Goal: Information Seeking & Learning: Learn about a topic

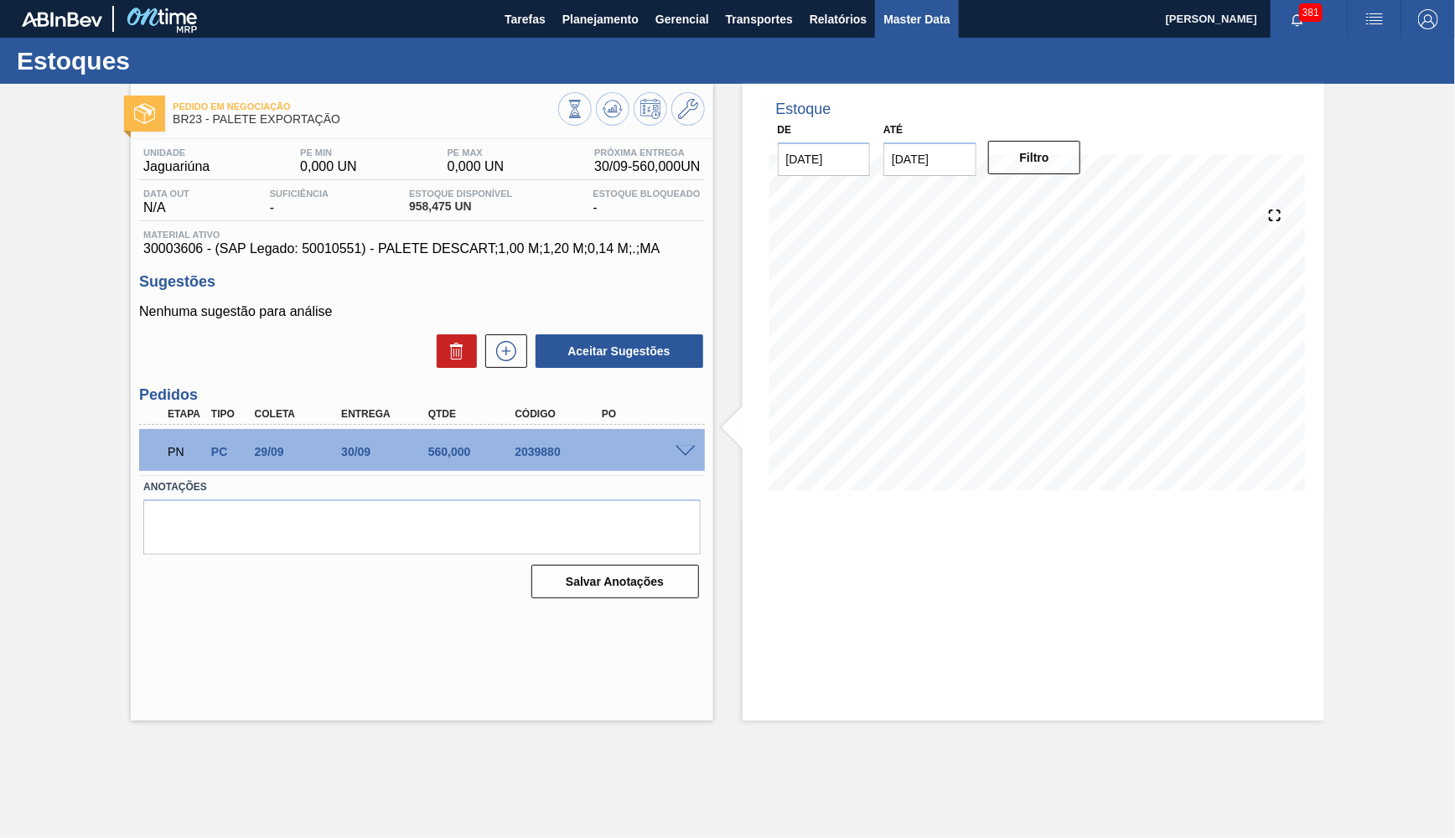
click at [950, 23] on span "Master Data" at bounding box center [917, 19] width 66 height 20
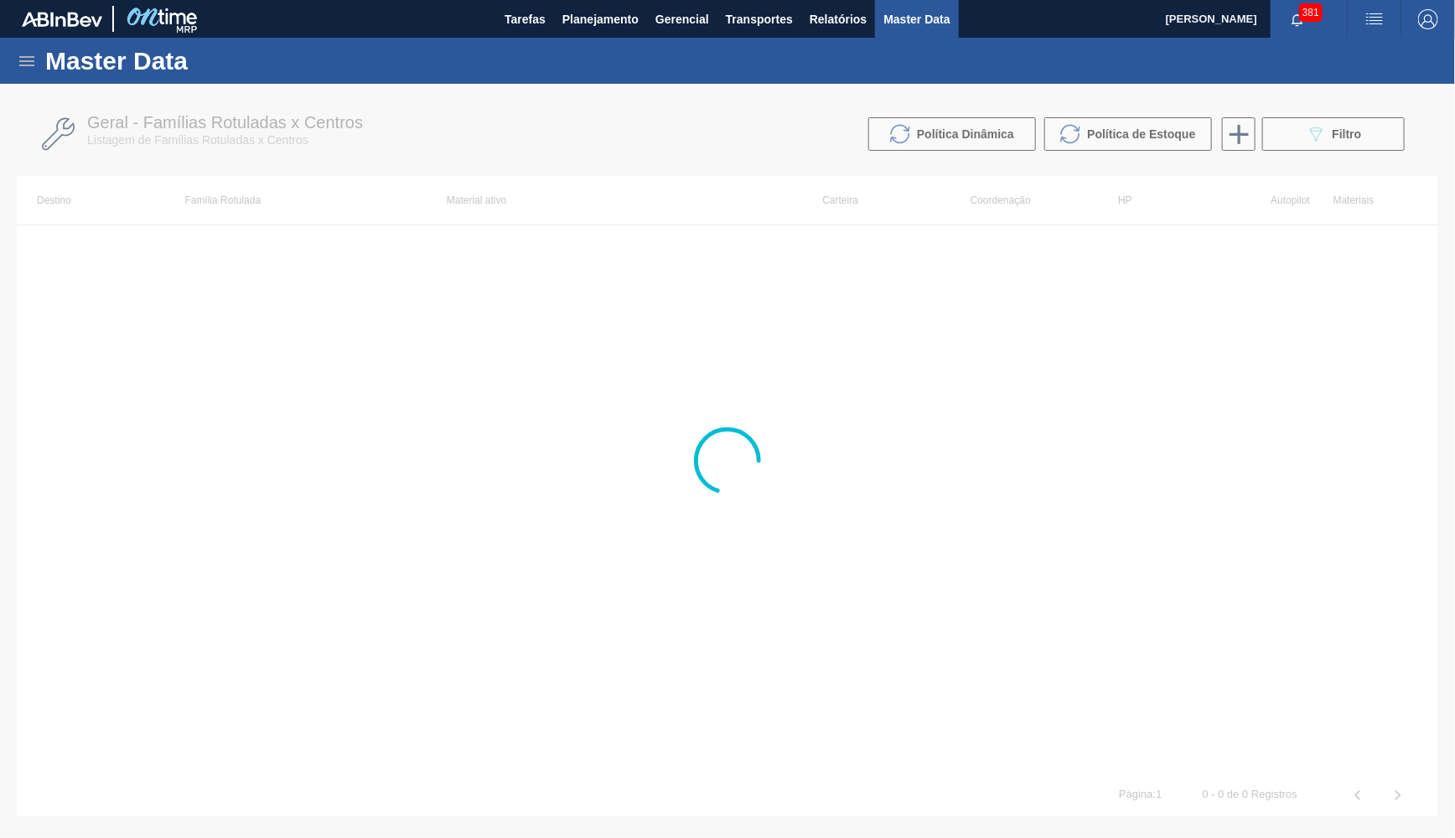
click at [34, 57] on icon at bounding box center [26, 61] width 15 height 10
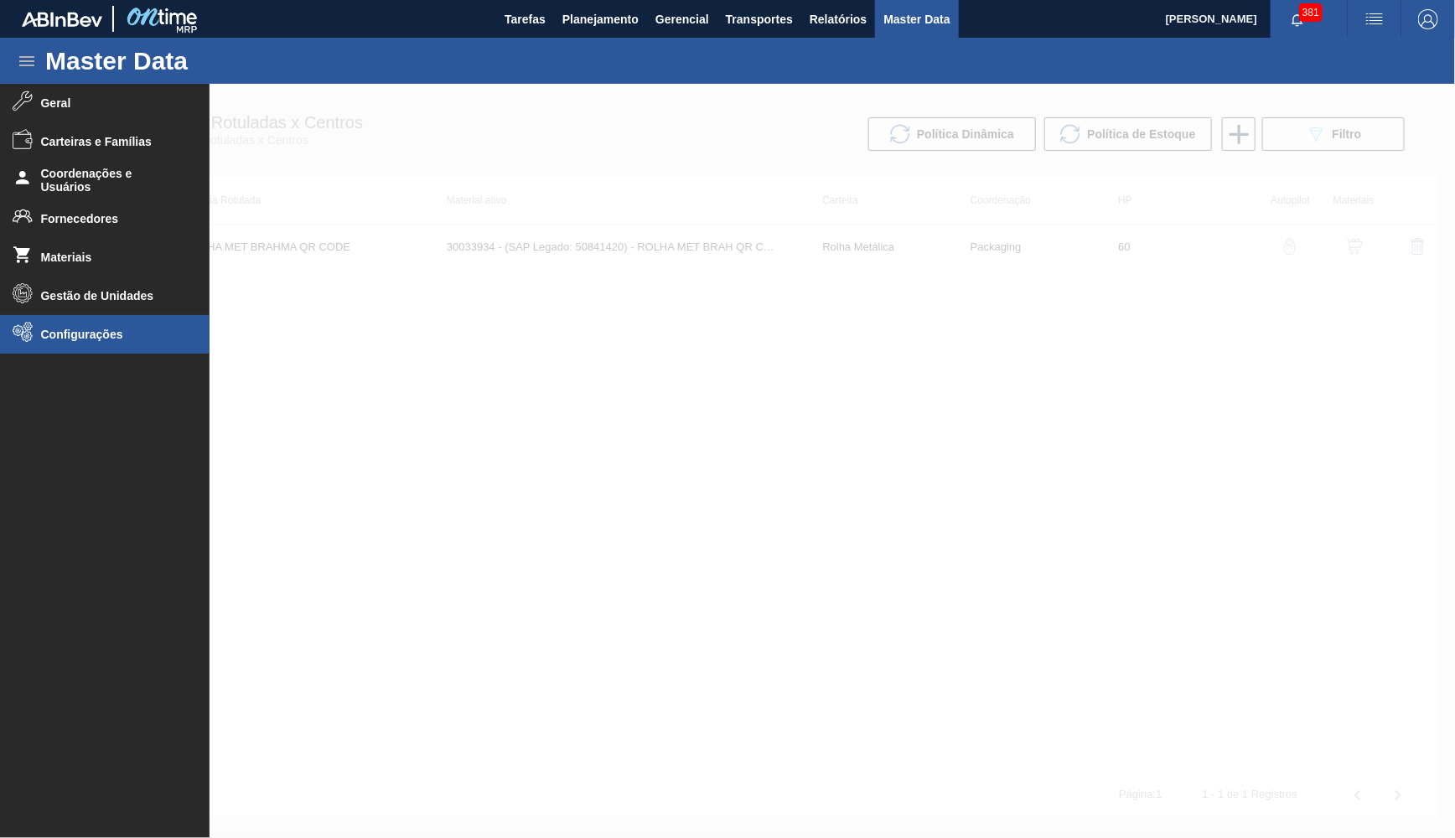
click at [68, 334] on span "Configurações" at bounding box center [110, 334] width 138 height 13
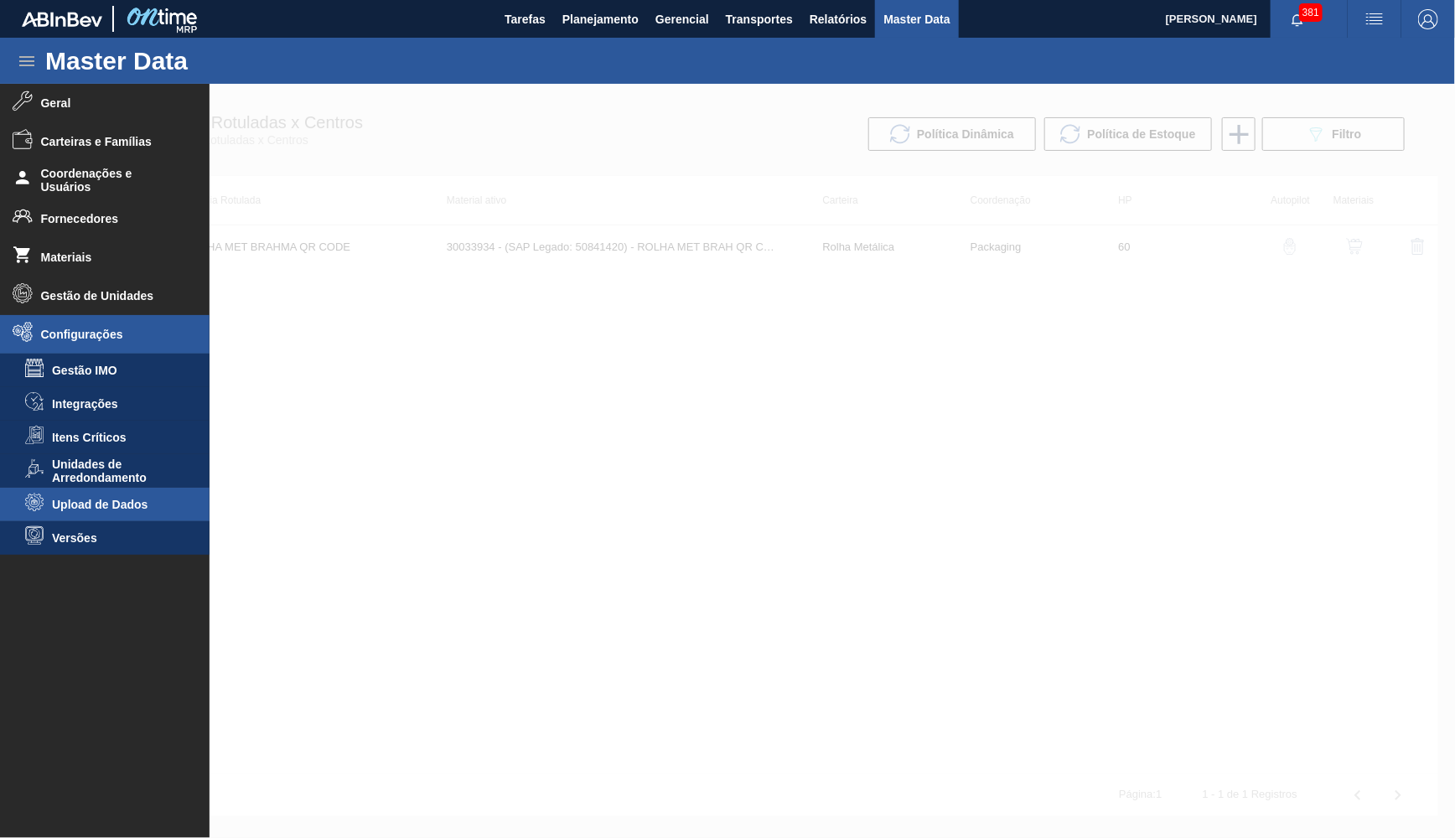
click at [91, 506] on span "Upload de Dados" at bounding box center [116, 504] width 129 height 13
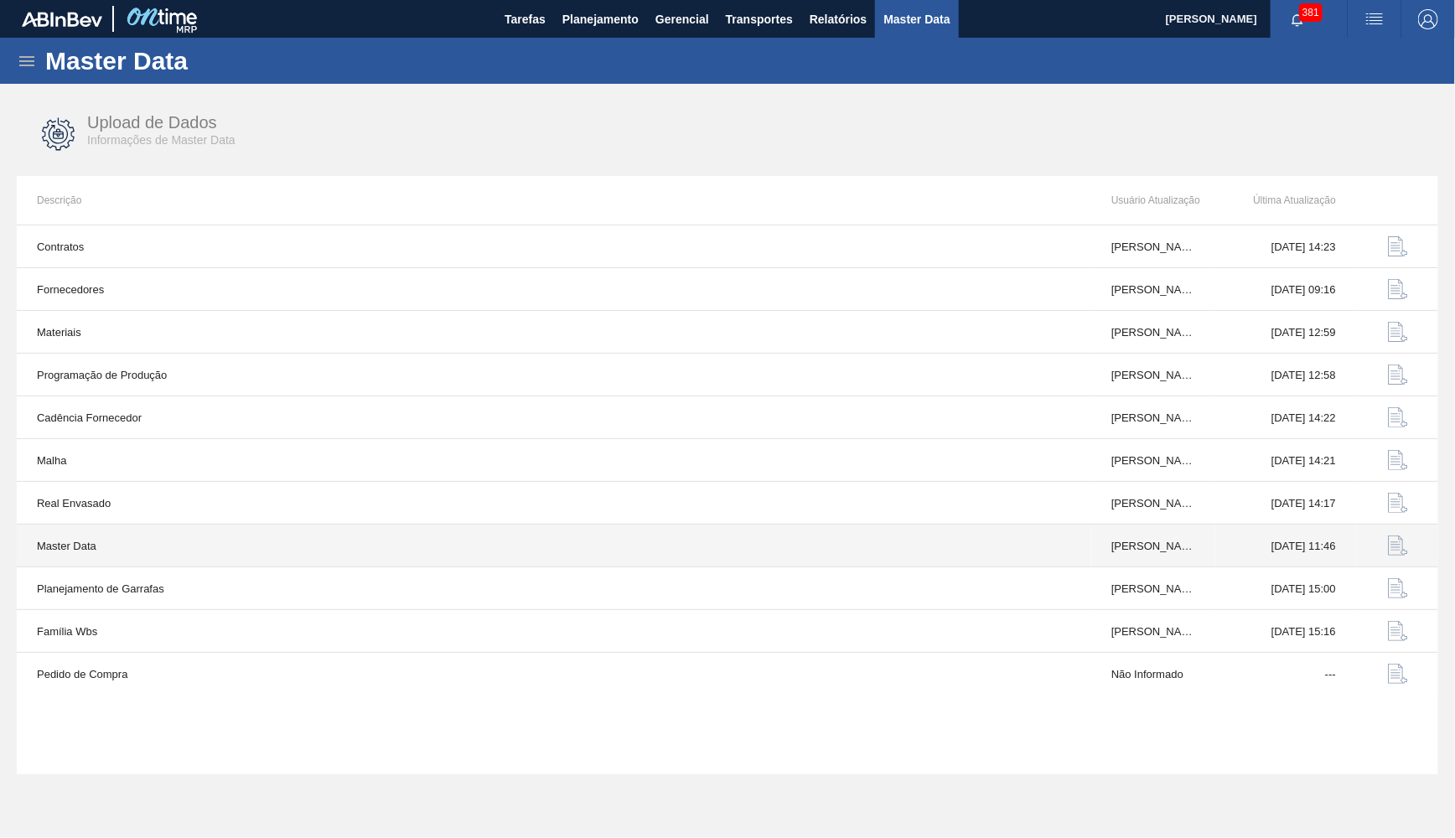
click at [1390, 552] on img "button" at bounding box center [1398, 546] width 20 height 20
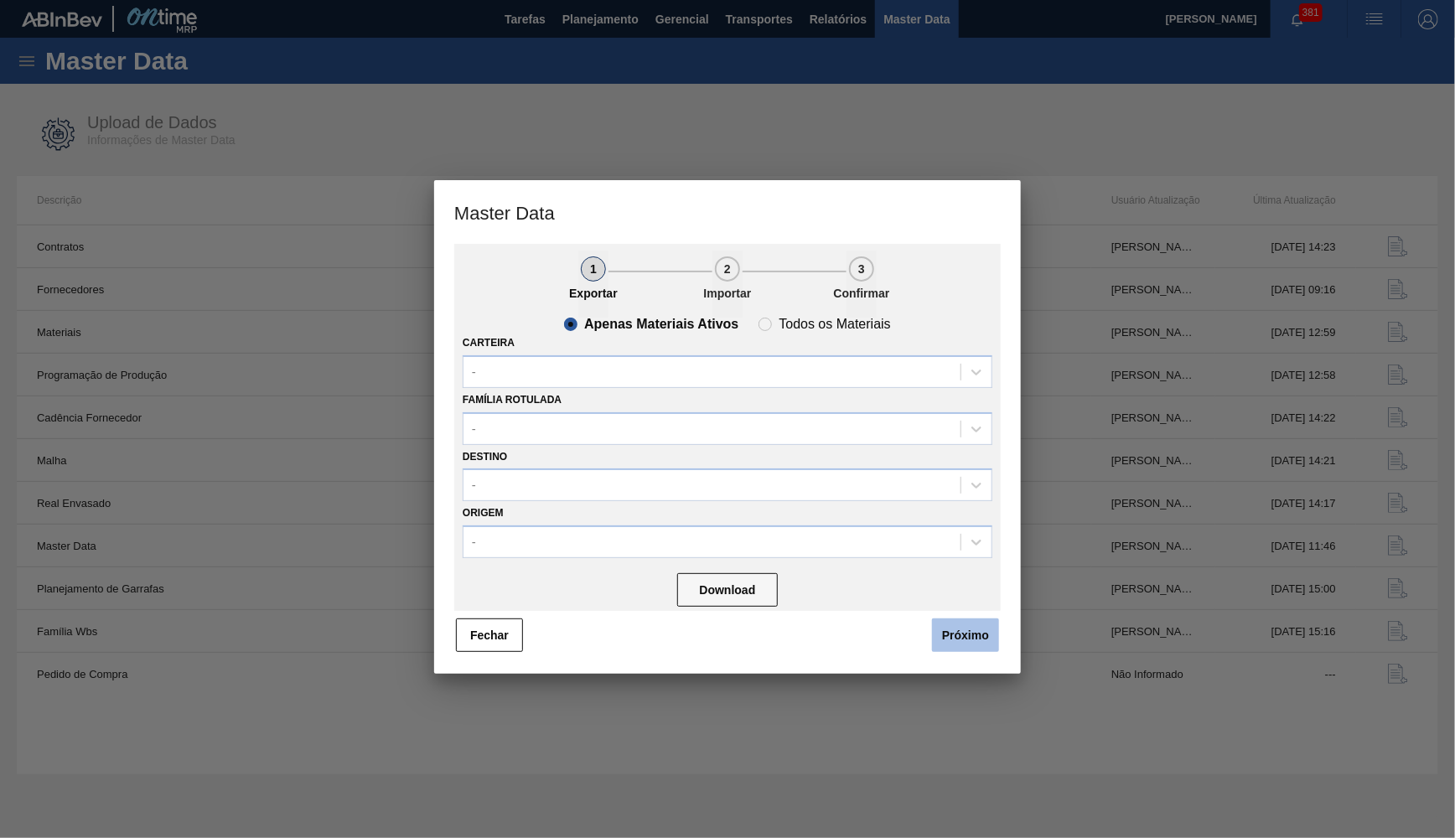
click at [941, 623] on button "Próximo" at bounding box center [965, 636] width 67 height 34
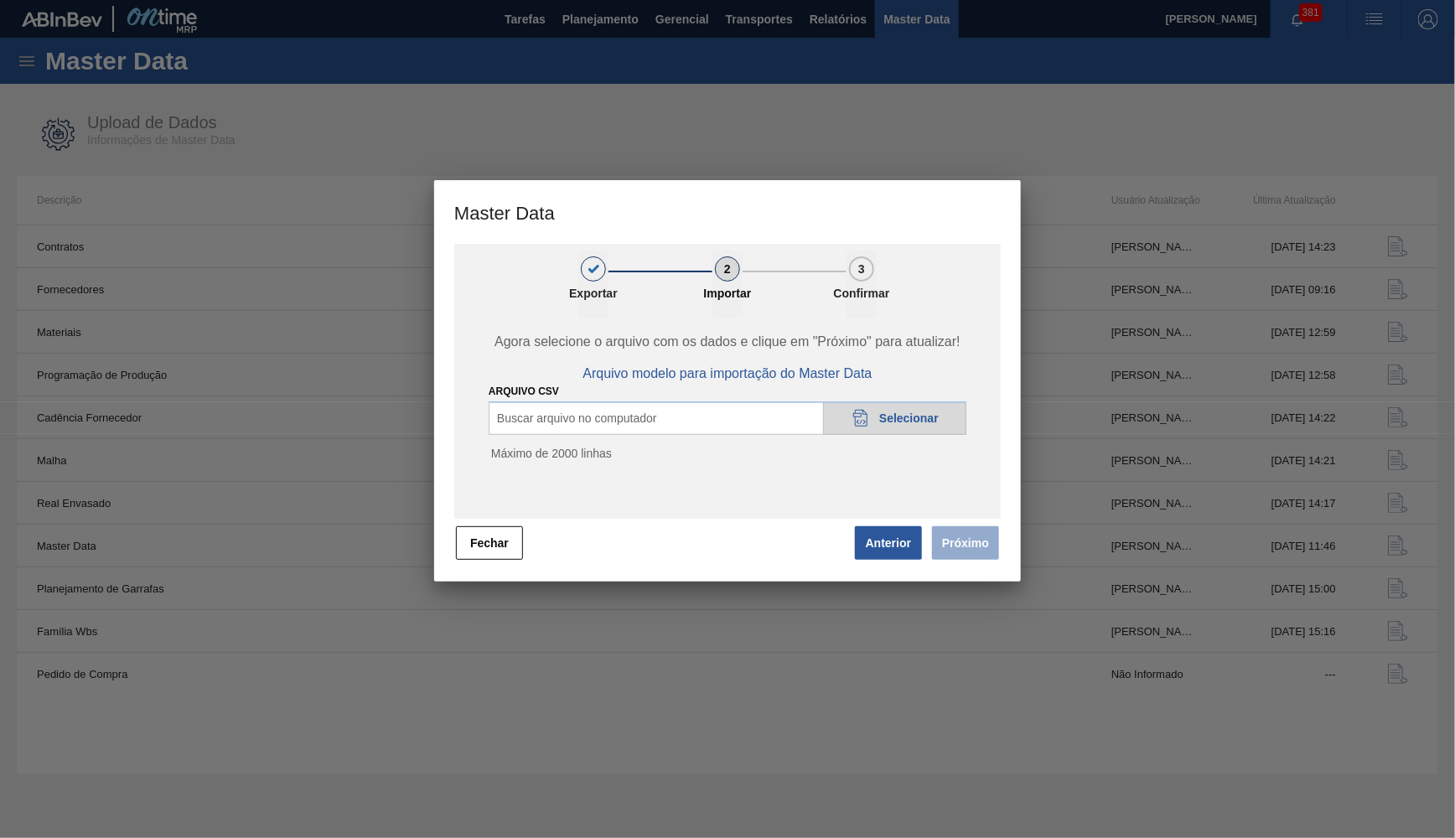
click at [916, 406] on div "20DAD902-3625-4257-8FDA-0C0CB19E2A3D Selecionar" at bounding box center [894, 419] width 143 height 34
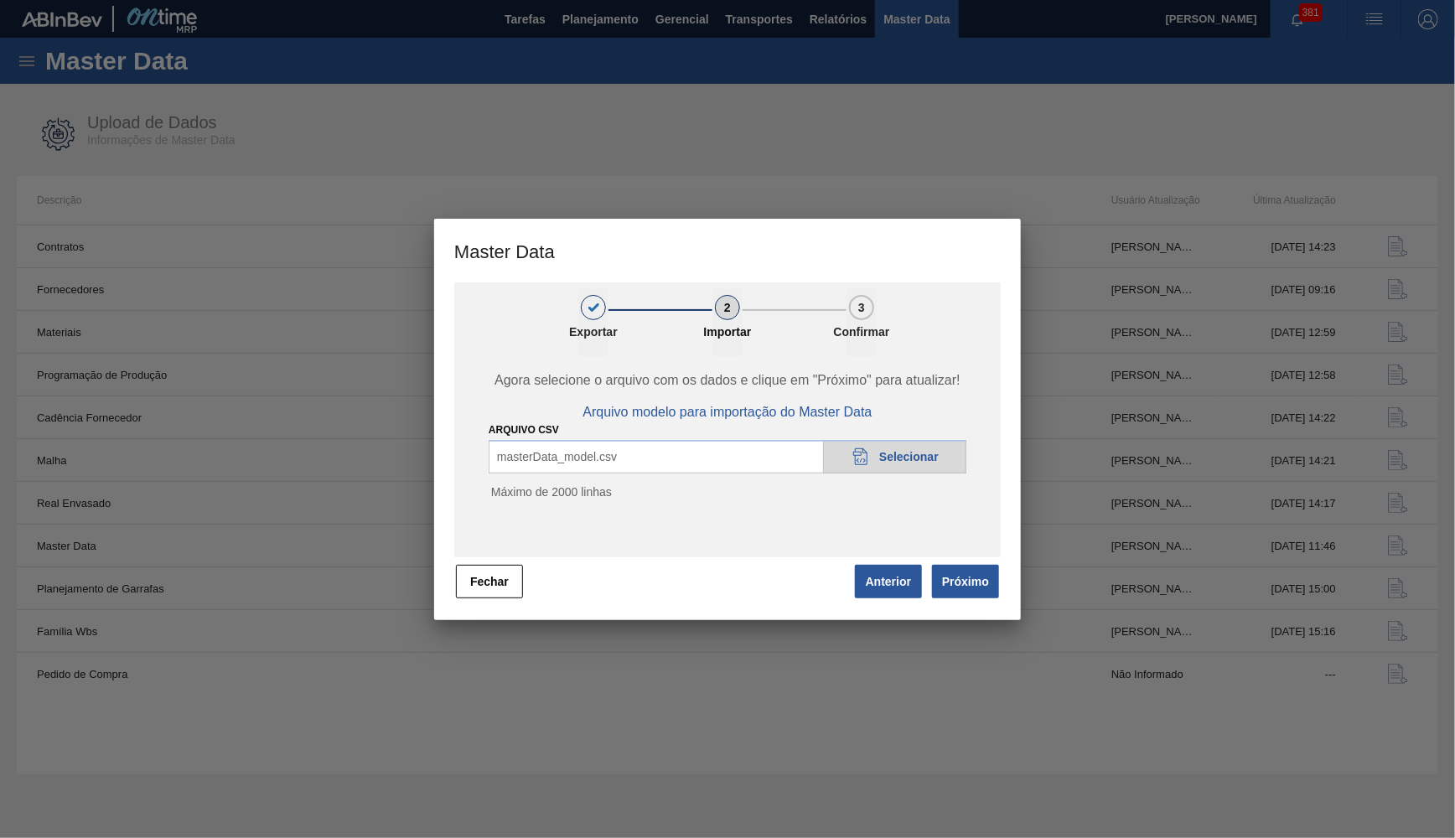
click at [970, 613] on div "1 Exportar 2 Importar 3 Confirmar Agora selecione o arquivo com os dados e cliq…" at bounding box center [727, 452] width 587 height 338
click at [963, 582] on button "Próximo" at bounding box center [965, 582] width 67 height 34
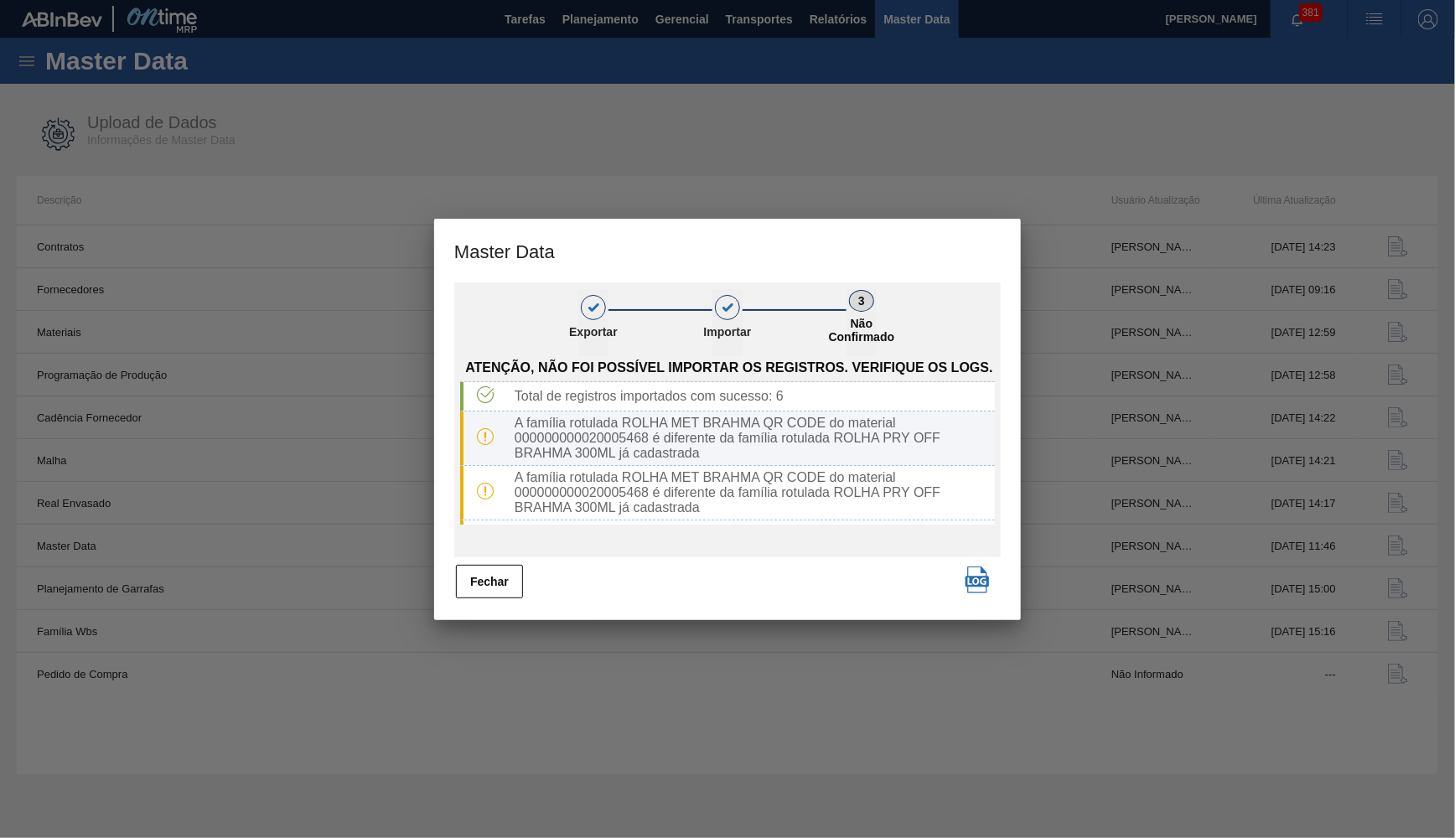
click at [780, 428] on div "A família rotulada ROLHA MET BRAHMA QR CODE do material 000000000020005468 é di…" at bounding box center [751, 438] width 487 height 45
click at [656, 442] on div "A família rotulada ROLHA MET BRAHMA QR CODE do material 000000000020005468 é di…" at bounding box center [751, 438] width 487 height 45
drag, startPoint x: 648, startPoint y: 441, endPoint x: 590, endPoint y: 443, distance: 57.9
click at [590, 443] on div "A família rotulada ROLHA MET BRAHMA QR CODE do material 000000000020005468 é di…" at bounding box center [751, 438] width 487 height 45
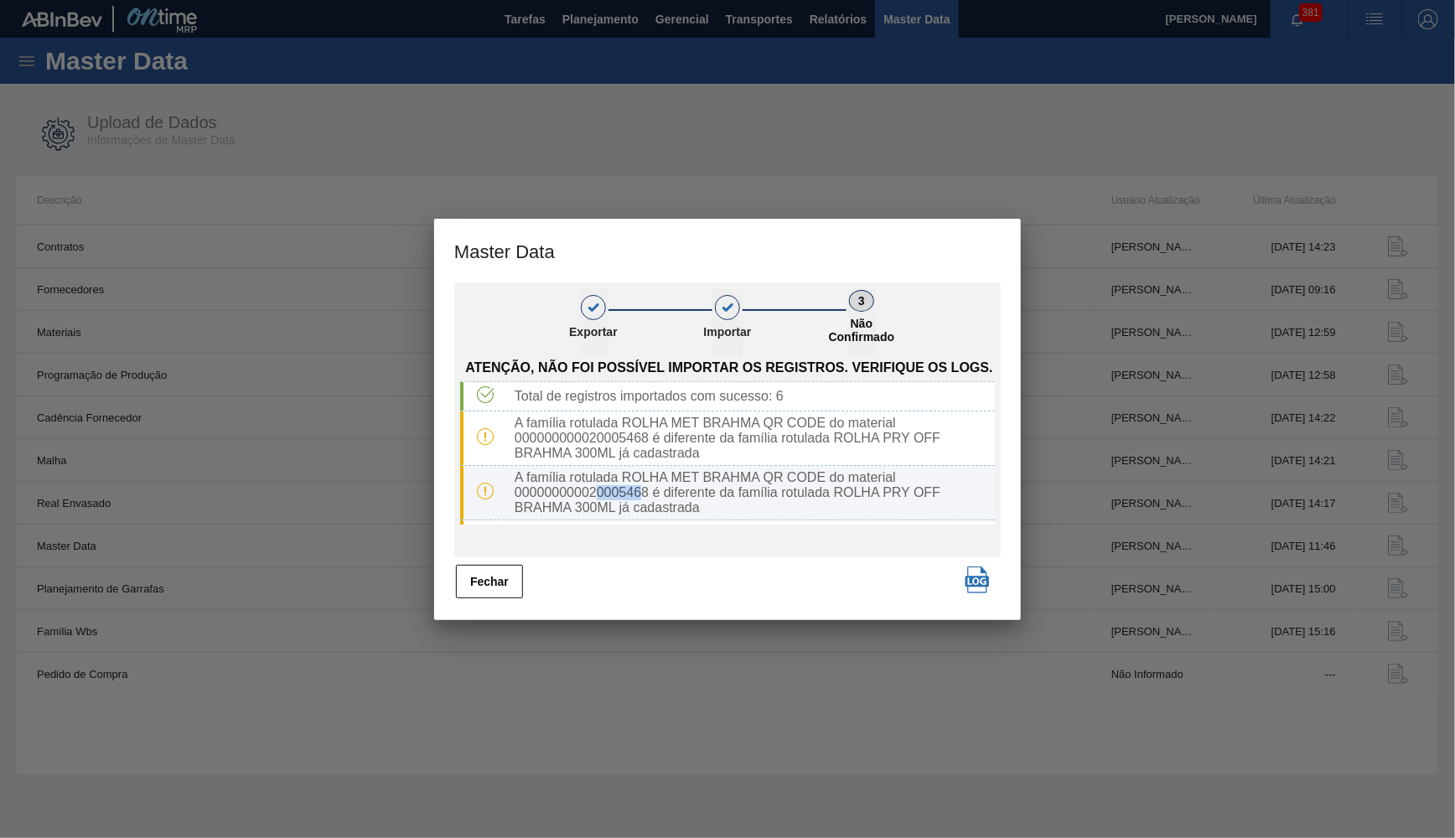
drag, startPoint x: 643, startPoint y: 492, endPoint x: 583, endPoint y: 496, distance: 59.7
click at [594, 496] on div "A família rotulada ROLHA MET BRAHMA QR CODE do material 000000000020005468 é di…" at bounding box center [751, 492] width 487 height 45
click at [857, 480] on div "A família rotulada ROLHA MET BRAHMA QR CODE do material 000000000020005468 é di…" at bounding box center [751, 492] width 487 height 45
drag, startPoint x: 832, startPoint y: 491, endPoint x: 840, endPoint y: 513, distance: 23.4
click at [840, 513] on div "A família rotulada ROLHA MET BRAHMA QR CODE do material 000000000020005468 é di…" at bounding box center [751, 492] width 487 height 45
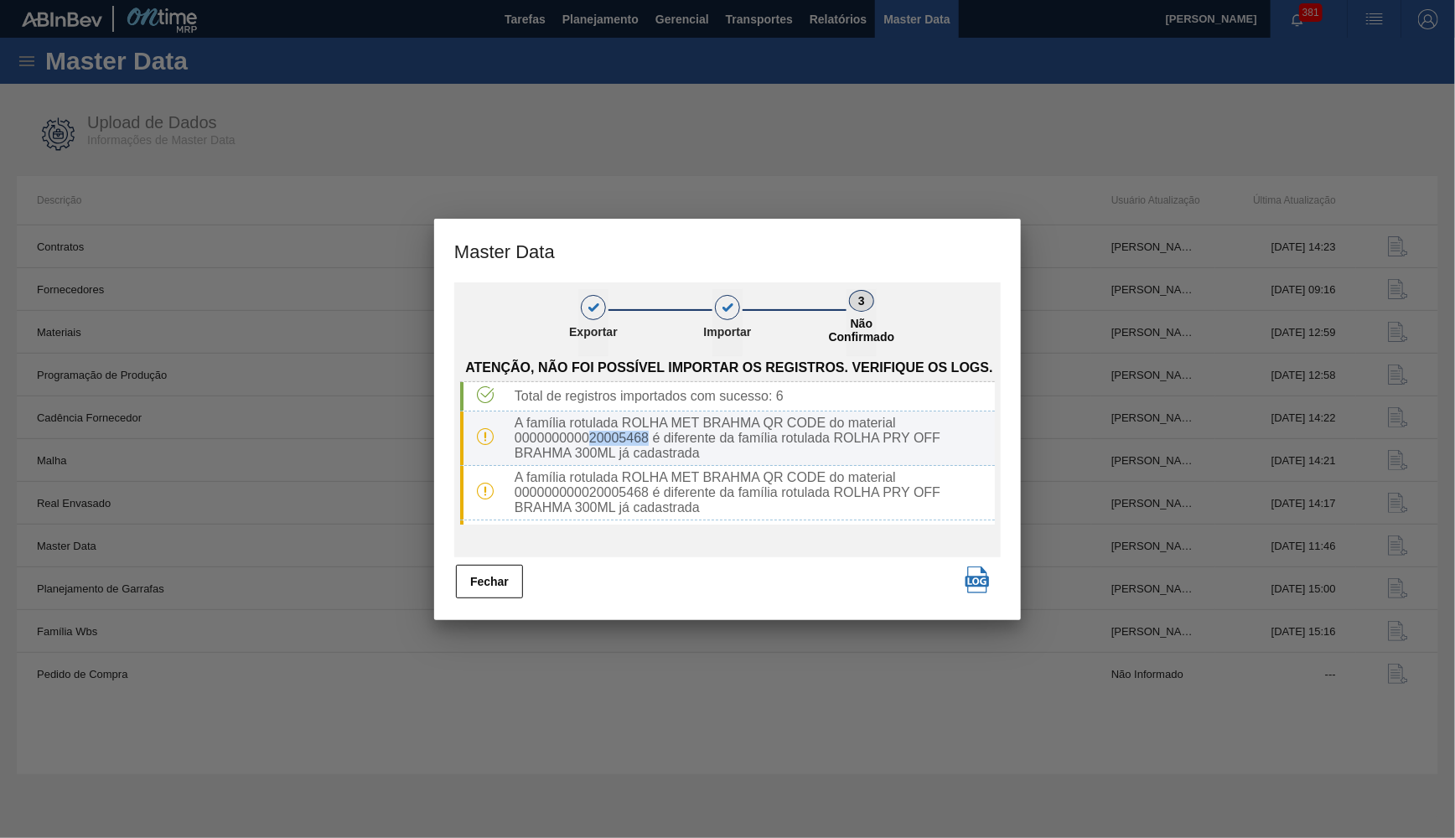
drag, startPoint x: 647, startPoint y: 433, endPoint x: 590, endPoint y: 440, distance: 57.5
click at [590, 440] on div "A família rotulada ROLHA MET BRAHMA QR CODE do material 000000000020005468 é di…" at bounding box center [751, 438] width 487 height 45
copy div "20005468"
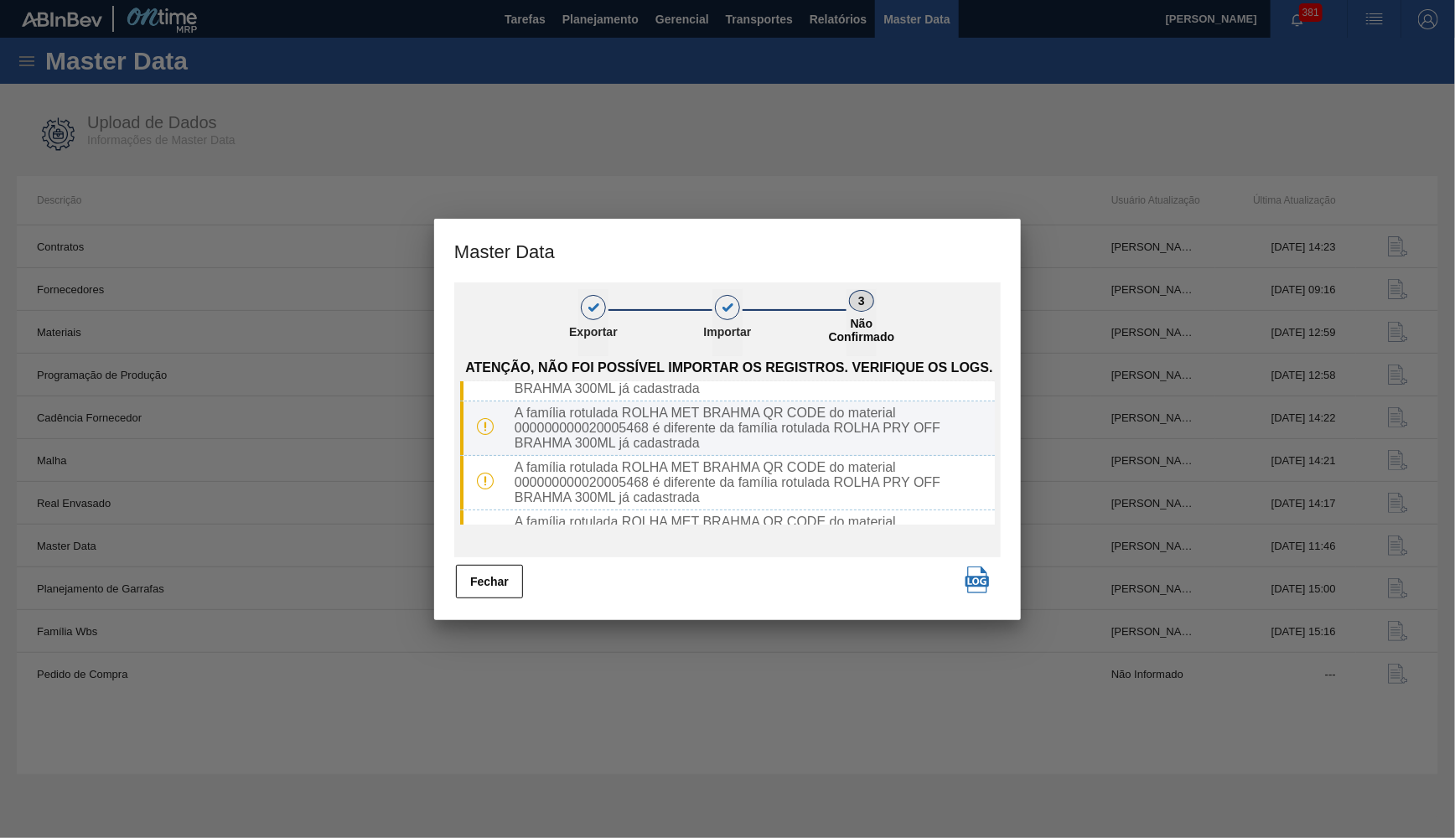
scroll to position [261, 0]
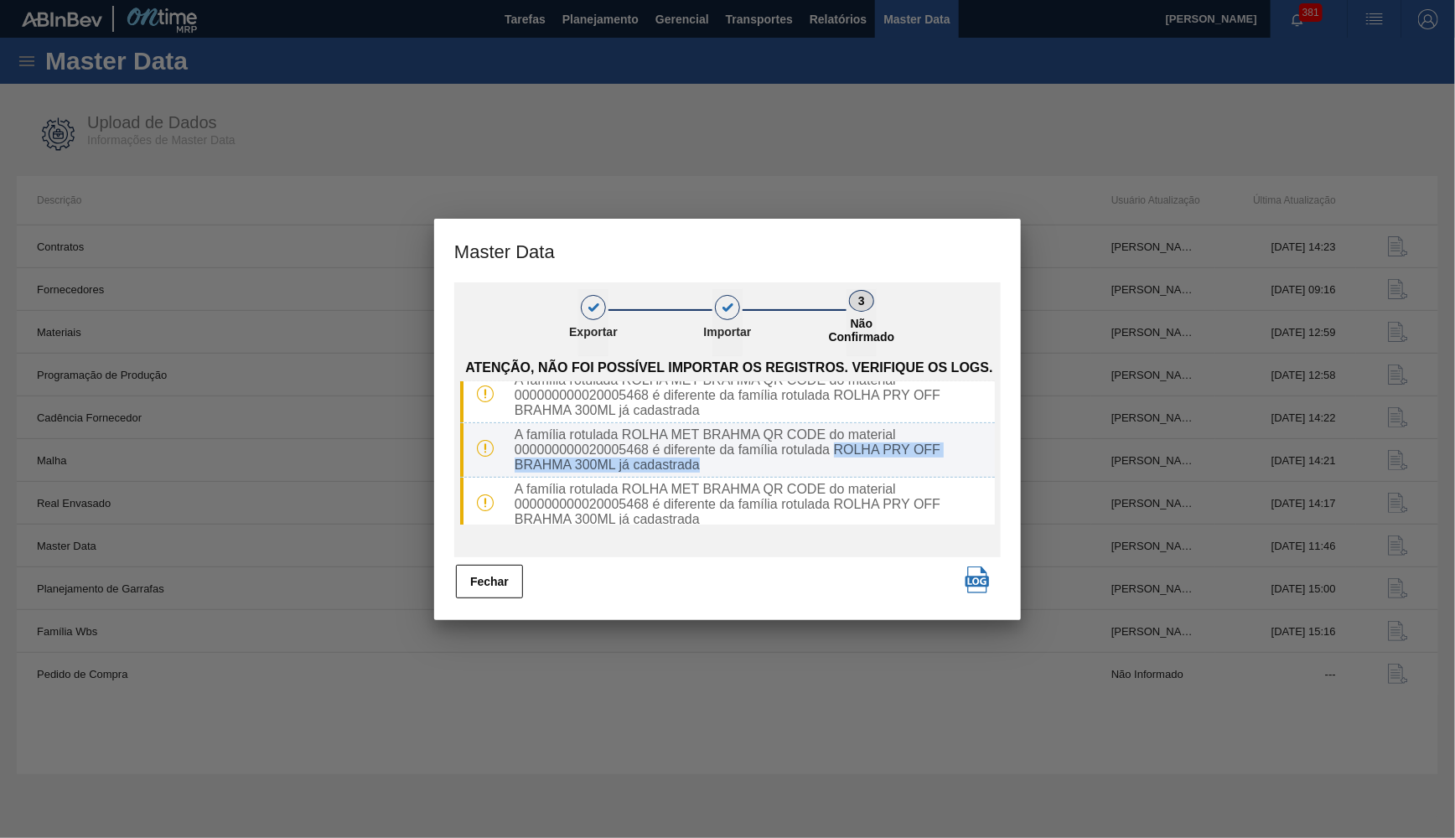
drag, startPoint x: 835, startPoint y: 459, endPoint x: 839, endPoint y: 466, distance: 8.6
click at [839, 466] on div "A família rotulada ROLHA MET BRAHMA QR CODE do material 000000000020005468 é di…" at bounding box center [751, 450] width 487 height 45
click at [617, 476] on div "A família rotulada ROLHA MET BRAHMA QR CODE do material 000000000020005468 é di…" at bounding box center [727, 450] width 535 height 54
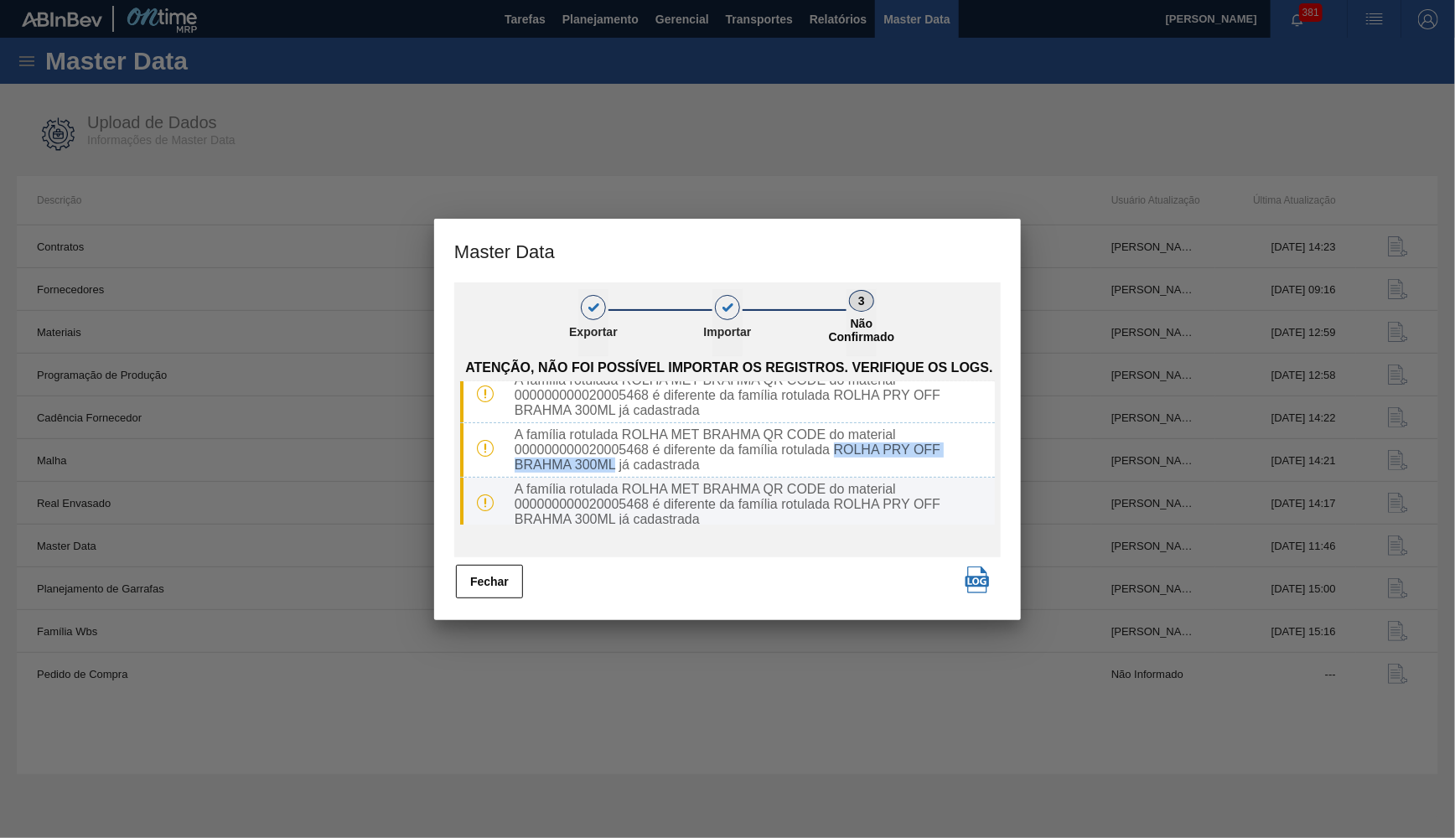
copy div "ROLHA PRY OFF BRAHMA 300ML"
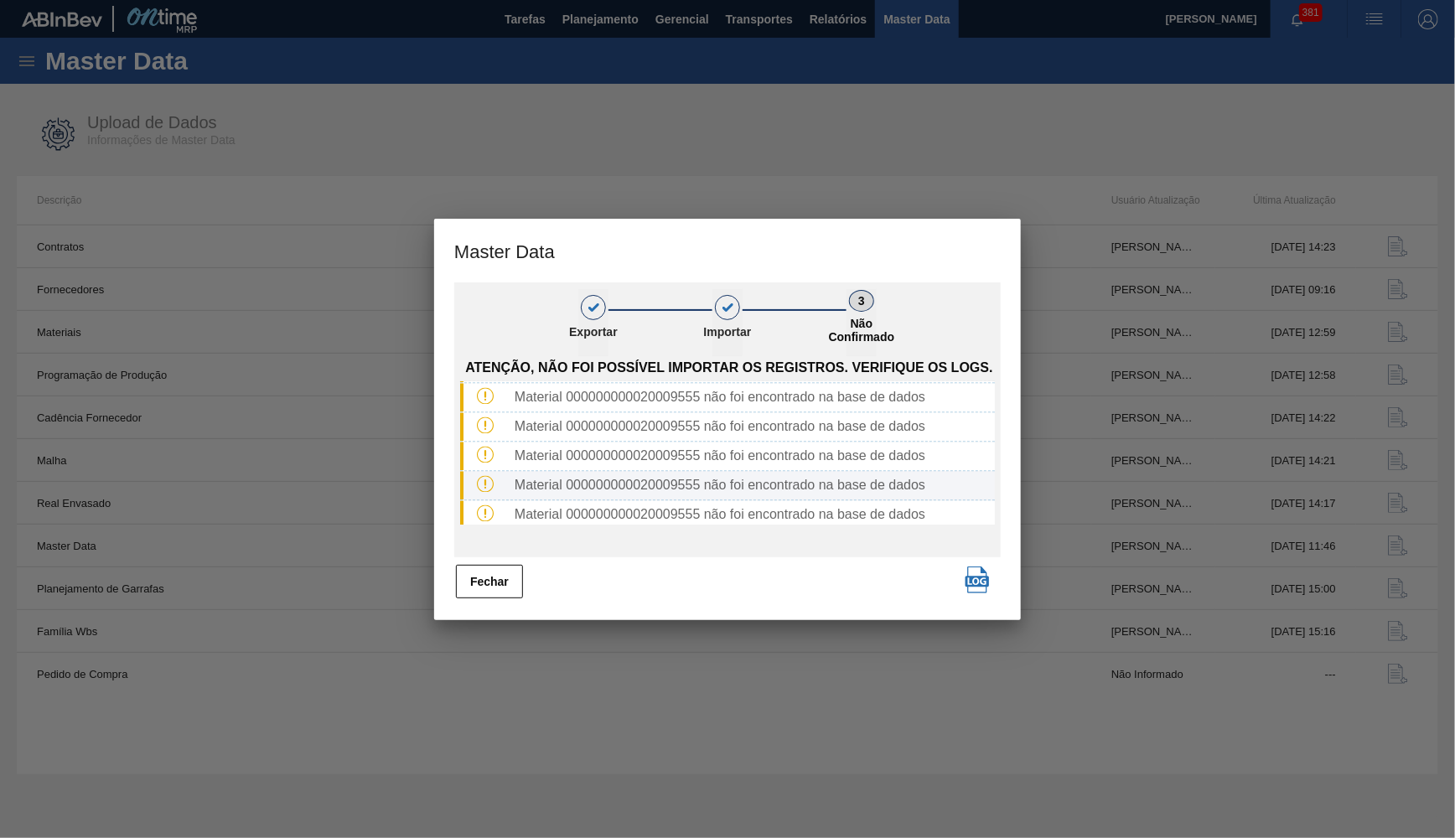
scroll to position [1638, 0]
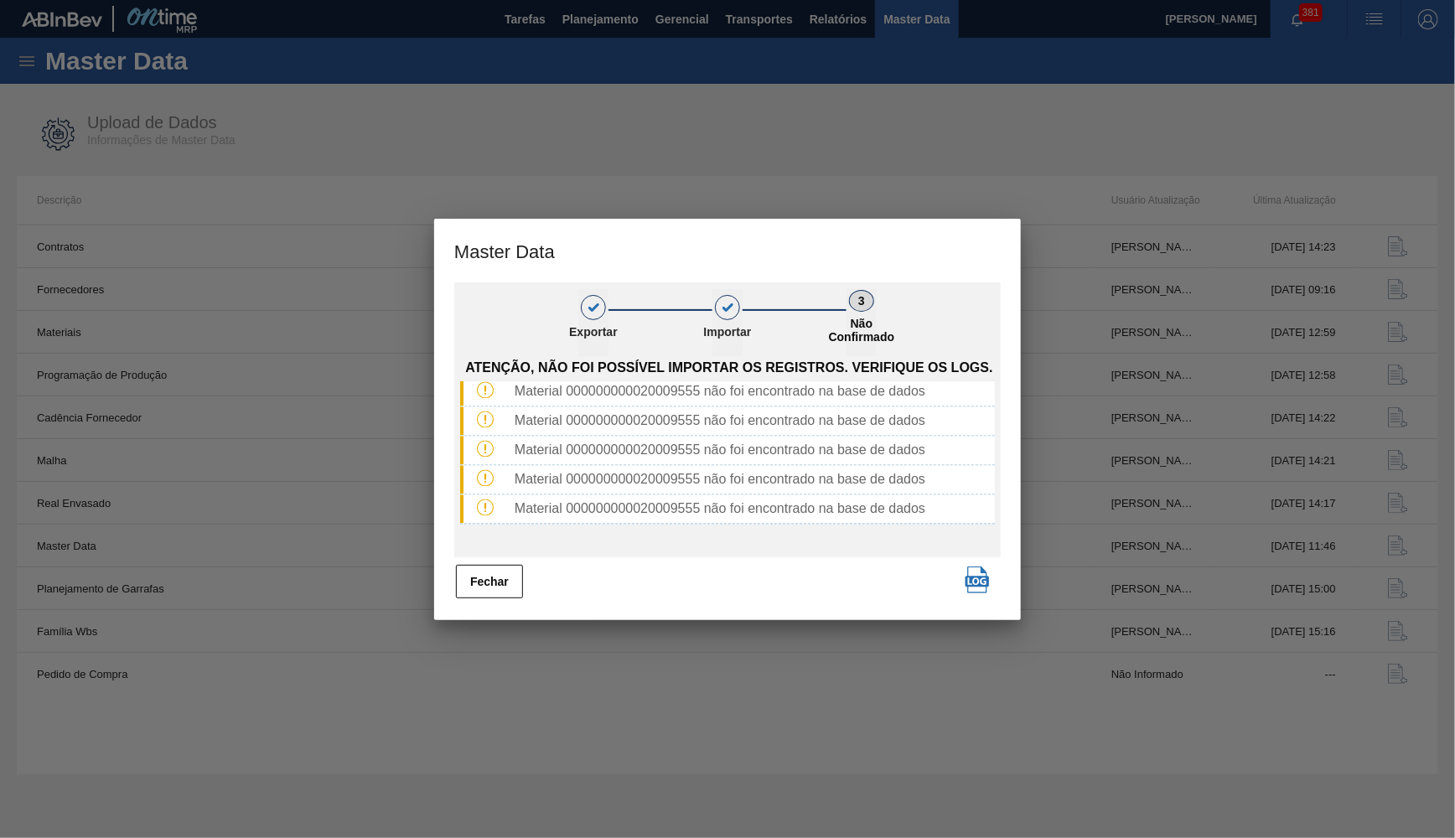
click at [533, 573] on div "Fechar" at bounding box center [727, 581] width 547 height 37
click at [511, 578] on button "Fechar" at bounding box center [489, 582] width 67 height 34
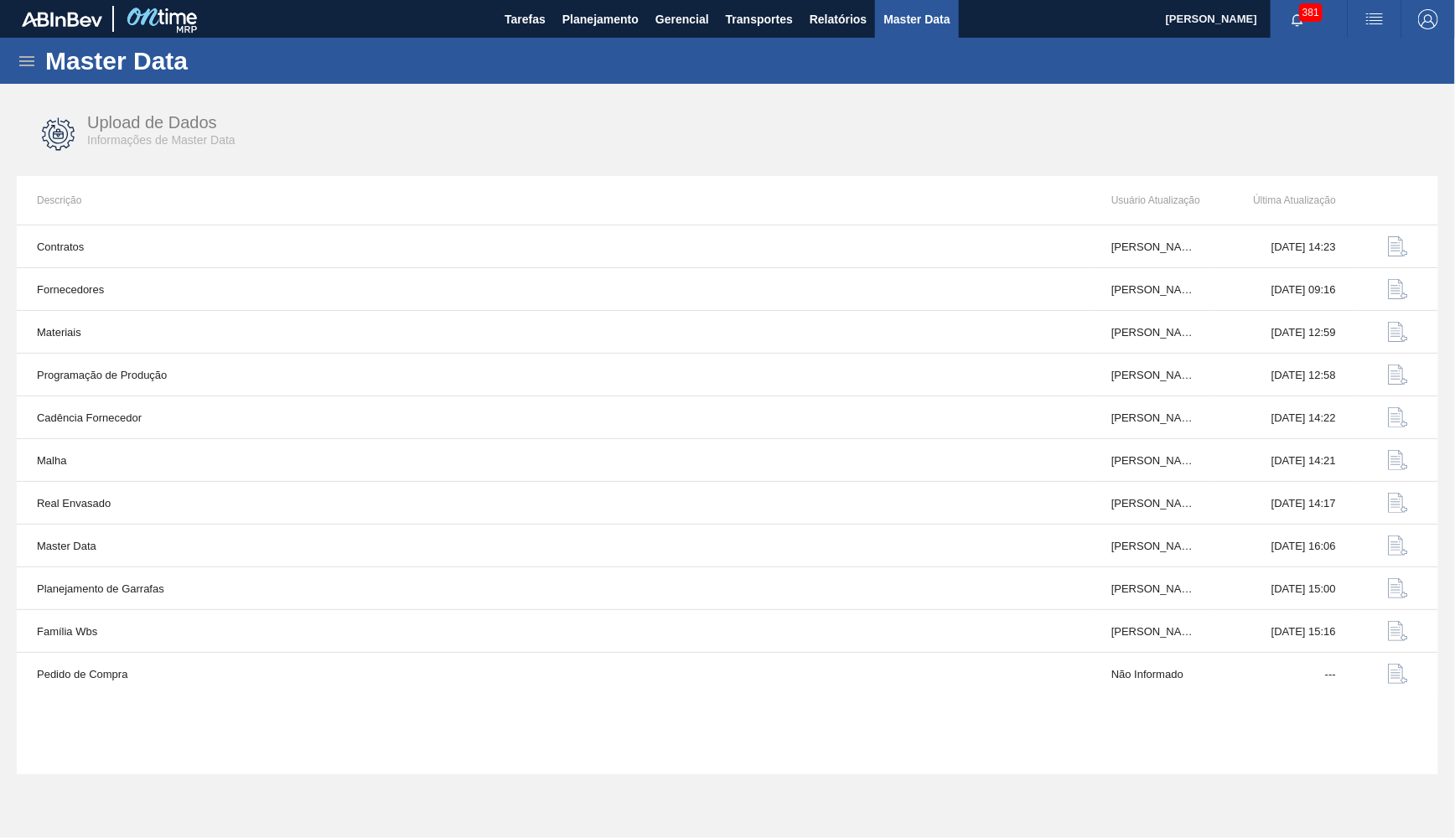
click at [23, 60] on icon at bounding box center [27, 61] width 20 height 20
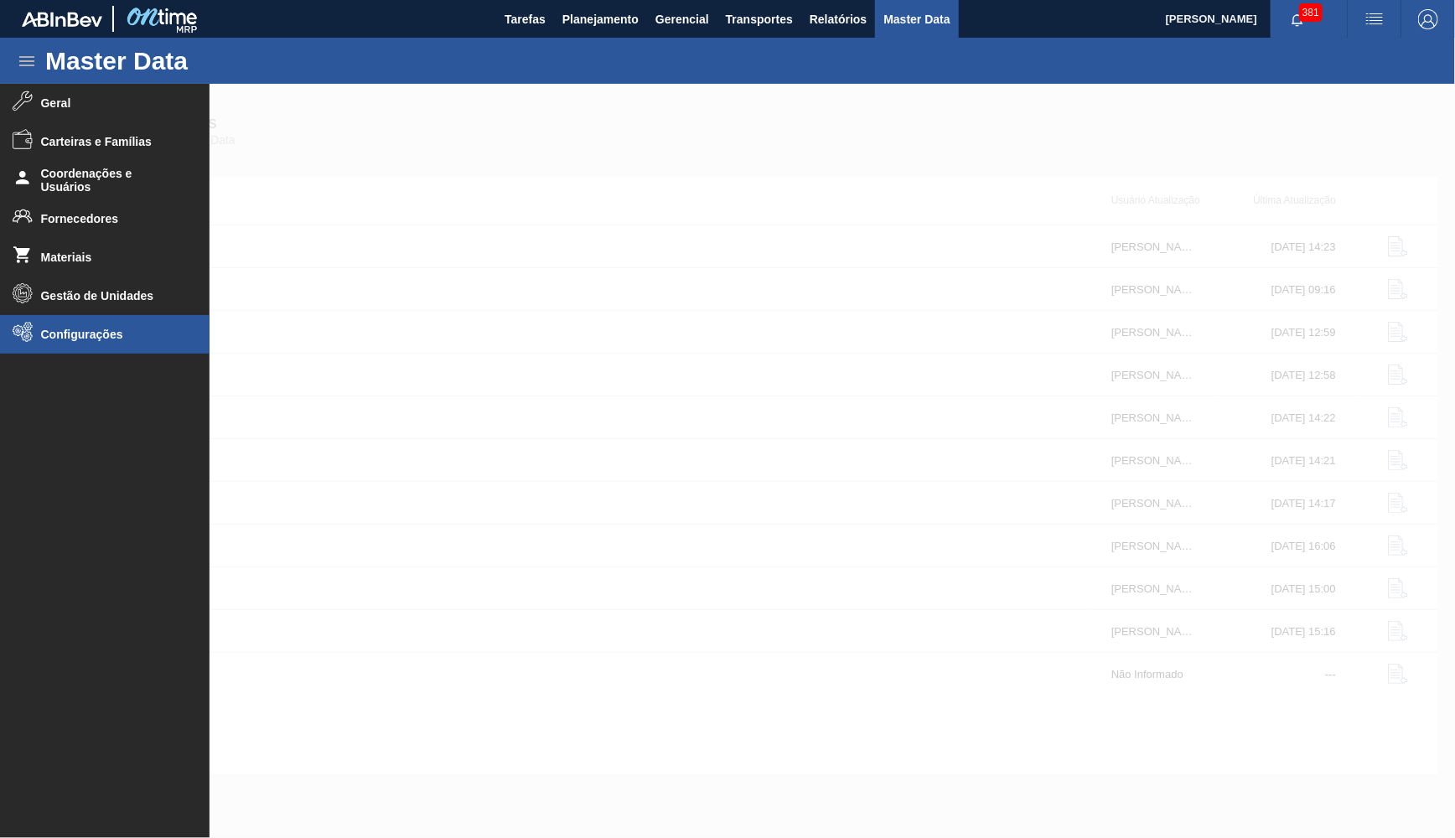
click at [88, 350] on li "Configurações" at bounding box center [105, 334] width 210 height 39
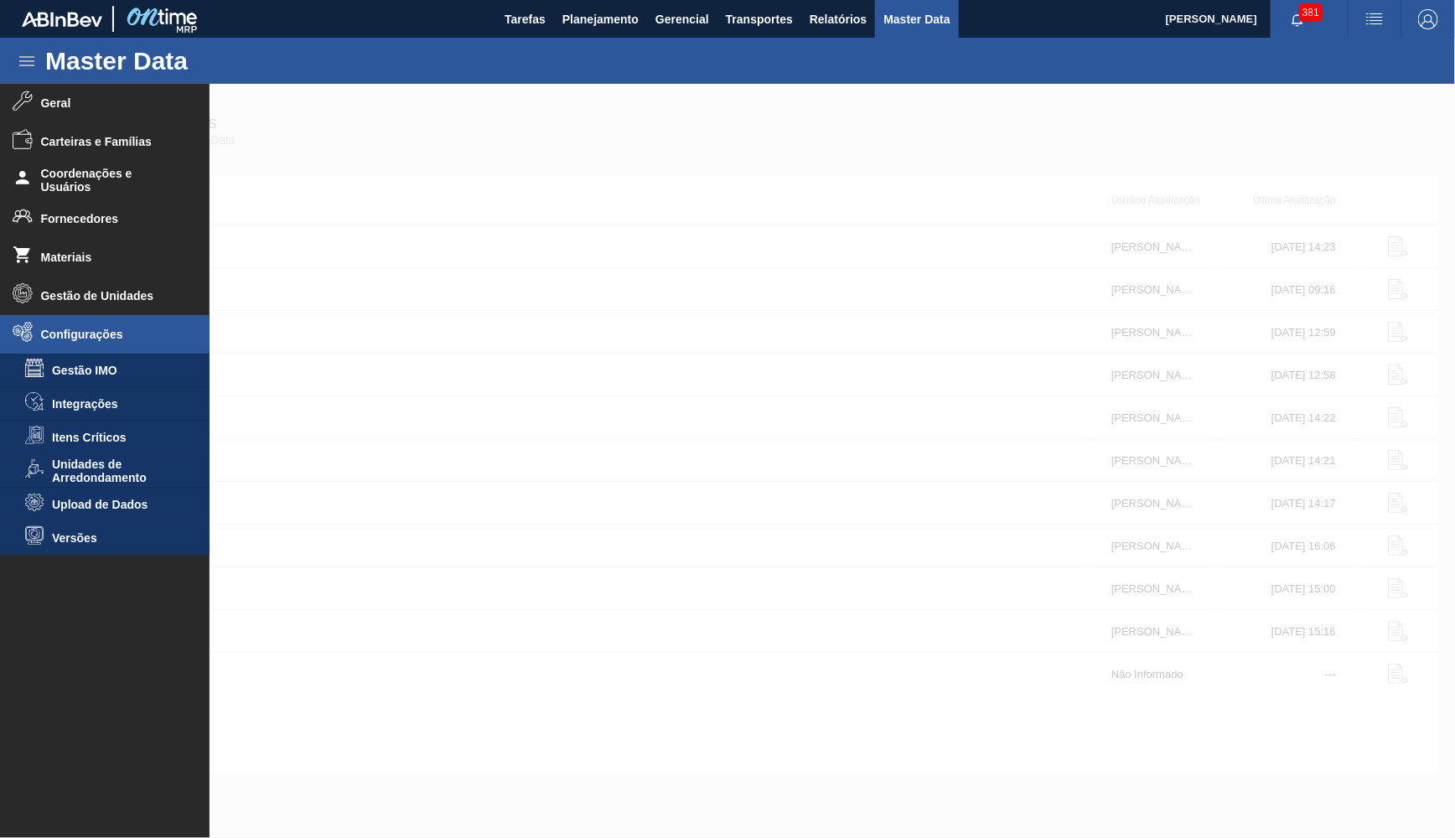
click at [320, 502] on div at bounding box center [727, 461] width 1455 height 754
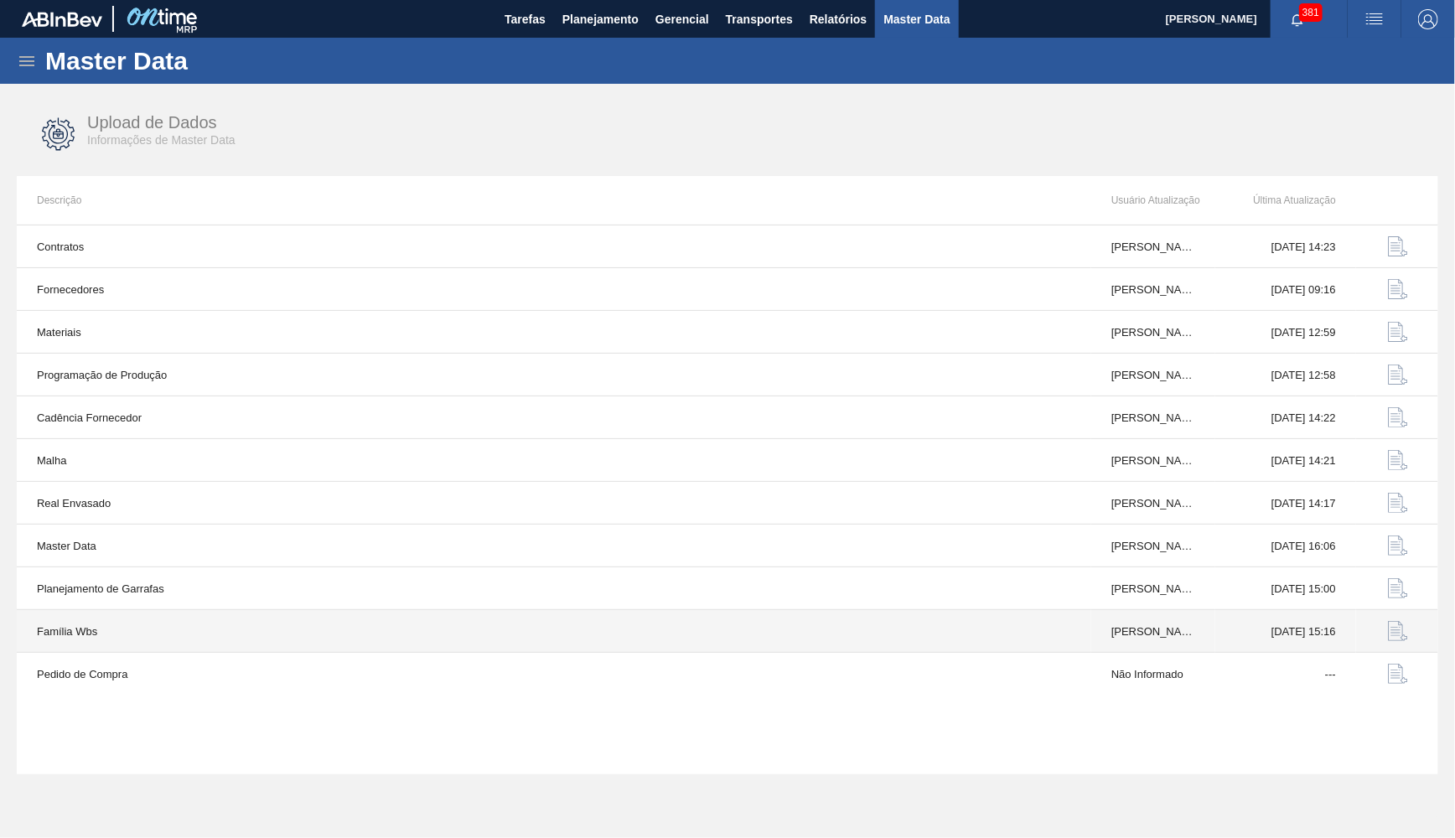
click at [1389, 626] on img "button" at bounding box center [1398, 631] width 20 height 20
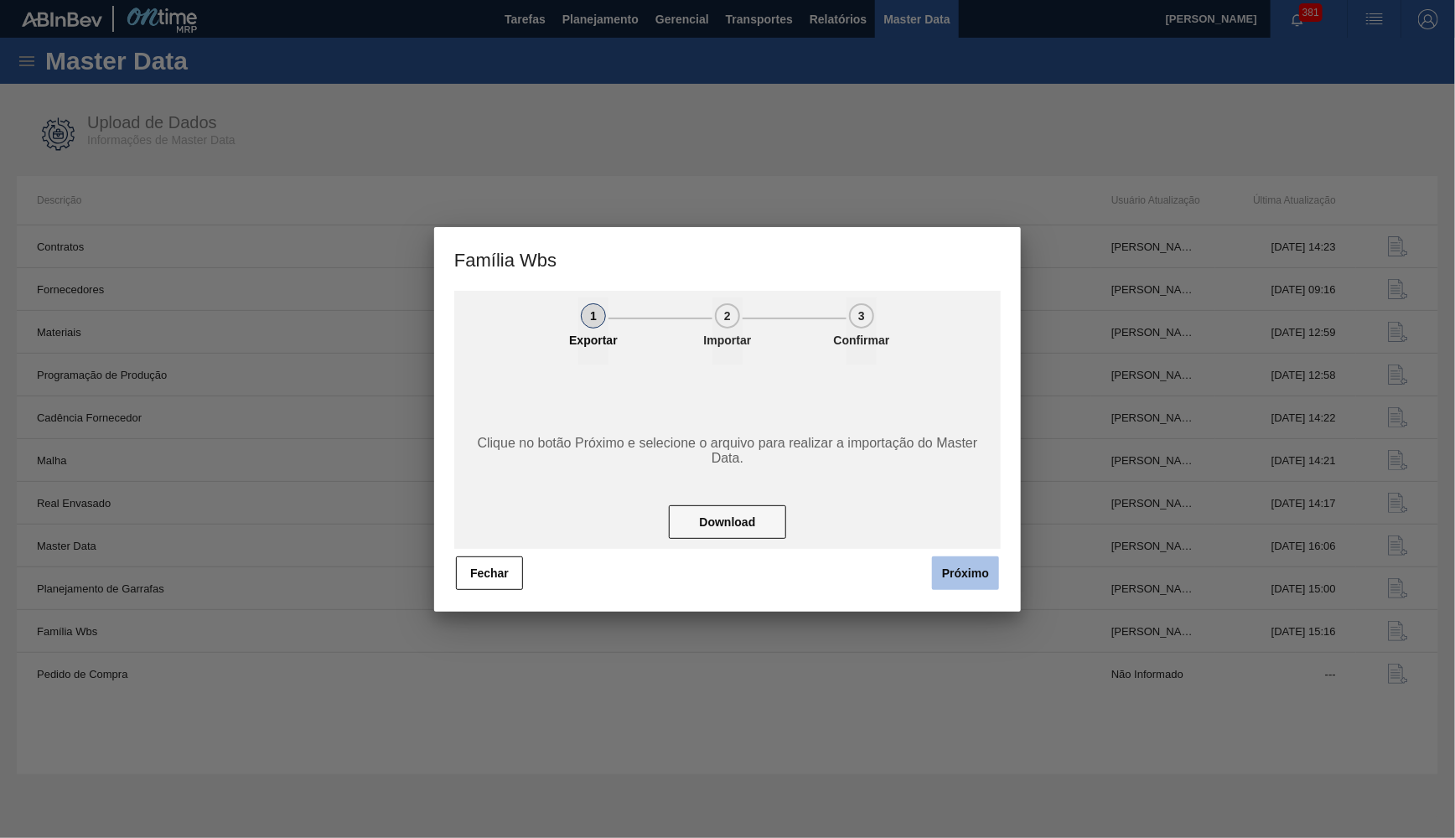
click at [950, 567] on button "Próximo" at bounding box center [965, 574] width 67 height 34
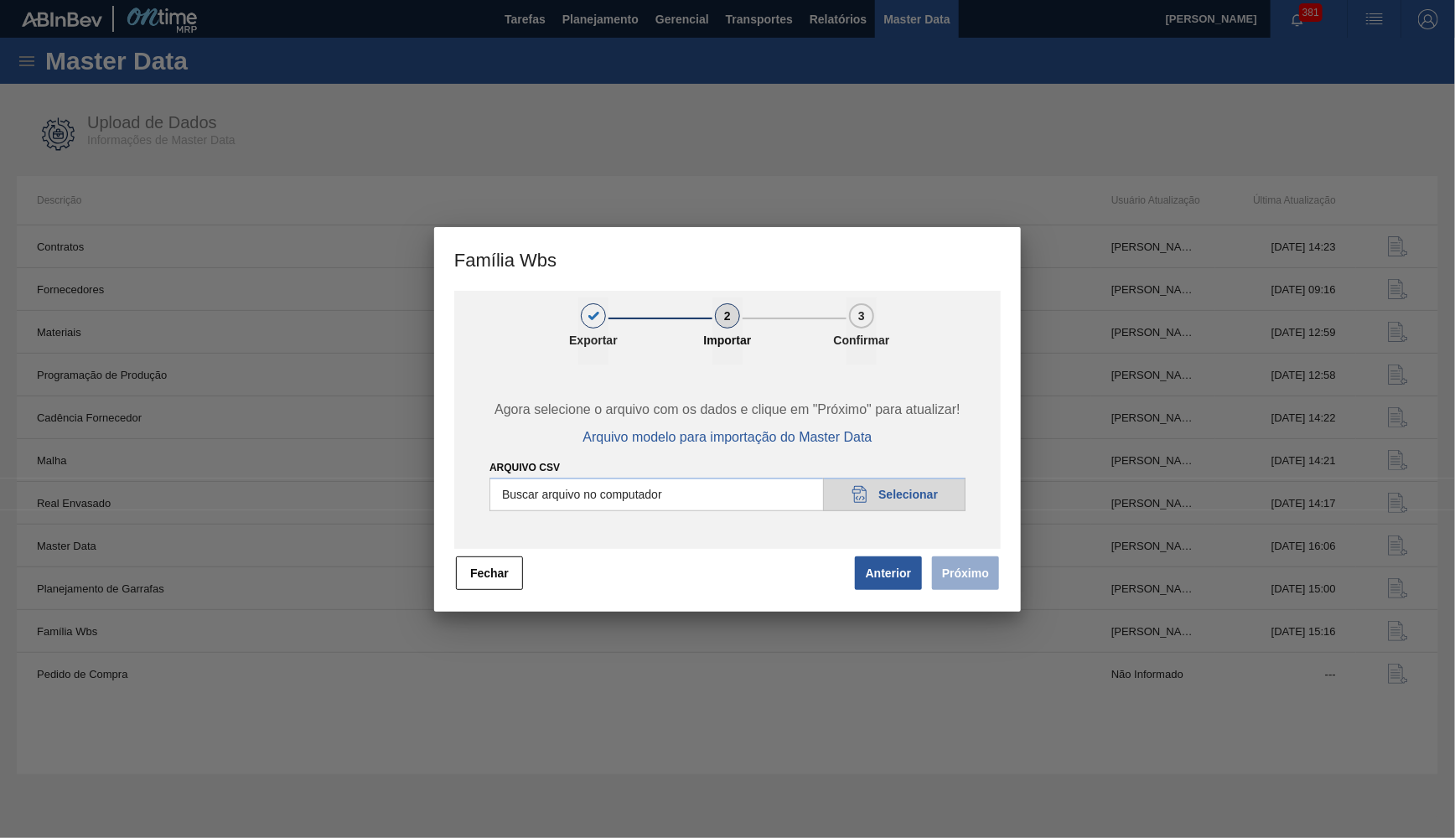
click at [688, 510] on div "Agora selecione o arquivo com os dados e clique em "Próximo" para atualizar! Ar…" at bounding box center [727, 457] width 547 height 184
click at [485, 570] on button "Fechar" at bounding box center [489, 574] width 67 height 34
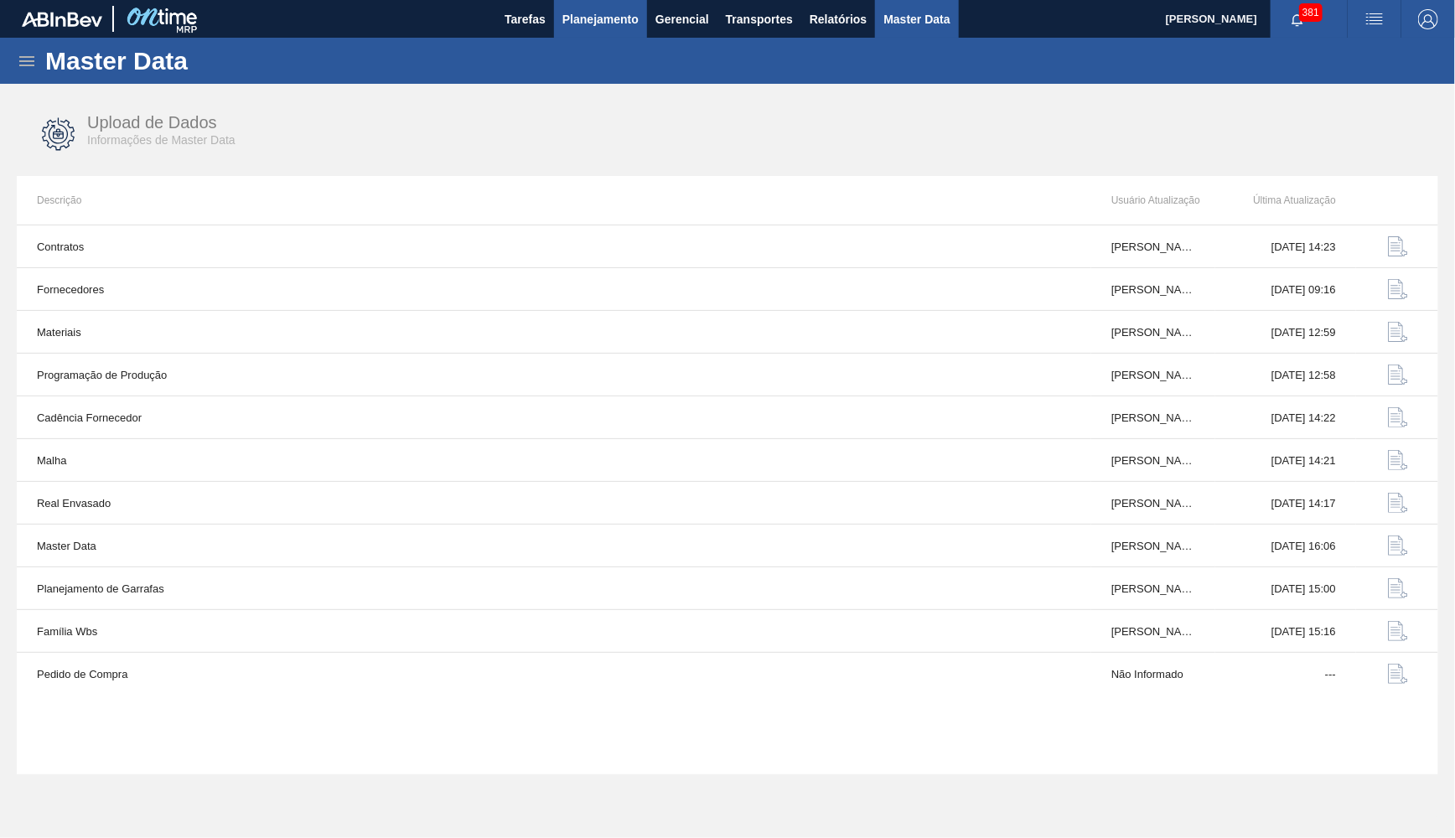
click at [599, 18] on span "Planejamento" at bounding box center [601, 19] width 76 height 20
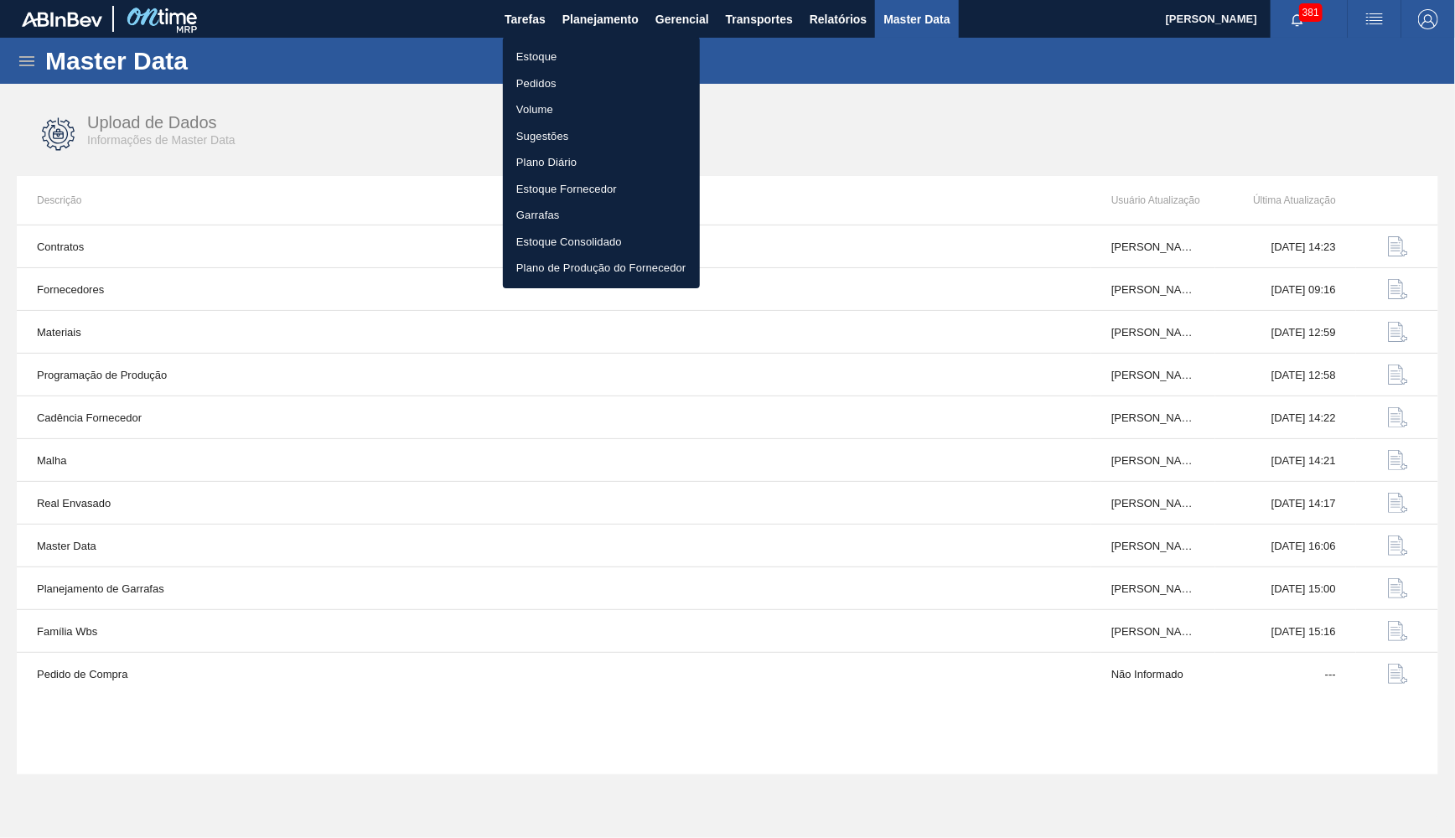
click at [538, 60] on li "Estoque" at bounding box center [601, 57] width 197 height 27
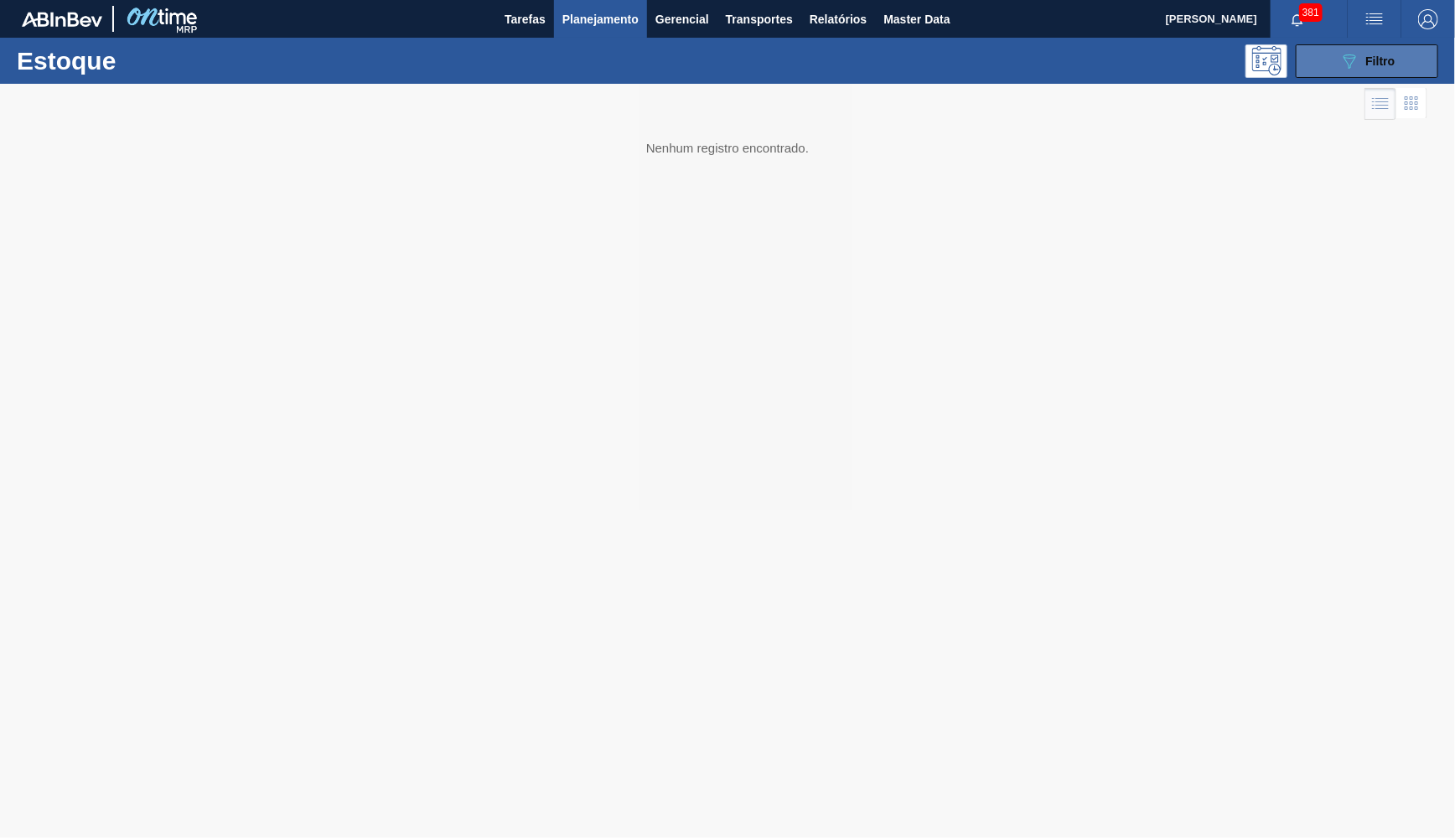
click at [1306, 65] on button "089F7B8B-B2A5-4AFE-B5C0-19BA573D28AC Filtro" at bounding box center [1367, 61] width 143 height 34
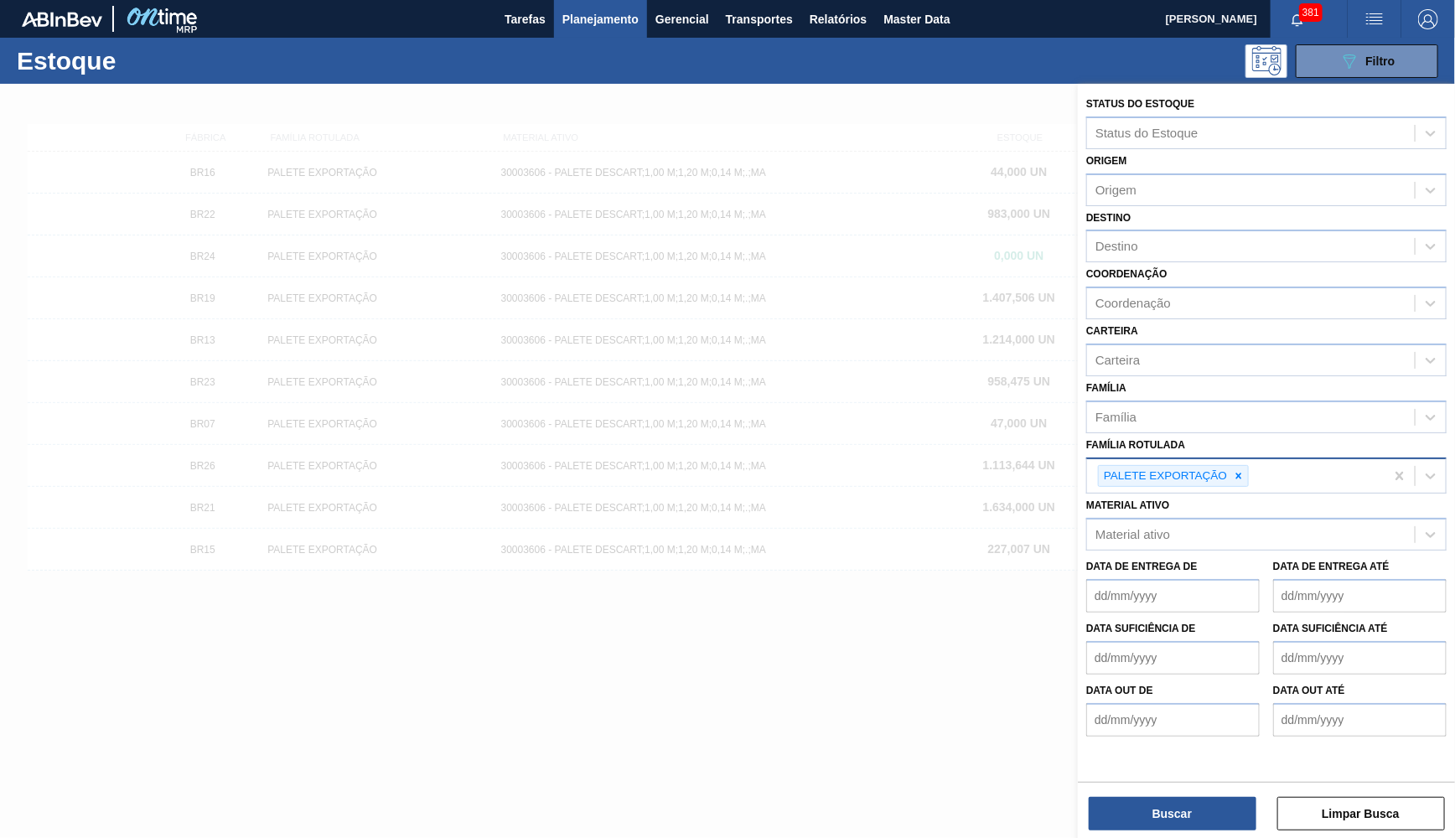
click at [1224, 466] on div "PALETE EXPORTAÇÃO" at bounding box center [1164, 476] width 131 height 21
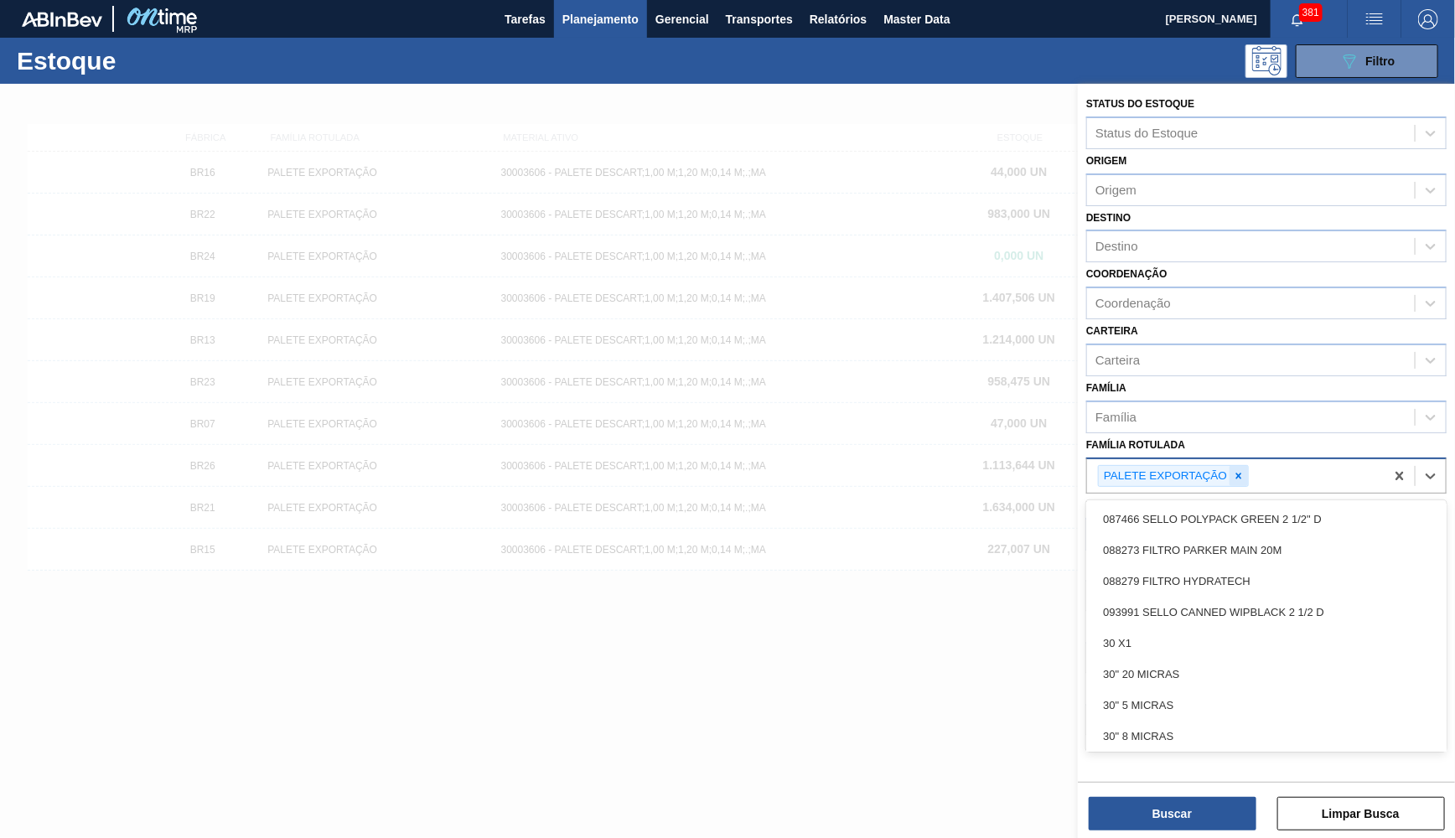
click at [1245, 470] on icon at bounding box center [1239, 476] width 12 height 12
type Rotulada "v"
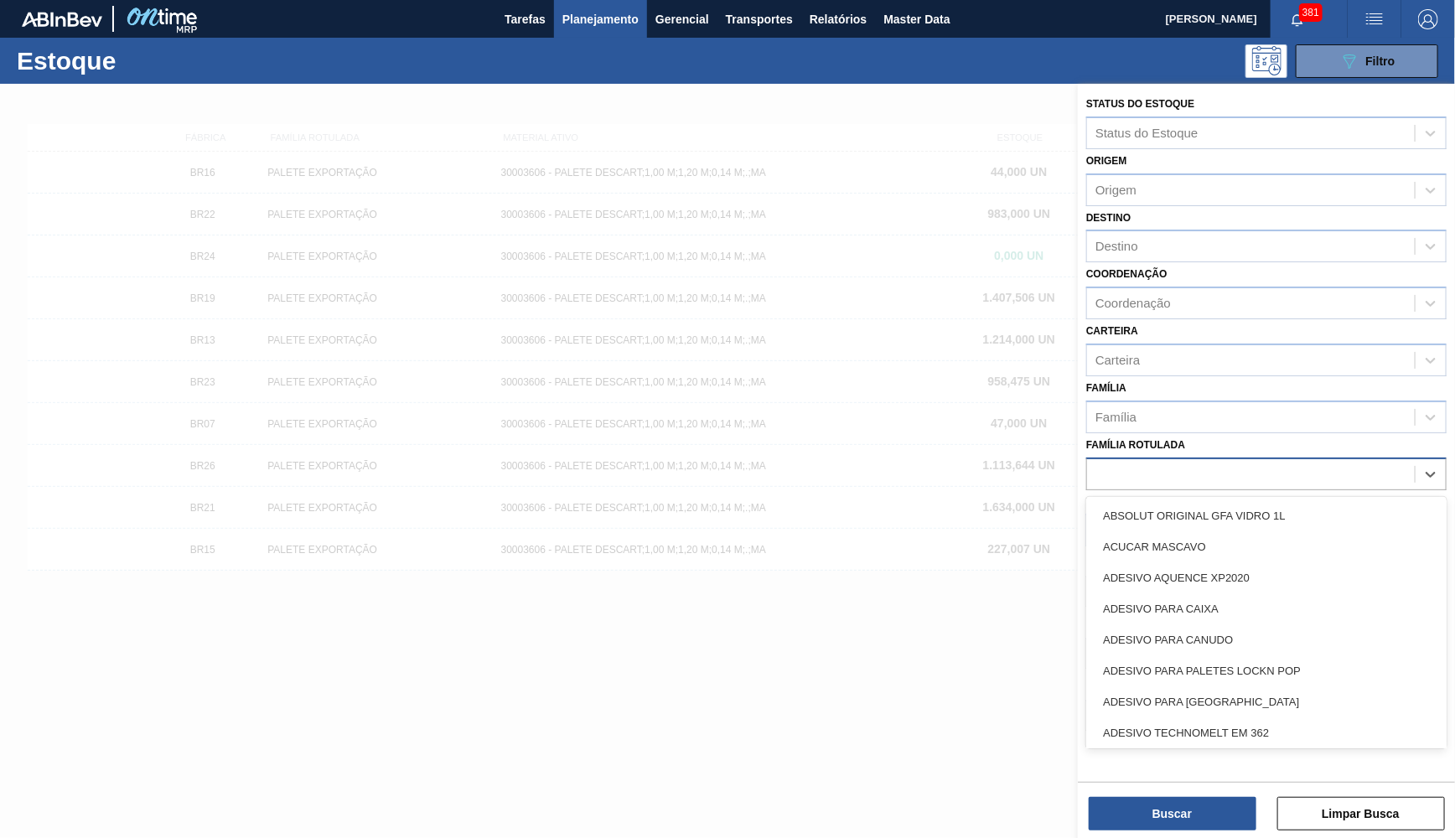
paste Rotulada "ROLHA PRY OFF BRAHMA 300ML"
type Rotulada "ROLHA PRY OFF BRAHMA 300ML"
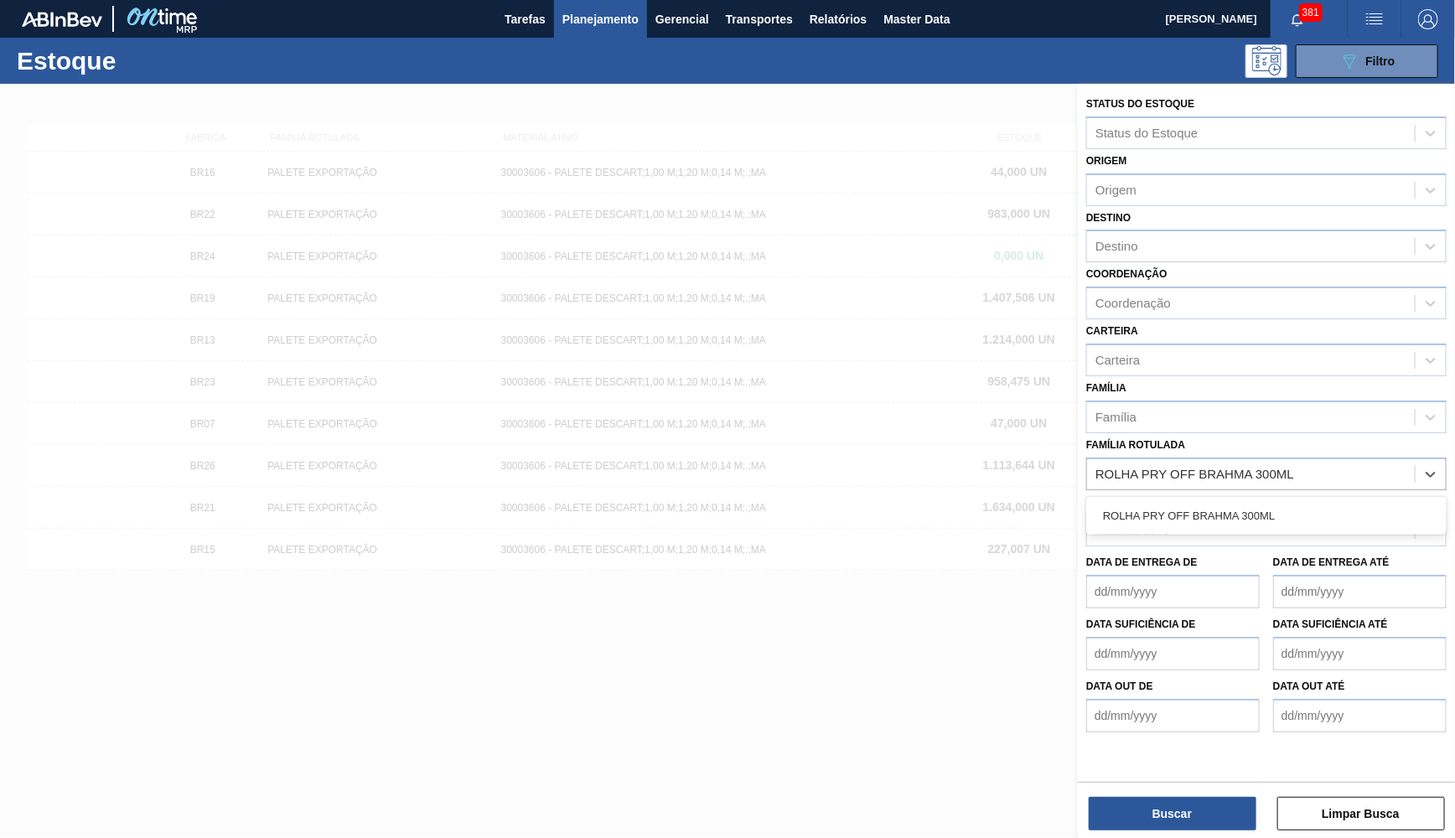
click at [1254, 500] on div "ROLHA PRY OFF BRAHMA 300ML" at bounding box center [1266, 515] width 360 height 31
click at [1225, 490] on div "Material ativo Material ativo" at bounding box center [1266, 518] width 360 height 57
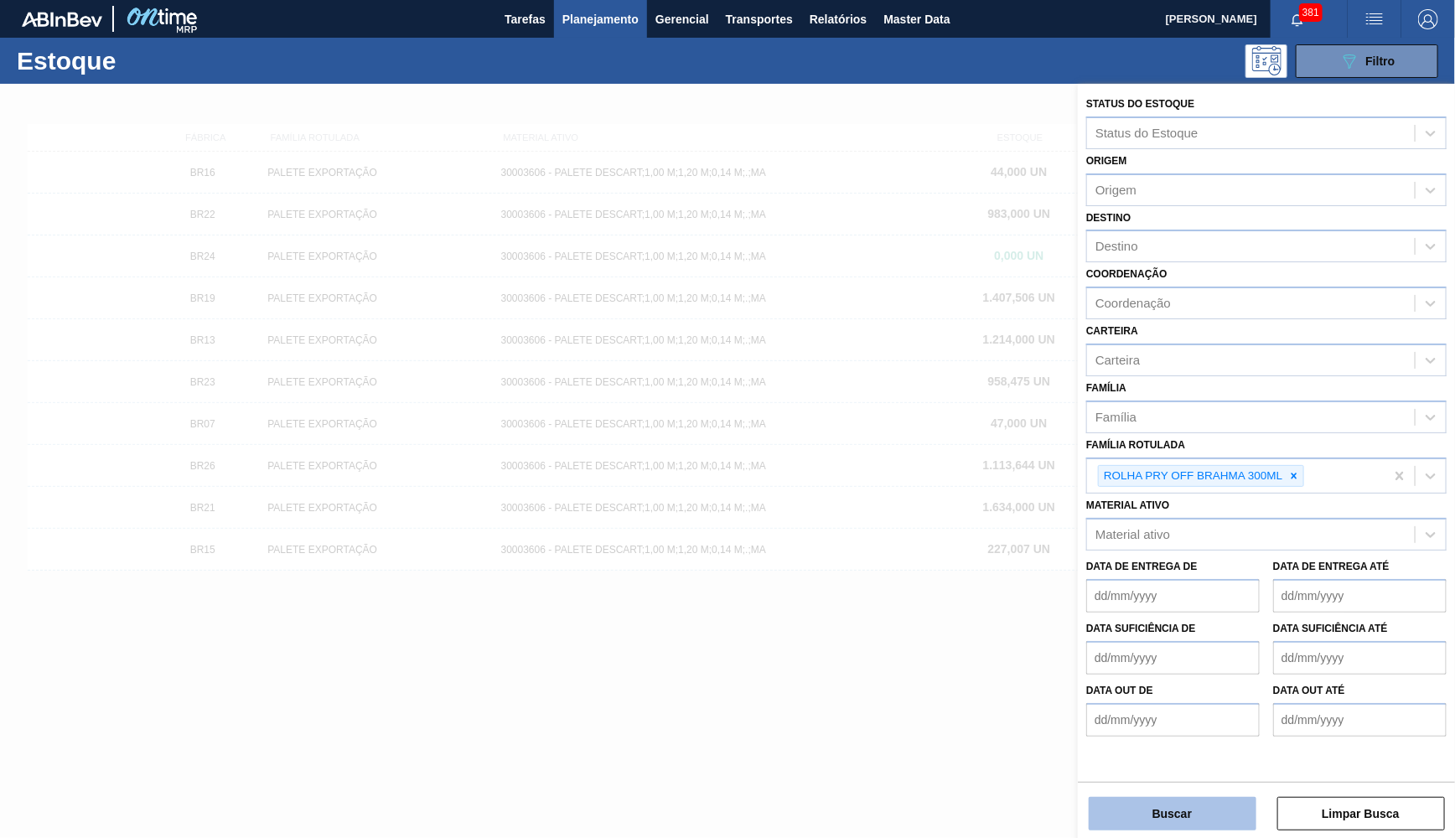
click at [1168, 829] on button "Buscar" at bounding box center [1173, 814] width 168 height 34
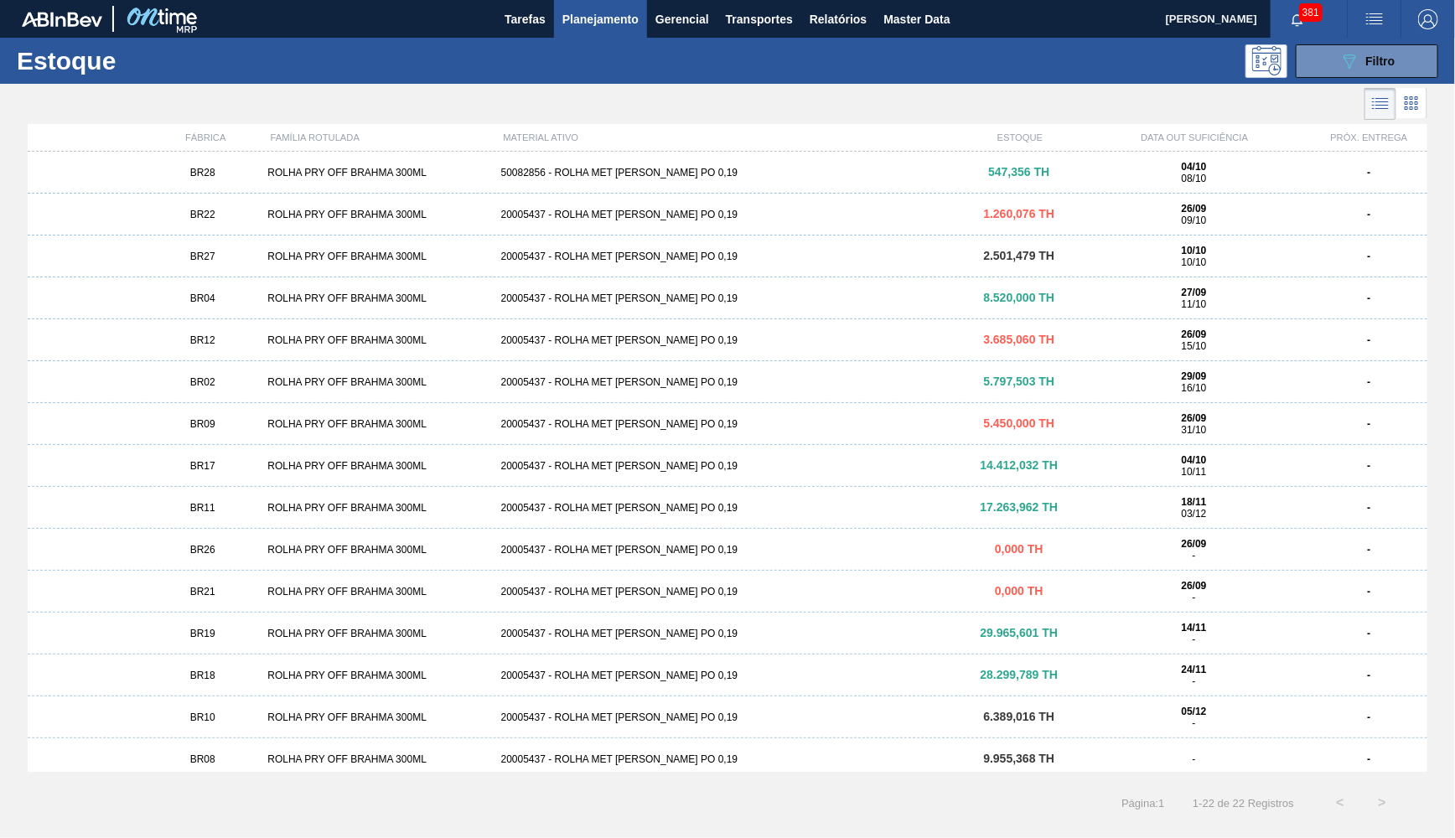
click at [620, 211] on div "20005437 - ROLHA MET BRAHMA CHOPP PO 0,19" at bounding box center [728, 215] width 467 height 12
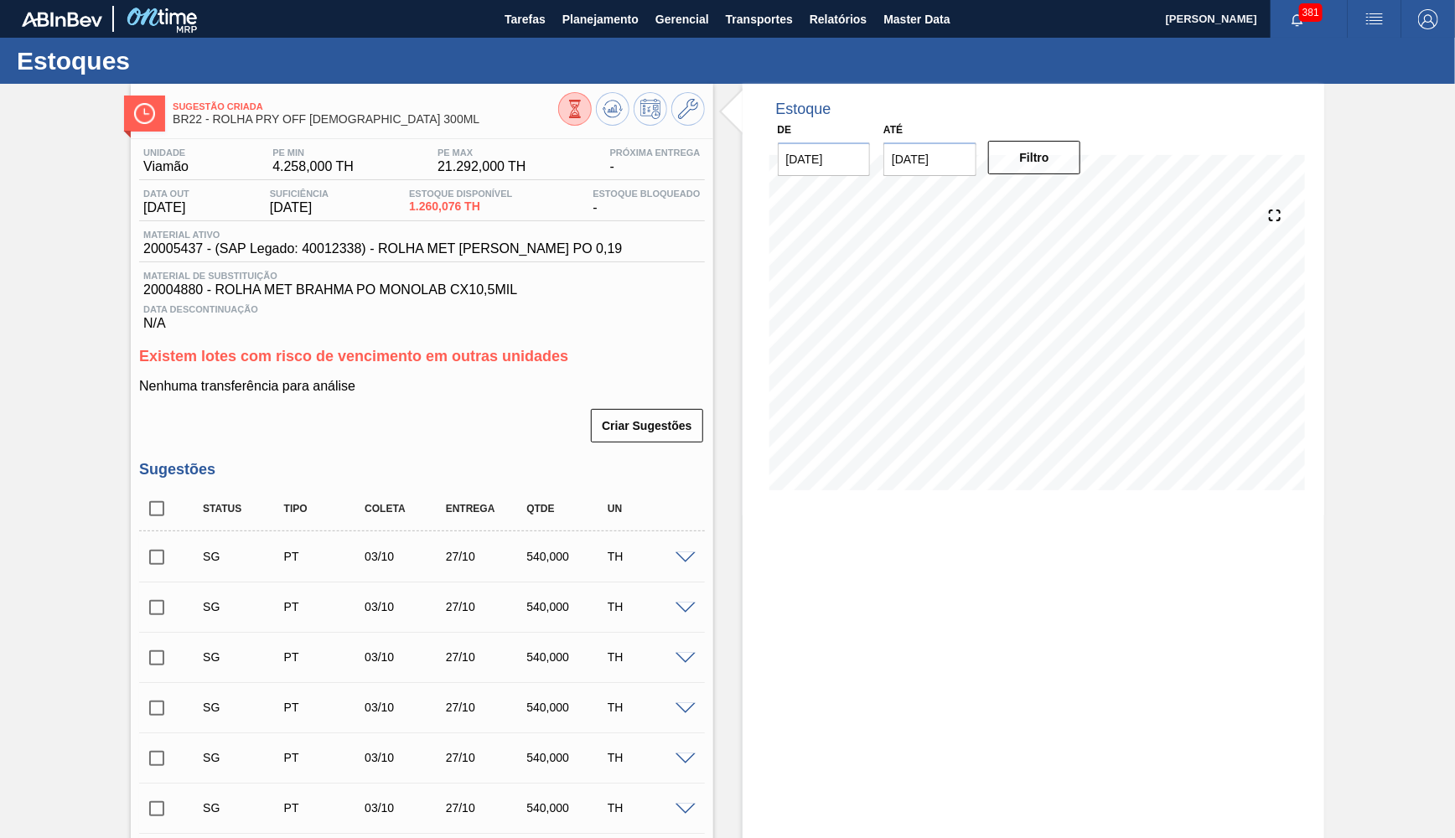
drag, startPoint x: 688, startPoint y: 115, endPoint x: 646, endPoint y: 255, distance: 146.1
click at [516, 242] on span "20005437 - (SAP Legado: 40012338) - ROLHA MET BRAHMA CHOPP PO 0,19" at bounding box center [382, 248] width 479 height 15
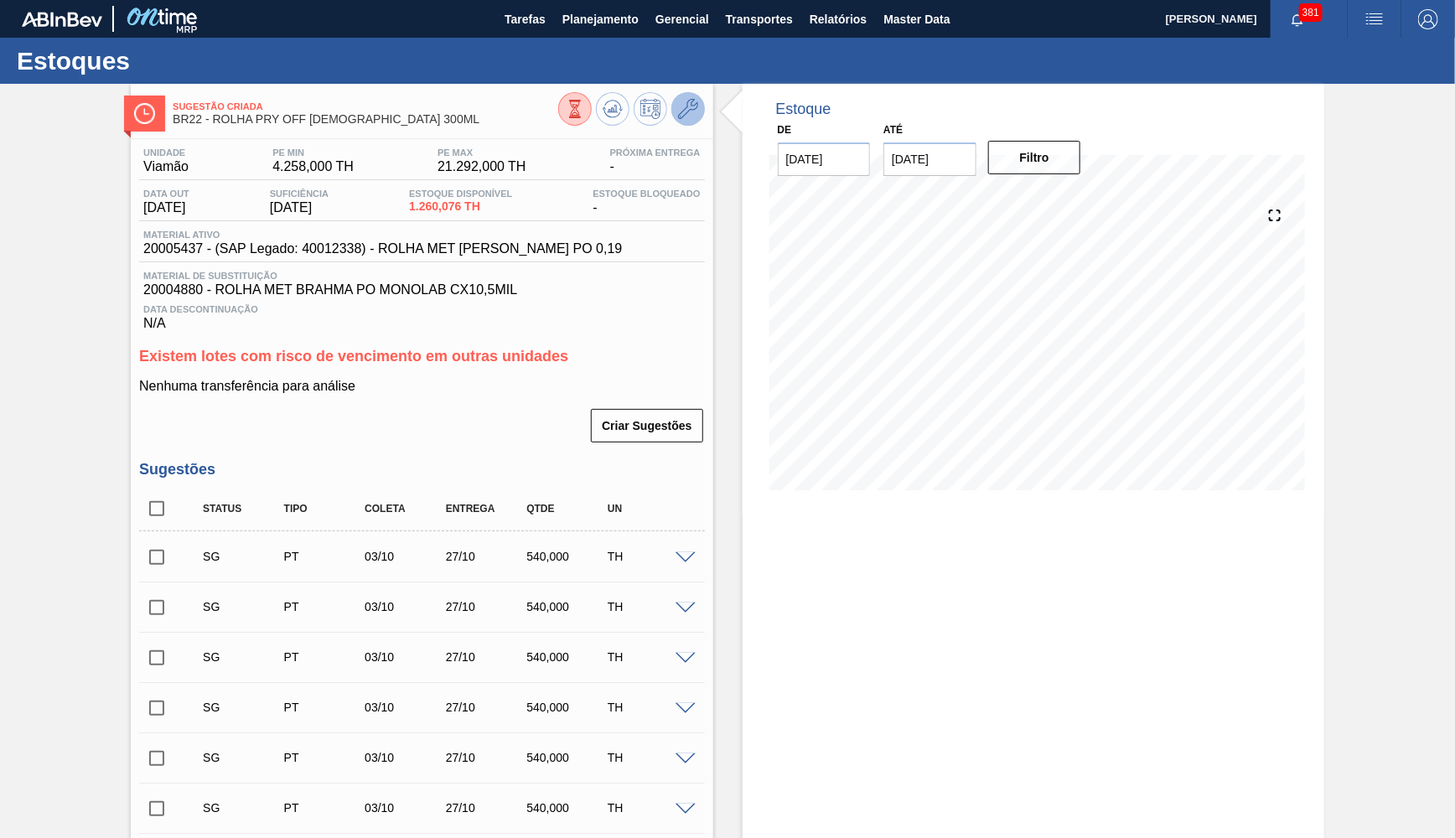
click at [684, 111] on icon at bounding box center [688, 109] width 20 height 20
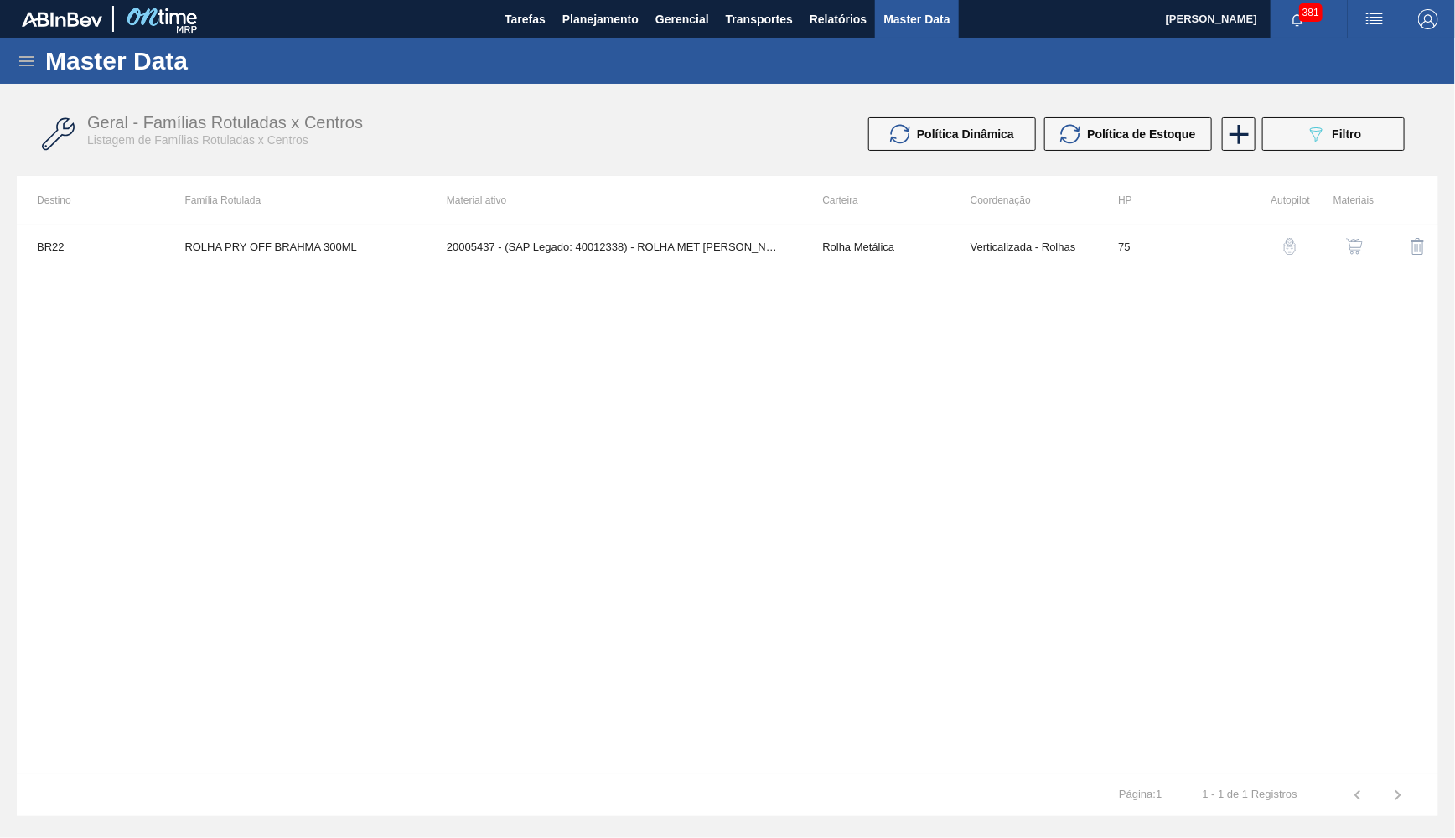
click at [1369, 234] on button "button" at bounding box center [1355, 246] width 40 height 40
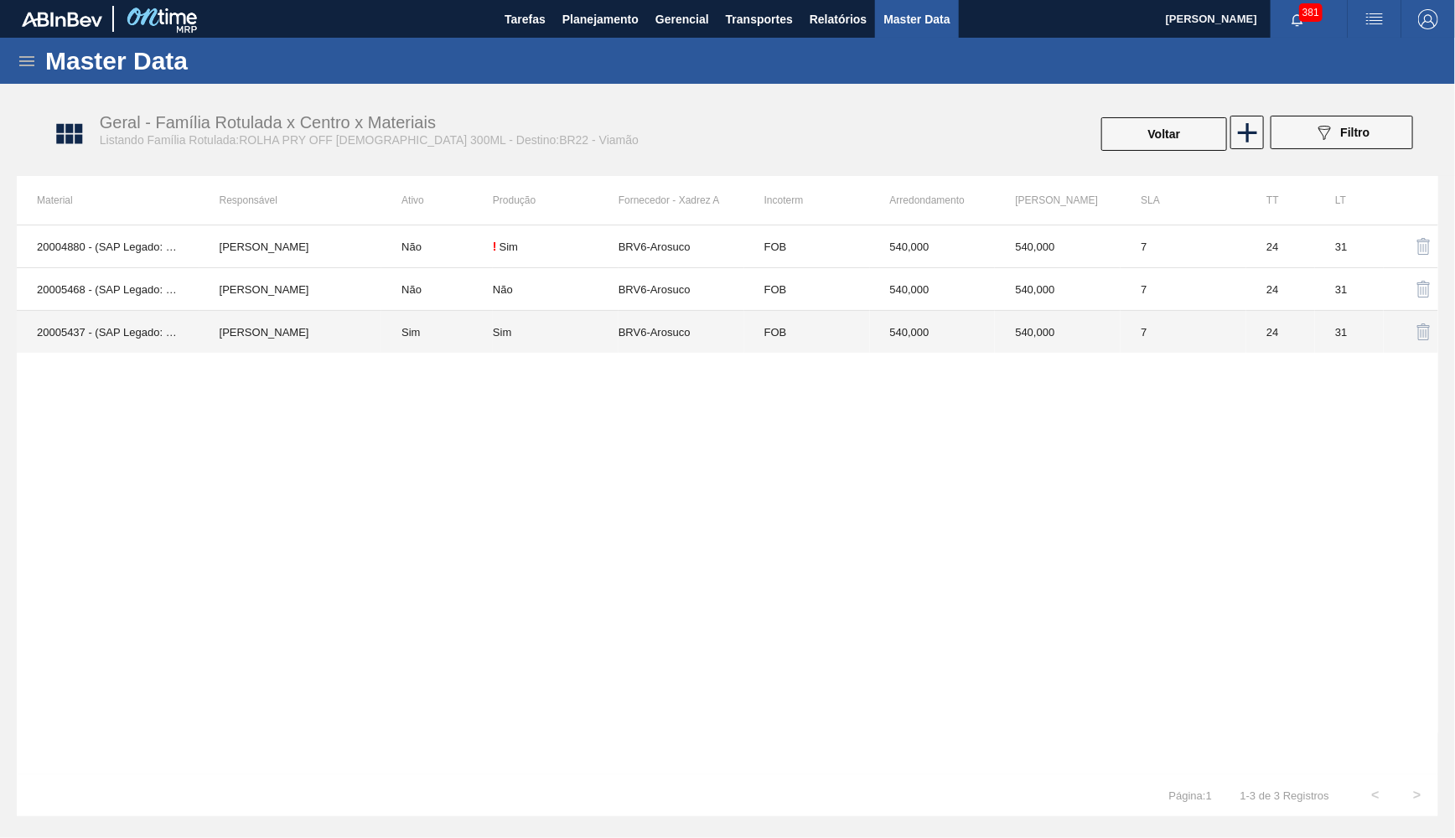
click at [691, 326] on td "BRV6-Arosuco" at bounding box center [682, 332] width 126 height 43
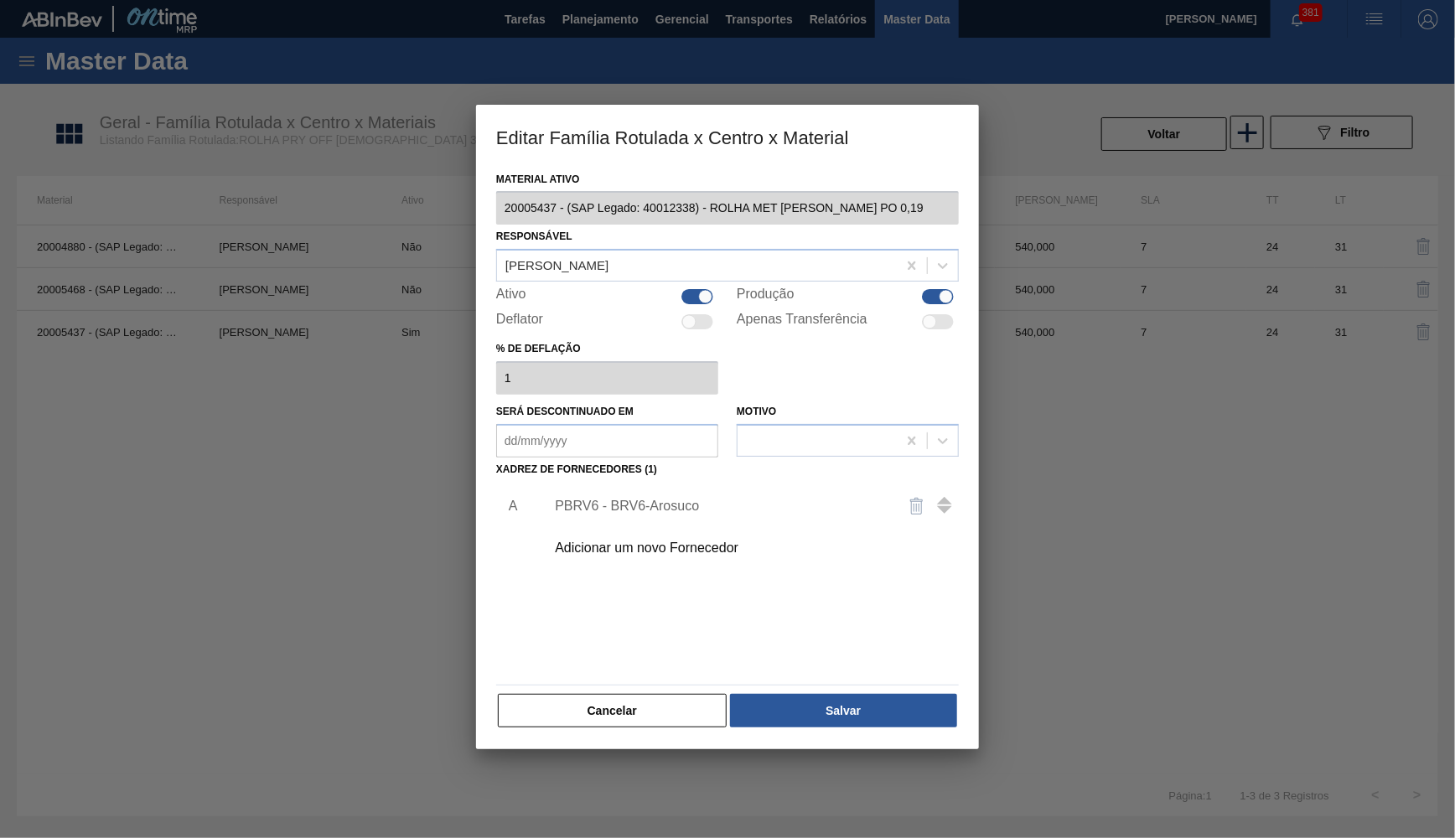
click at [634, 724] on div "Material ativo 20005437 - (SAP Legado: 40012338) - ROLHA MET BRAHMA CHOPP PO 0,…" at bounding box center [727, 459] width 503 height 583
click at [626, 694] on button "Cancelar" at bounding box center [612, 711] width 229 height 34
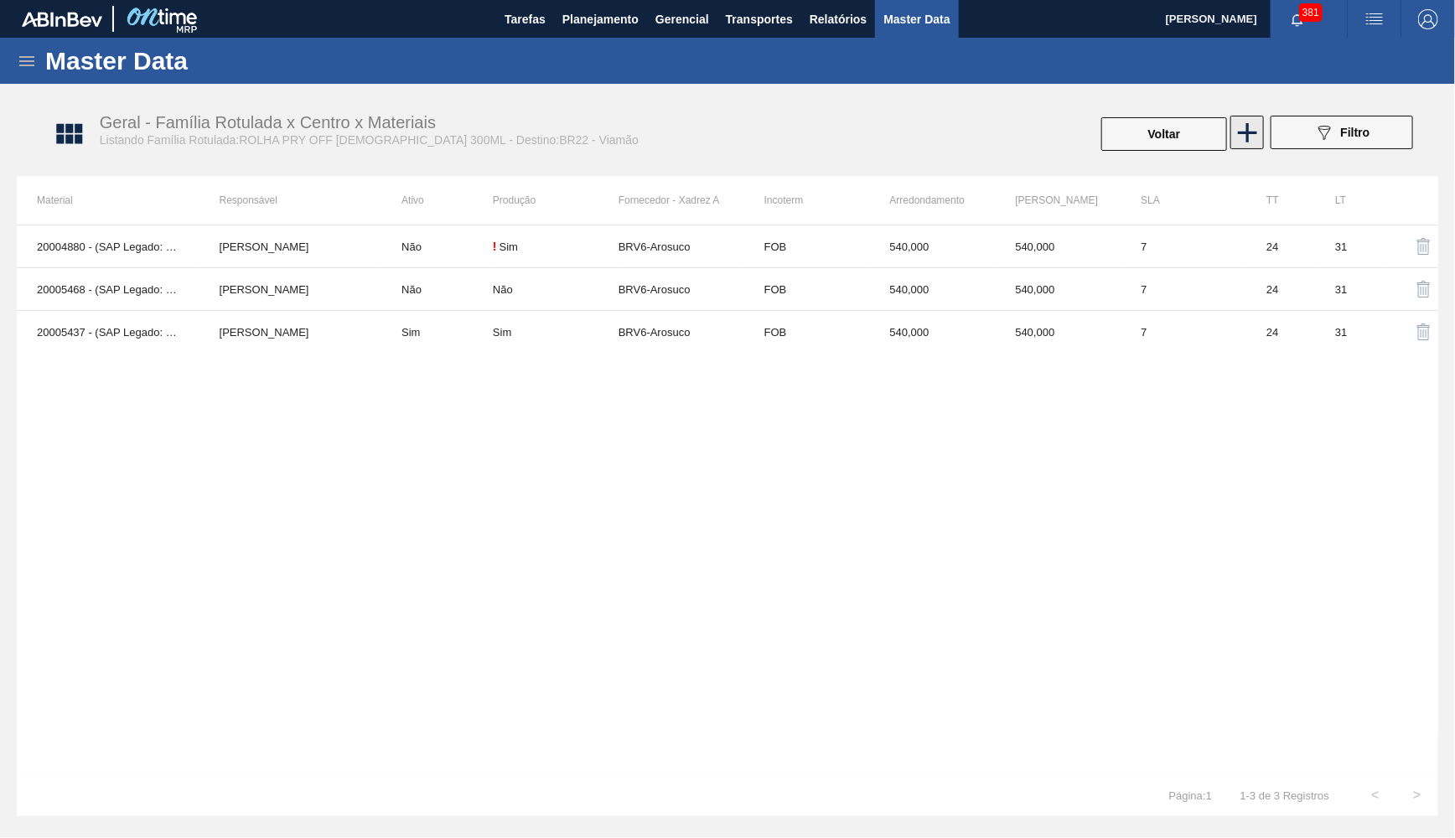
drag, startPoint x: 1276, startPoint y: 117, endPoint x: 1256, endPoint y: 122, distance: 20.7
click at [1256, 122] on div "Voltar 089F7B8B-B2A5-4AFE-B5C0-19BA573D28AC Filtro" at bounding box center [1087, 134] width 667 height 37
click at [1256, 122] on icon at bounding box center [1248, 133] width 33 height 33
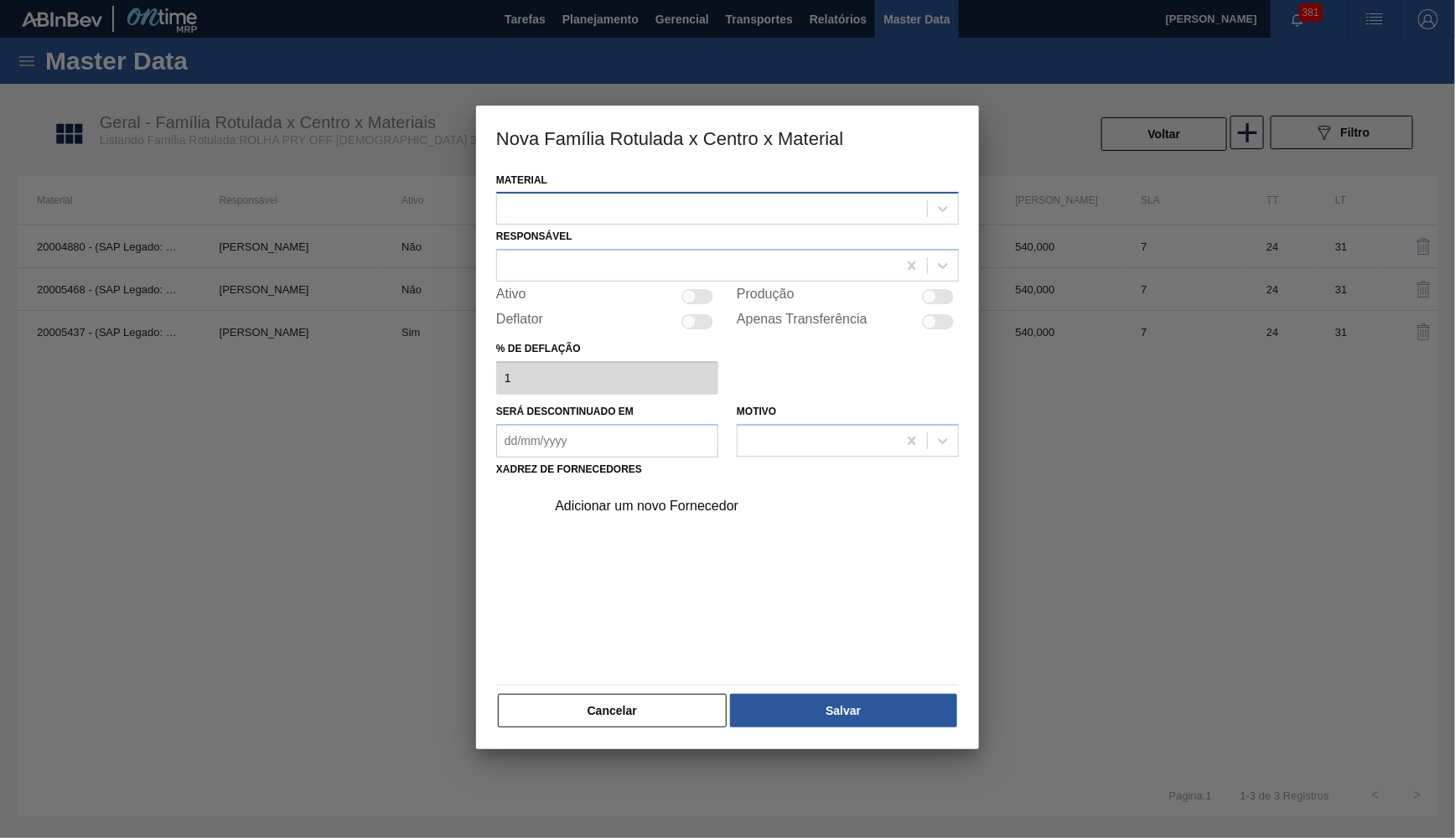
click at [594, 215] on div at bounding box center [712, 209] width 430 height 24
click at [594, 711] on button "Cancelar" at bounding box center [612, 711] width 229 height 34
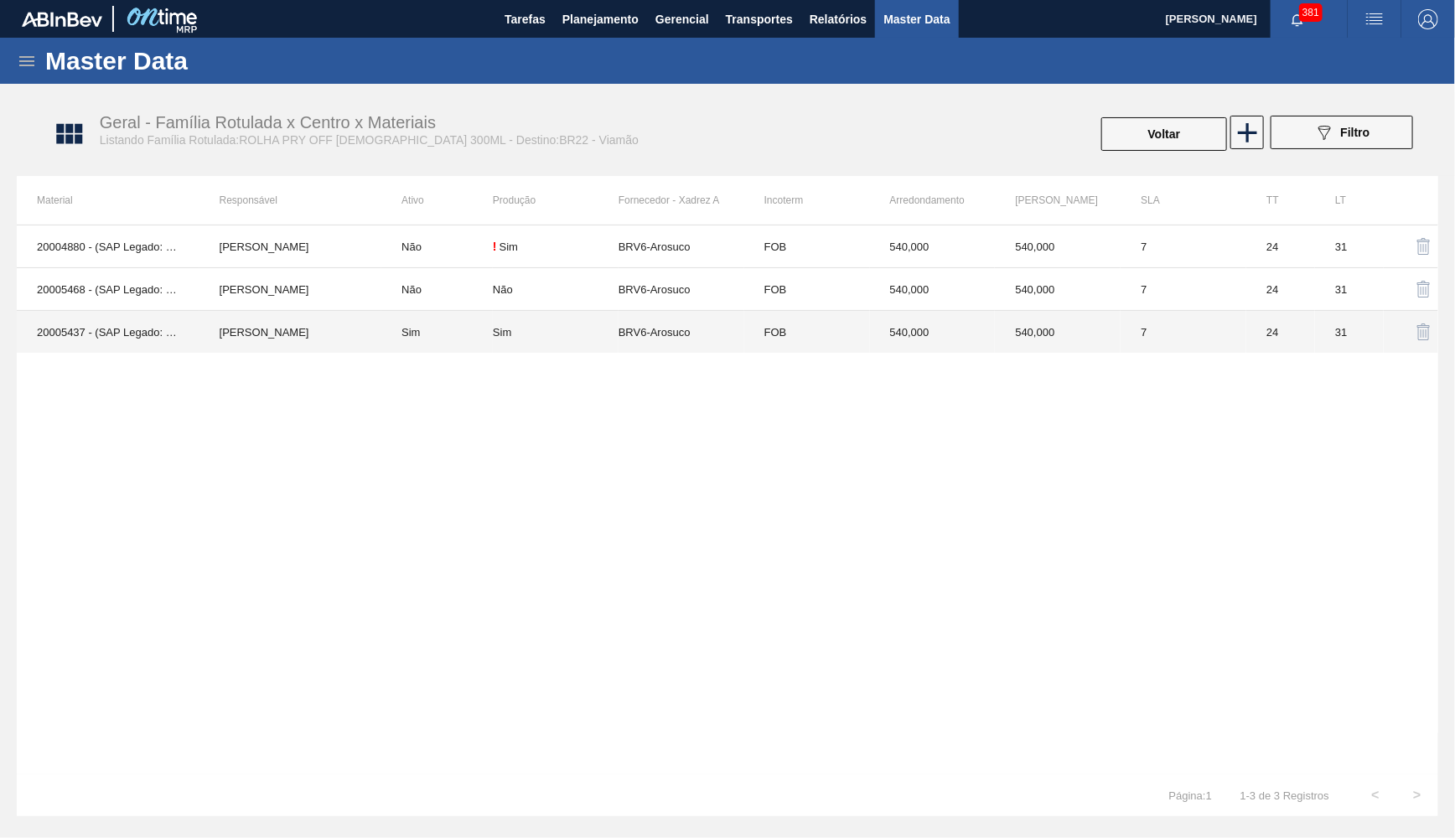
click at [1335, 327] on td "31" at bounding box center [1349, 332] width 69 height 43
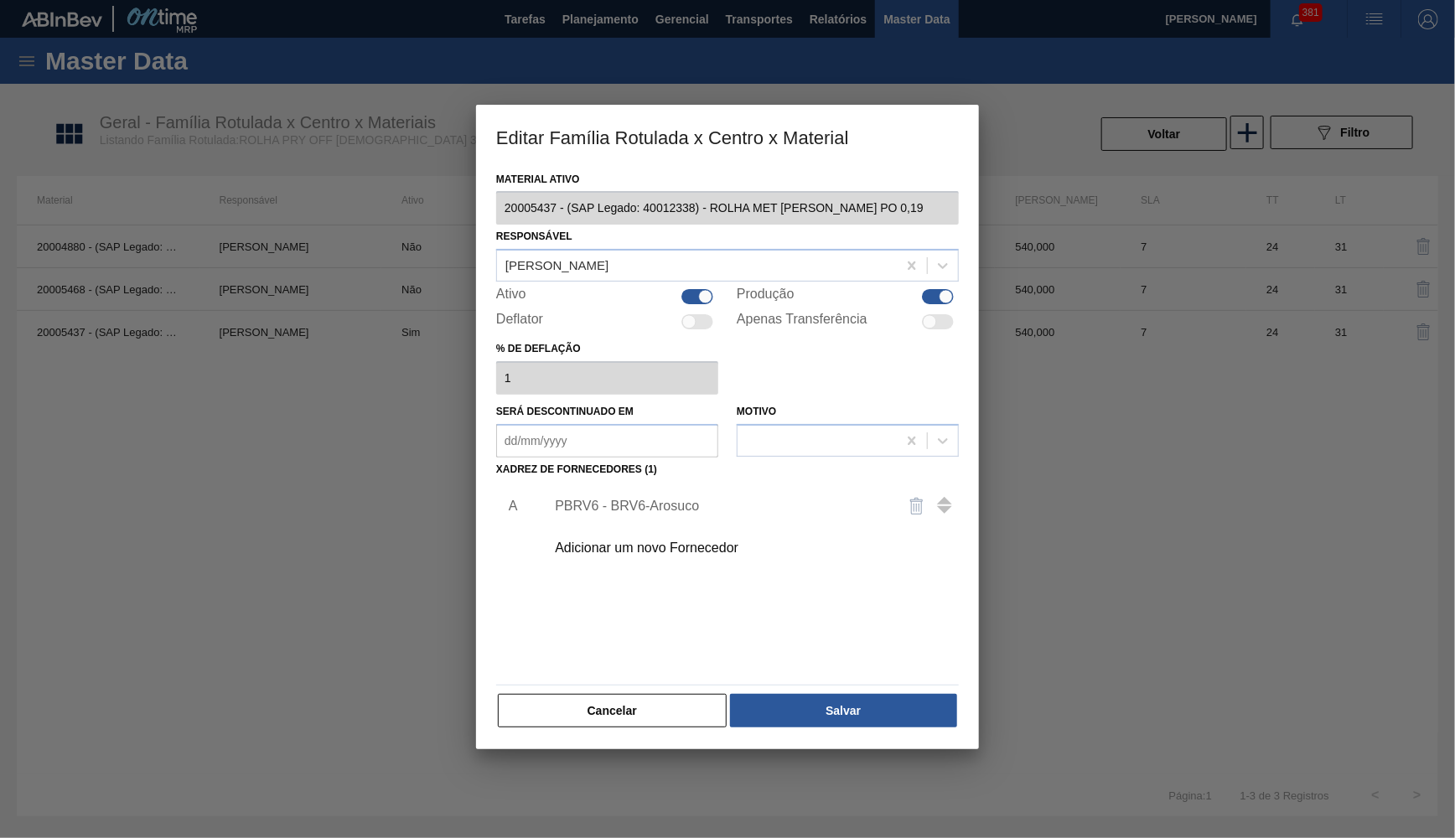
click at [655, 499] on div "PBRV6 - BRV6-Arosuco" at bounding box center [719, 506] width 329 height 15
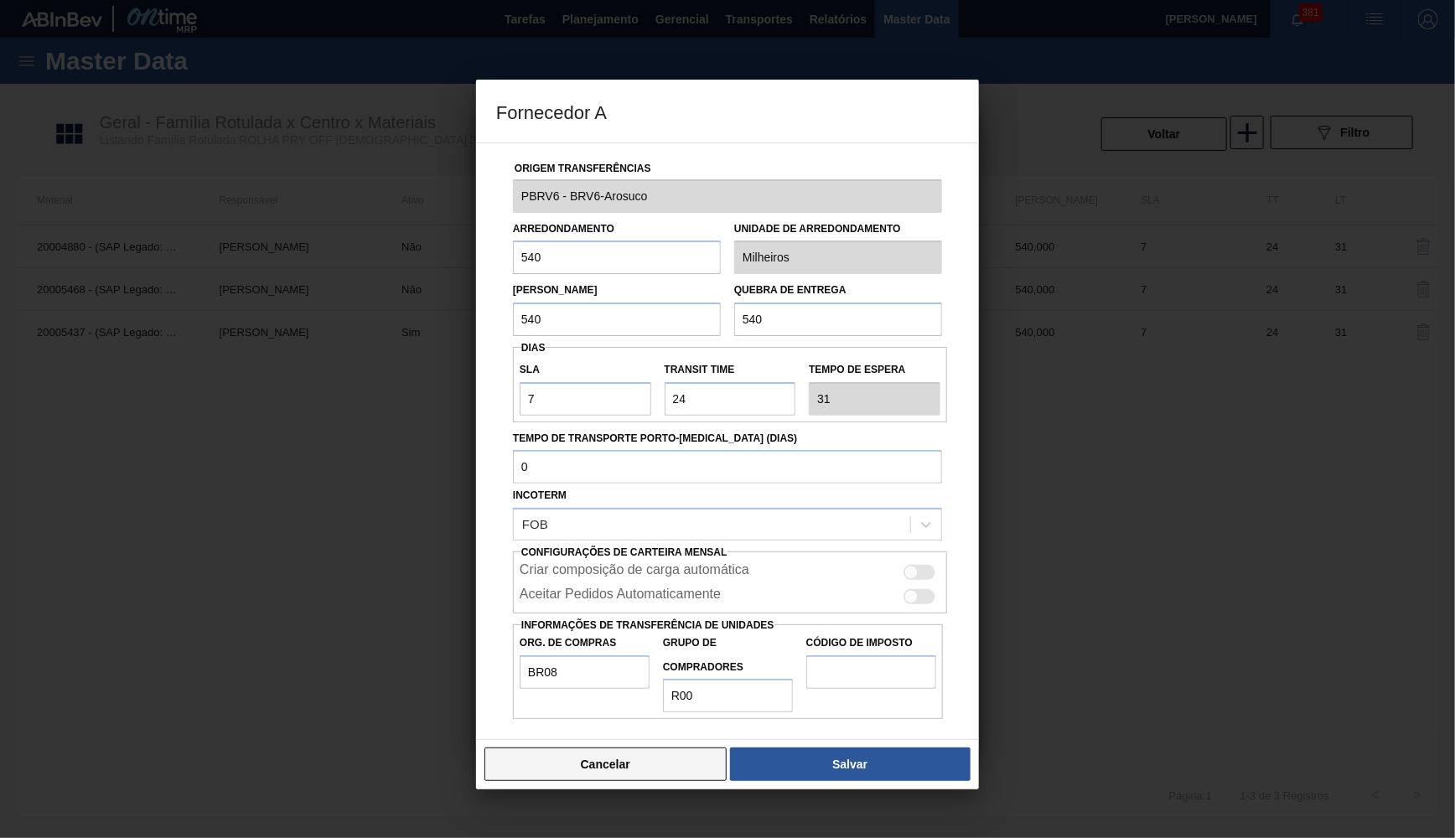
click at [532, 748] on button "Cancelar" at bounding box center [606, 765] width 242 height 34
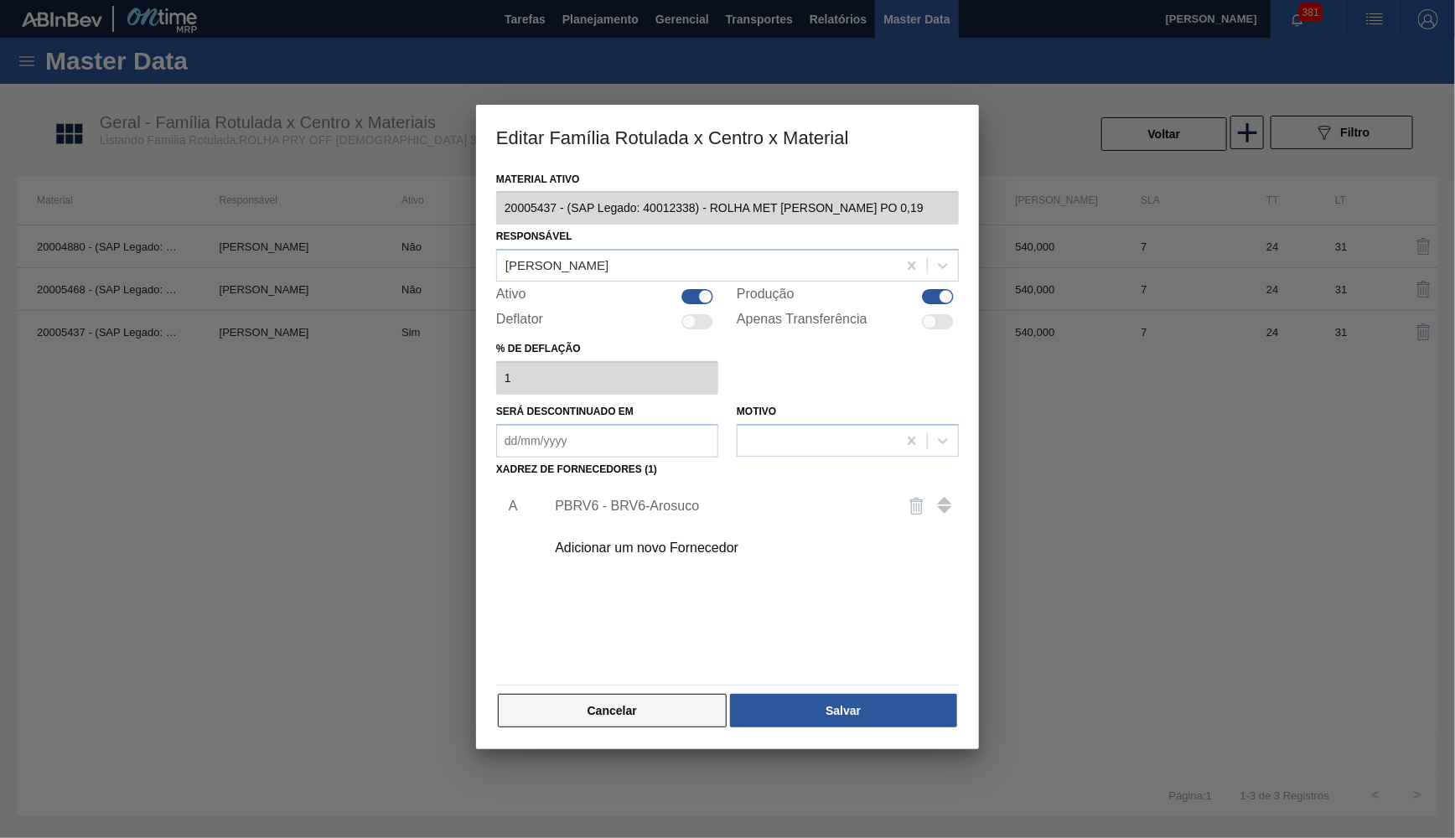
click at [552, 703] on button "Cancelar" at bounding box center [612, 711] width 229 height 34
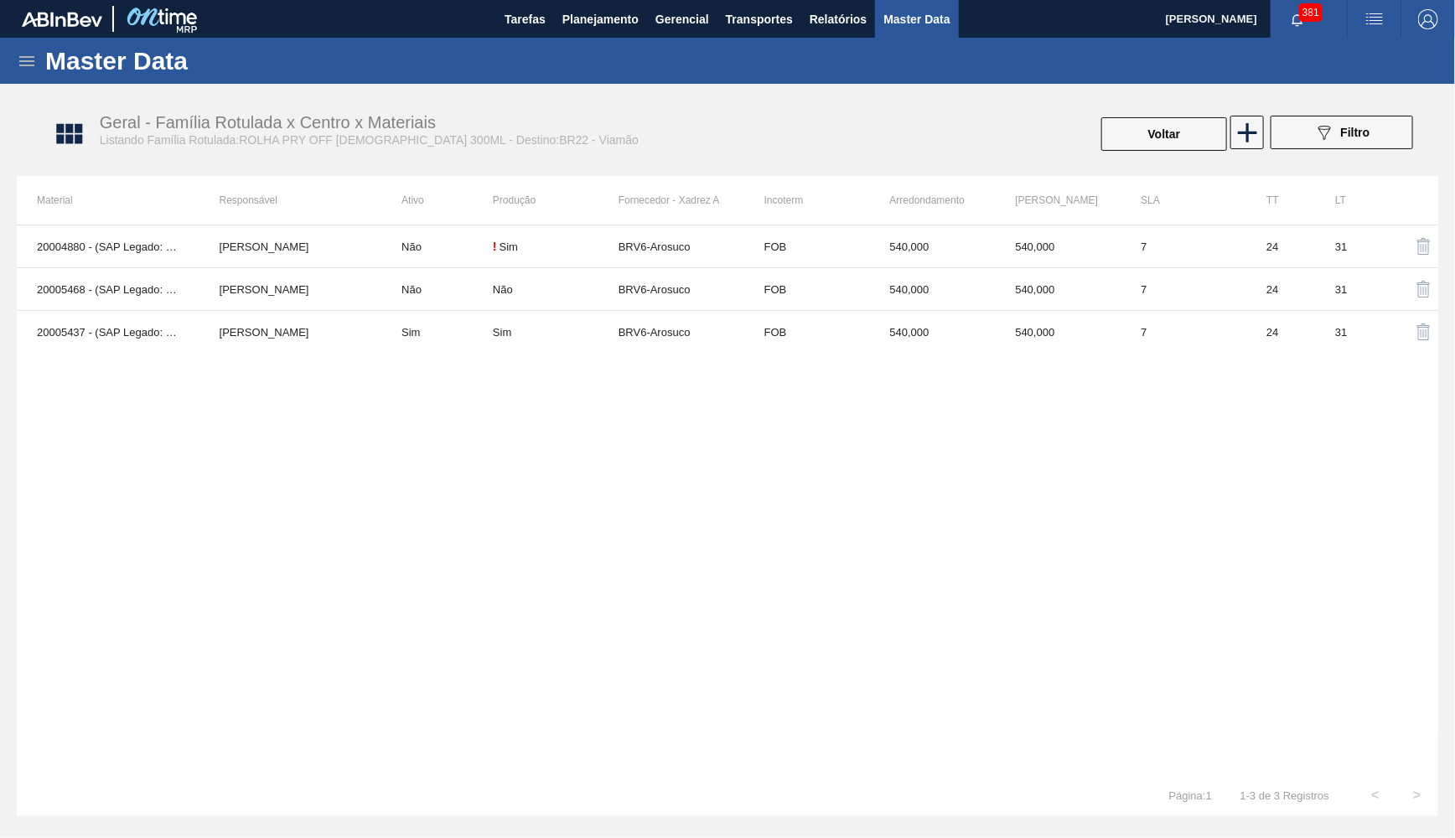
click at [574, 748] on div "20004880 - (SAP Legado: 40011802) - ROLHA MET BRAHMA PO MONOLAB CX10,5MIL Isabe…" at bounding box center [728, 500] width 1422 height 550
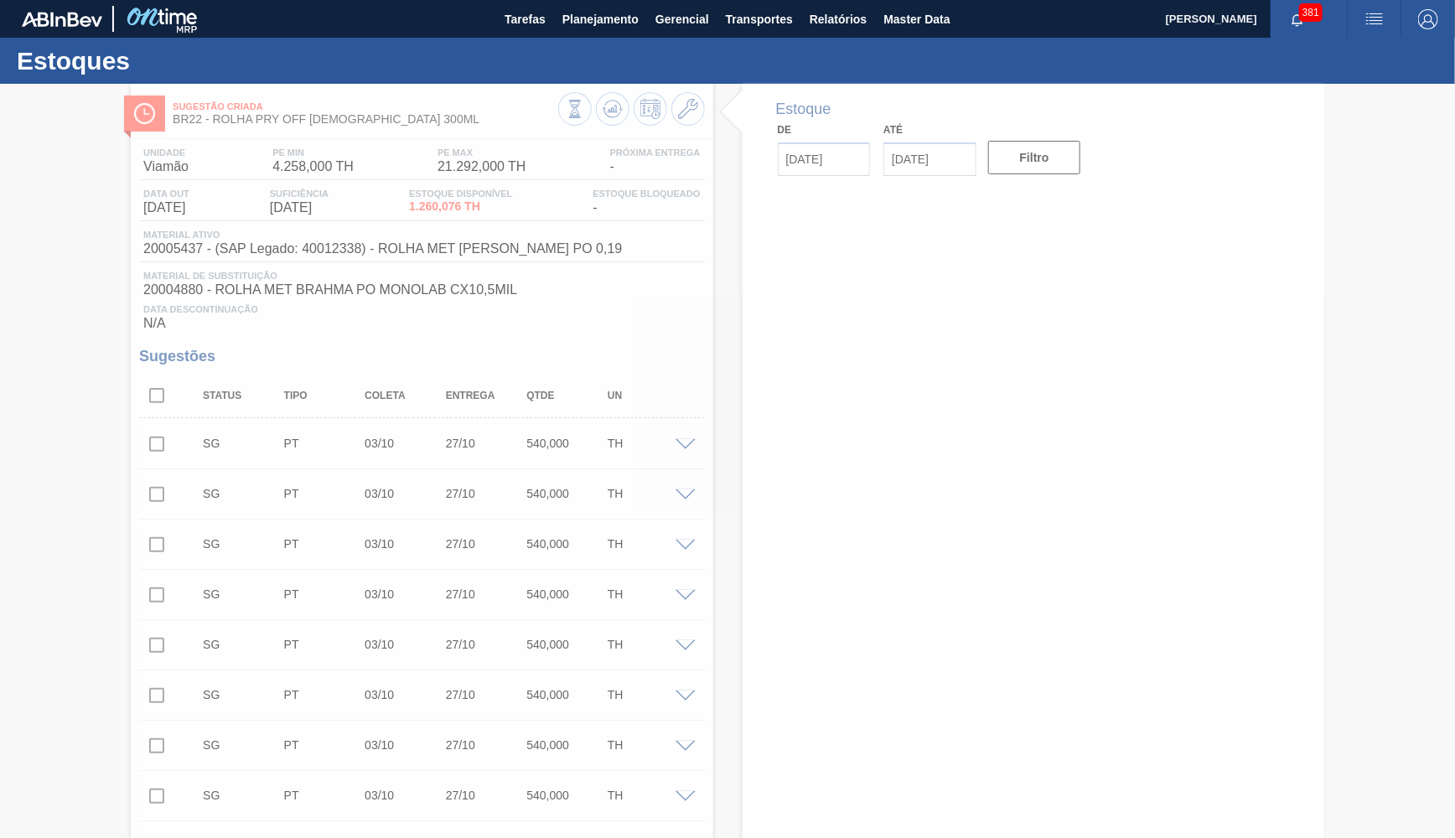
type input "[DATE]"
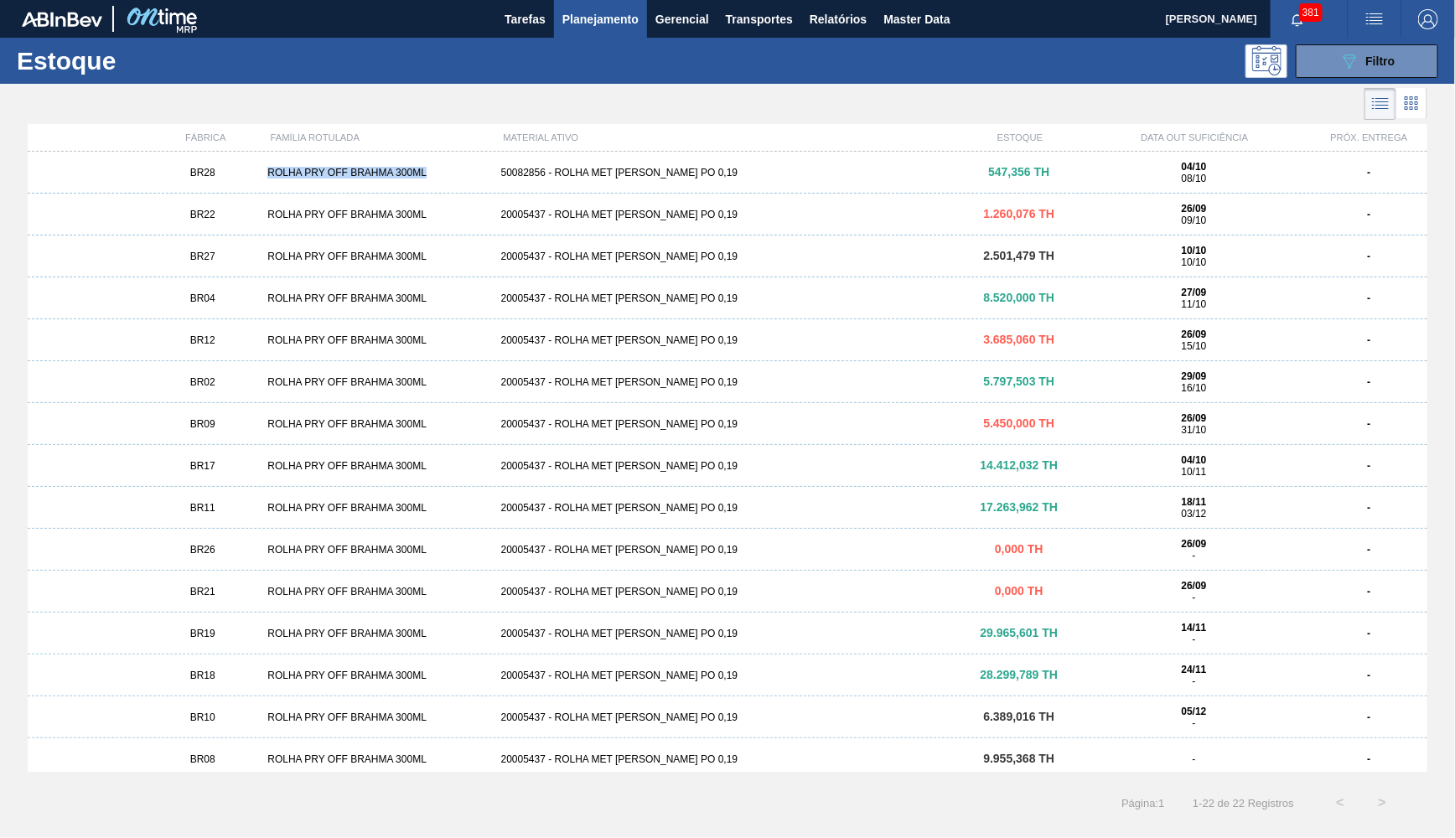
drag, startPoint x: 433, startPoint y: 178, endPoint x: 268, endPoint y: 177, distance: 164.3
click at [268, 177] on div "ROLHA PRY OFF BRAHMA 300ML" at bounding box center [377, 173] width 233 height 12
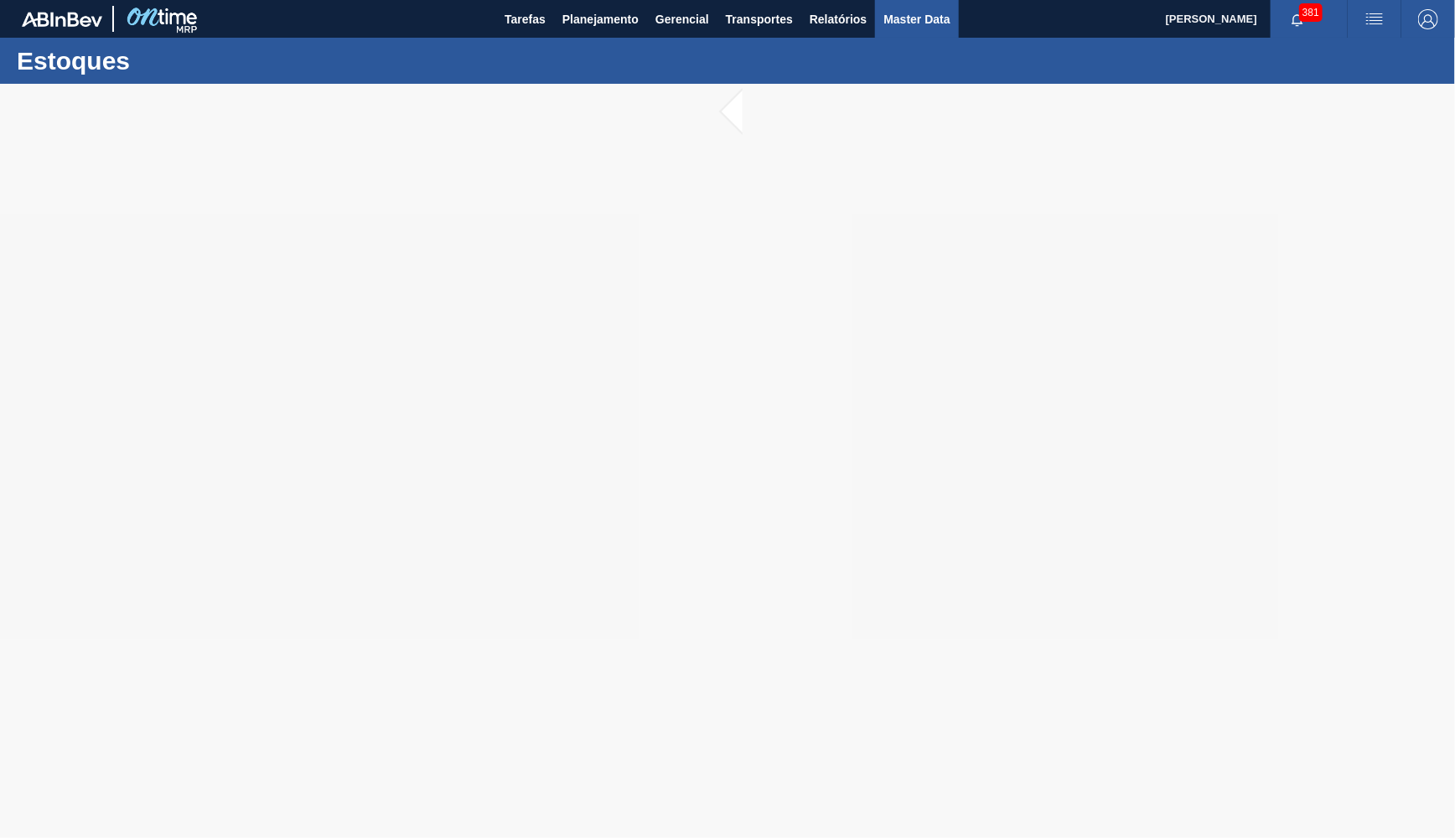
click at [900, 10] on span "Master Data" at bounding box center [917, 19] width 66 height 20
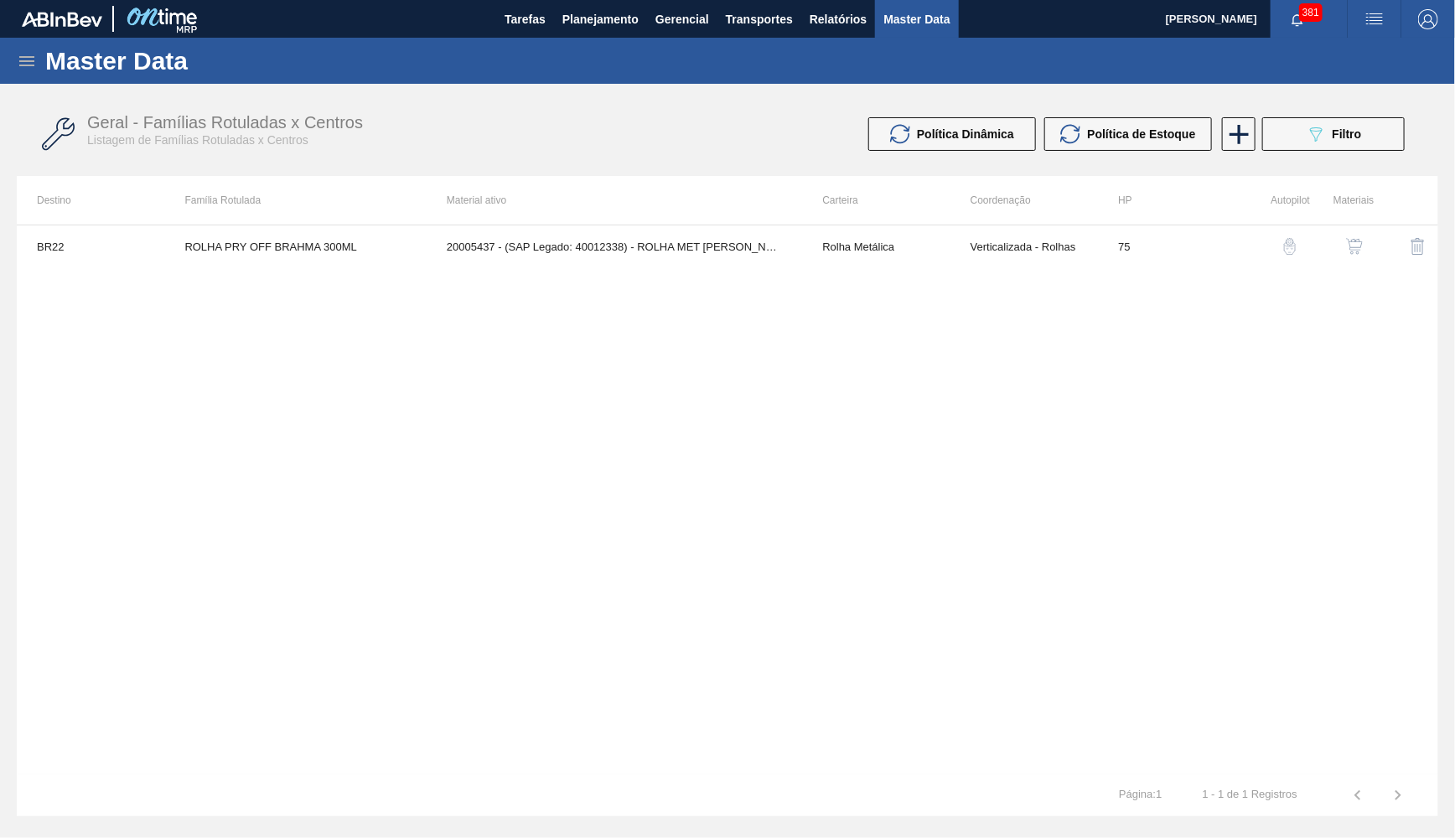
click at [28, 60] on icon at bounding box center [26, 61] width 15 height 10
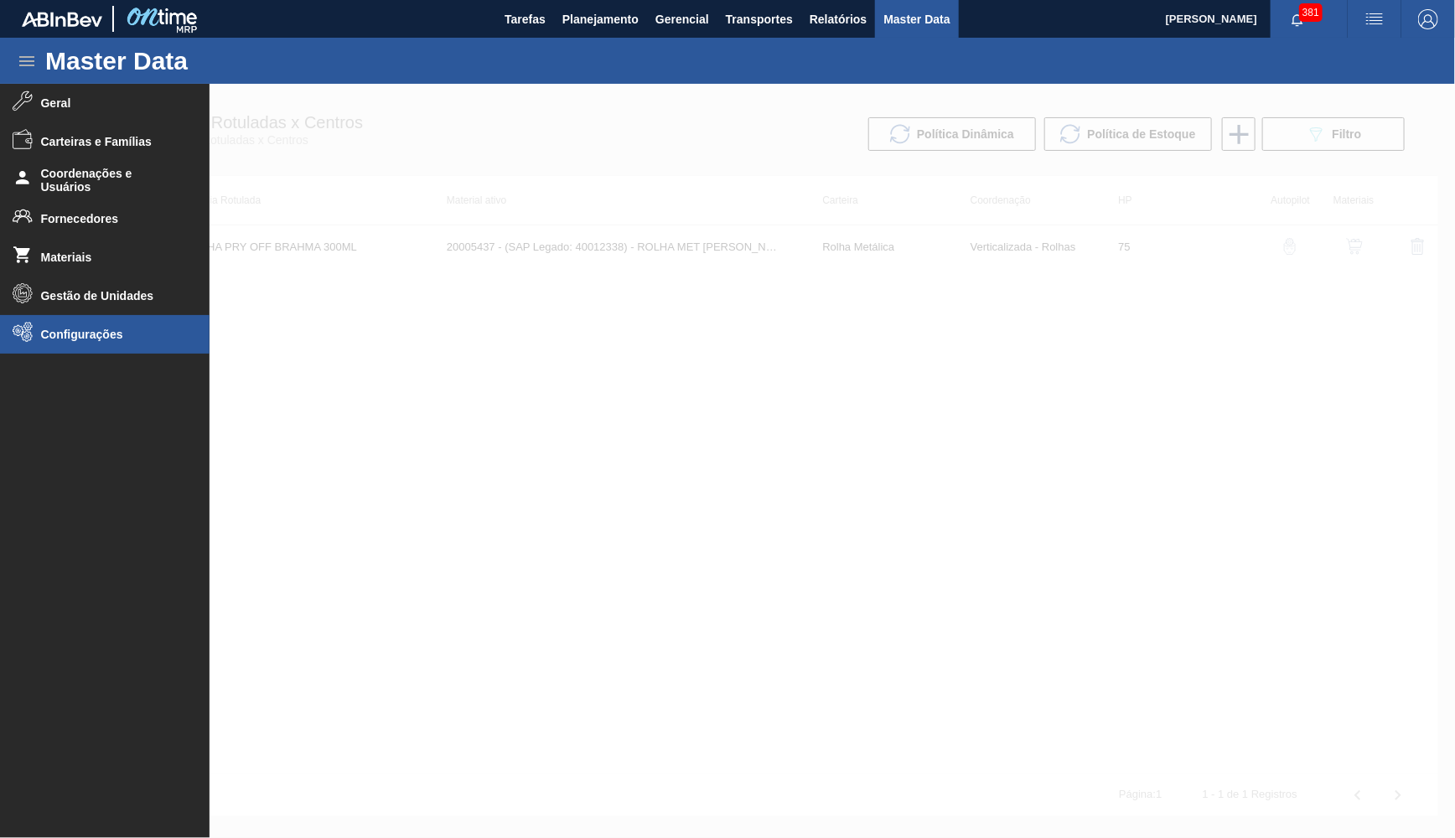
click at [122, 339] on span "Configurações" at bounding box center [110, 334] width 138 height 13
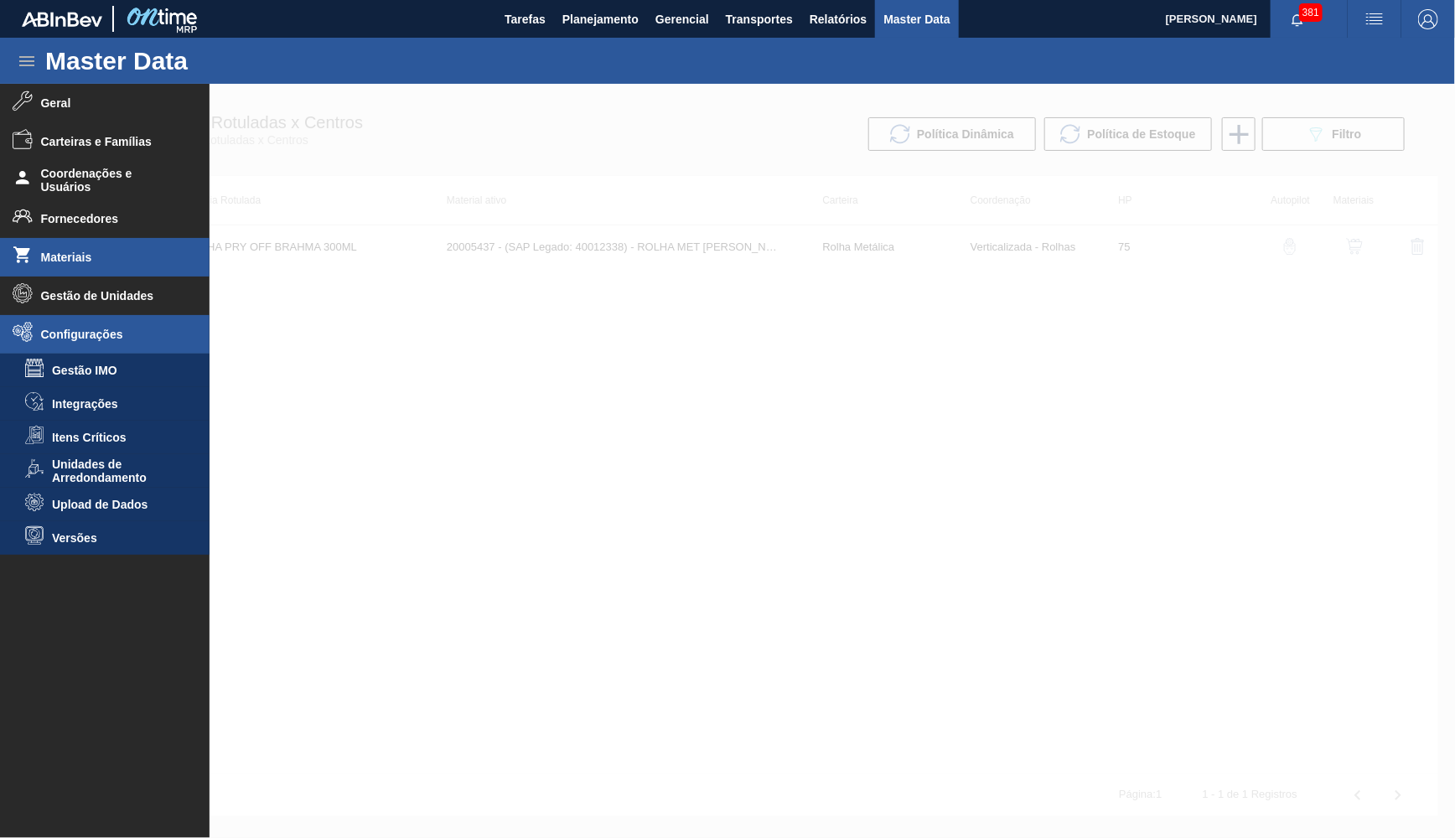
click at [39, 249] on li "Materiais" at bounding box center [105, 257] width 210 height 39
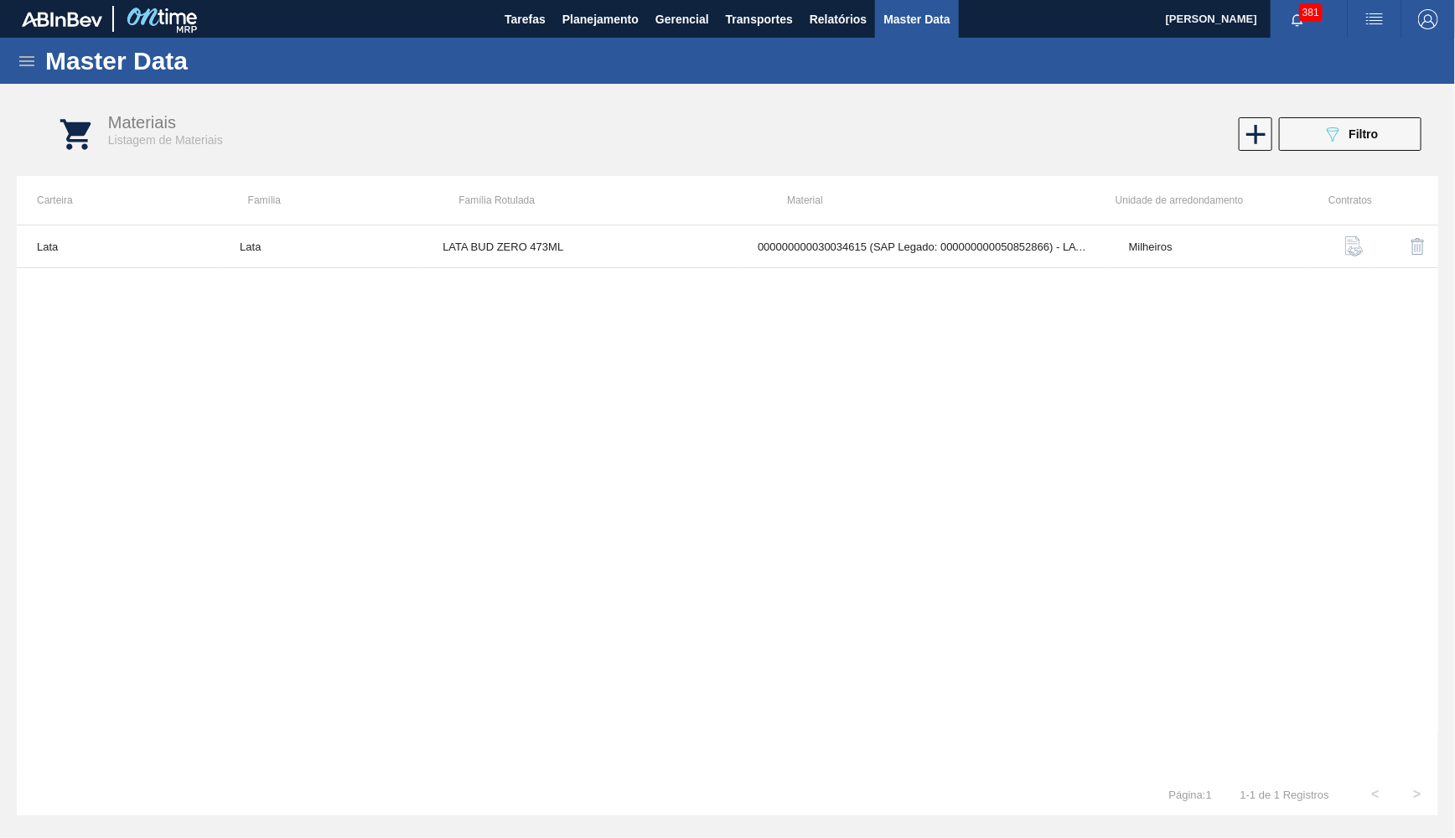
click at [1348, 128] on div "089F7B8B-B2A5-4AFE-B5C0-19BA573D28AC Filtro" at bounding box center [1351, 134] width 56 height 20
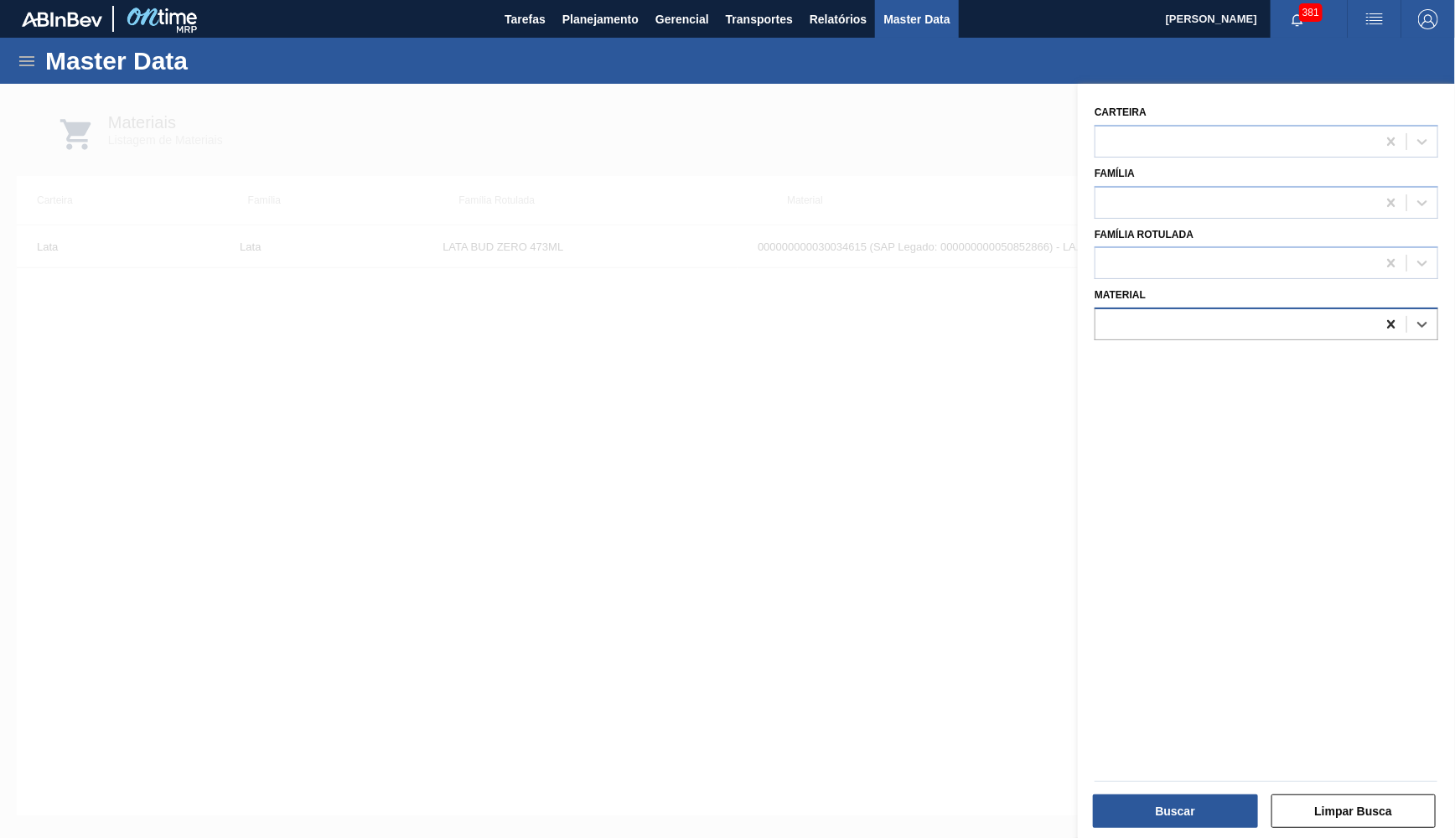
click at [1387, 316] on icon at bounding box center [1391, 324] width 17 height 17
paste input "ROLHA PRY OFF BRAHMA 300ML"
type input "ROLHA PRY OFF BRAHMA 300ML"
paste input "20005468"
type input "20005468"
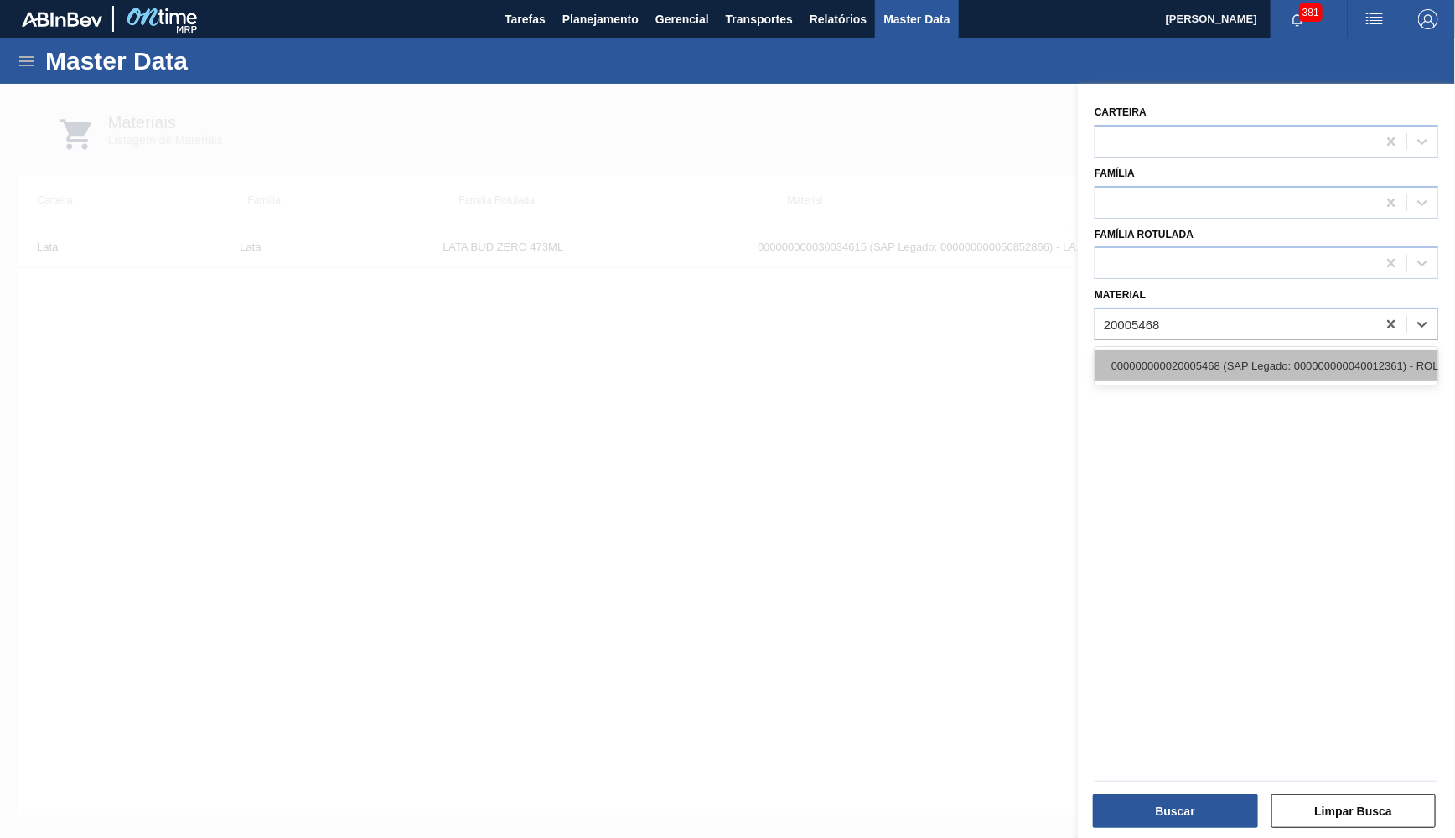
click at [1169, 350] on div "000000000020005468 (SAP Legado: 000000000040012361) - ROLHA MET BC CHOPP QR COD…" at bounding box center [1267, 365] width 344 height 31
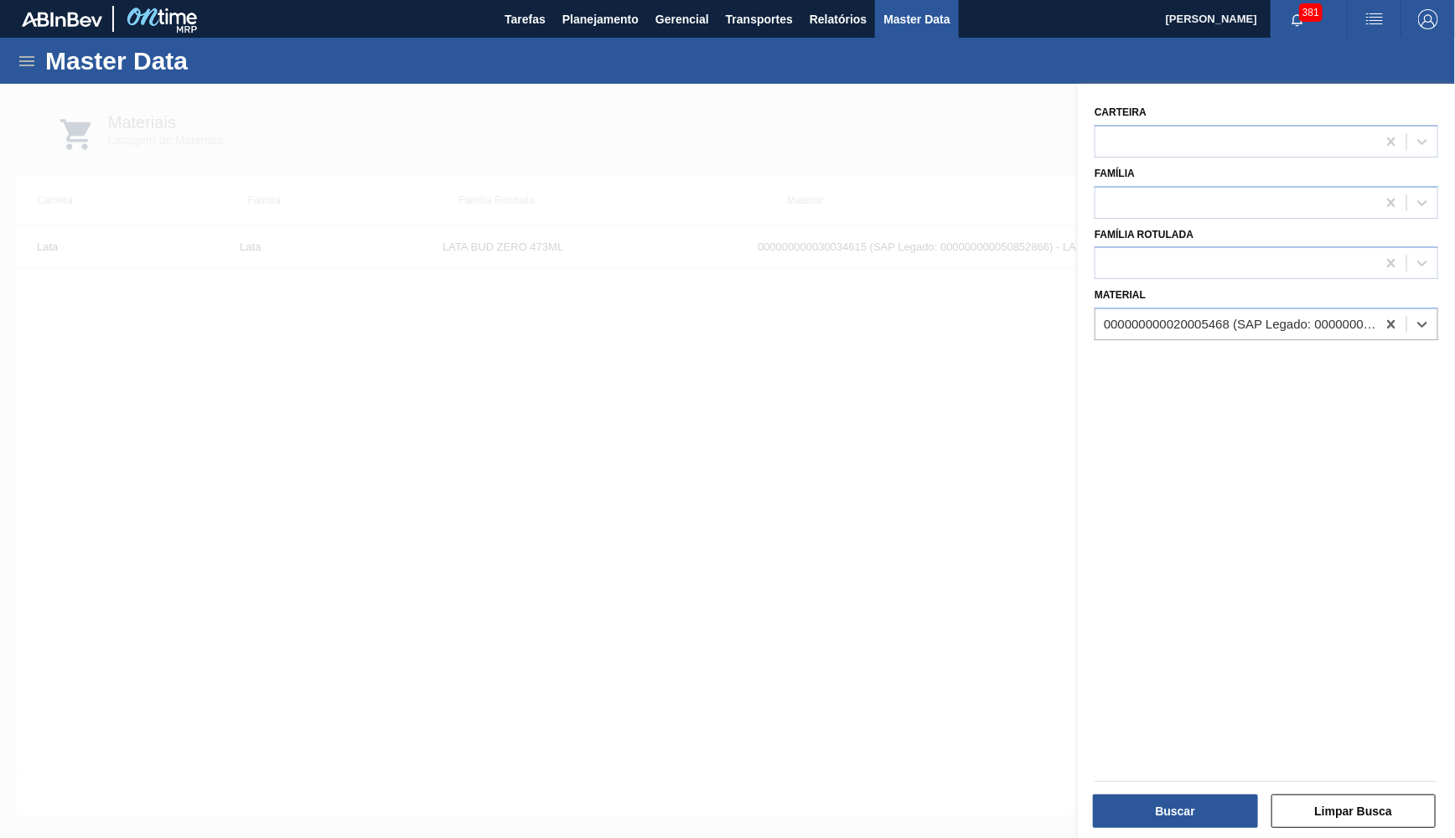
click at [1175, 791] on div "Buscar Limpar Busca" at bounding box center [1266, 809] width 356 height 41
click at [1177, 814] on button "Buscar" at bounding box center [1175, 812] width 165 height 34
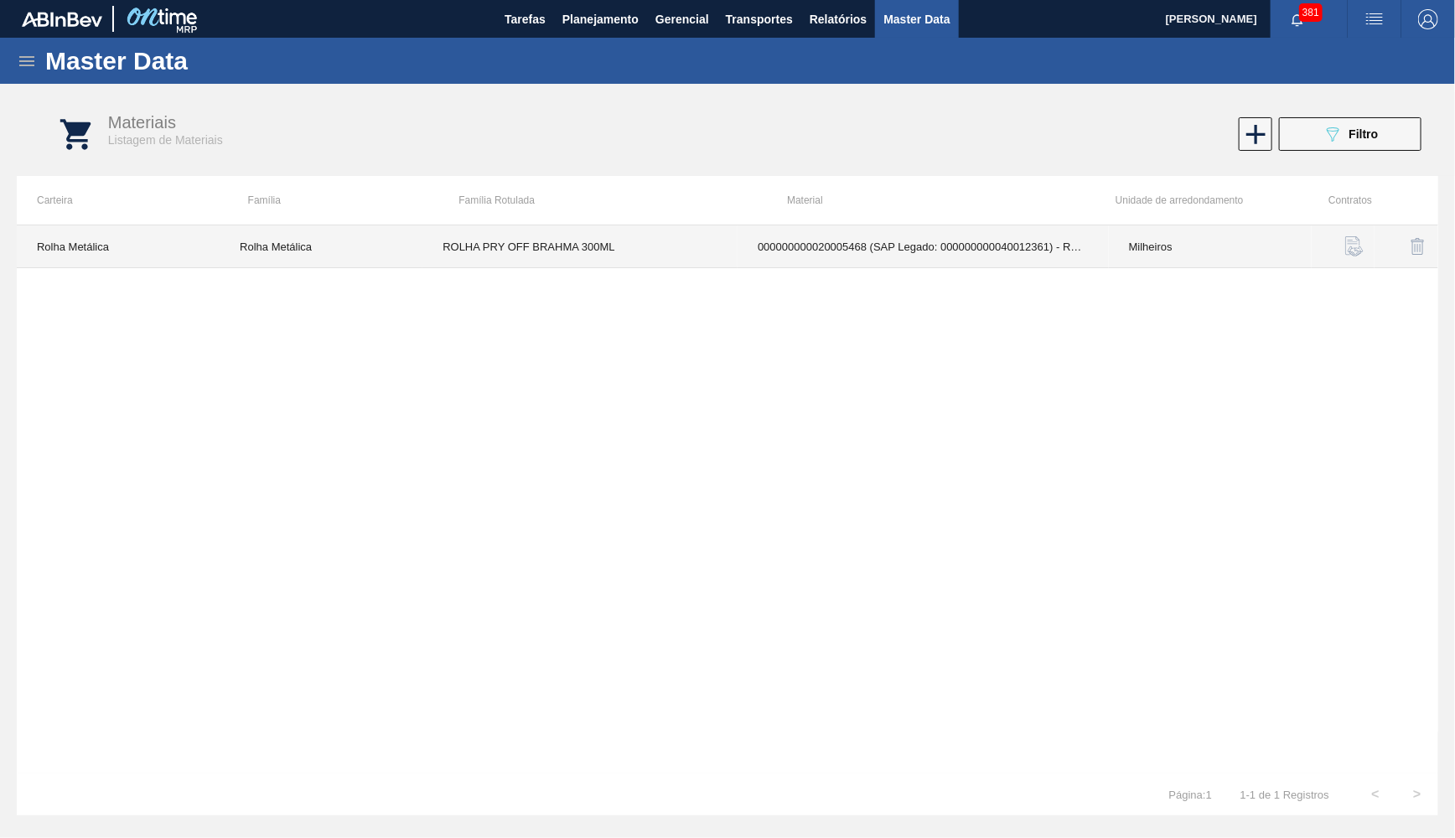
click at [1107, 227] on td "000000000020005468 (SAP Legado: 000000000040012361) - ROLHA MET BC CHOPP QR COD…" at bounding box center [923, 247] width 371 height 43
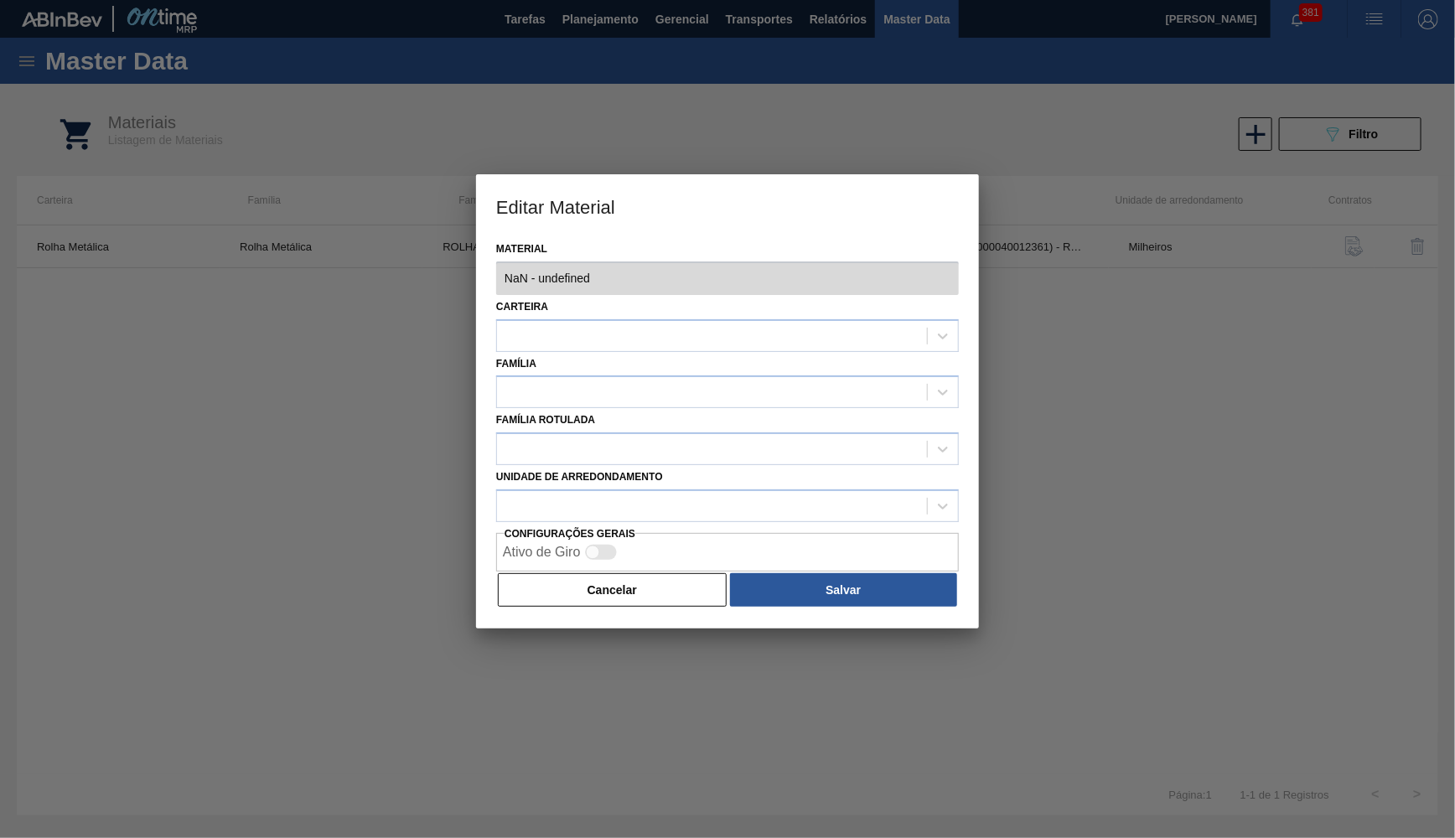
type input "20005468 - 000000000020005468 (SAP Legado: 000000000040012361) - ROLHA MET BC C…"
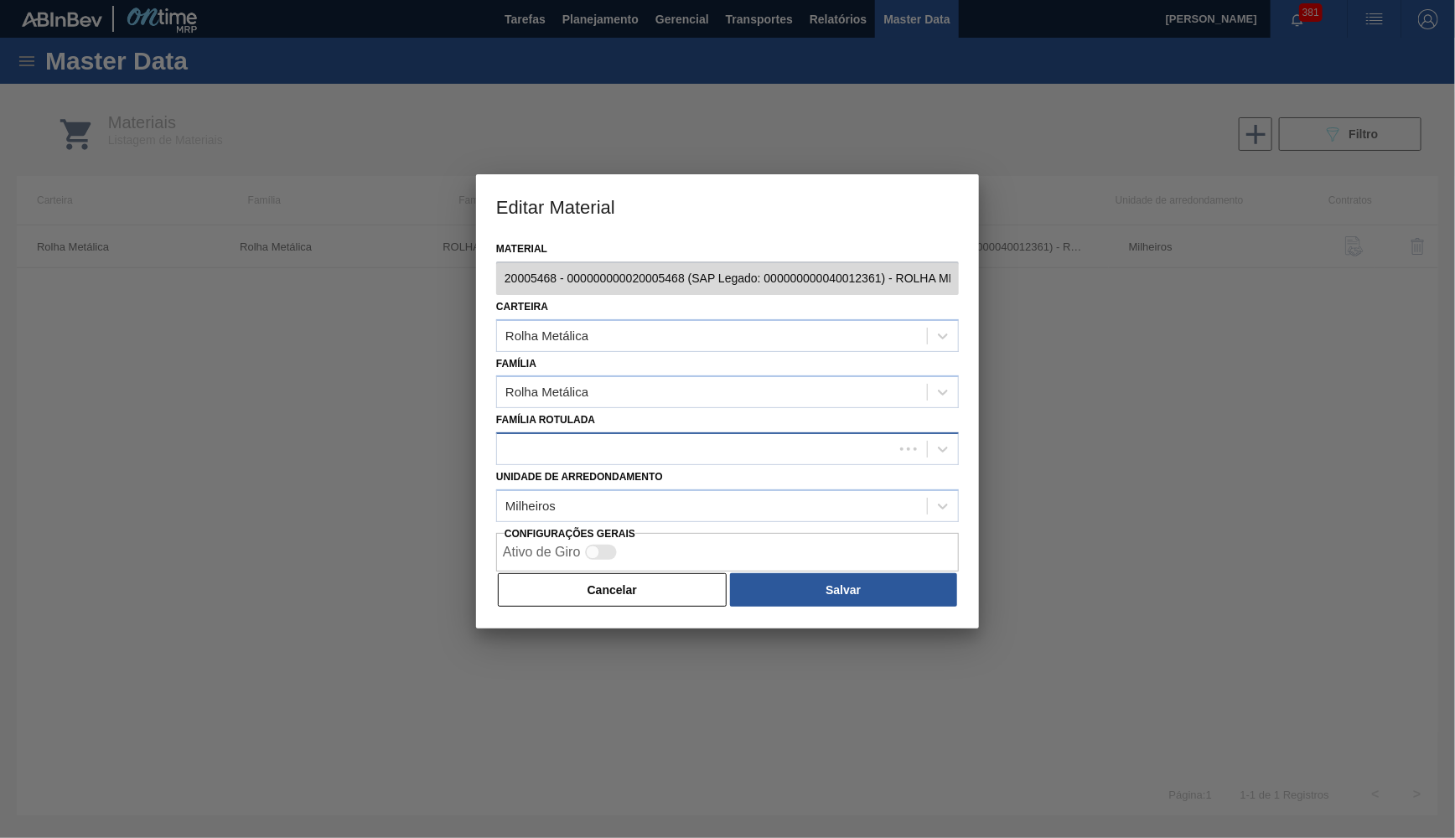
click at [506, 449] on div at bounding box center [506, 449] width 0 height 0
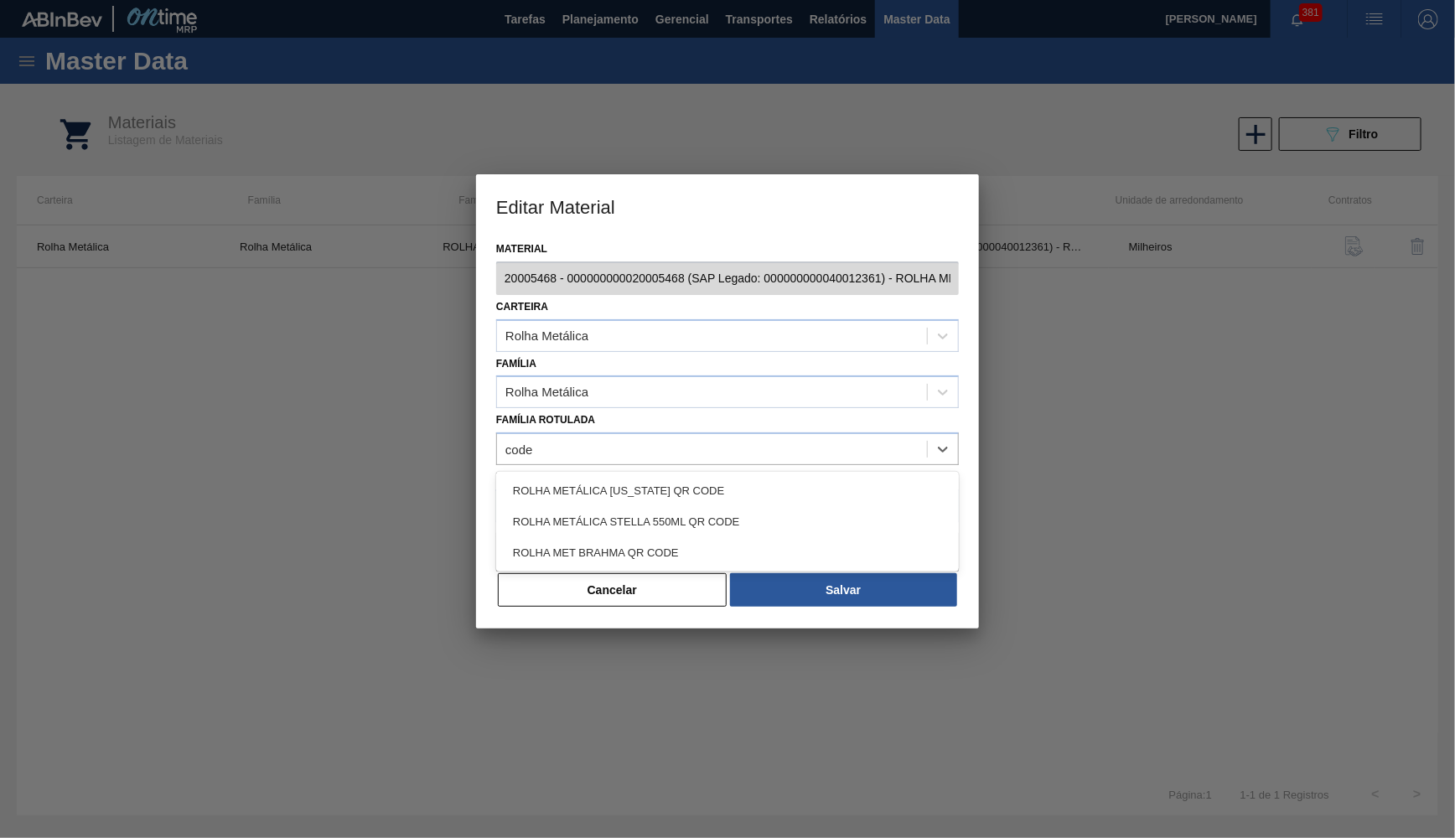
type Rotulada "code"
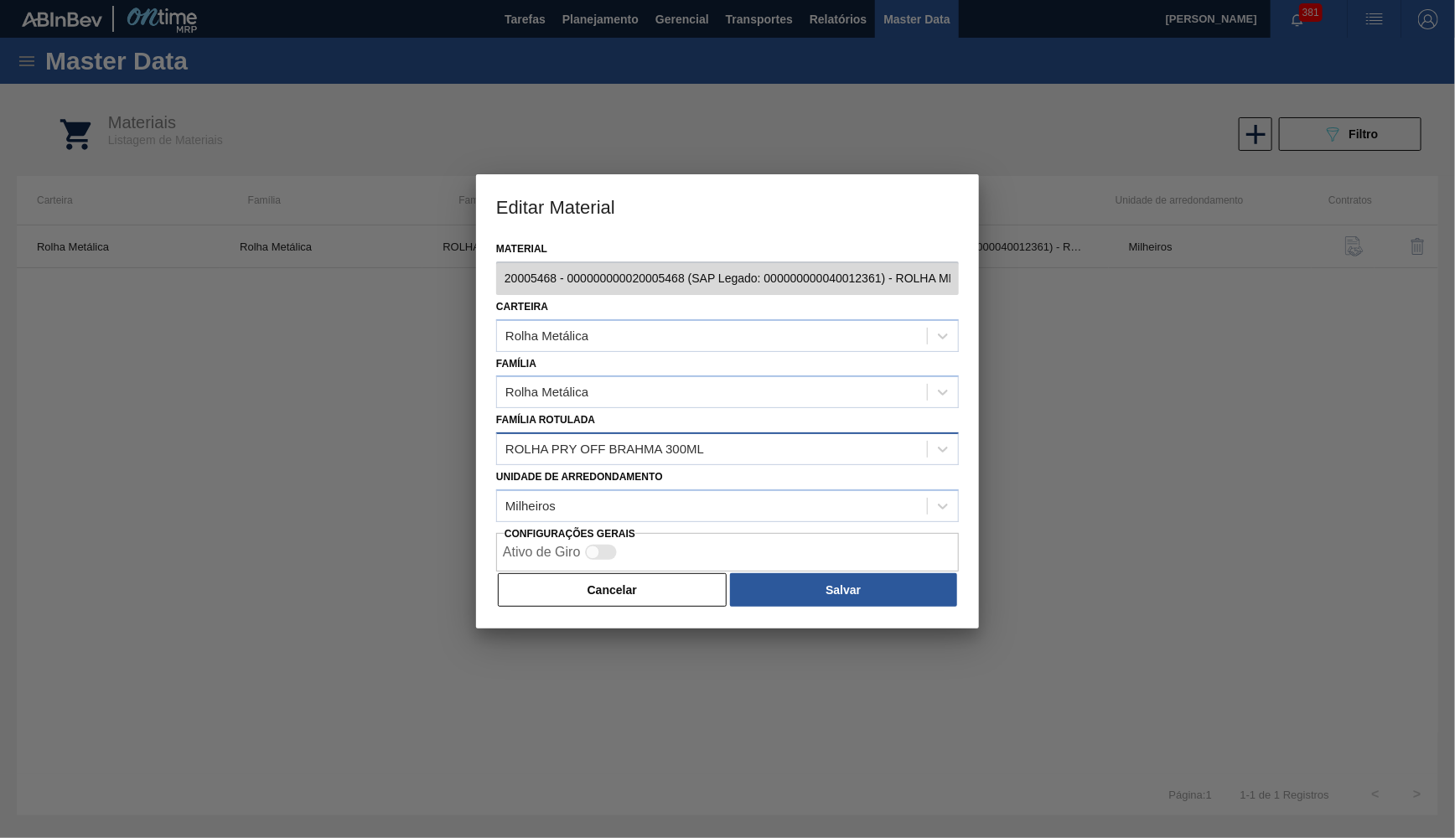
click at [599, 433] on div "ROLHA PRY OFF BRAHMA 300ML" at bounding box center [727, 449] width 463 height 33
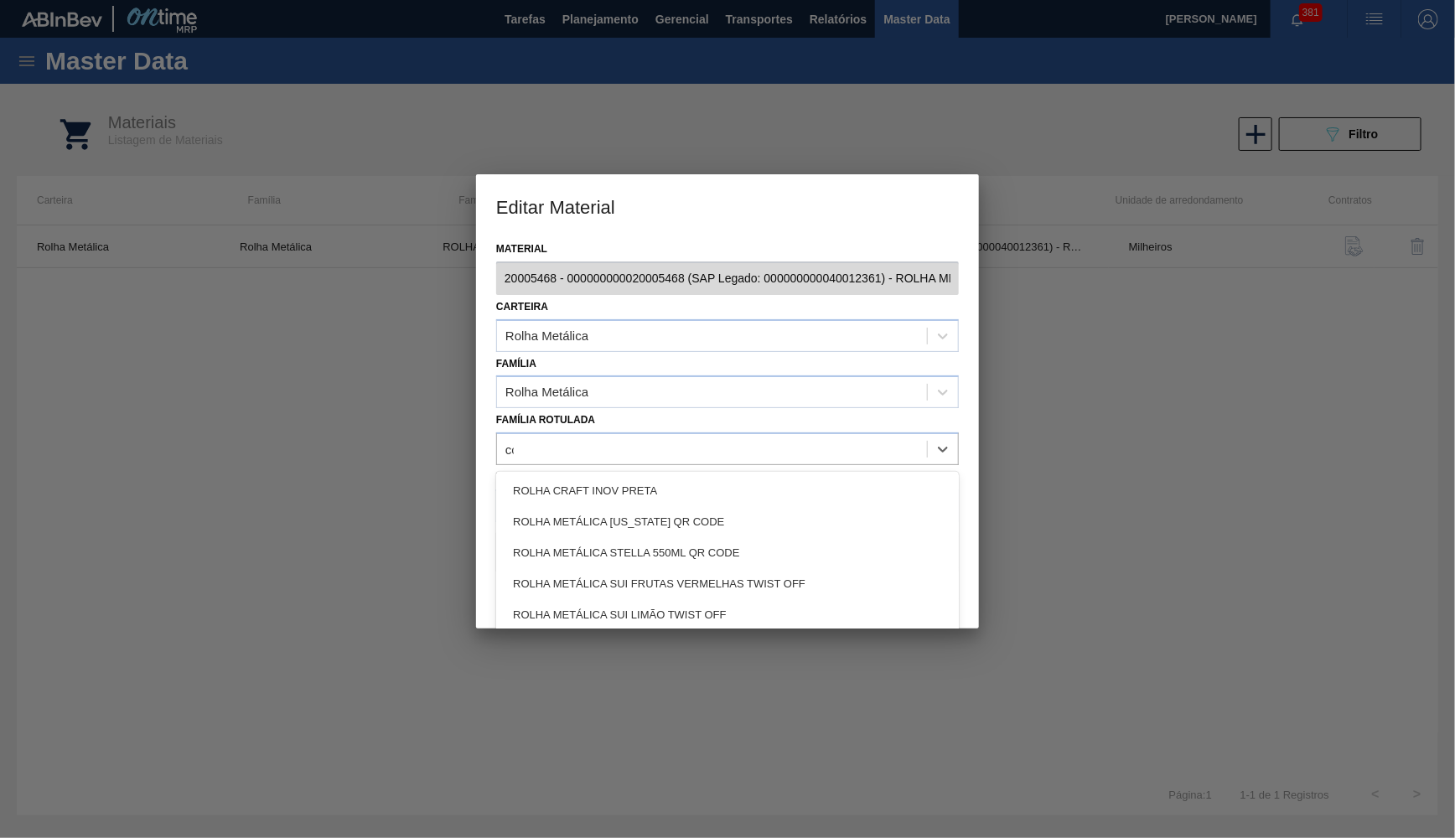
type Rotulada "code"
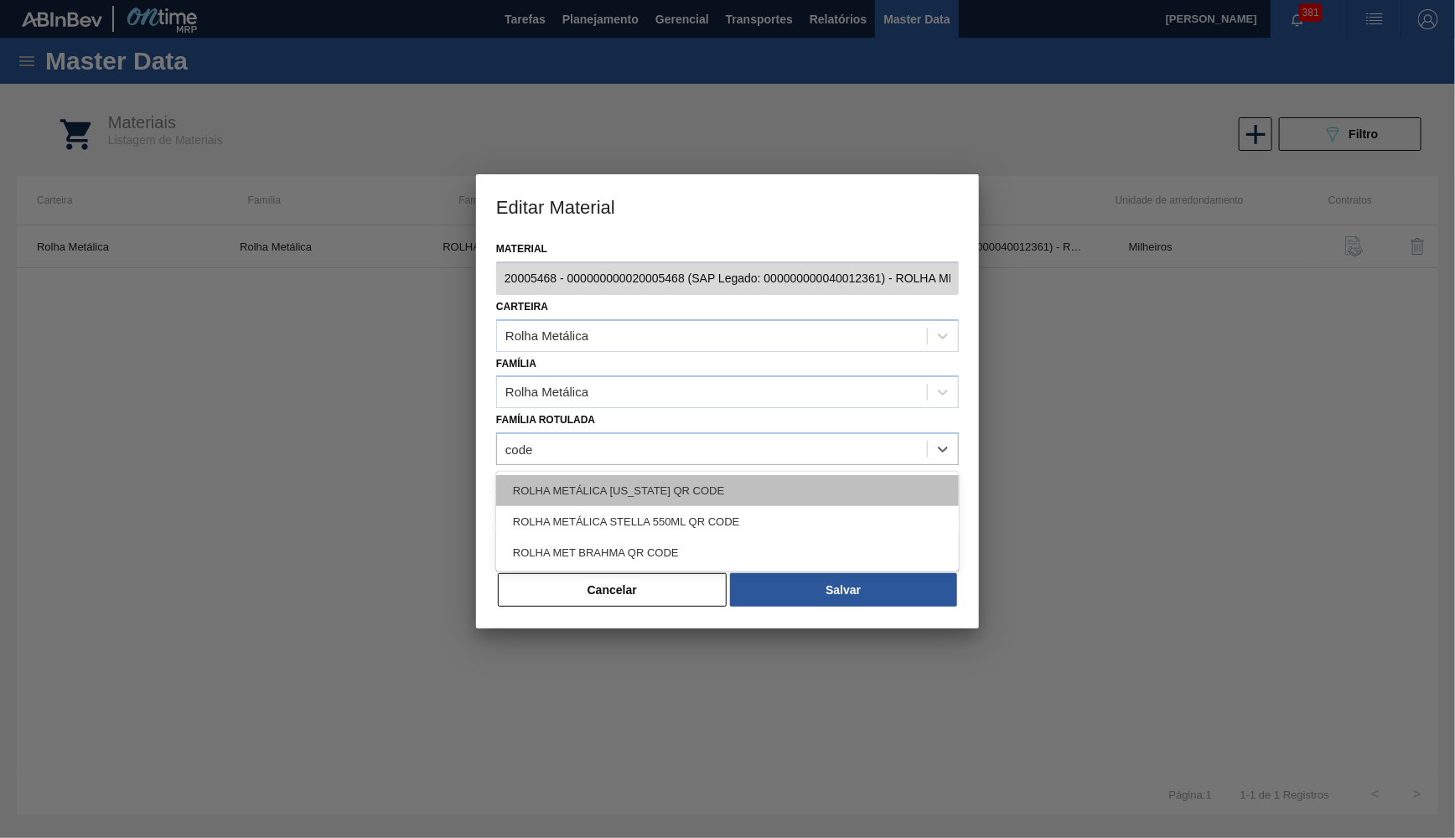
click at [740, 480] on div "ROLHA METÁLICA COLORADO QR CODE" at bounding box center [727, 490] width 463 height 31
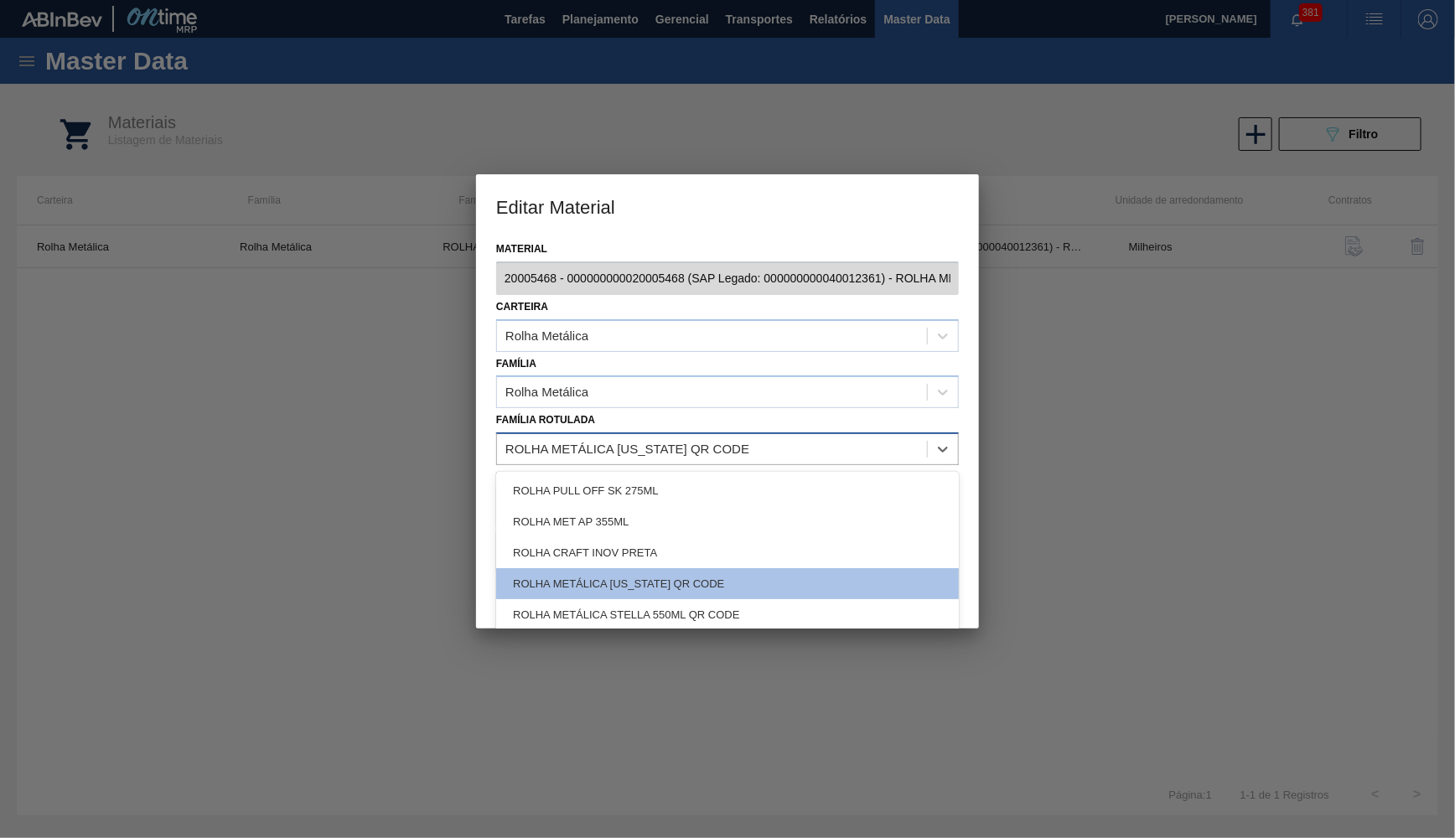
click at [726, 443] on div "ROLHA METÁLICA COLORADO QR CODE" at bounding box center [628, 450] width 244 height 14
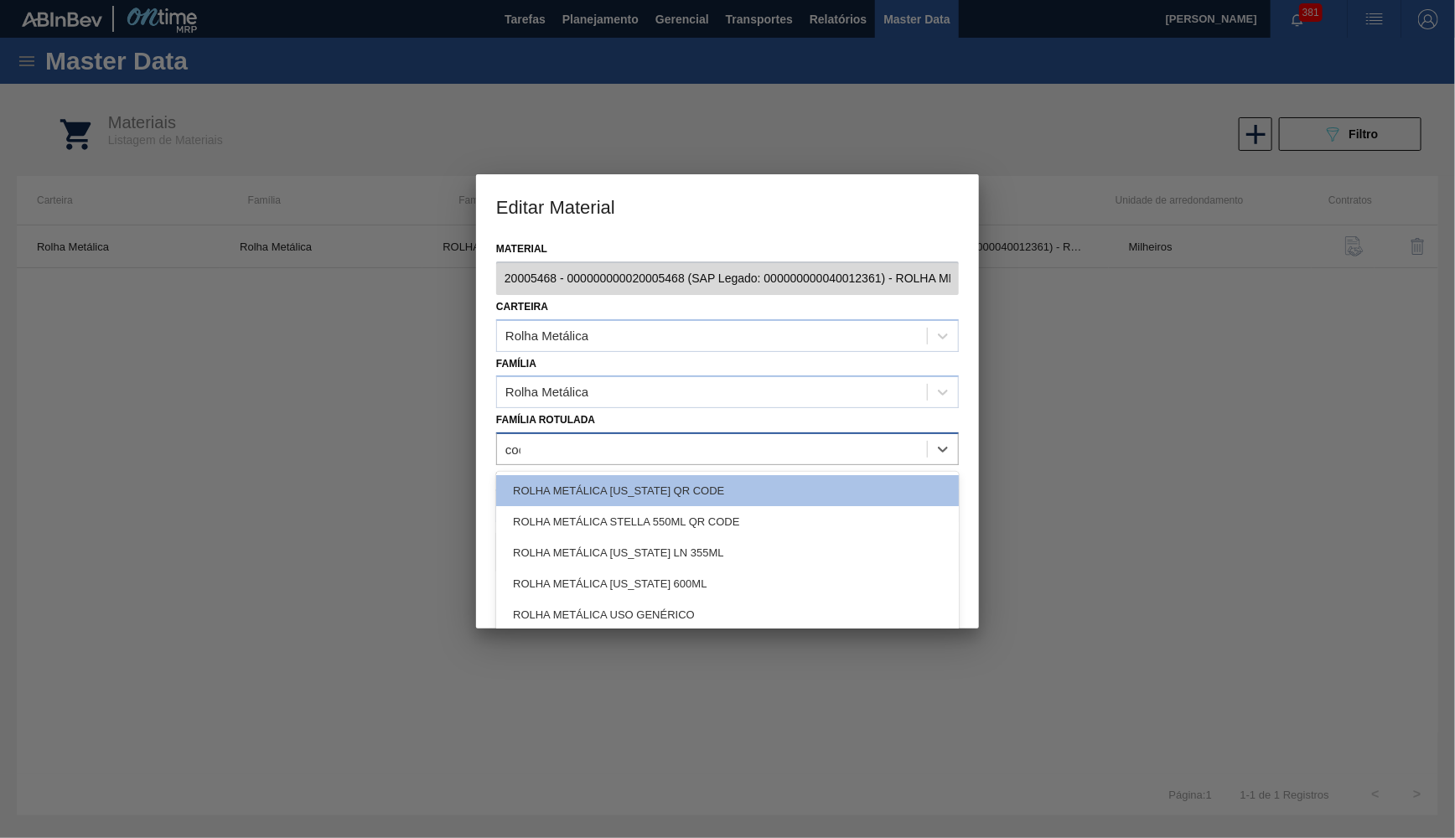
type Rotulada "code"
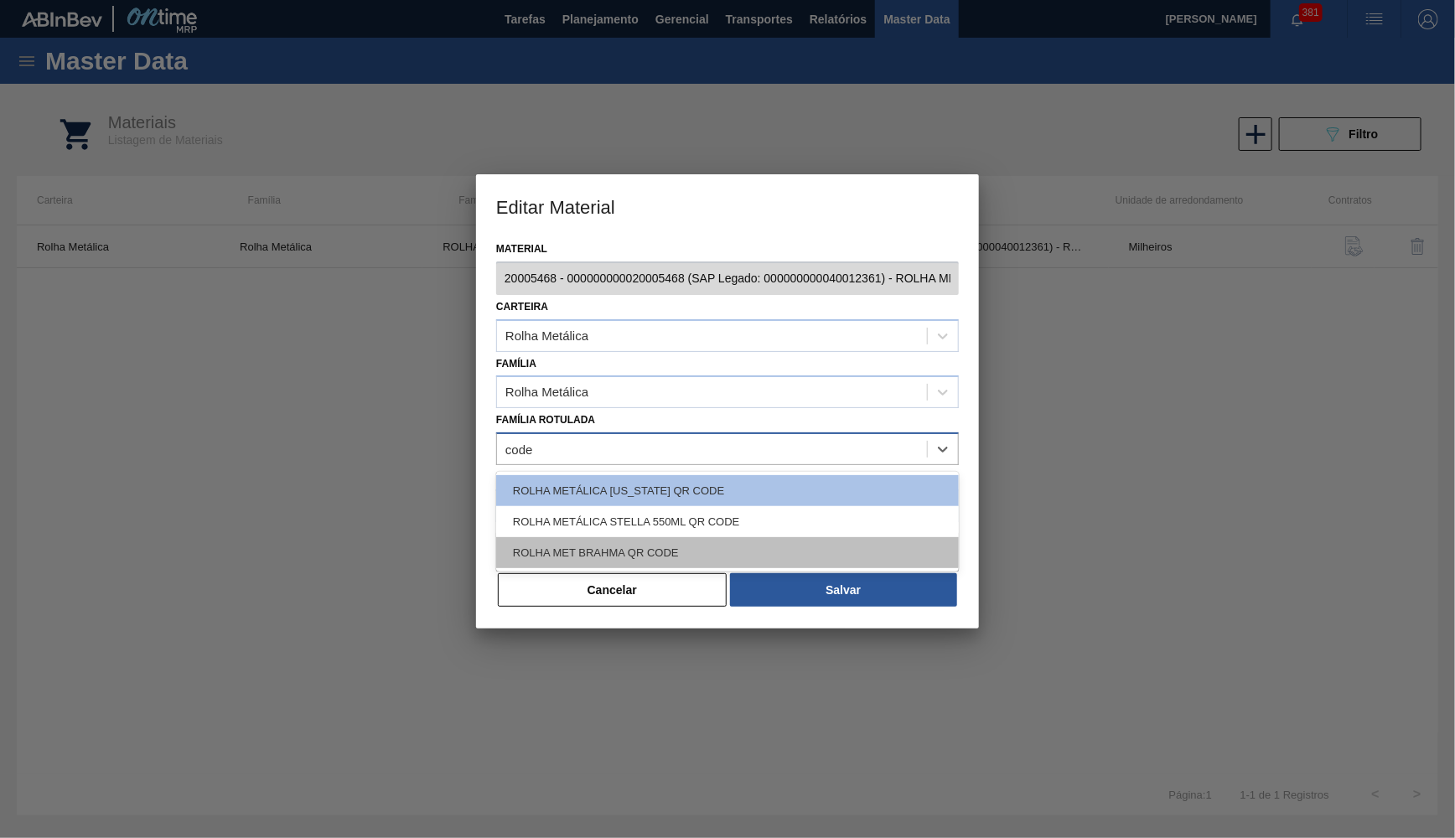
click at [661, 539] on div "ROLHA MET BRAHMA QR CODE" at bounding box center [727, 552] width 463 height 31
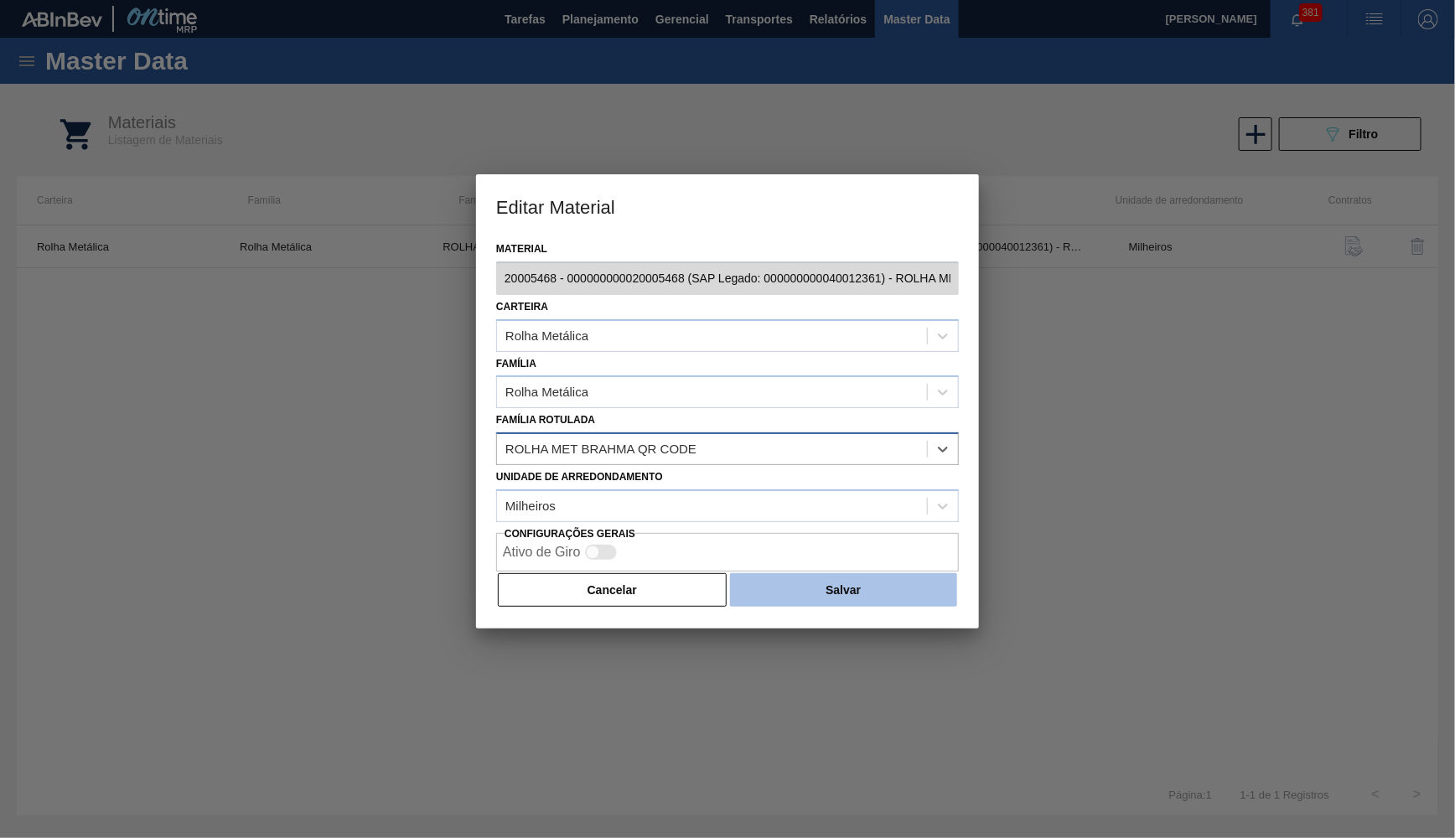
click at [900, 583] on button "Salvar" at bounding box center [843, 590] width 227 height 34
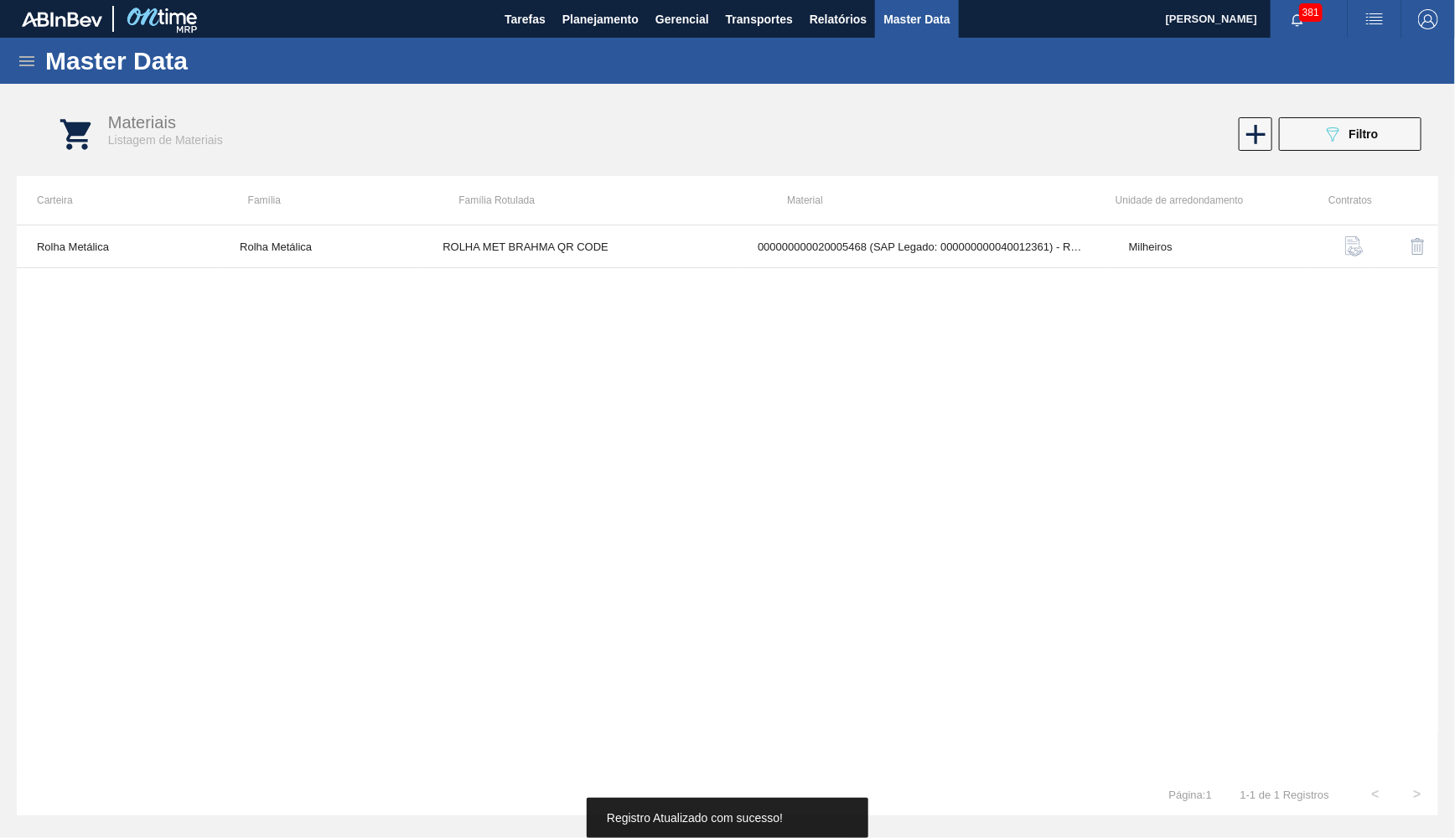
click at [33, 56] on icon at bounding box center [26, 61] width 15 height 10
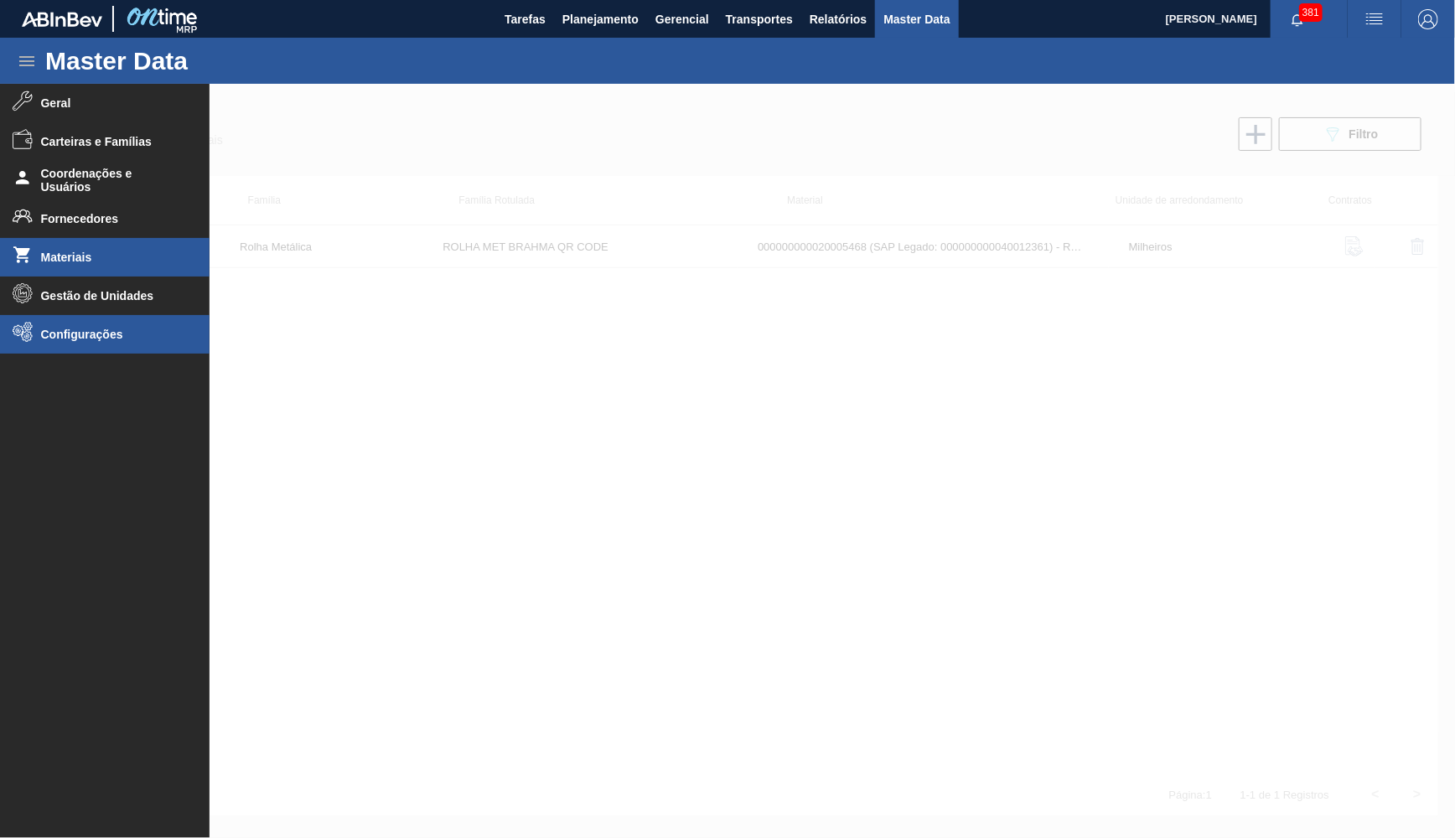
click at [71, 321] on li "Configurações" at bounding box center [105, 334] width 210 height 39
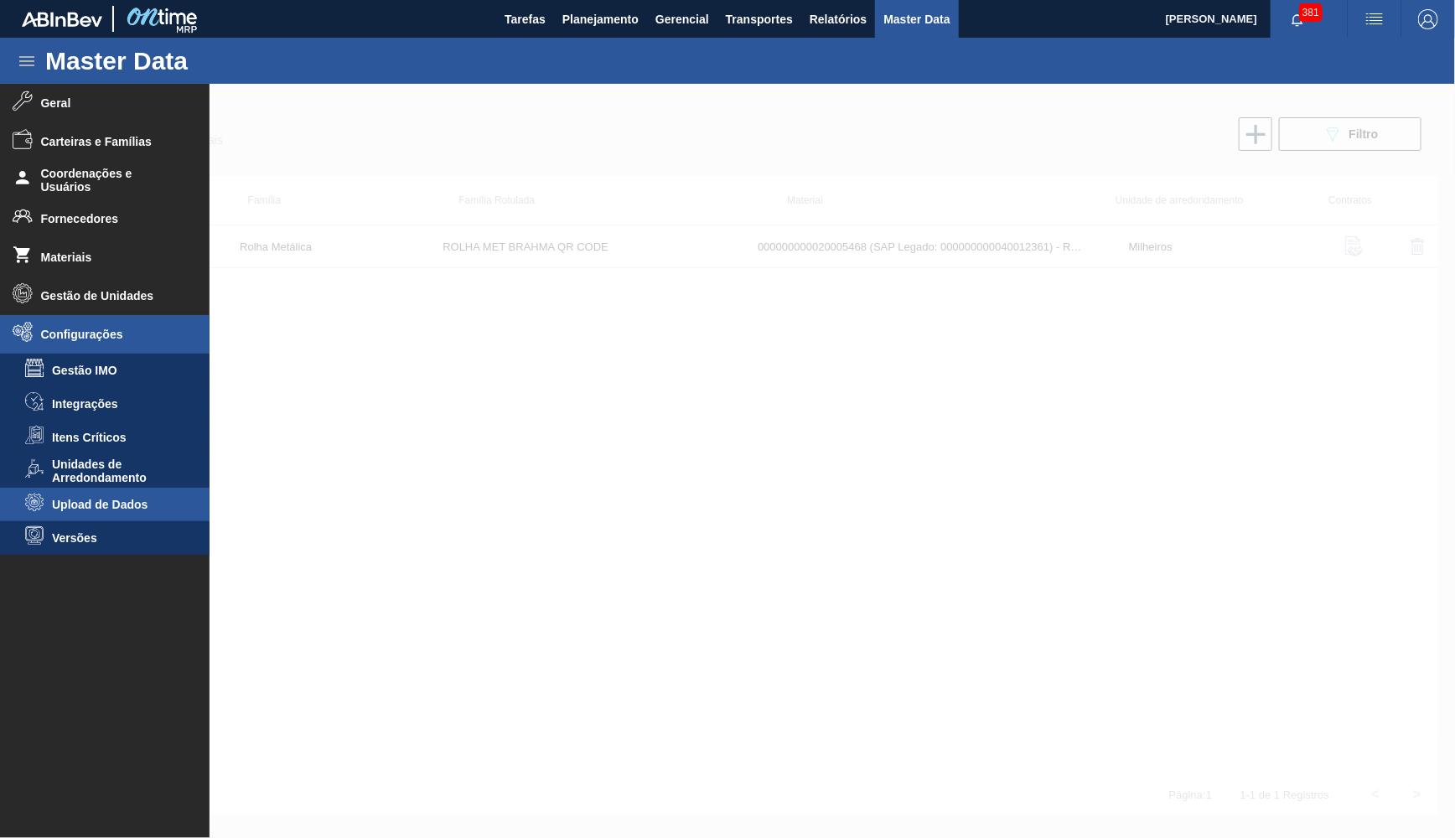
click at [108, 505] on span "Upload de Dados" at bounding box center [116, 504] width 129 height 13
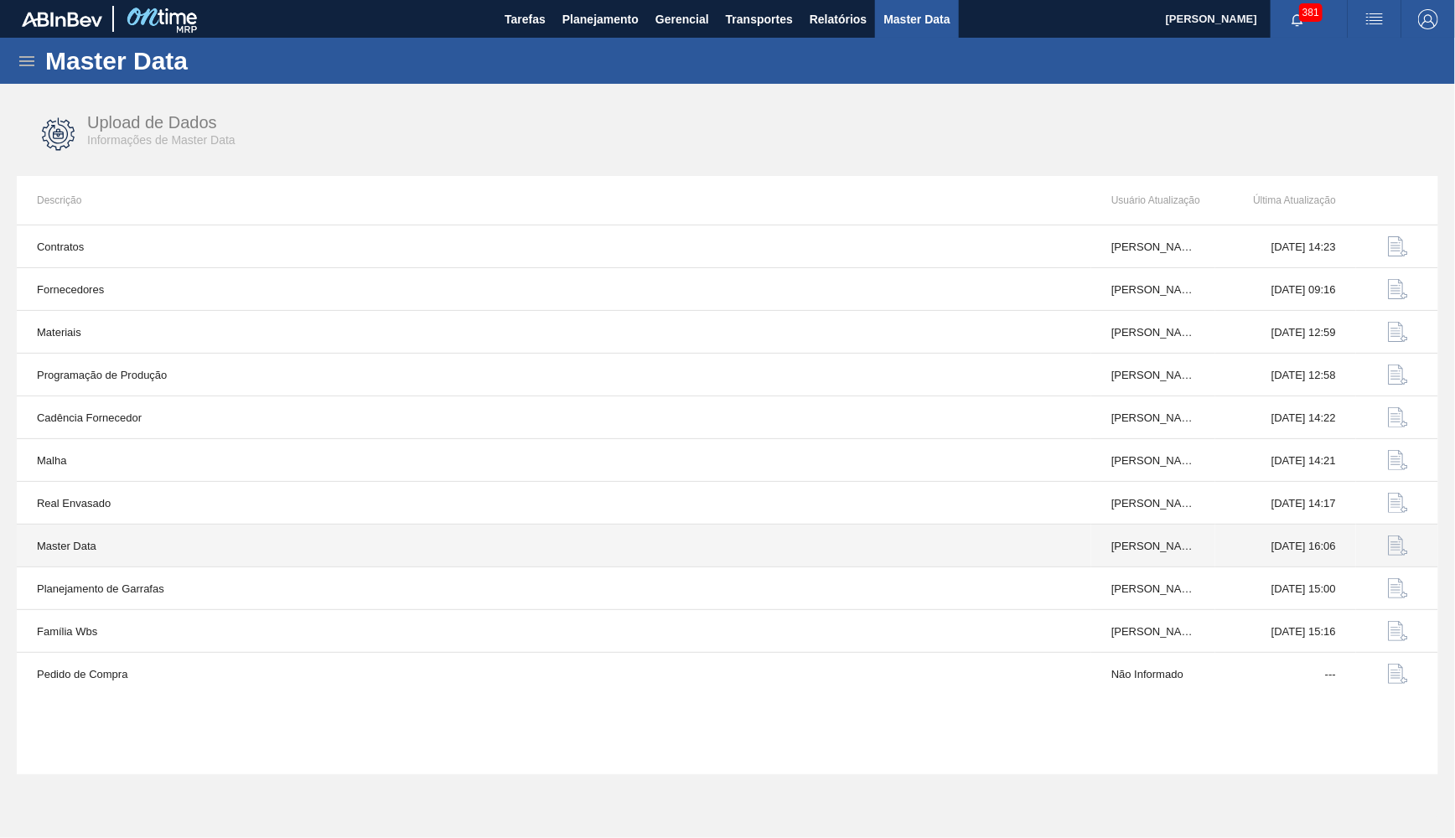
click at [1393, 543] on img "button" at bounding box center [1398, 546] width 20 height 20
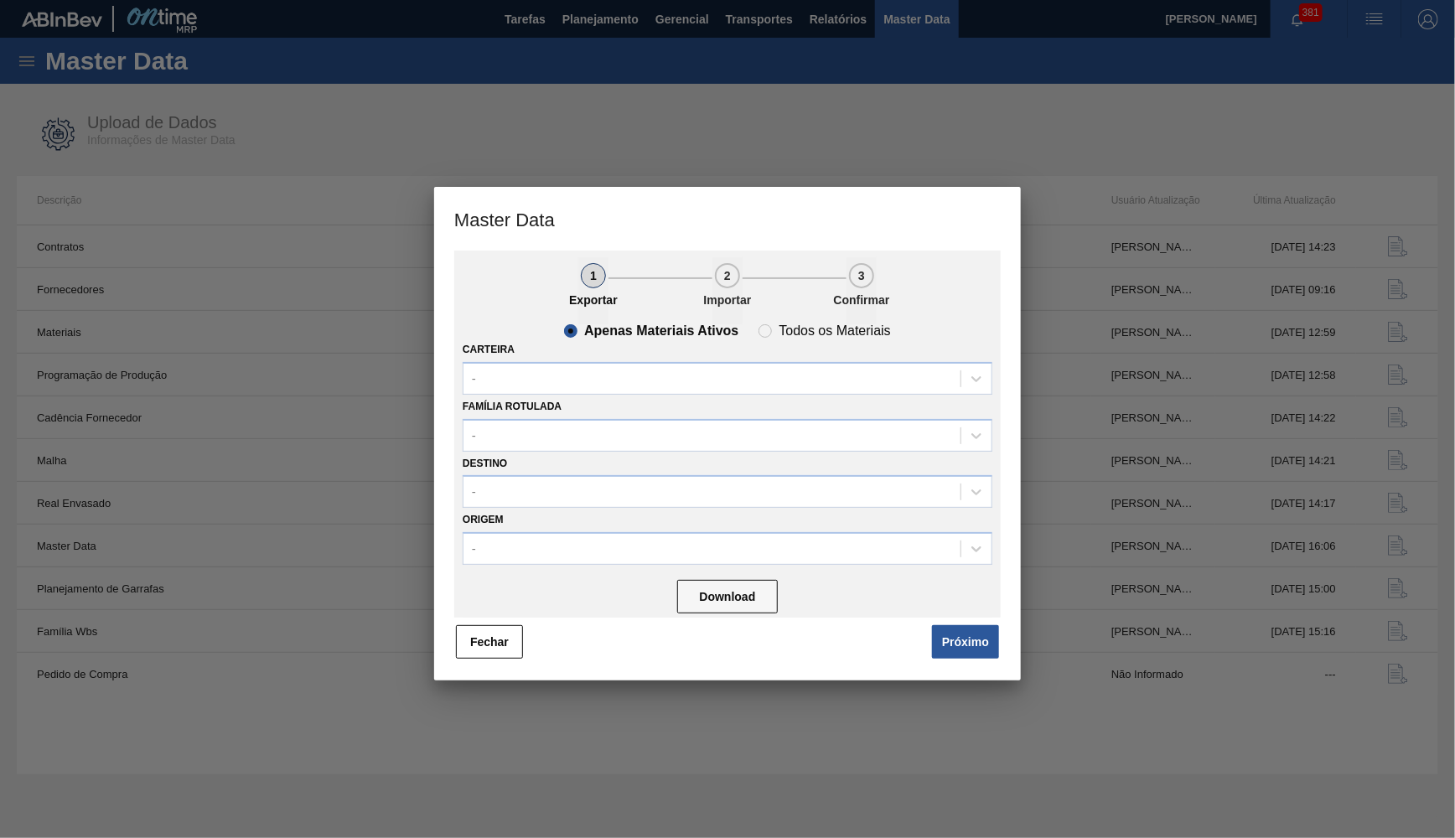
drag, startPoint x: 946, startPoint y: 623, endPoint x: 925, endPoint y: 620, distance: 22.1
click at [936, 625] on button "Próximo" at bounding box center [965, 642] width 67 height 34
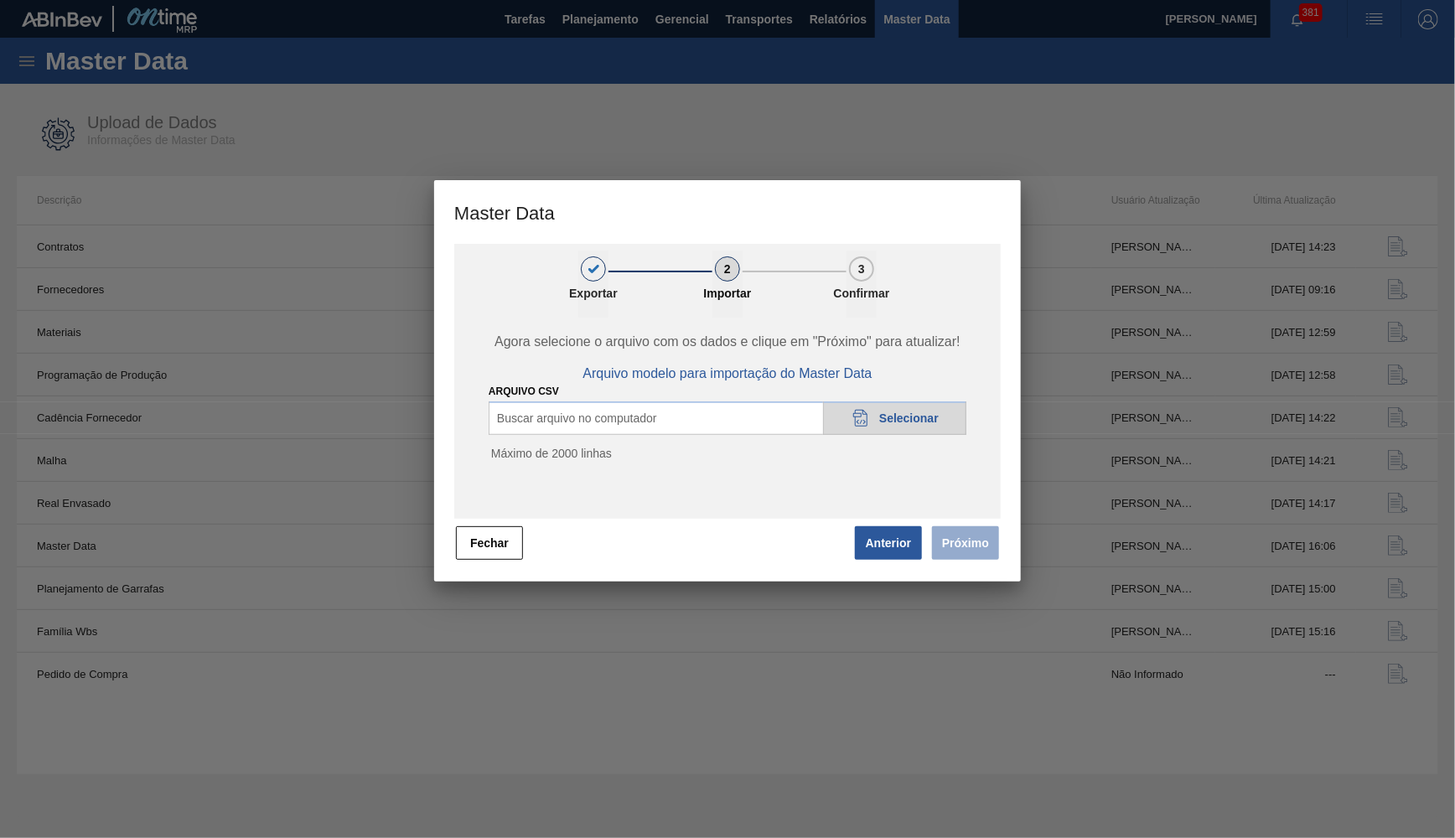
click at [863, 423] on icon "20DAD902-3625-4257-8FDA-0C0CB19E2A3D" at bounding box center [861, 418] width 20 height 20
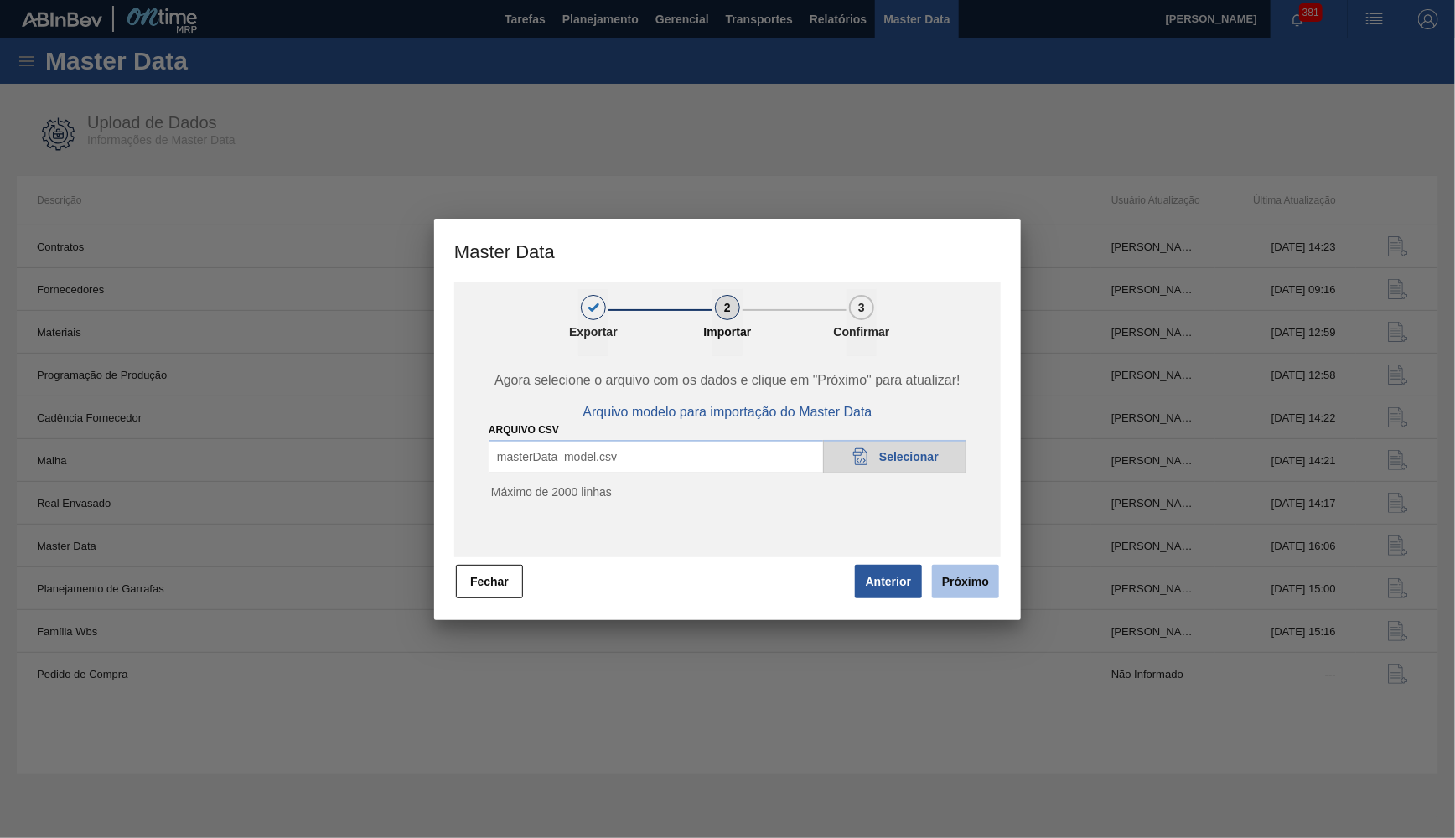
click at [979, 594] on button "Próximo" at bounding box center [965, 582] width 67 height 34
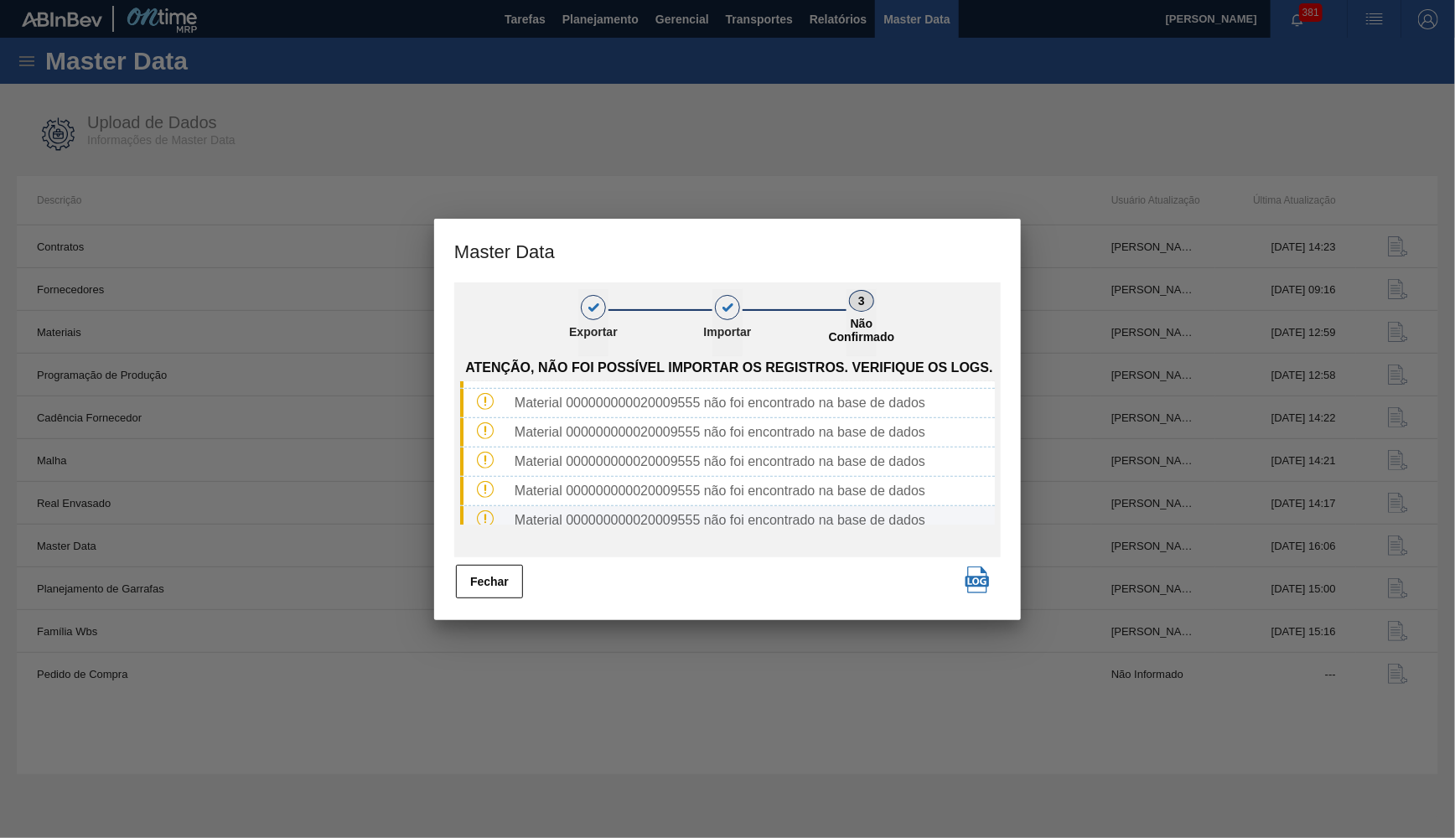
scroll to position [698, 0]
click at [516, 570] on button "Fechar" at bounding box center [489, 582] width 67 height 34
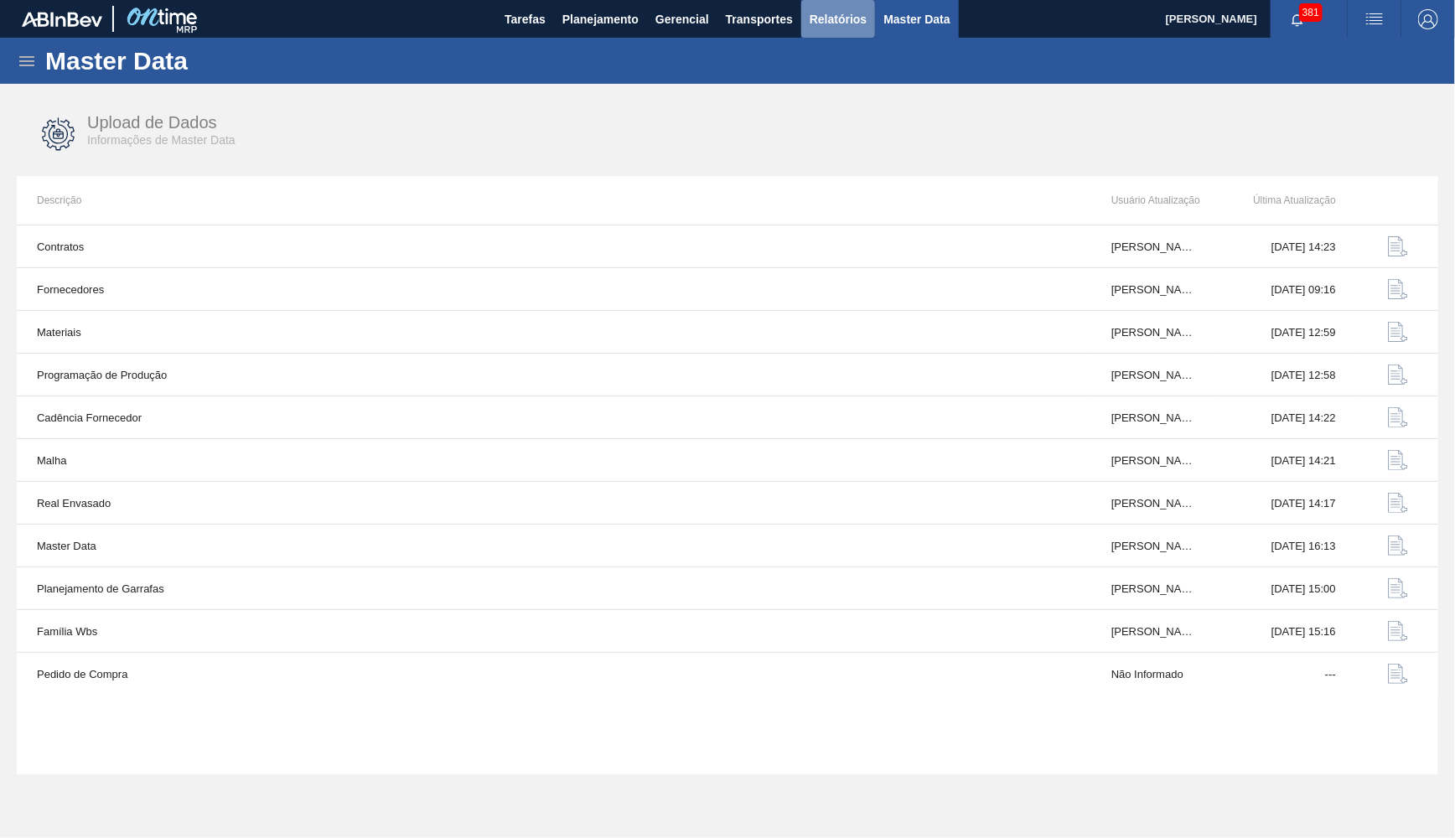
click at [848, 24] on span "Relatórios" at bounding box center [838, 19] width 57 height 20
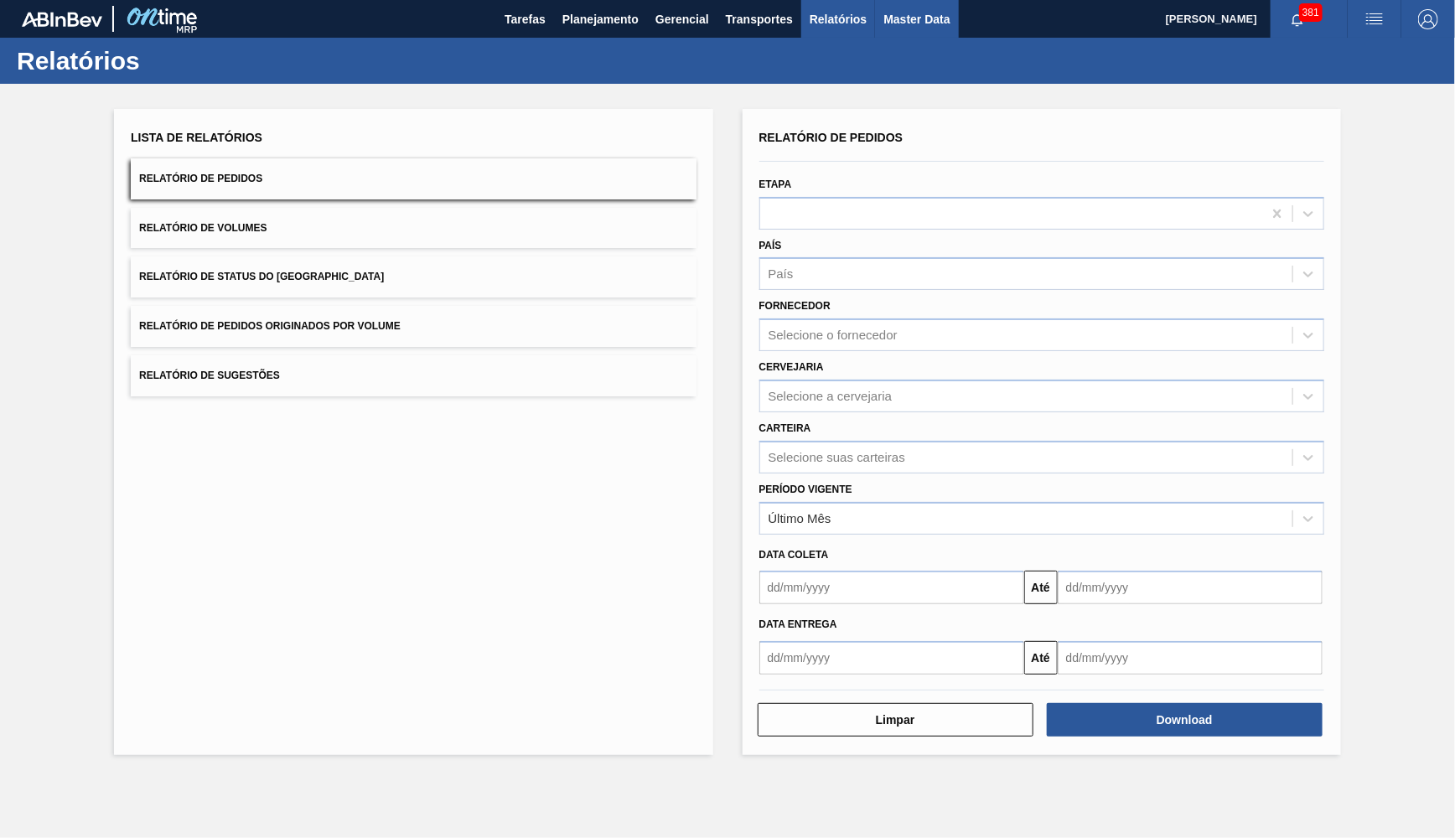
click at [896, 26] on span "Master Data" at bounding box center [917, 19] width 66 height 20
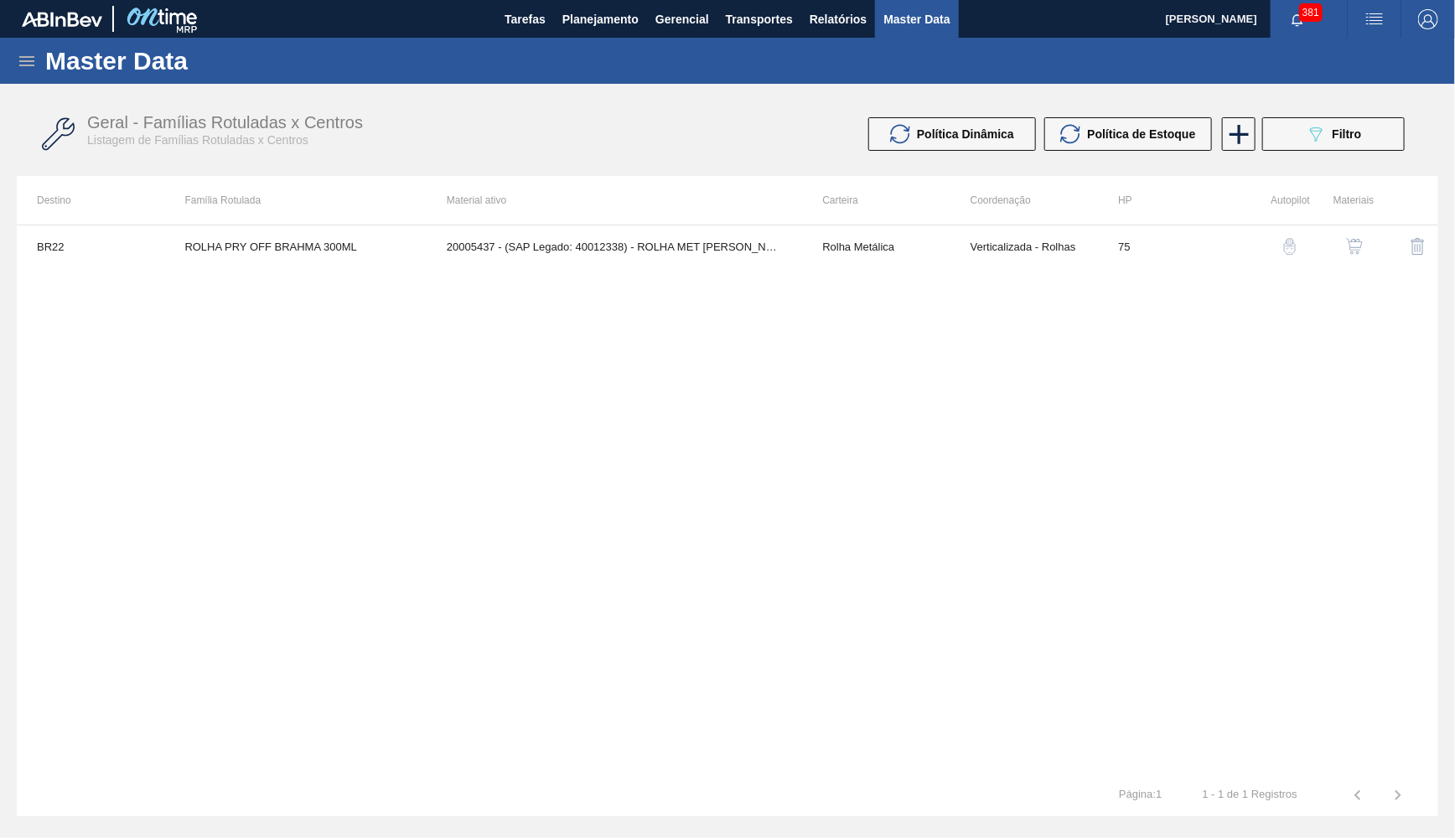
click at [23, 59] on icon at bounding box center [27, 61] width 20 height 20
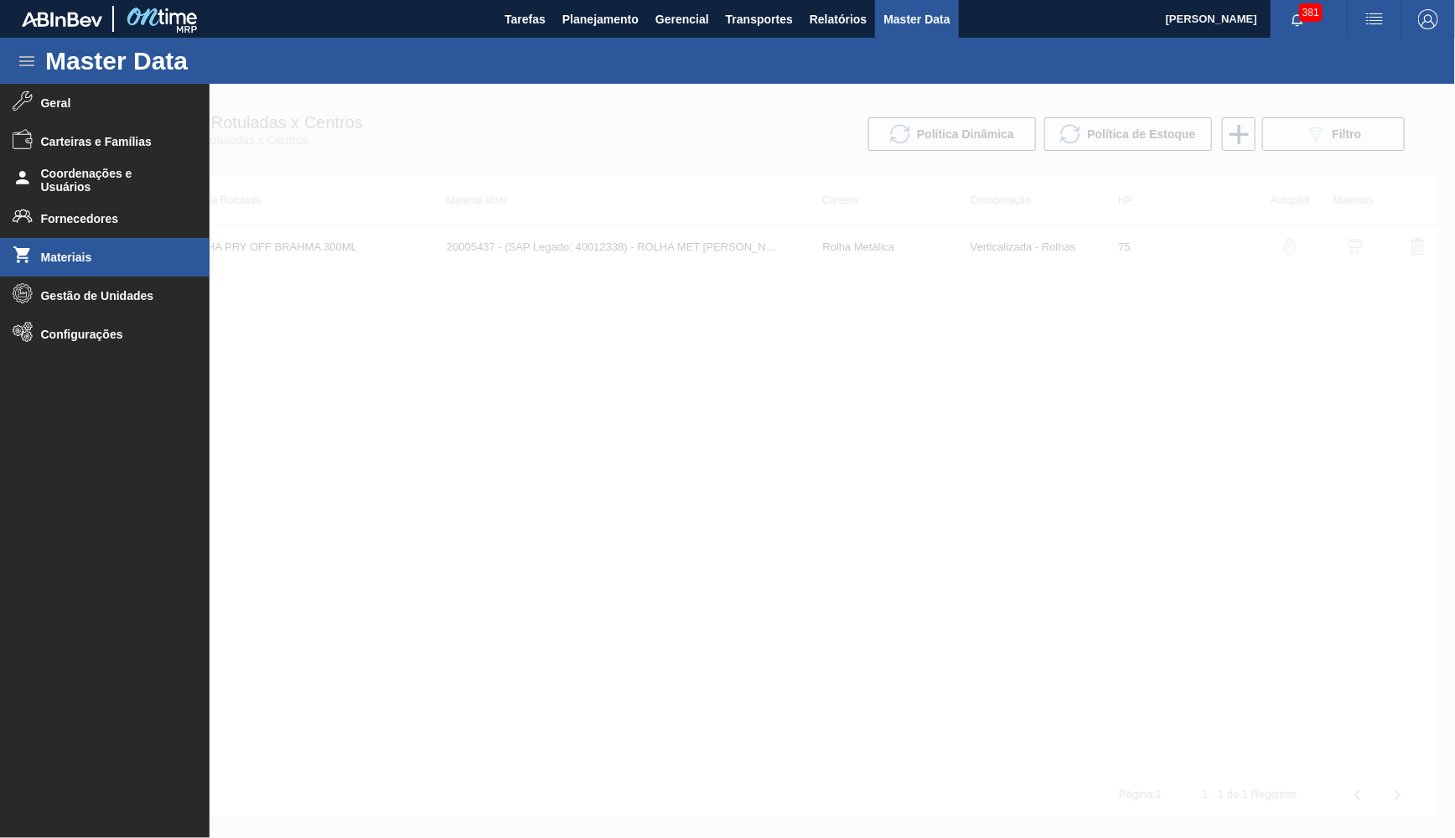
click at [48, 255] on span "Materiais" at bounding box center [110, 257] width 138 height 13
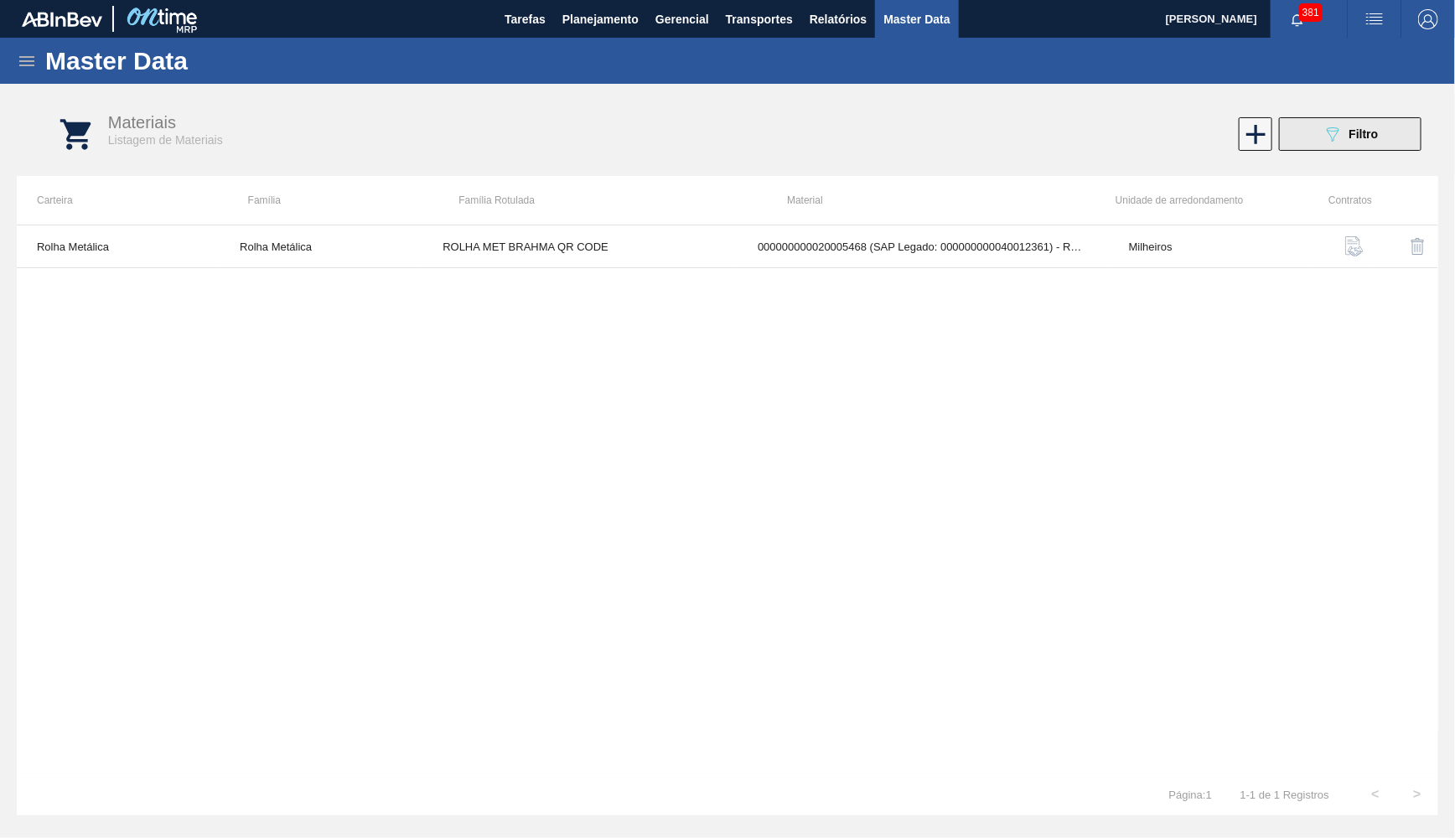
click at [1357, 143] on div "089F7B8B-B2A5-4AFE-B5C0-19BA573D28AC Filtro" at bounding box center [1351, 134] width 56 height 20
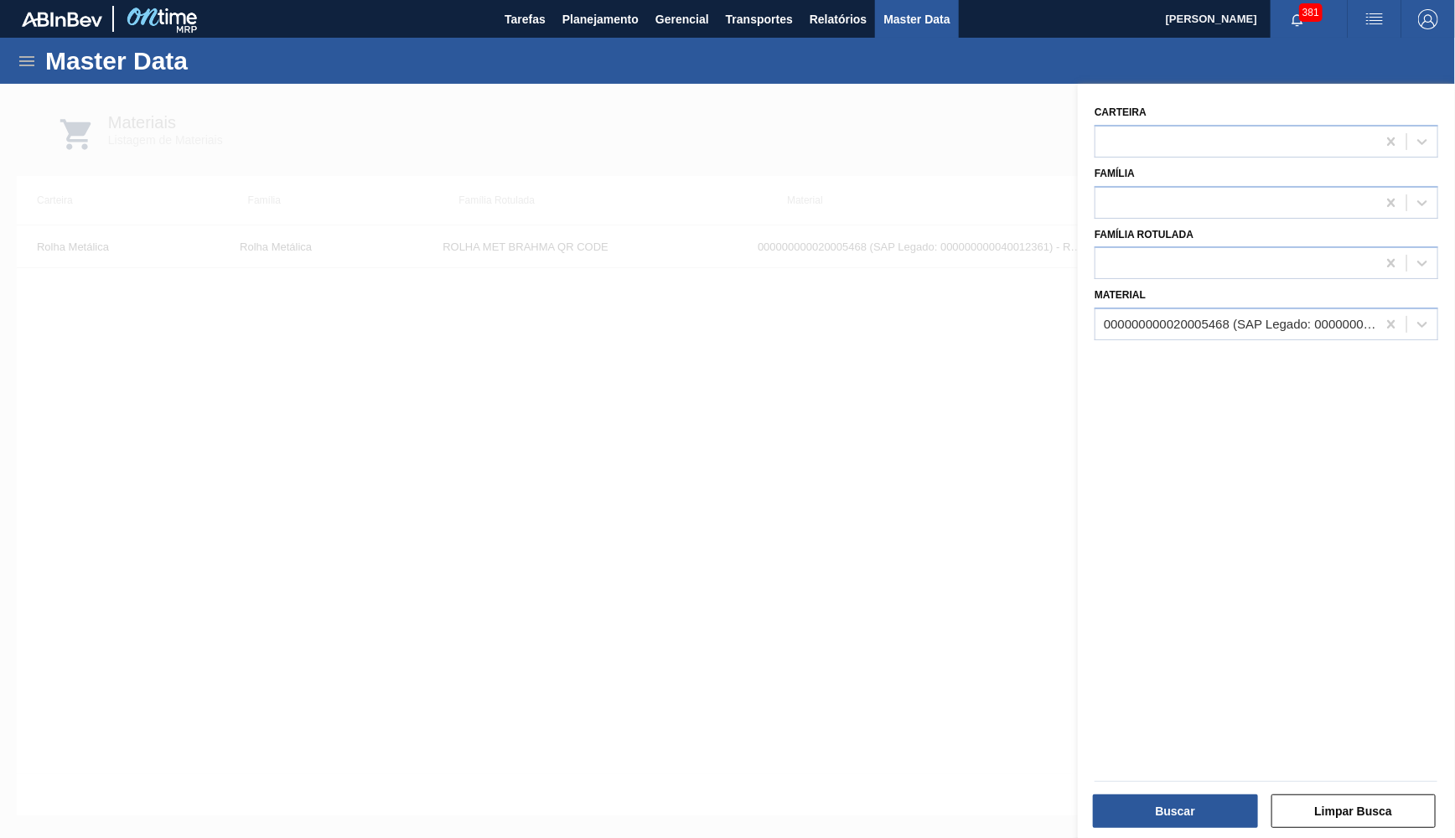
click at [1392, 260] on icon at bounding box center [1391, 263] width 17 height 17
click at [1404, 309] on div at bounding box center [1392, 324] width 30 height 30
click at [1323, 236] on div "Família Rotulada" at bounding box center [1267, 251] width 344 height 57
click at [1322, 251] on div at bounding box center [1236, 263] width 281 height 24
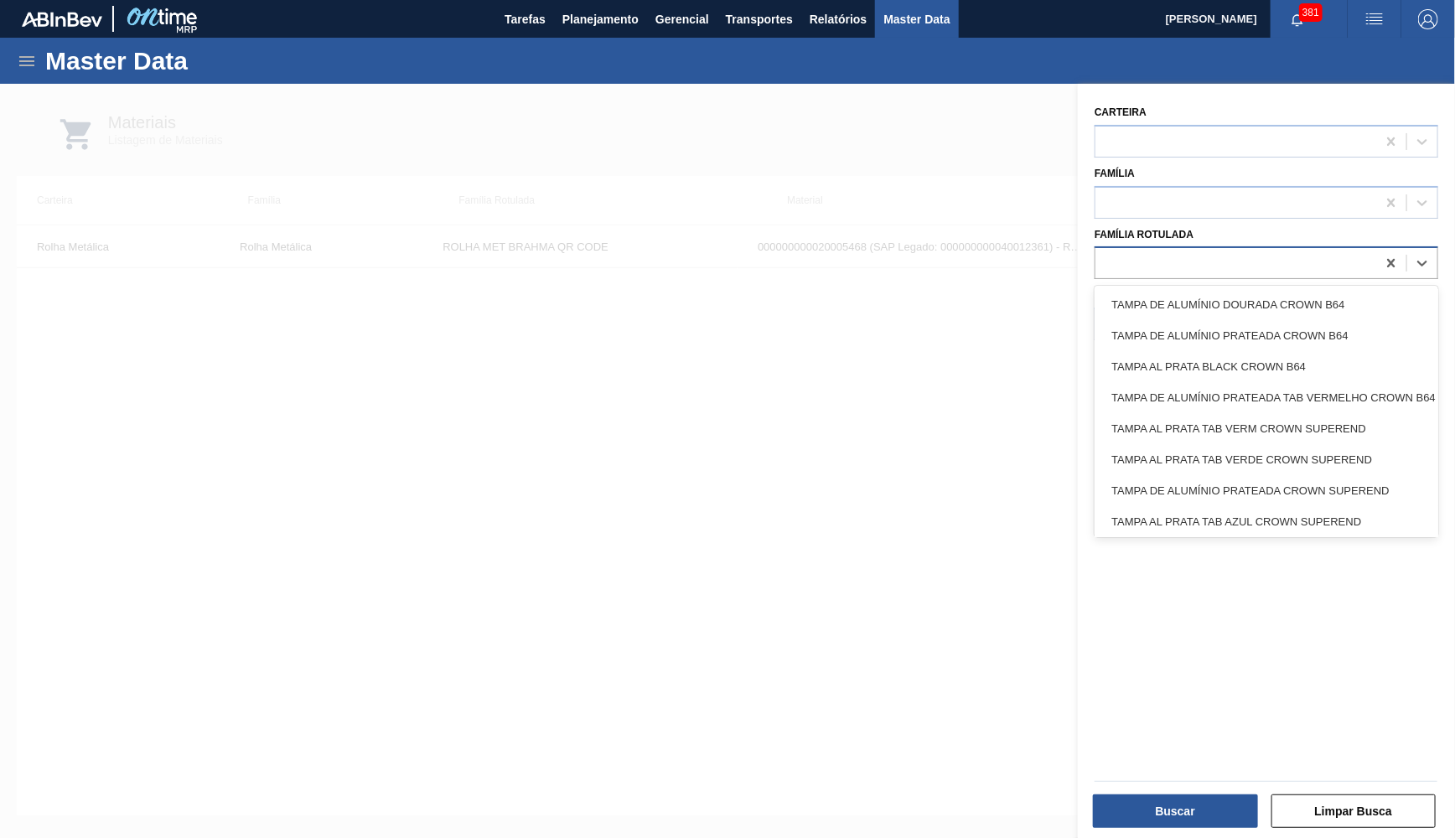
paste Rotulada "ROLHA MET BRAHMA QR CODE"
type Rotulada "ROLHA MET BRAHMA QR CODE"
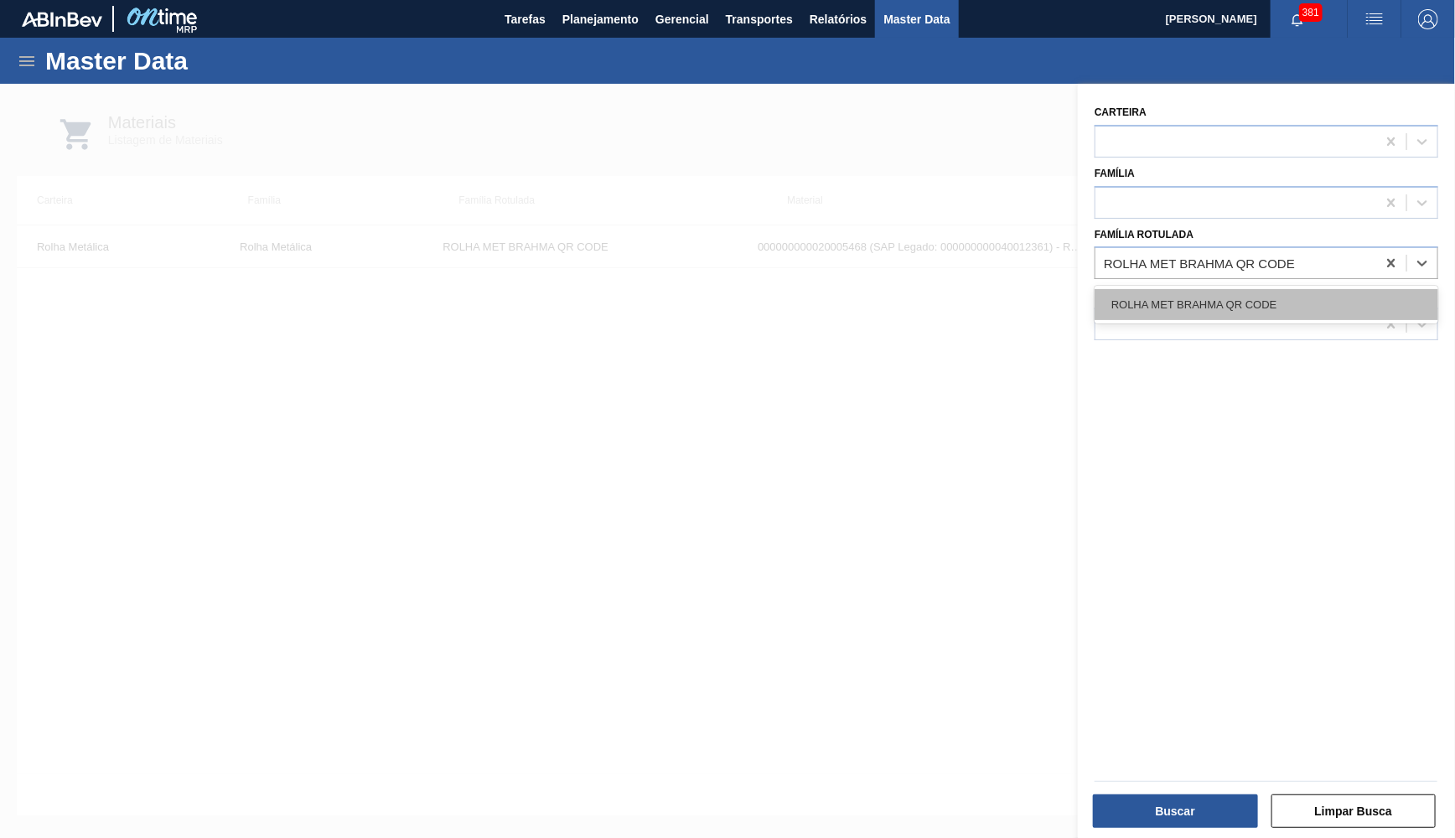
click at [1251, 289] on div "ROLHA MET BRAHMA QR CODE" at bounding box center [1267, 304] width 344 height 31
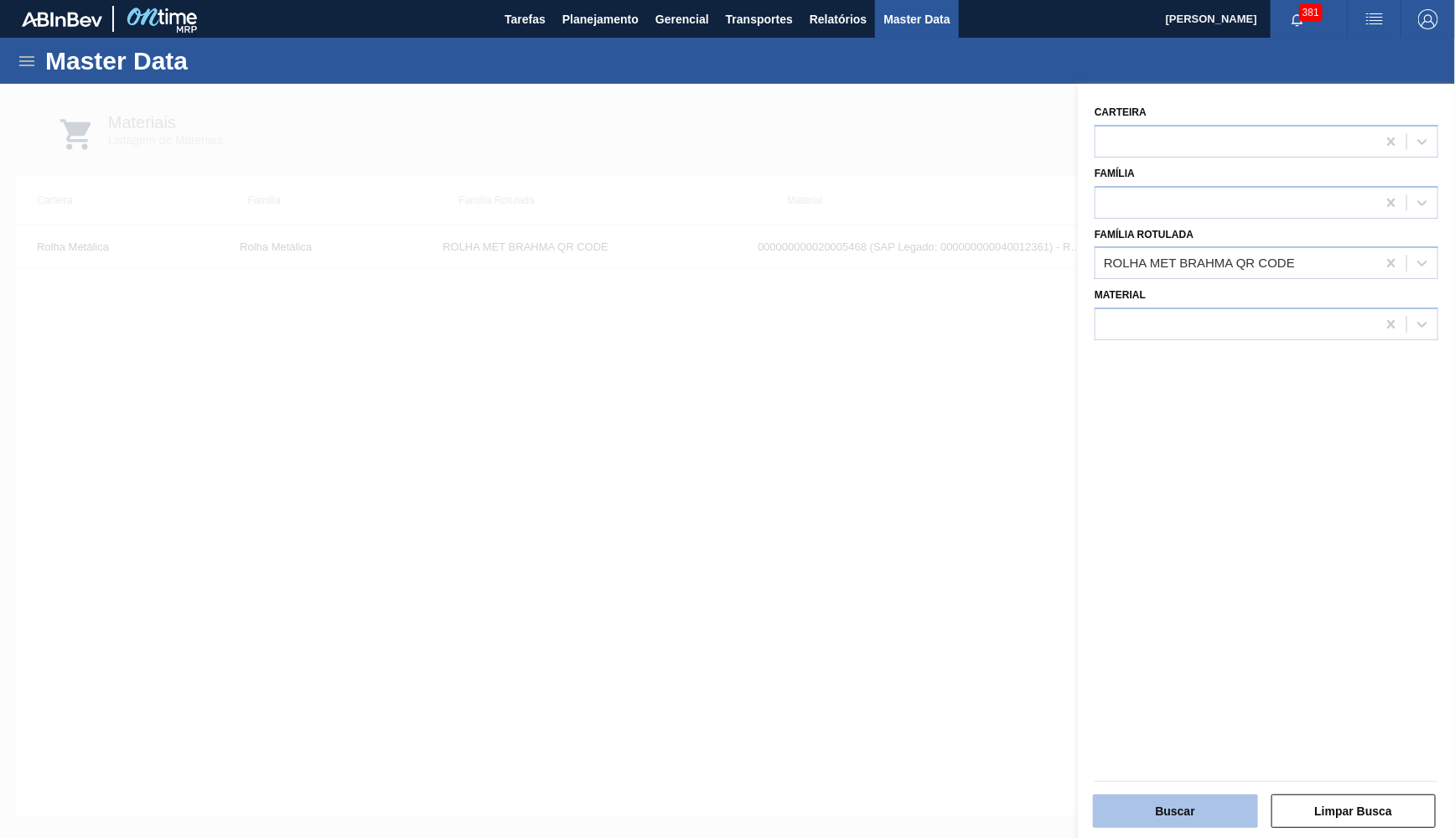
click at [1191, 804] on button "Buscar" at bounding box center [1175, 812] width 165 height 34
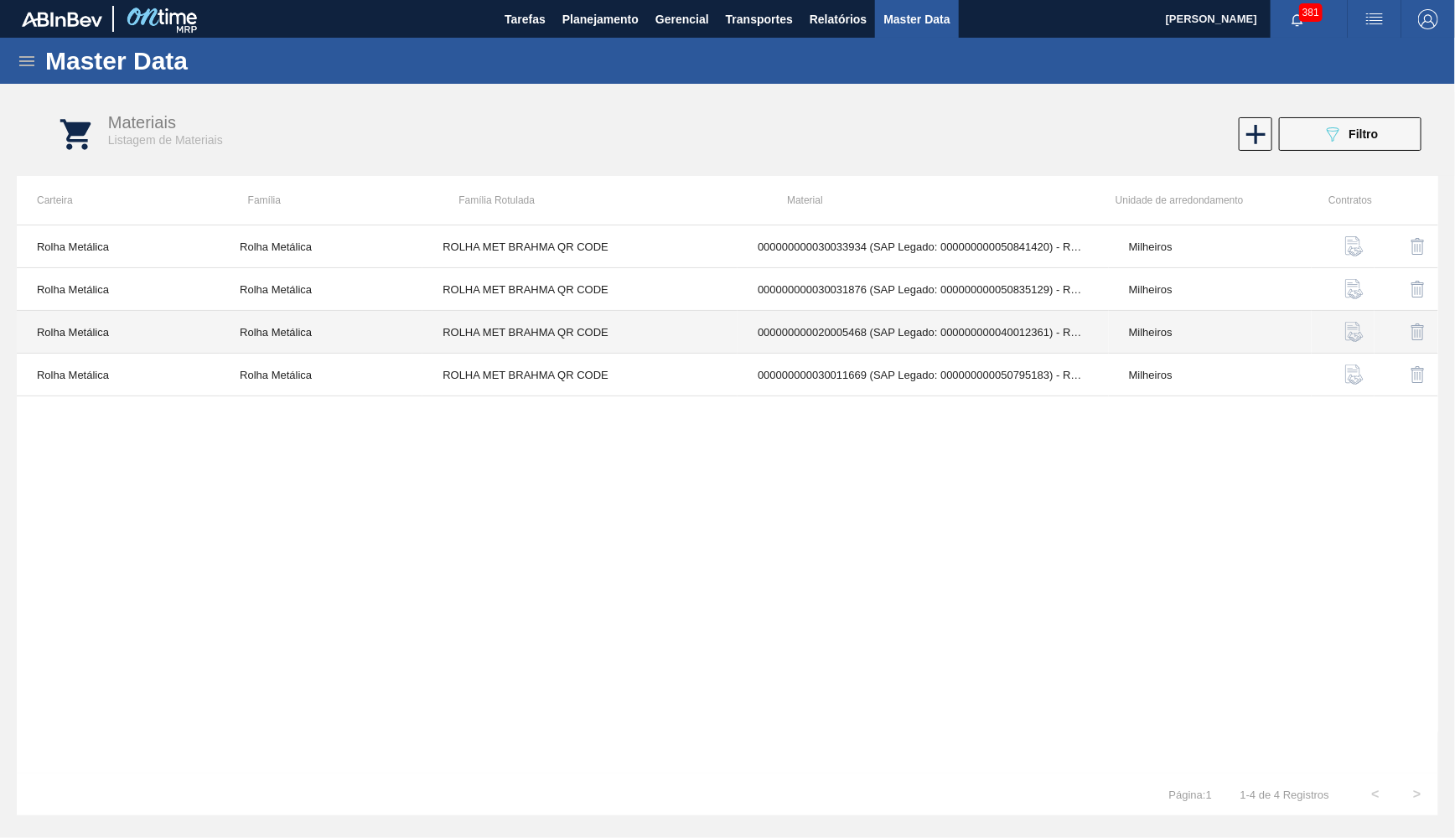
click at [886, 338] on td "000000000020005468 (SAP Legado: 000000000040012361) - ROLHA MET BC CHOPP QR COD…" at bounding box center [923, 332] width 371 height 43
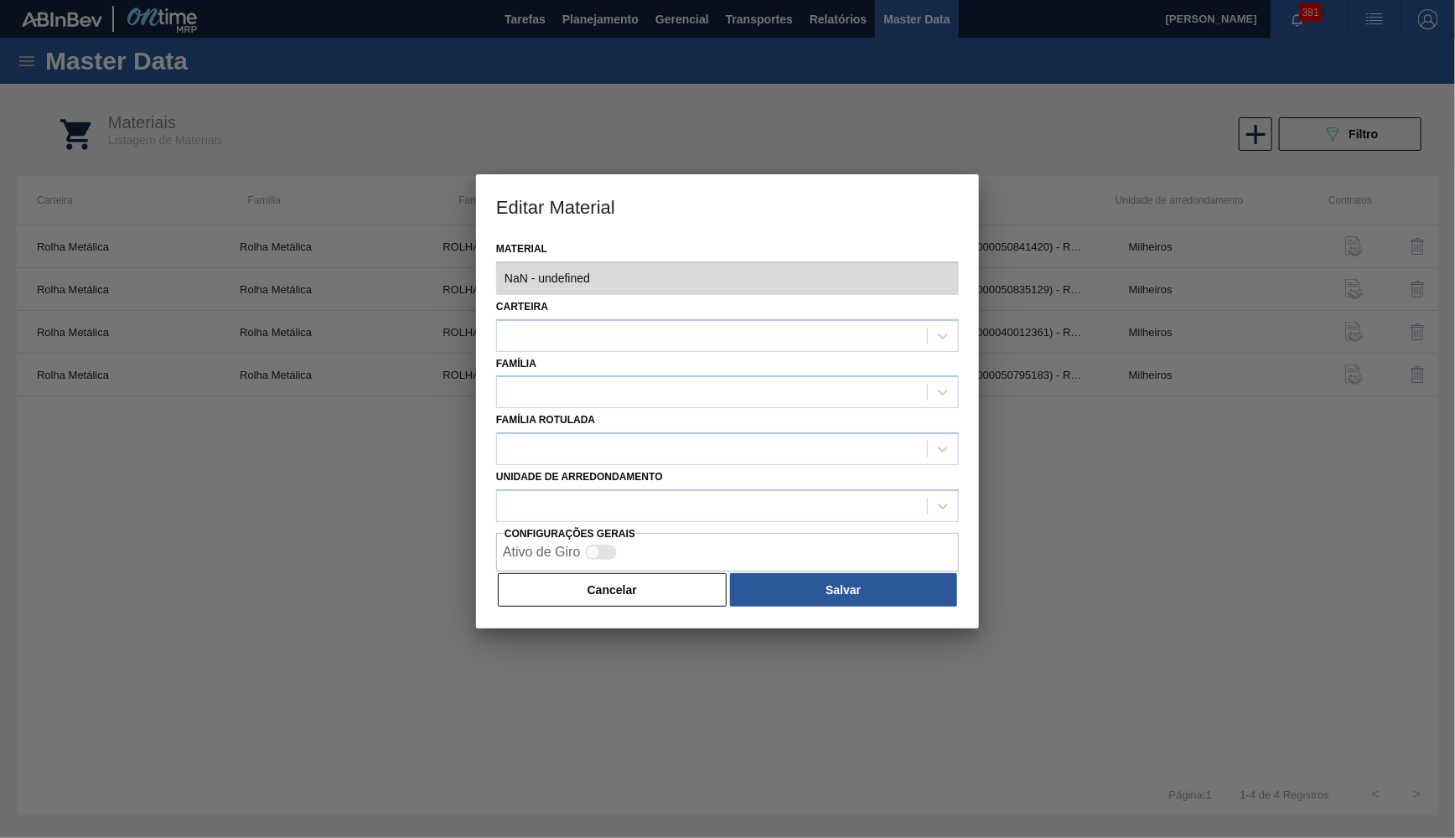
type input "20005468 - 000000000020005468 (SAP Legado: 000000000040012361) - ROLHA MET BC C…"
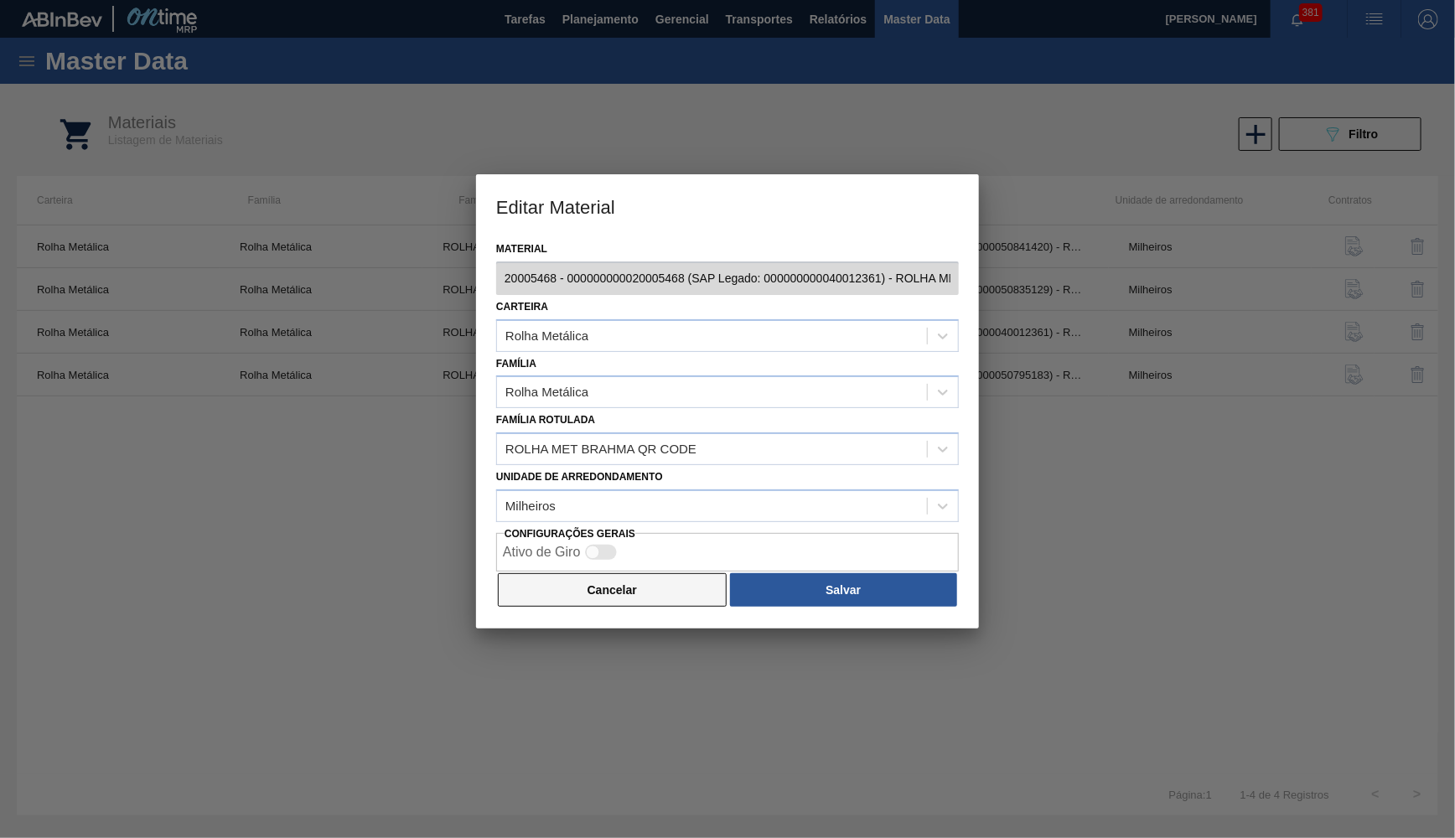
click at [655, 579] on button "Cancelar" at bounding box center [612, 590] width 229 height 34
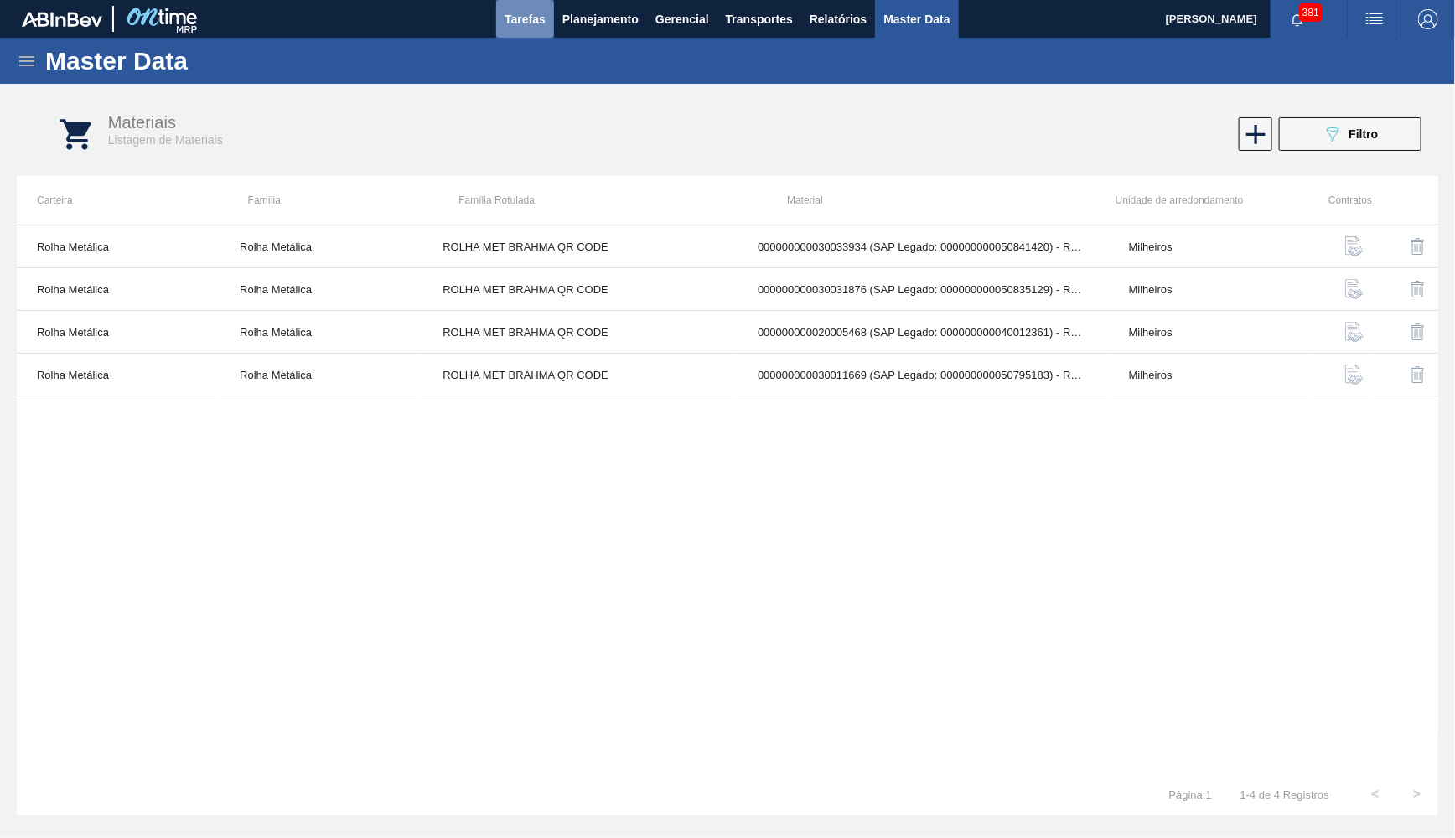
click at [529, 9] on span "Tarefas" at bounding box center [525, 19] width 41 height 20
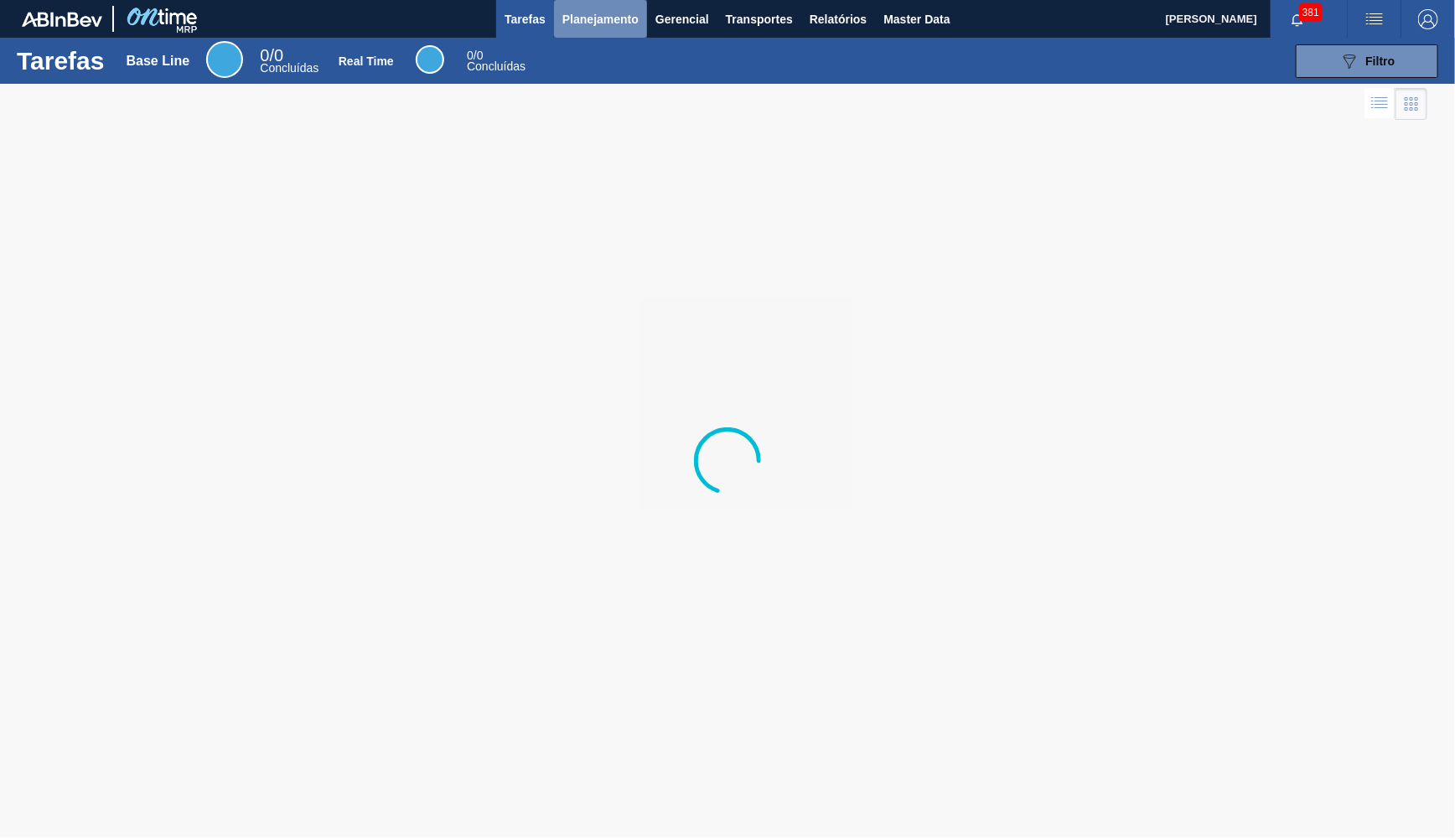
click at [585, 24] on span "Planejamento" at bounding box center [601, 19] width 76 height 20
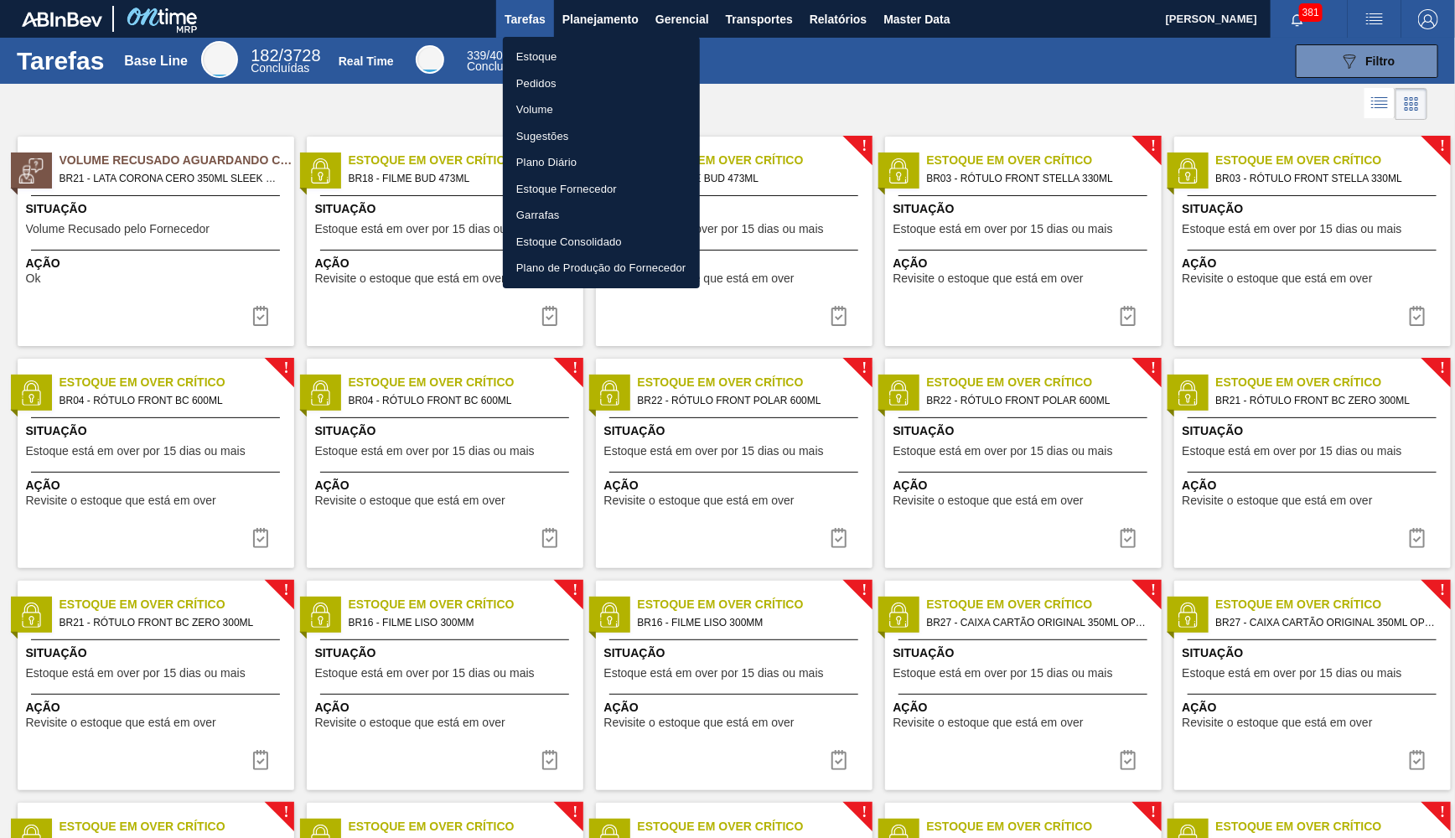
click at [558, 62] on li "Estoque" at bounding box center [601, 57] width 197 height 27
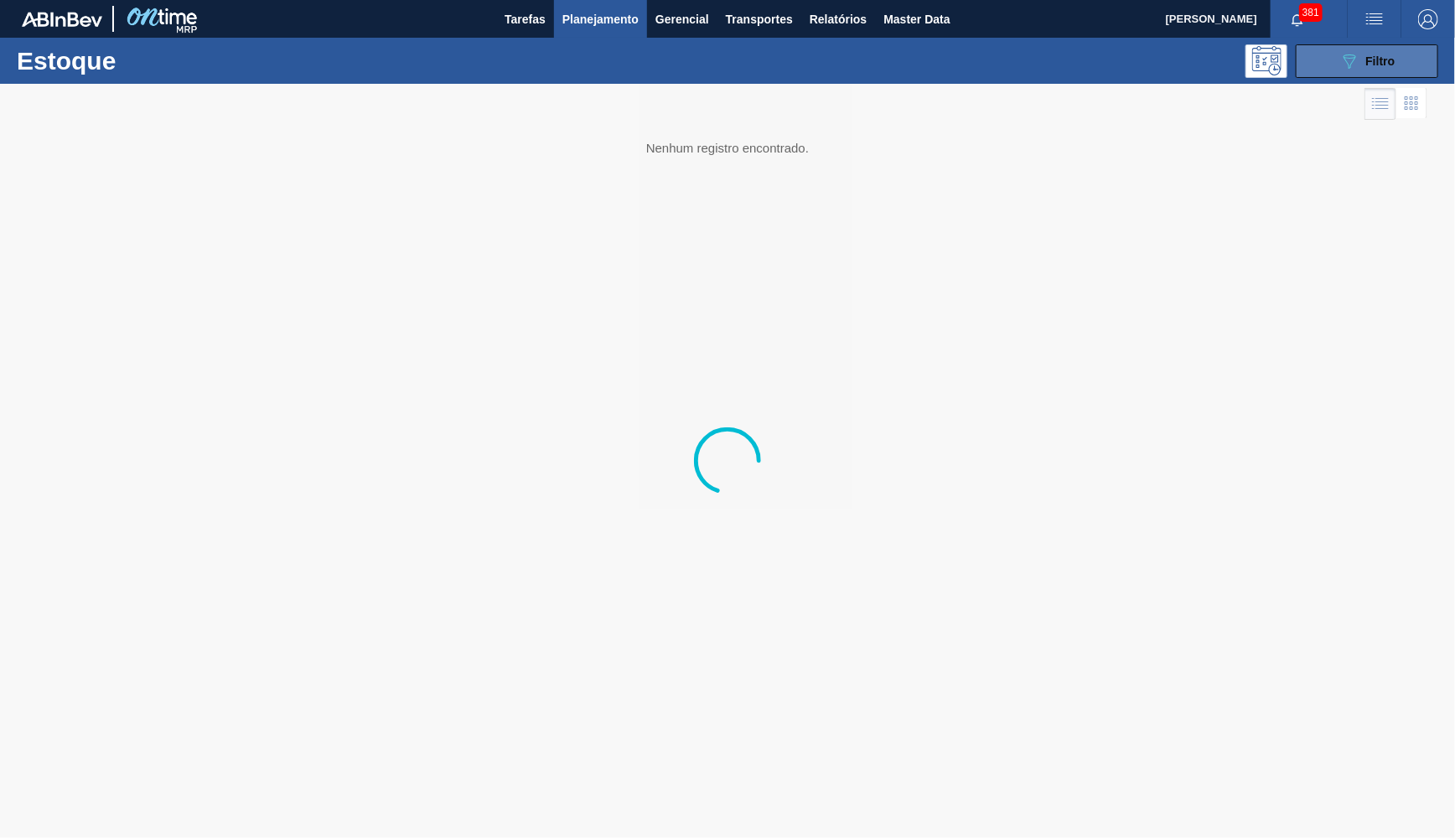
click at [1325, 56] on button "089F7B8B-B2A5-4AFE-B5C0-19BA573D28AC Filtro" at bounding box center [1367, 61] width 143 height 34
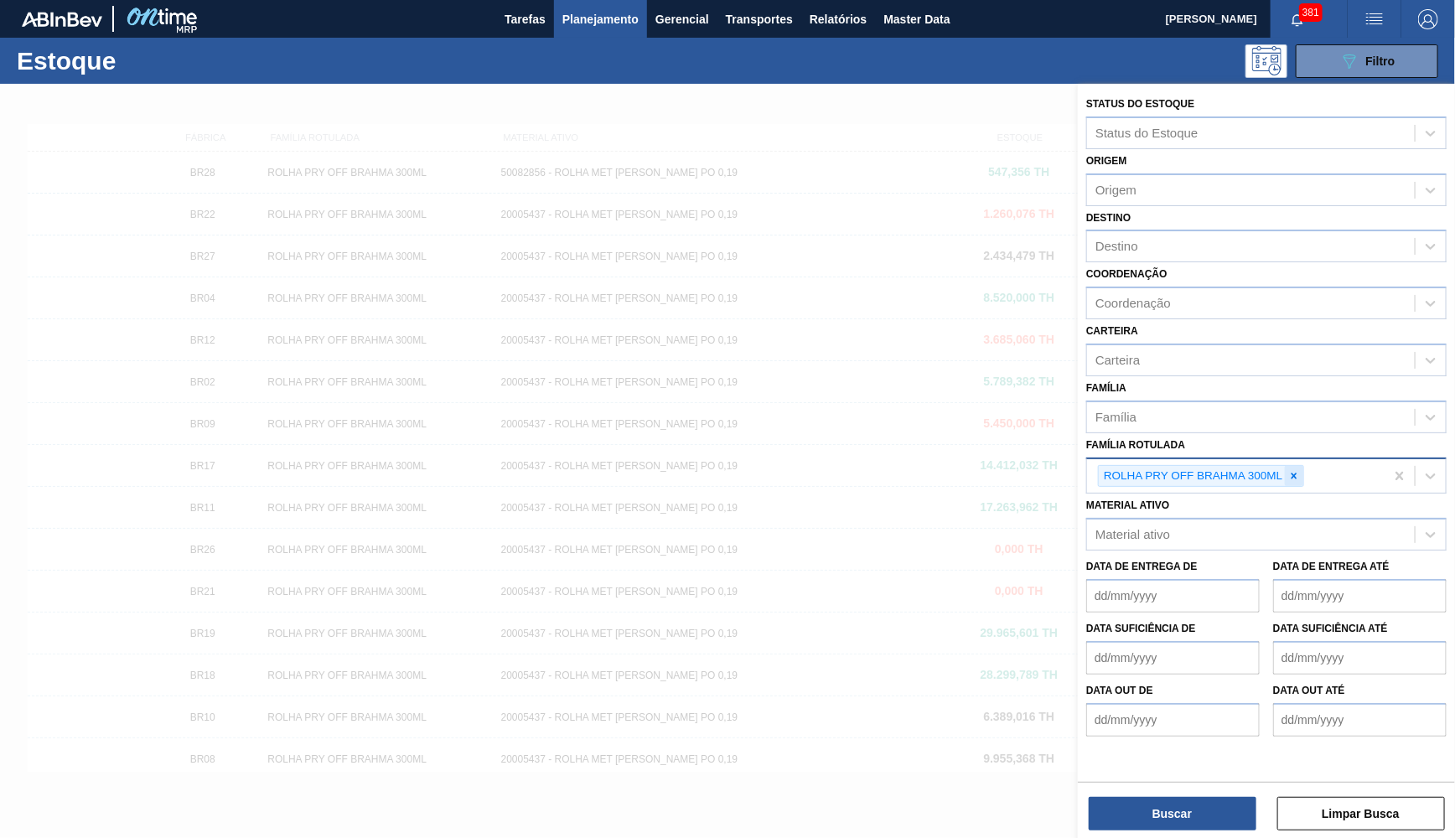
click at [1291, 470] on icon at bounding box center [1295, 476] width 12 height 12
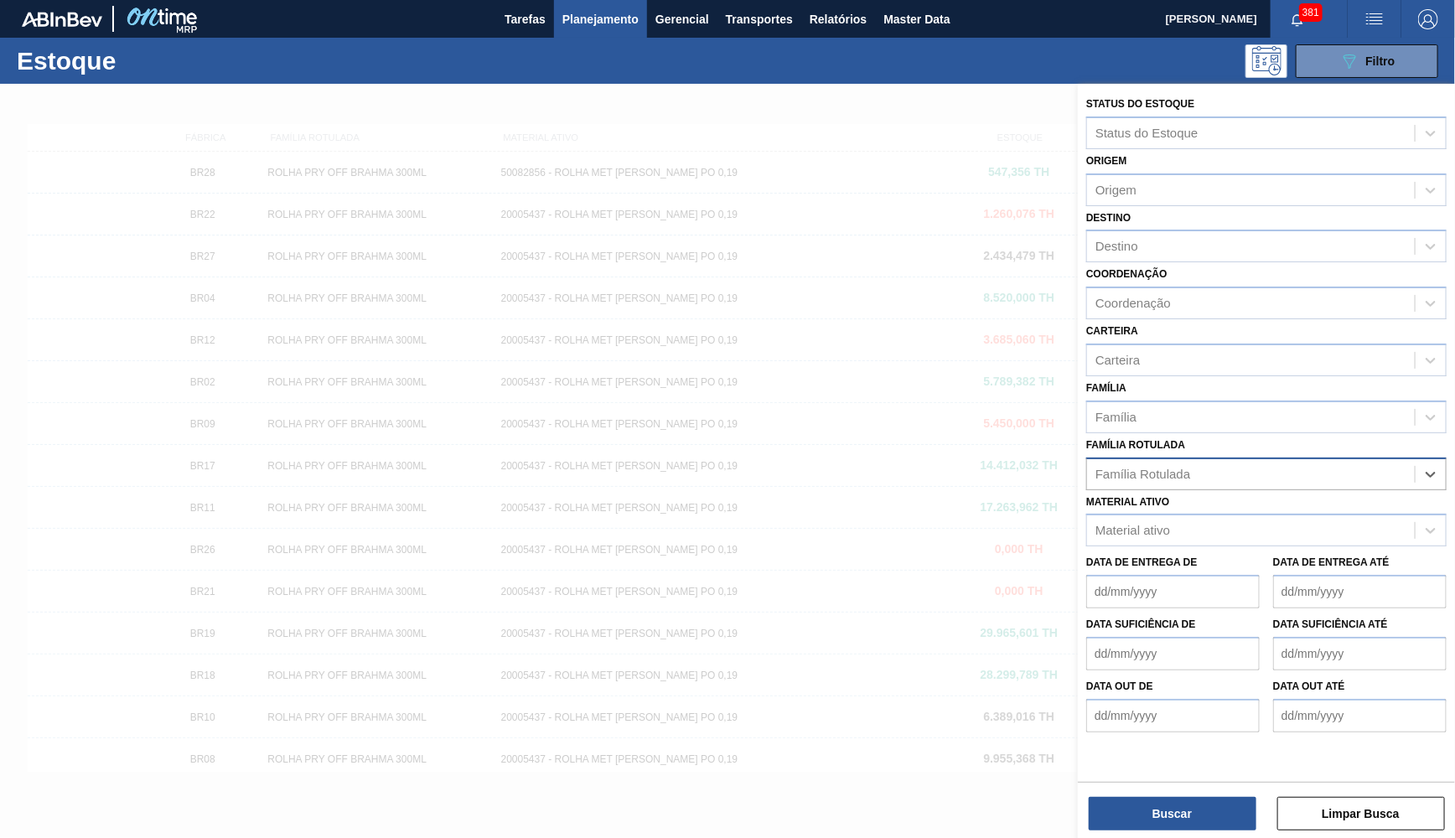
paste Rotulada "ROLHA MET BRAHMA QR CODE"
type Rotulada "ROLHA MET BRAHMA QR CODE"
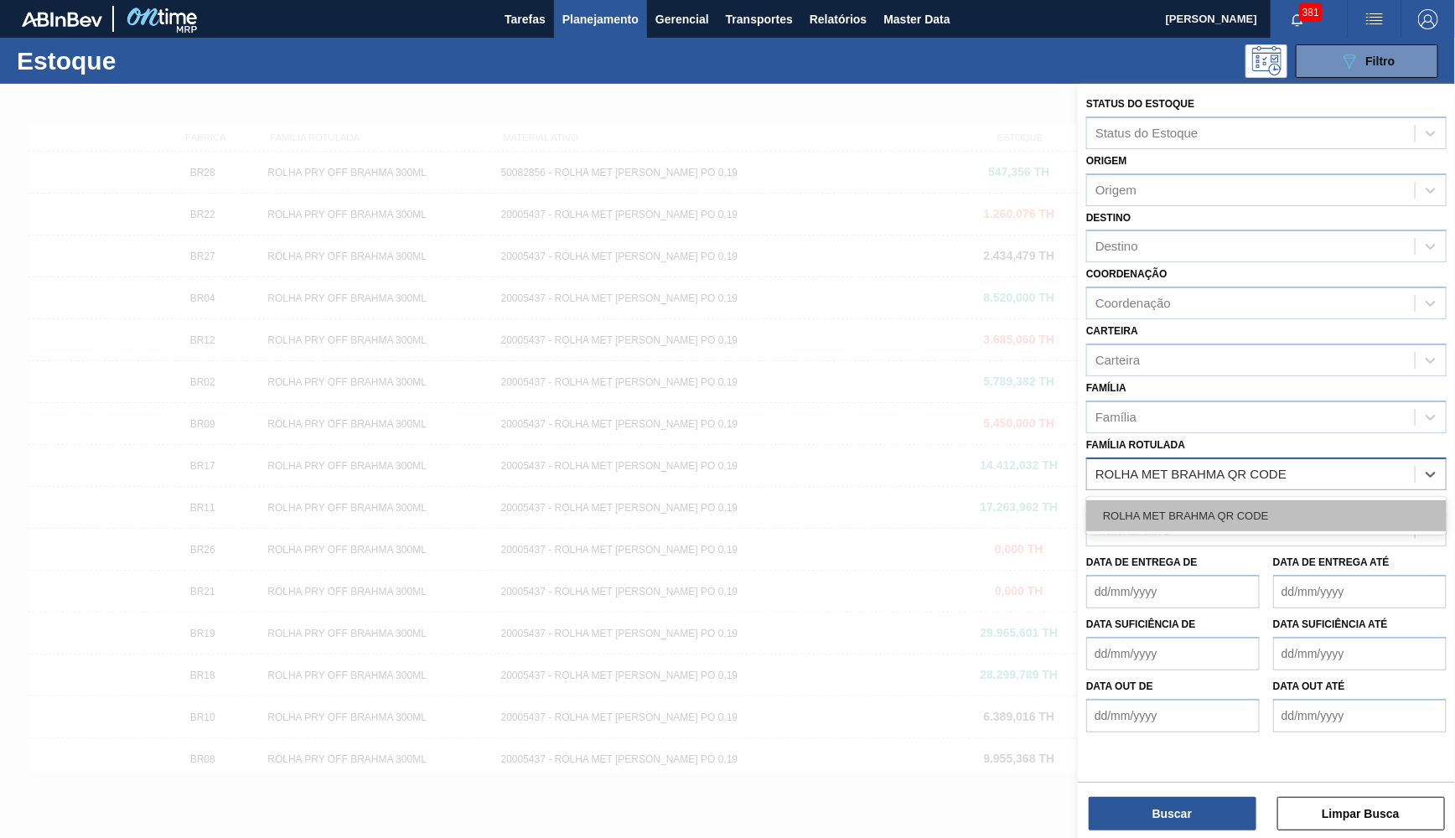
click at [1152, 500] on div "ROLHA MET BRAHMA QR CODE" at bounding box center [1266, 515] width 360 height 31
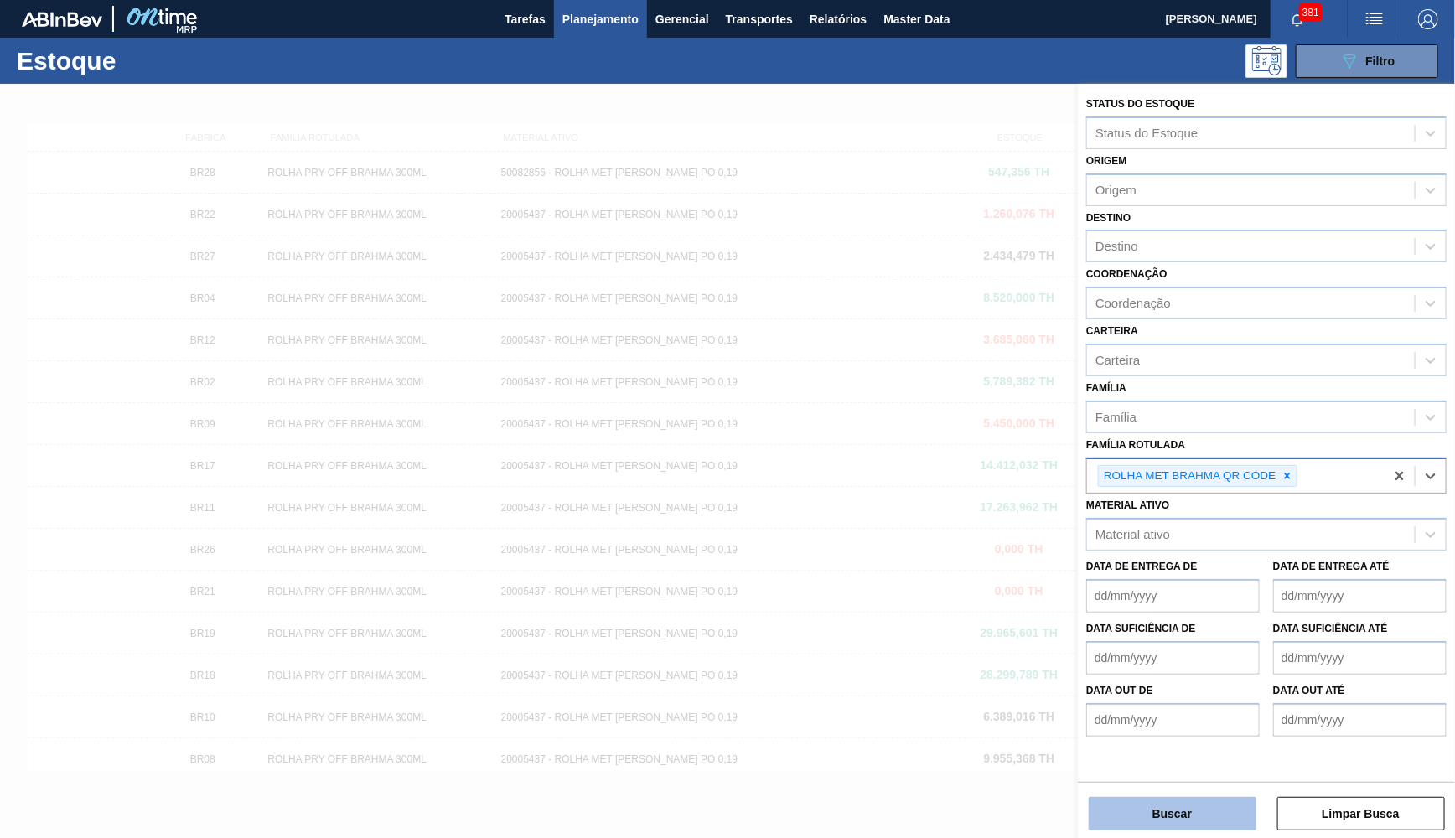
click at [1181, 808] on button "Buscar" at bounding box center [1173, 814] width 168 height 34
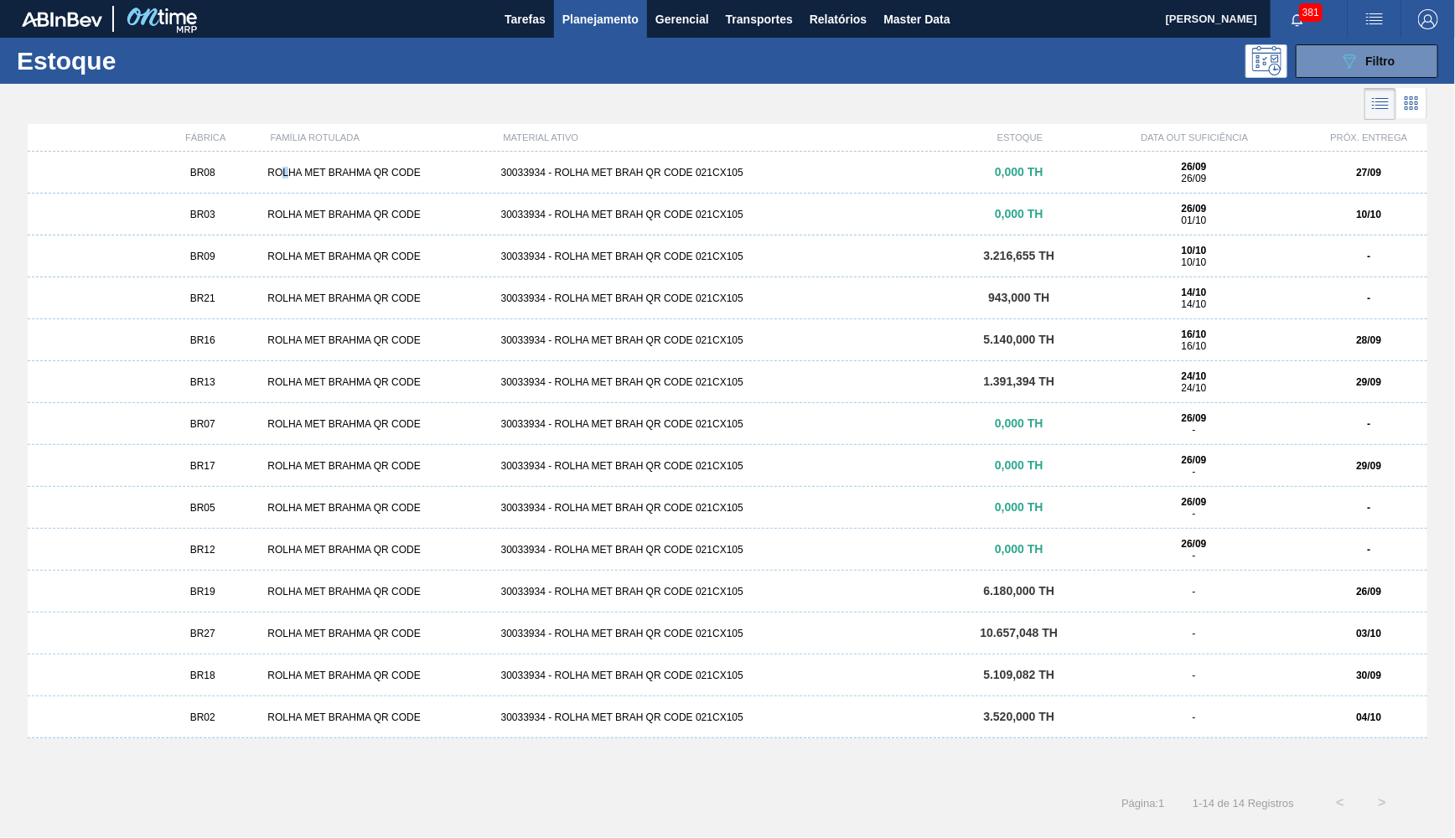
click at [284, 174] on div "ROLHA MET BRAHMA QR CODE" at bounding box center [377, 173] width 233 height 12
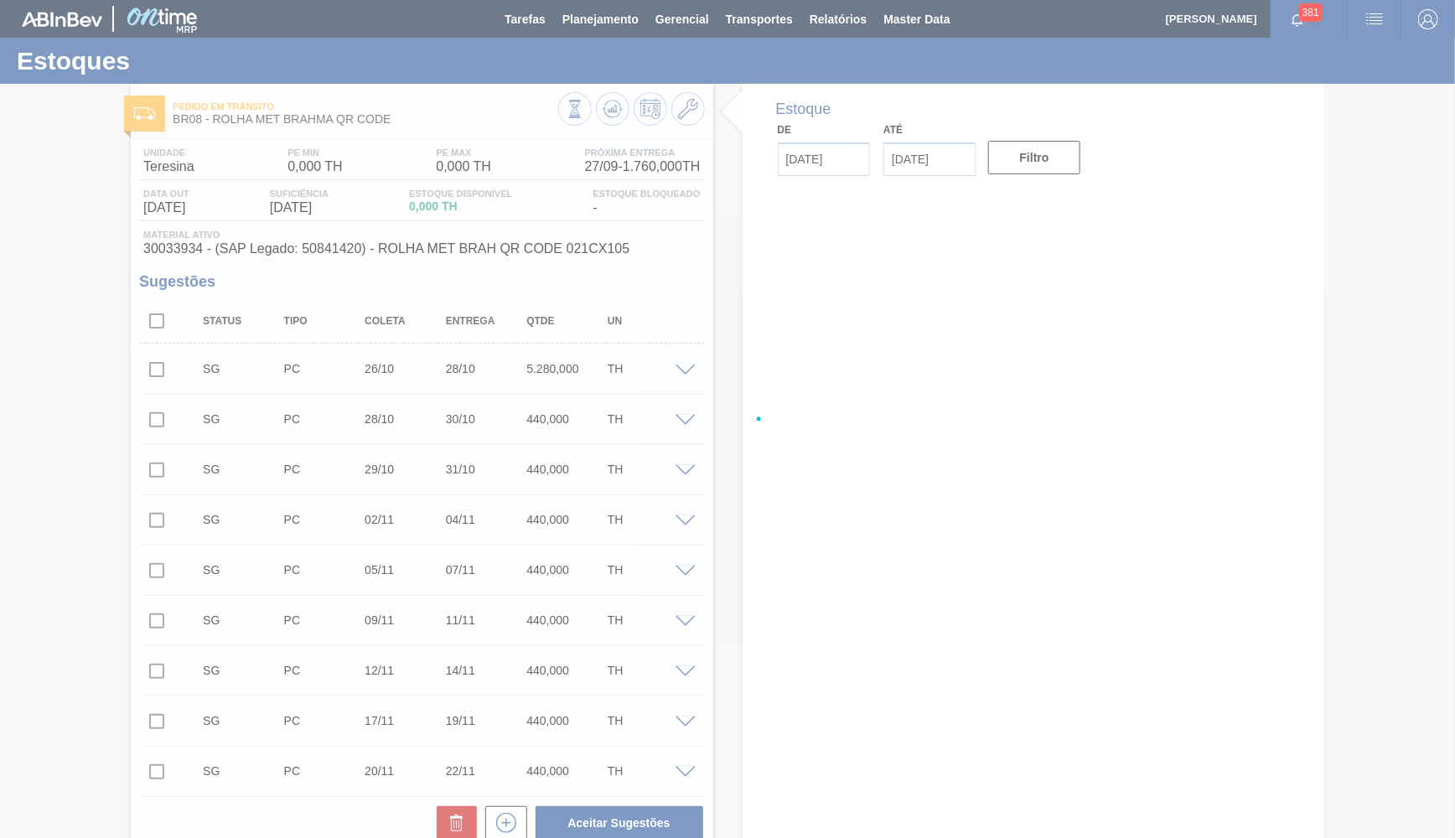
type input "[DATE]"
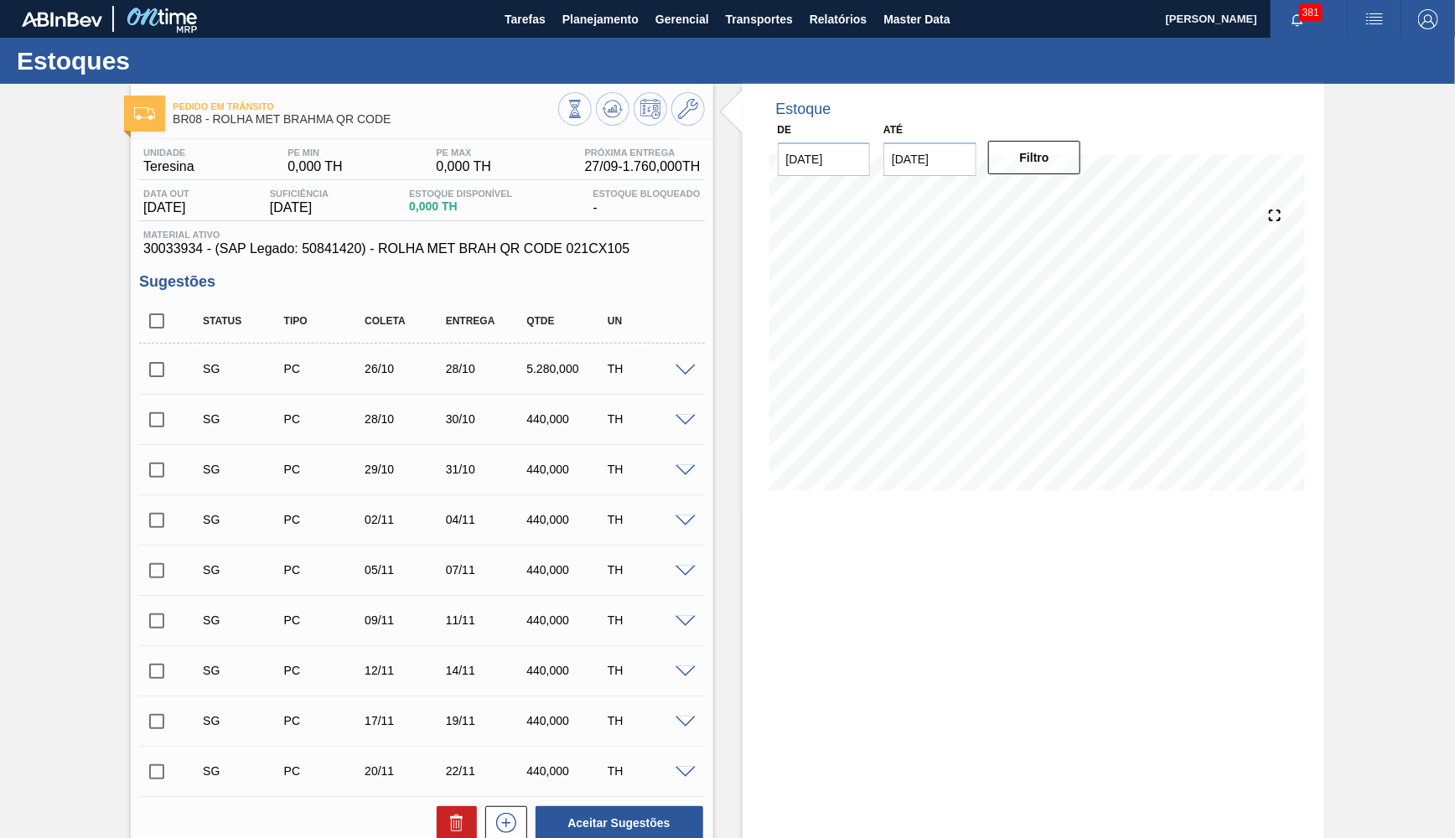
click at [706, 117] on div "Pedido em Trânsito BR08 - ROLHA MET BRAHMA QR CODE" at bounding box center [422, 111] width 582 height 38
click at [698, 116] on icon at bounding box center [688, 109] width 20 height 20
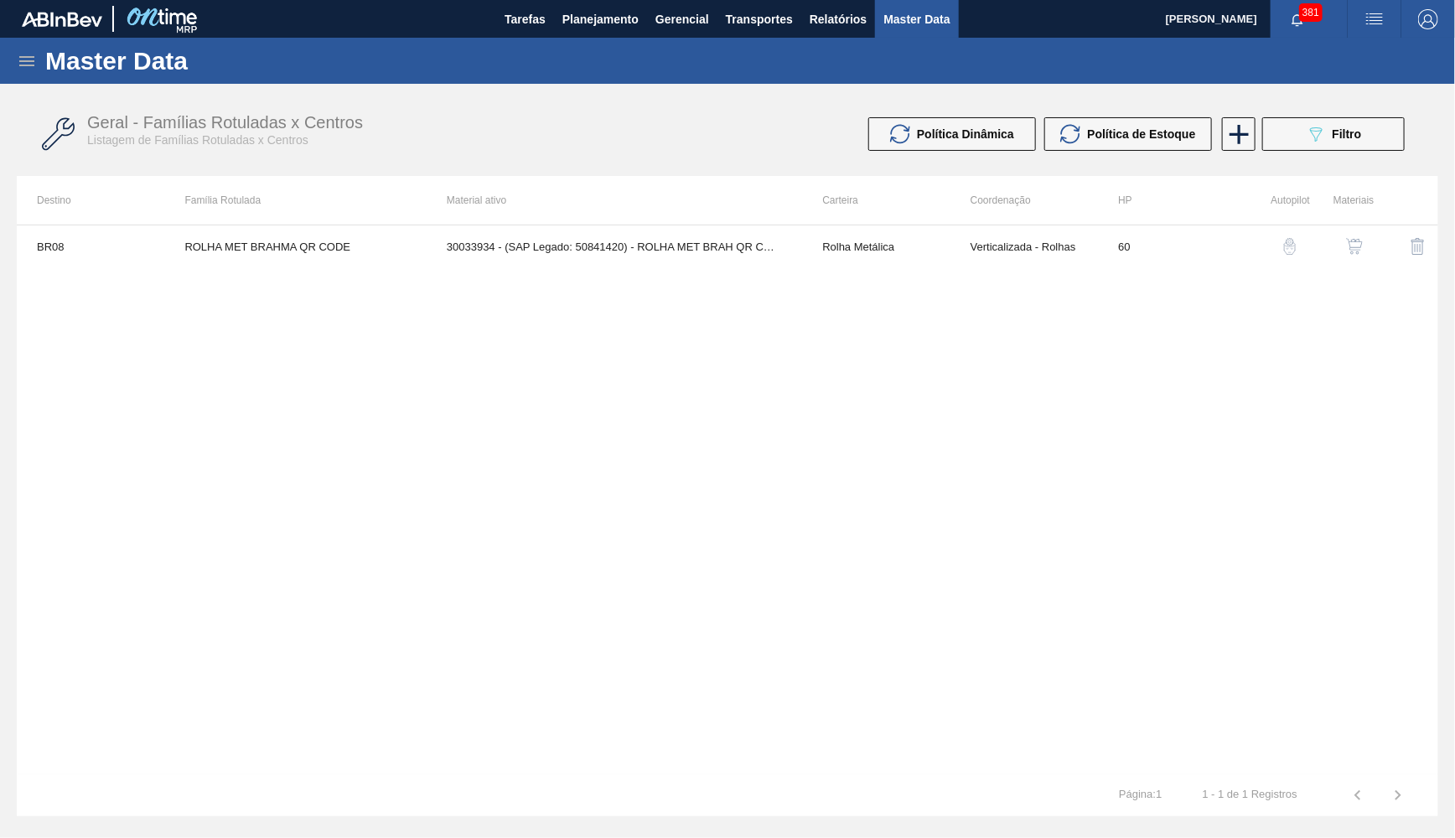
click at [1344, 246] on button "button" at bounding box center [1355, 246] width 40 height 40
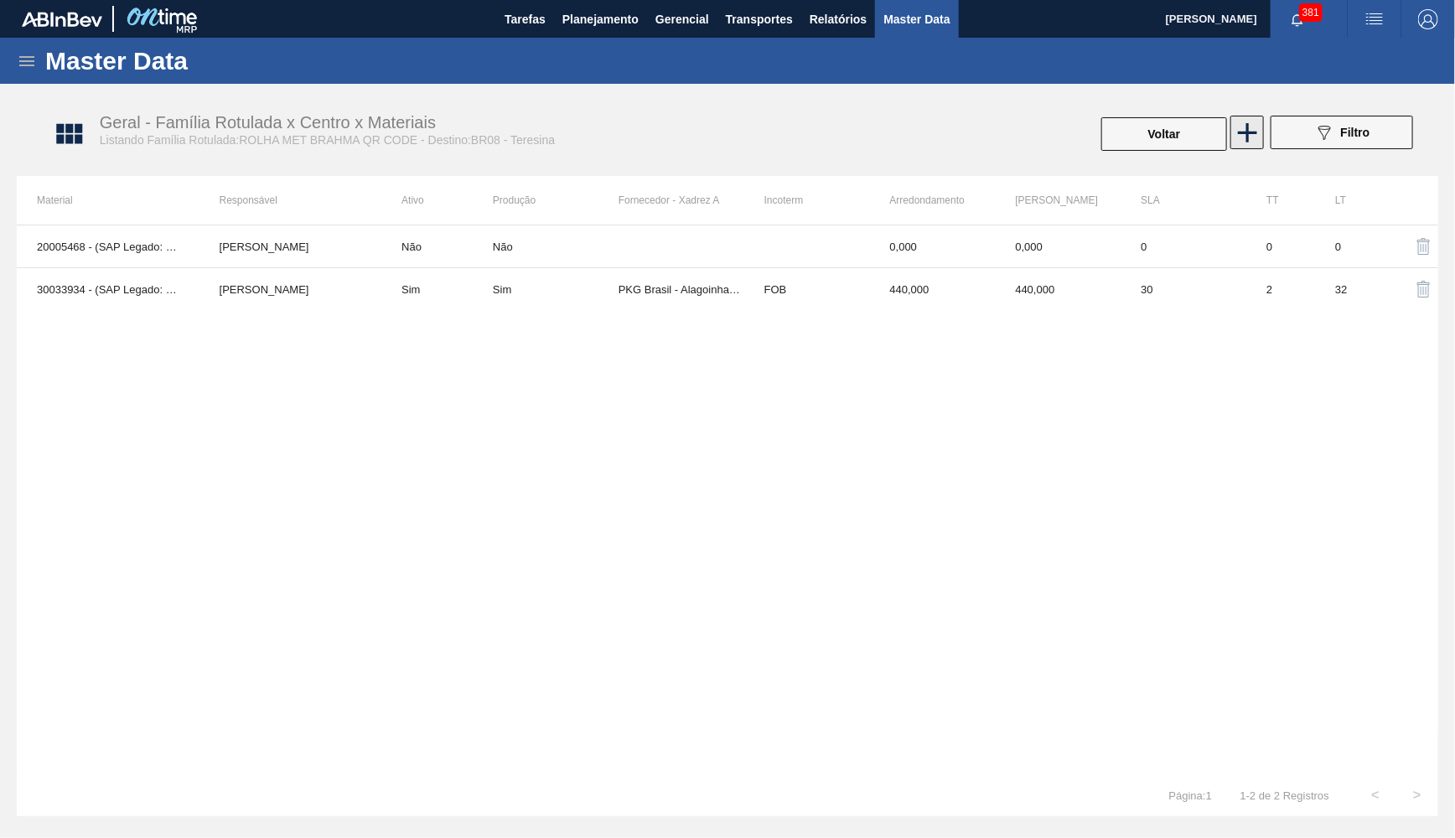
click at [1261, 129] on icon at bounding box center [1248, 133] width 33 height 33
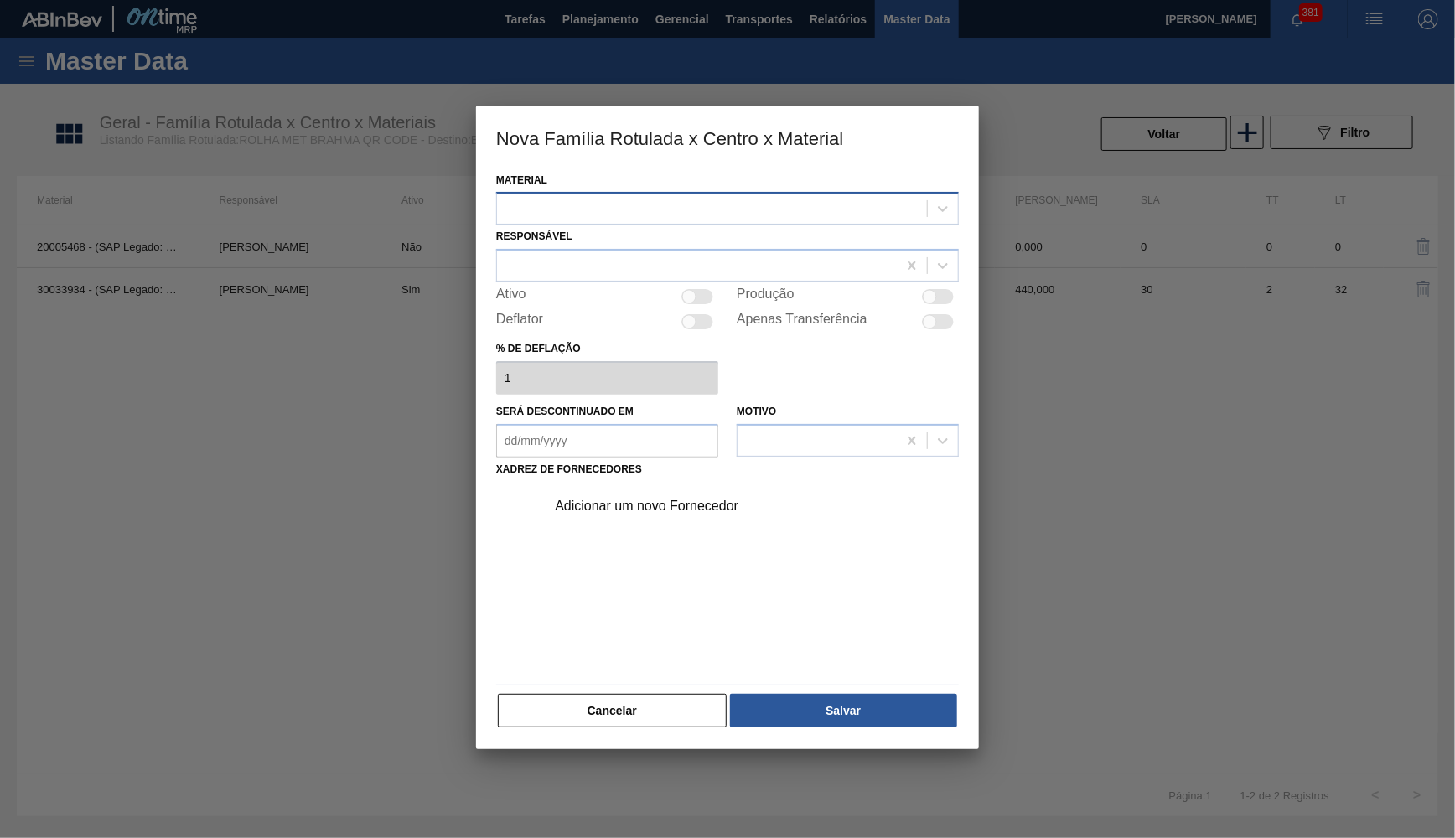
click at [708, 197] on div at bounding box center [712, 209] width 430 height 24
click at [614, 210] on div at bounding box center [712, 209] width 430 height 24
click at [578, 226] on div "Responsável" at bounding box center [727, 253] width 463 height 57
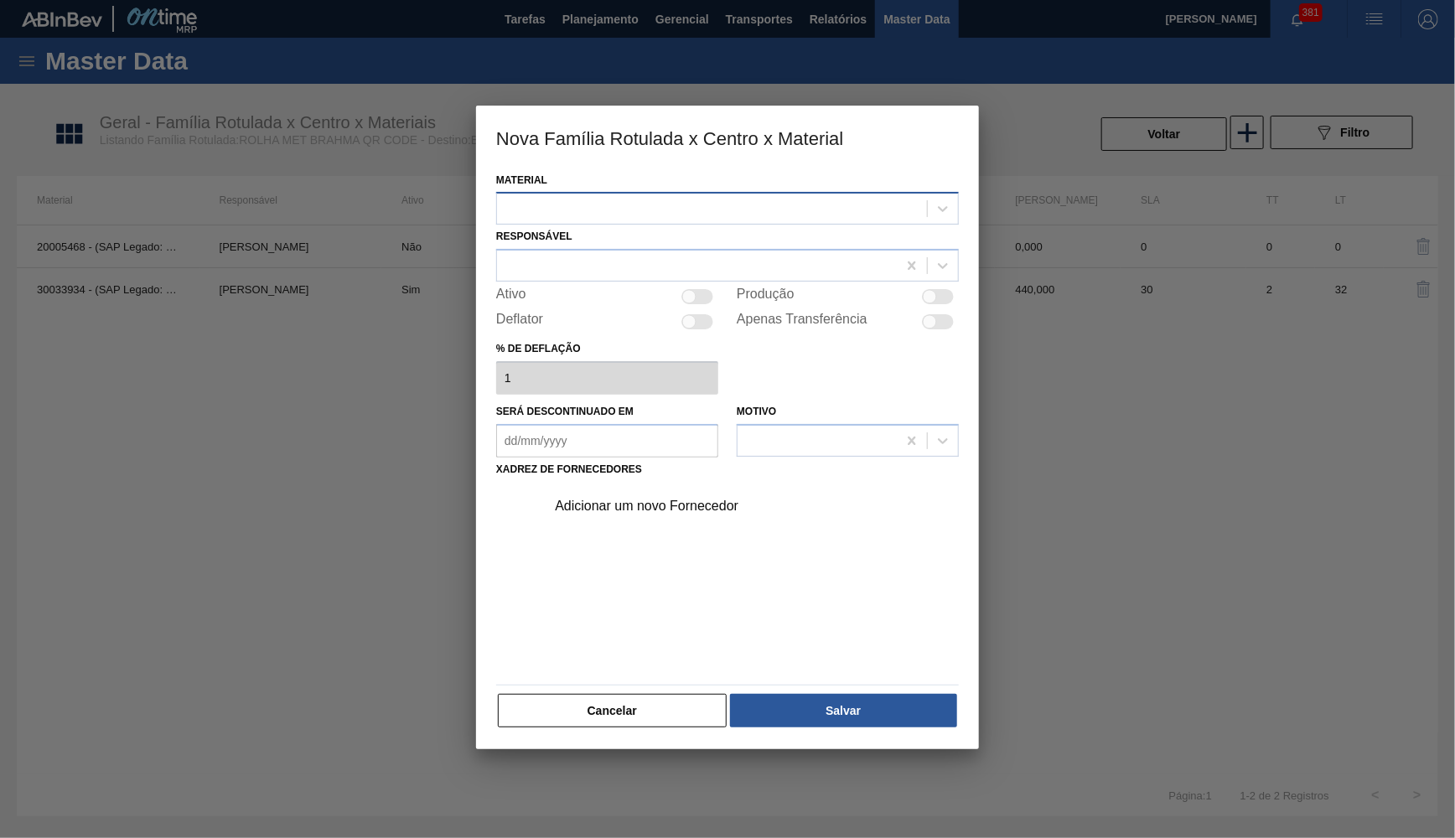
click at [571, 206] on div at bounding box center [712, 209] width 430 height 24
click at [618, 692] on div "Cancelar Salvar" at bounding box center [727, 710] width 463 height 37
click at [623, 697] on button "Cancelar" at bounding box center [612, 711] width 229 height 34
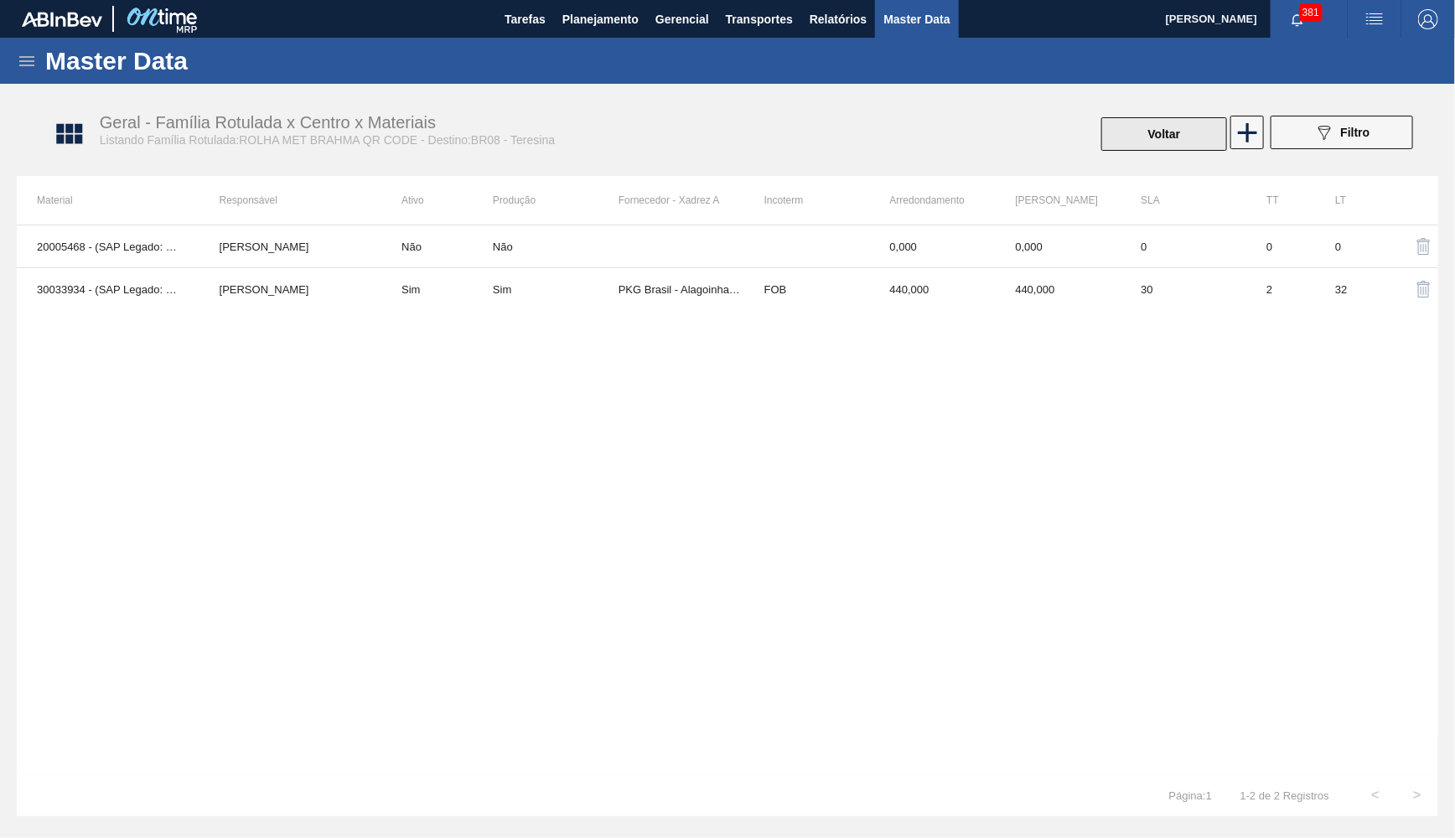
drag, startPoint x: 1161, startPoint y: 132, endPoint x: 1173, endPoint y: 137, distance: 13.1
click at [1173, 137] on button "Voltar" at bounding box center [1165, 134] width 126 height 34
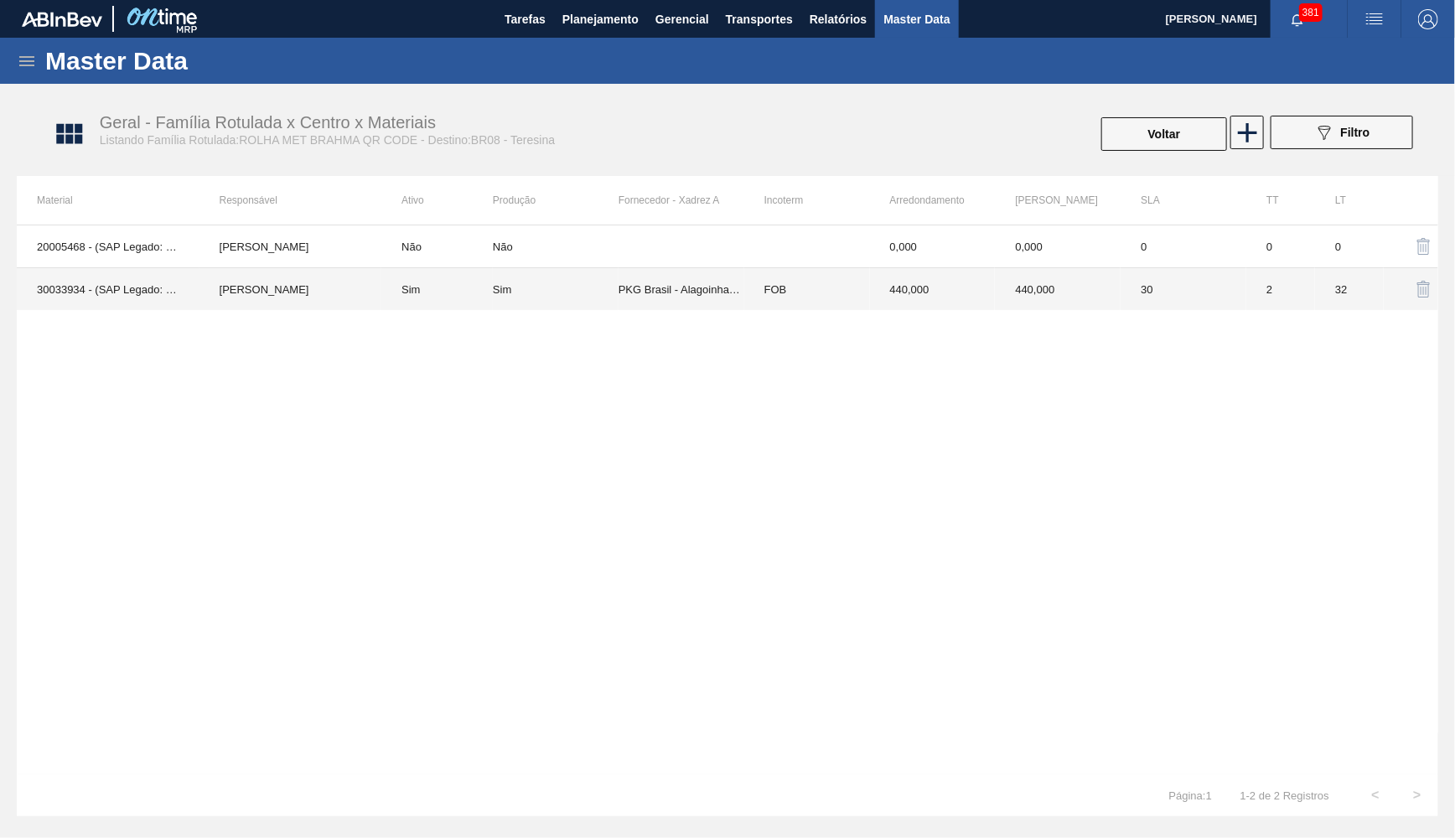
click at [1343, 298] on td "32" at bounding box center [1349, 289] width 69 height 43
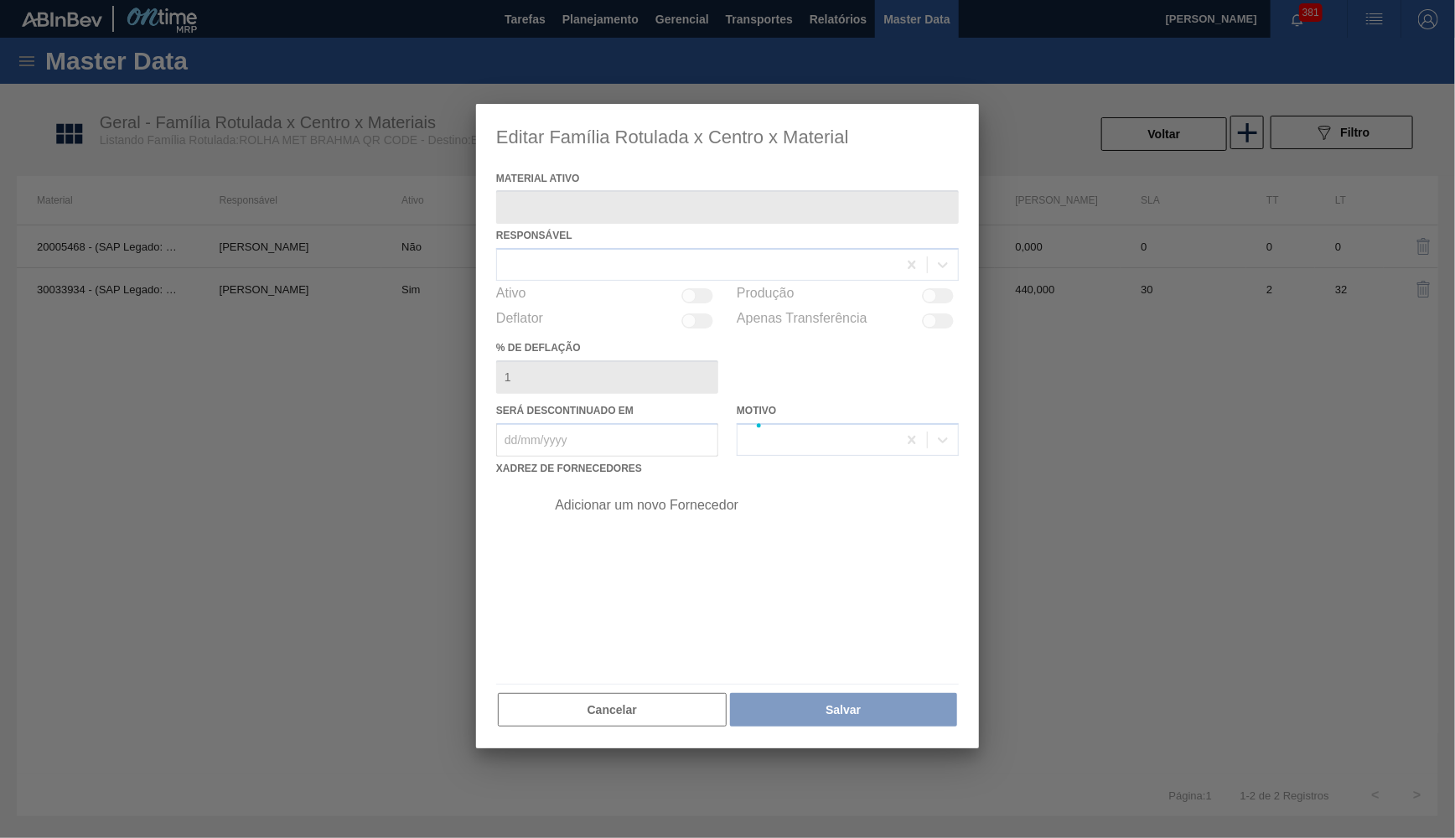
type ativo "30033934 - (SAP Legado: 50841420) - ROLHA MET BRAH QR CODE 021CX105"
checkbox input "true"
click at [691, 689] on div at bounding box center [727, 428] width 503 height 646
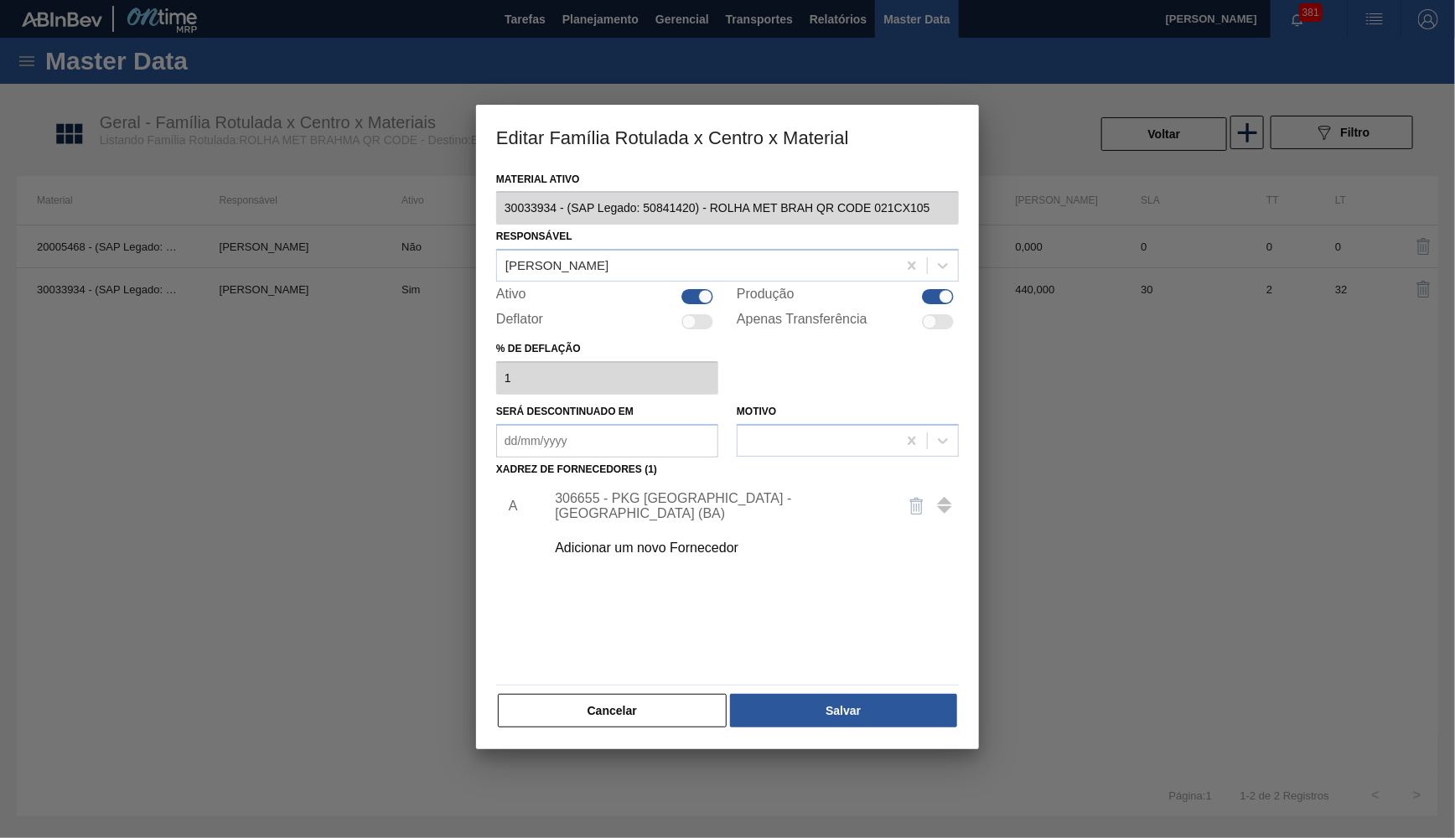
click at [640, 697] on button "Cancelar" at bounding box center [612, 711] width 229 height 34
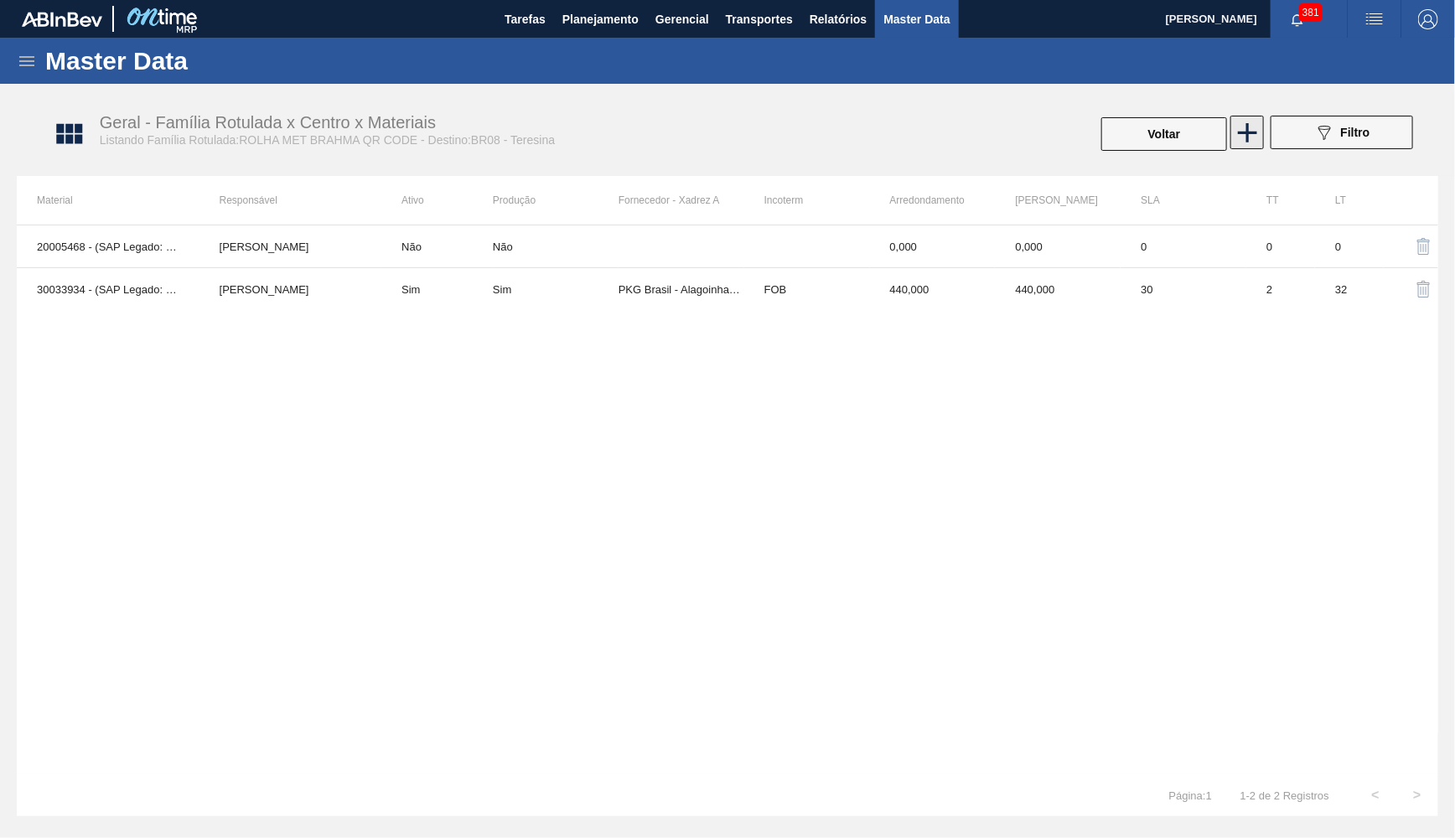
click at [1244, 124] on icon at bounding box center [1248, 133] width 33 height 33
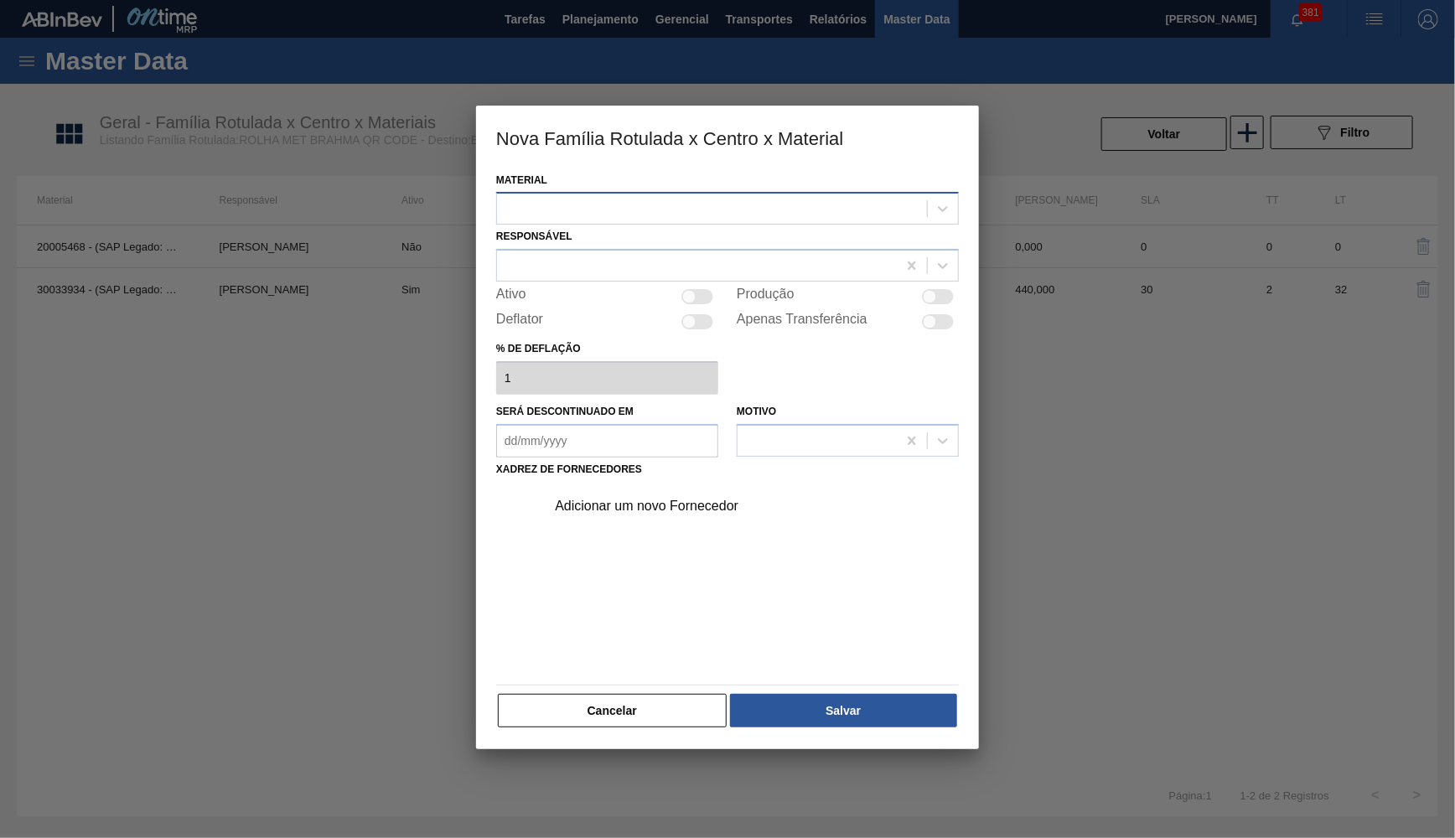
click at [860, 214] on div at bounding box center [712, 209] width 430 height 24
click at [416, 308] on div at bounding box center [727, 419] width 1455 height 838
click at [676, 660] on div "Adicionar um novo Fornecedor" at bounding box center [727, 579] width 463 height 197
click at [657, 694] on button "Cancelar" at bounding box center [612, 711] width 229 height 34
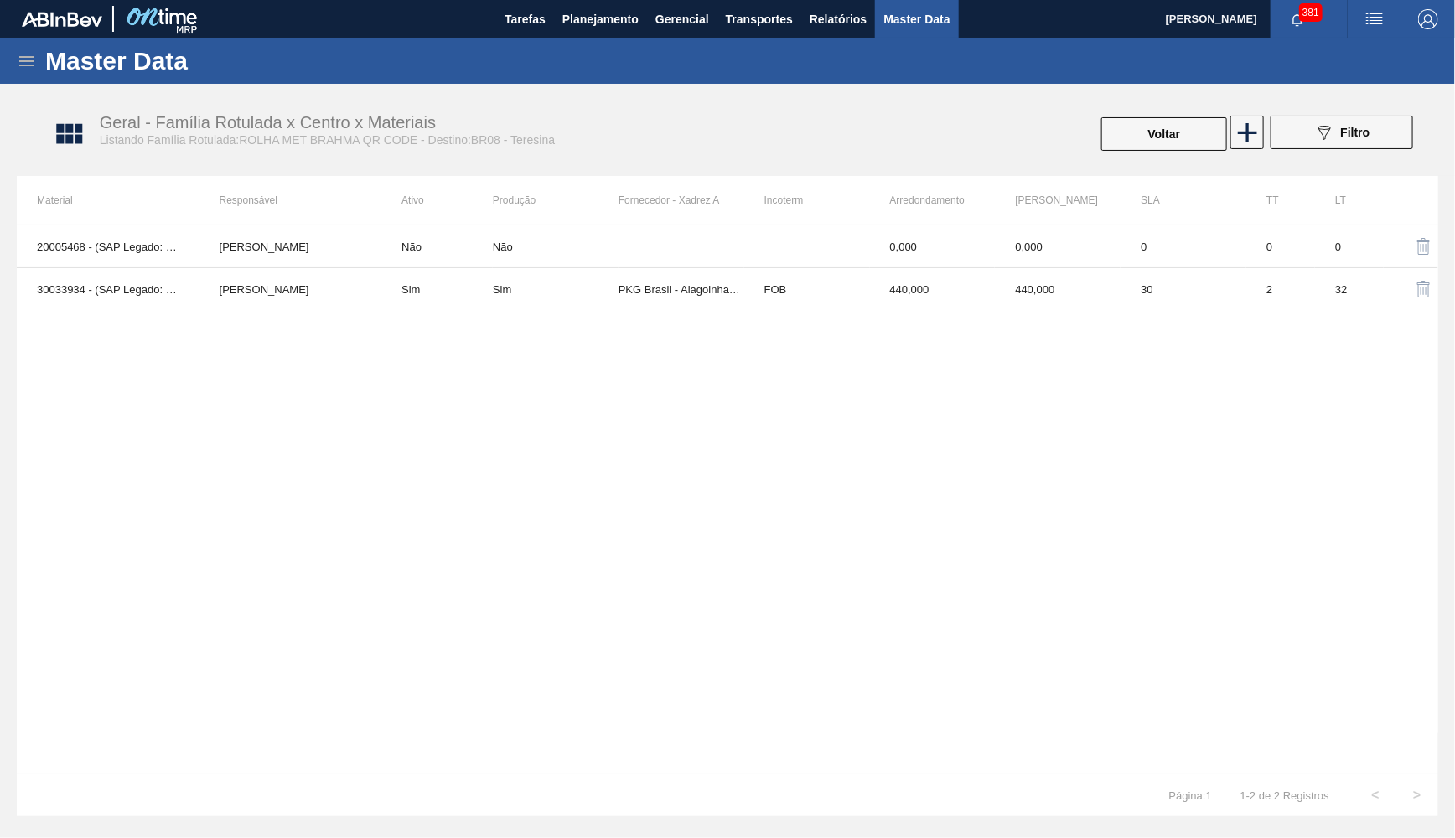
click at [38, 65] on div "Master Data" at bounding box center [727, 61] width 1455 height 46
drag, startPoint x: 34, startPoint y: 67, endPoint x: 44, endPoint y: 74, distance: 12.1
click at [44, 74] on div "Master Data" at bounding box center [727, 61] width 1455 height 46
click at [22, 65] on icon at bounding box center [26, 61] width 15 height 10
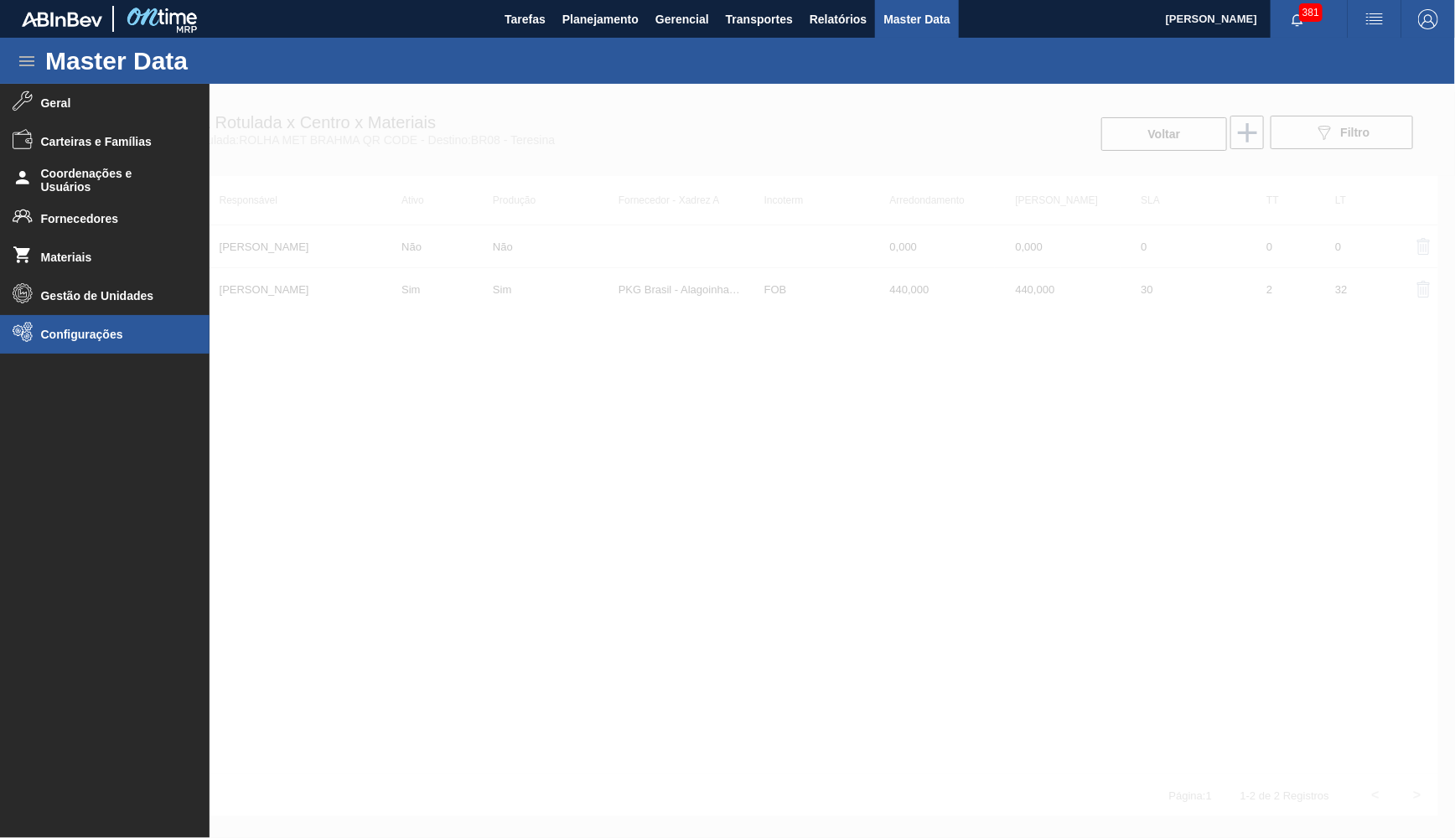
click at [86, 334] on span "Configurações" at bounding box center [110, 334] width 138 height 13
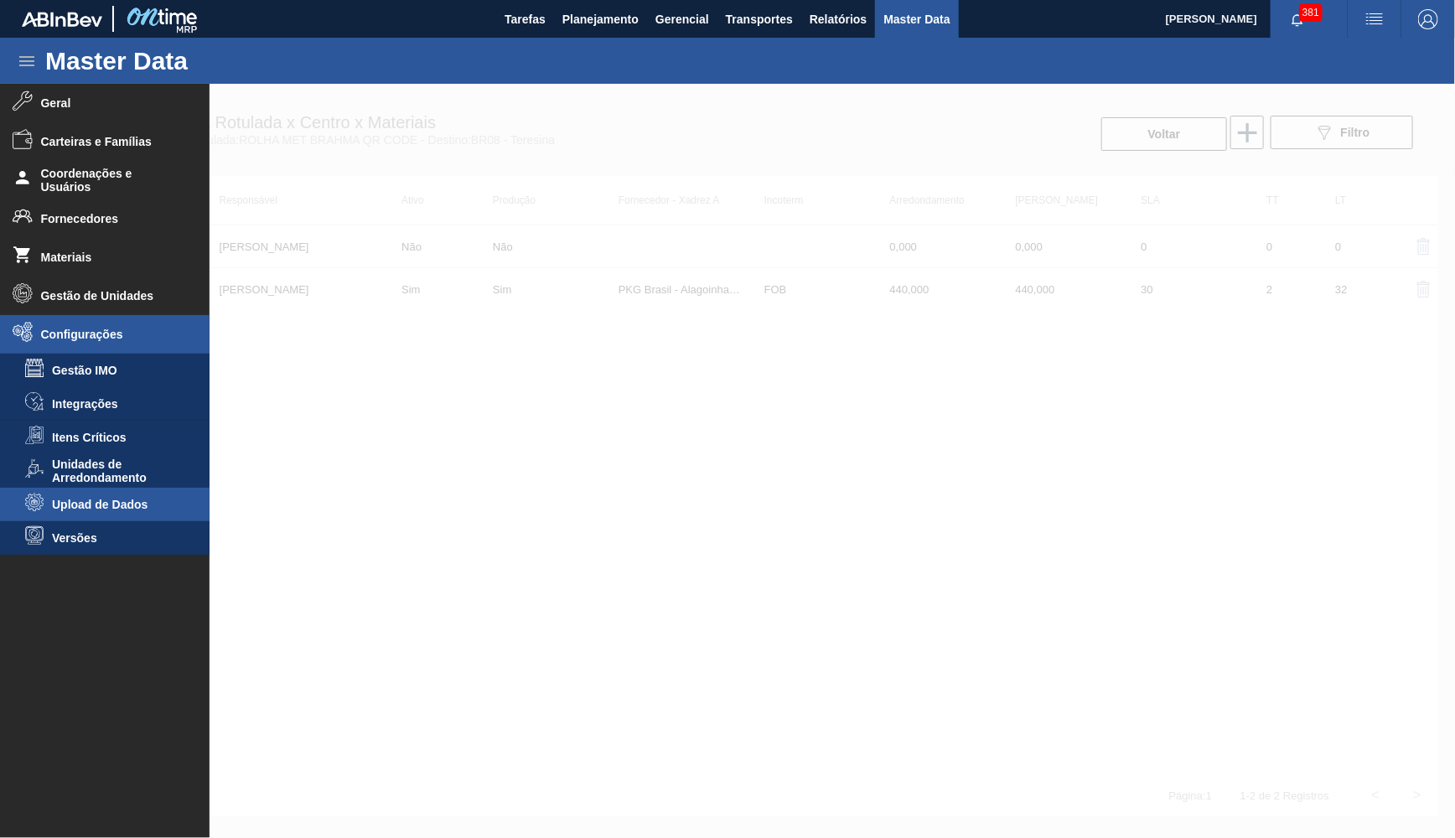
click at [74, 516] on li "Upload de Dados" at bounding box center [105, 505] width 210 height 34
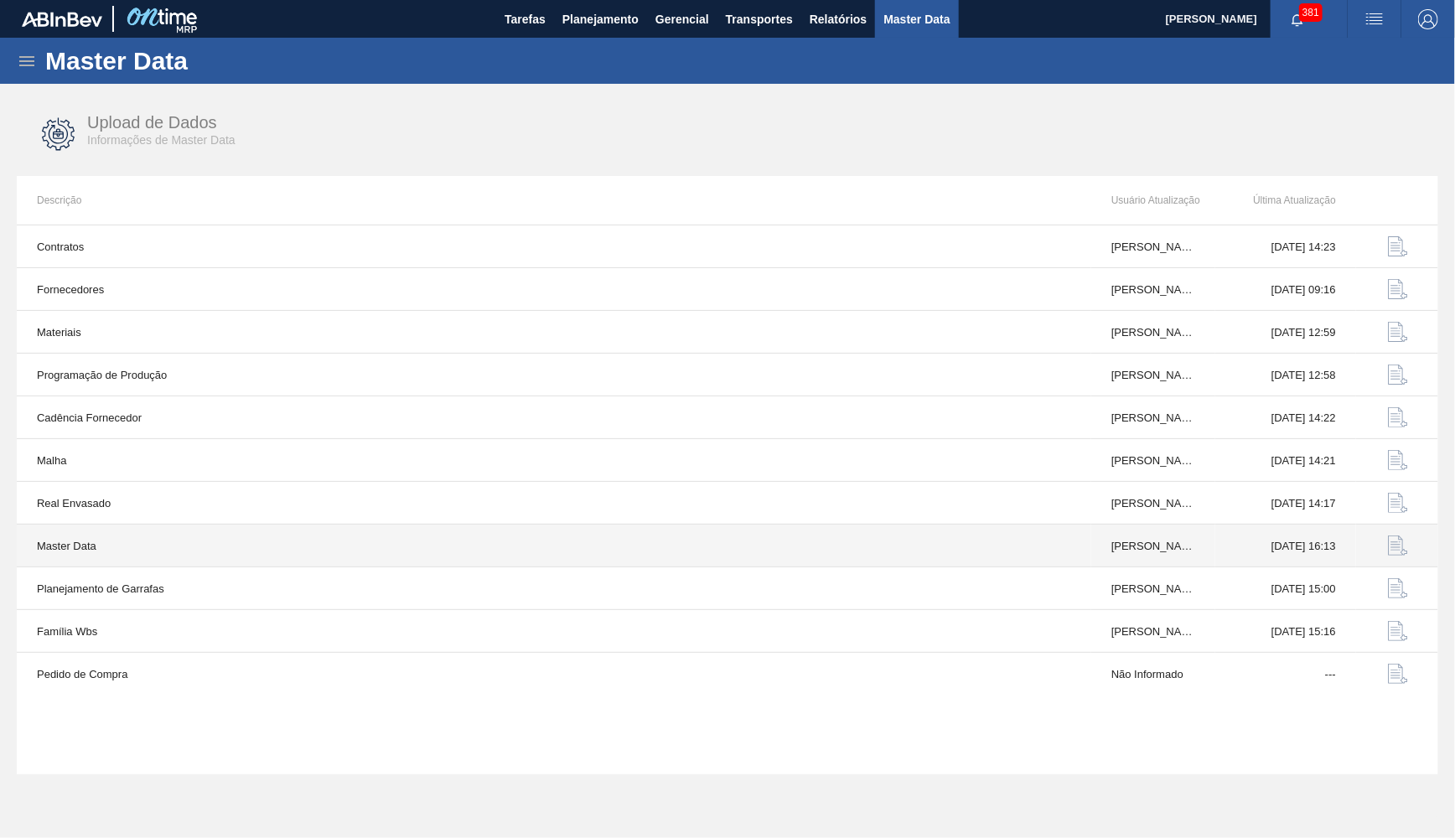
click at [1389, 546] on img "button" at bounding box center [1398, 546] width 20 height 20
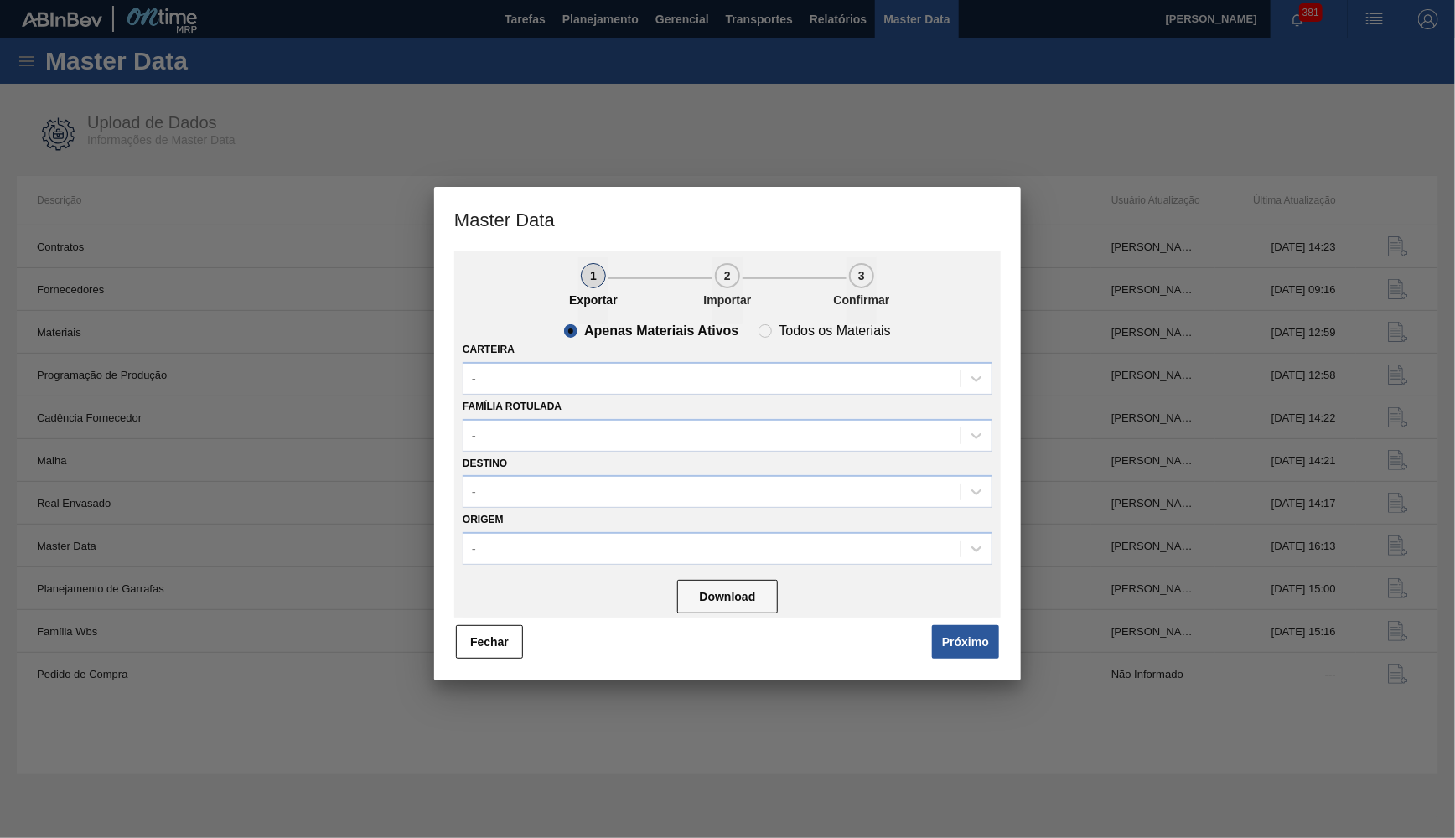
click at [926, 640] on span "Próximo" at bounding box center [962, 642] width 77 height 37
click at [950, 640] on button "Próximo" at bounding box center [965, 642] width 67 height 34
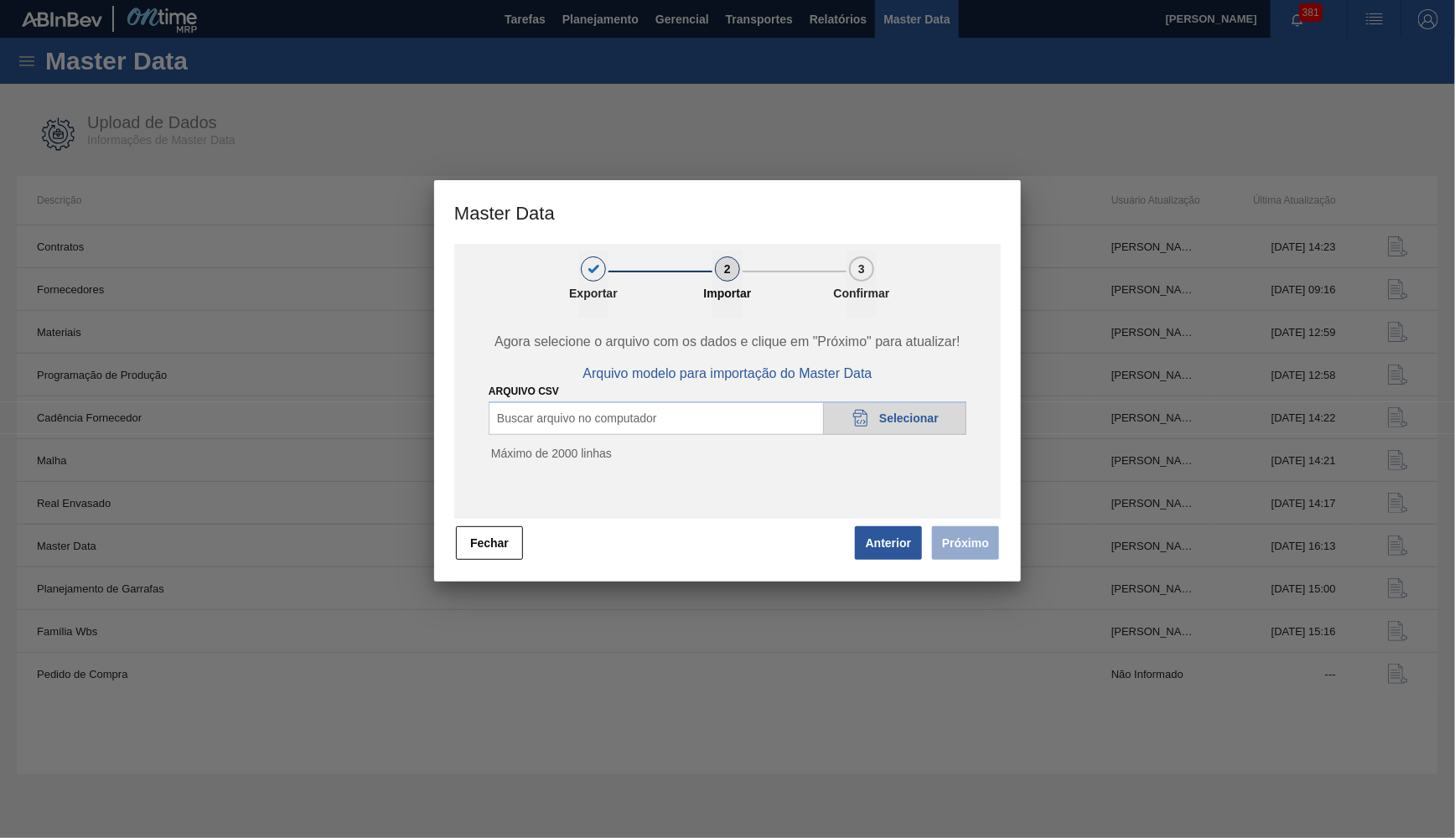
click at [857, 427] on div "20DAD902-3625-4257-8FDA-0C0CB19E2A3D Selecionar" at bounding box center [894, 419] width 143 height 34
click at [999, 551] on span "Próximo" at bounding box center [962, 543] width 77 height 37
click at [511, 550] on button "Fechar" at bounding box center [489, 543] width 67 height 34
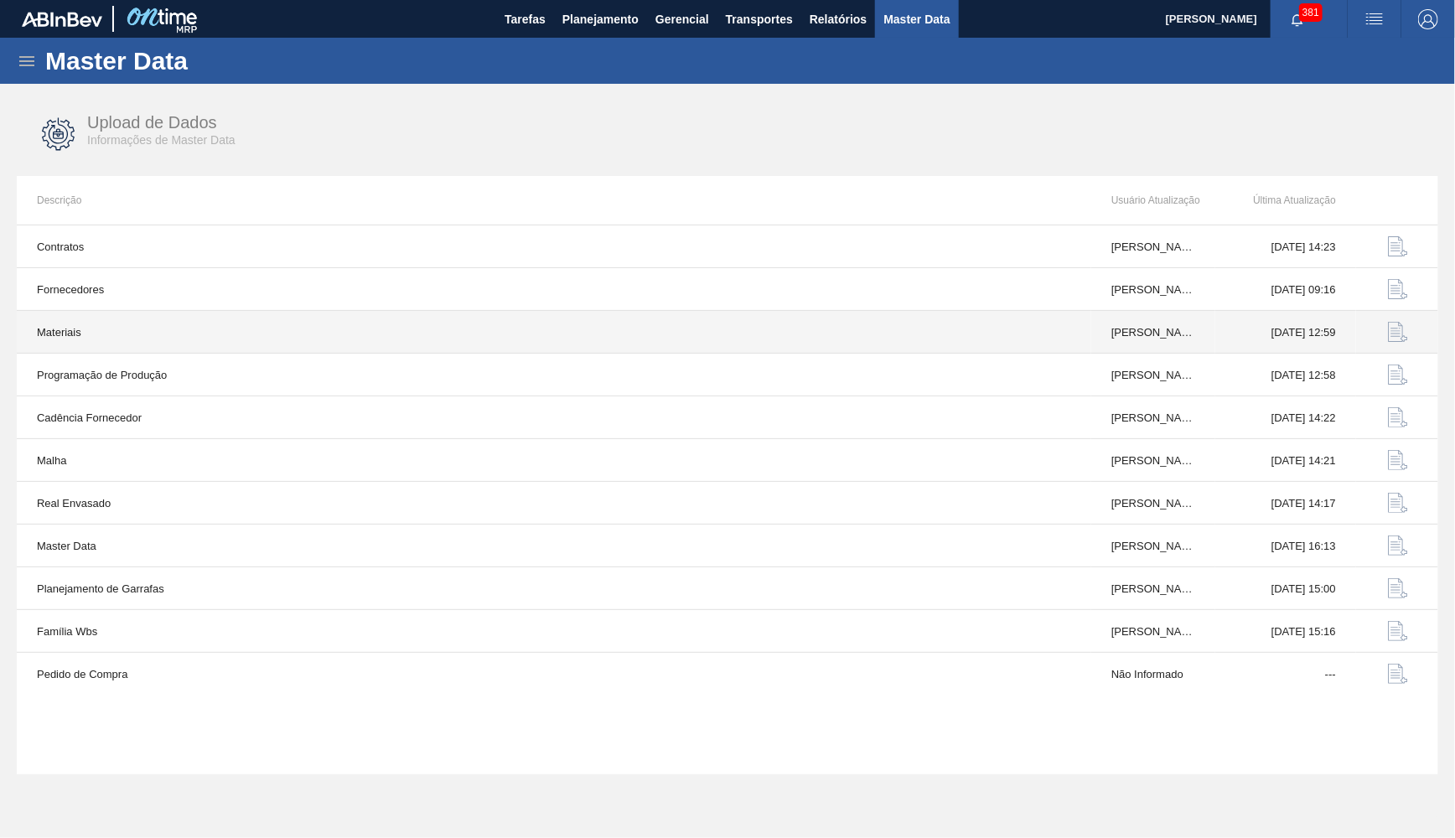
click at [1393, 328] on img "button" at bounding box center [1398, 332] width 20 height 20
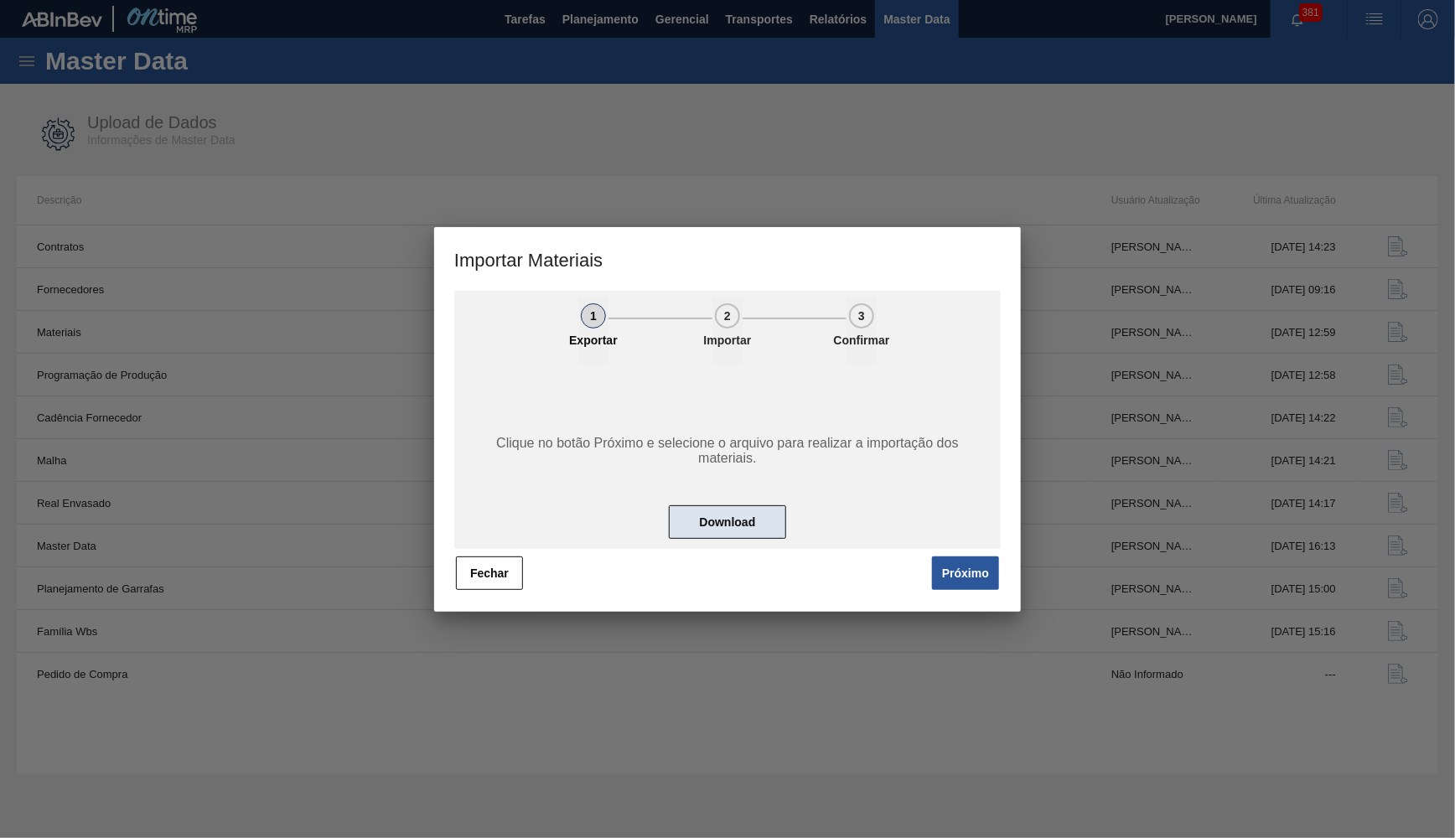
click at [728, 523] on button "Download" at bounding box center [727, 523] width 117 height 34
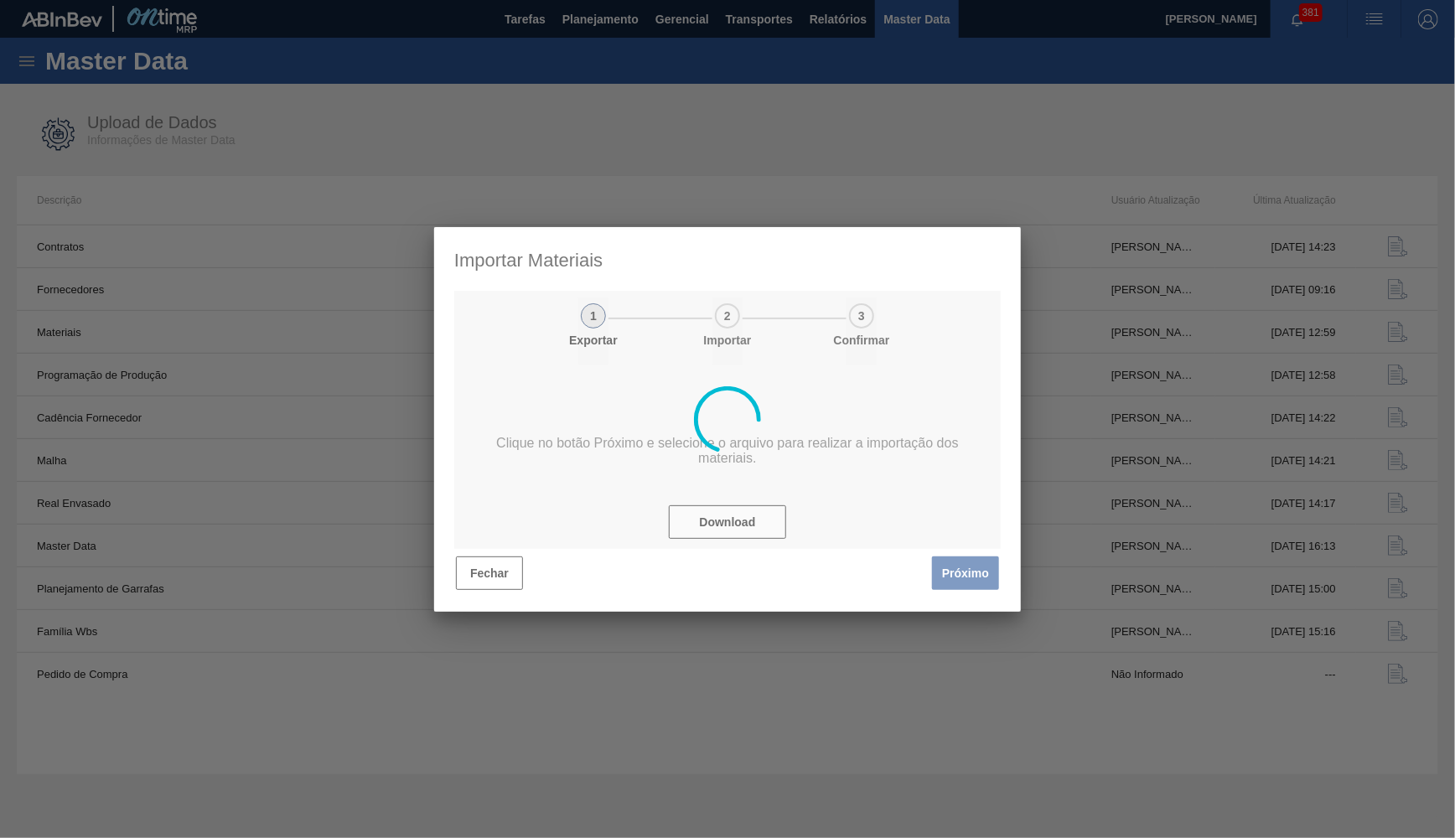
click at [957, 570] on div at bounding box center [727, 419] width 587 height 385
click at [1128, 404] on div at bounding box center [727, 419] width 1455 height 838
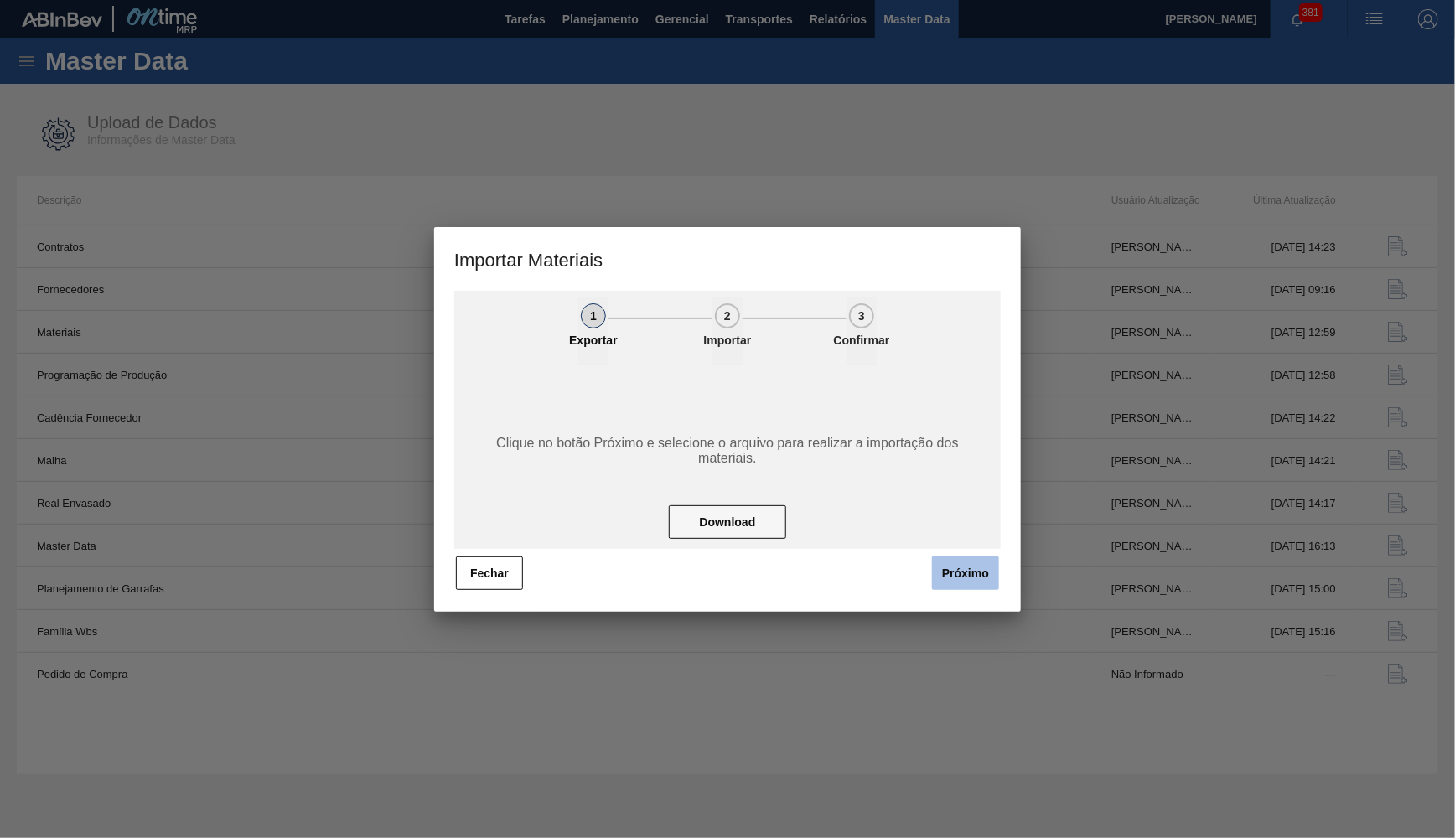
click at [962, 589] on button "Próximo" at bounding box center [965, 574] width 67 height 34
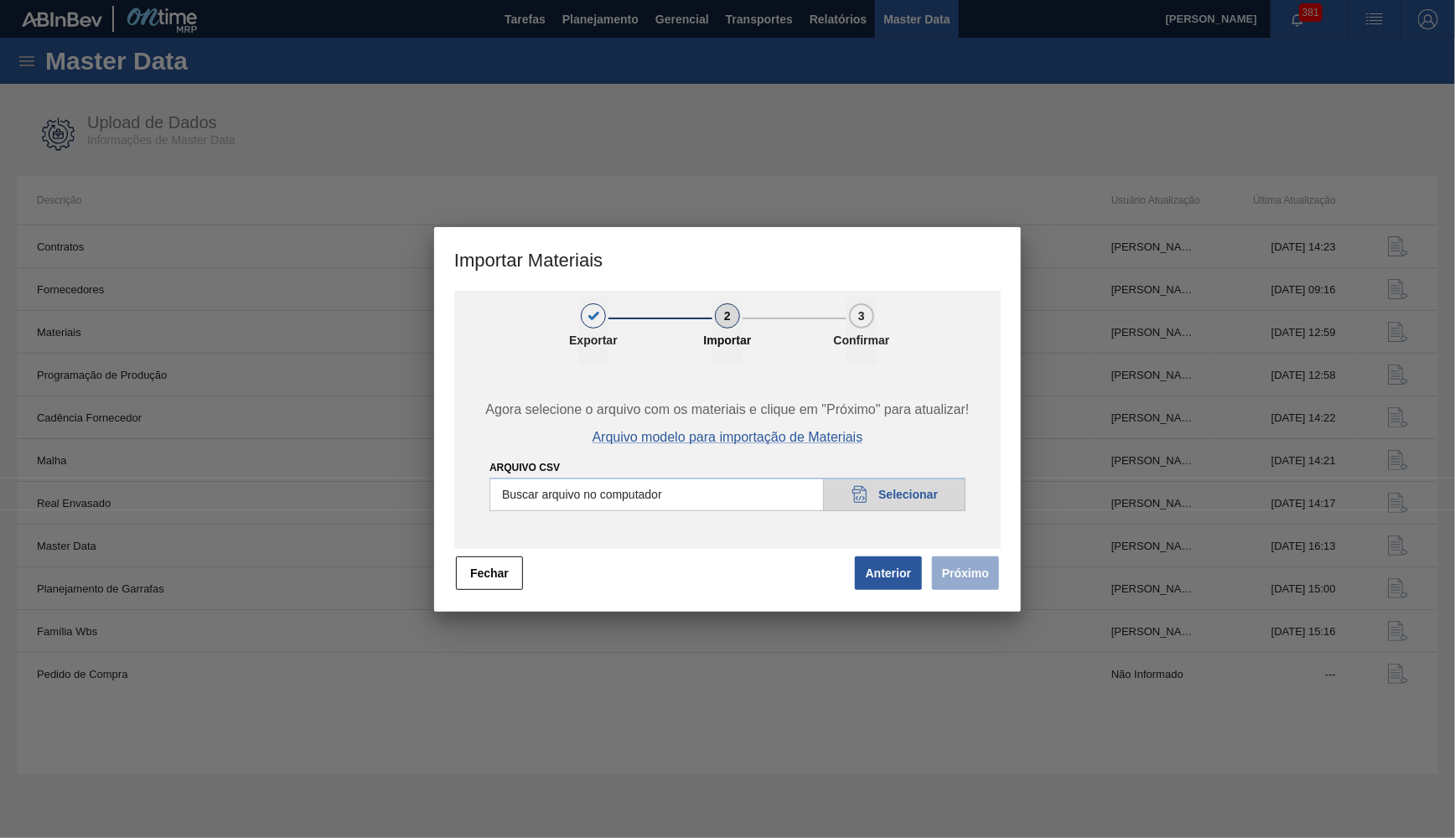
click at [790, 438] on span "Arquivo modelo para importação de Materiais" at bounding box center [728, 437] width 271 height 15
click at [472, 562] on button "Fechar" at bounding box center [489, 574] width 67 height 34
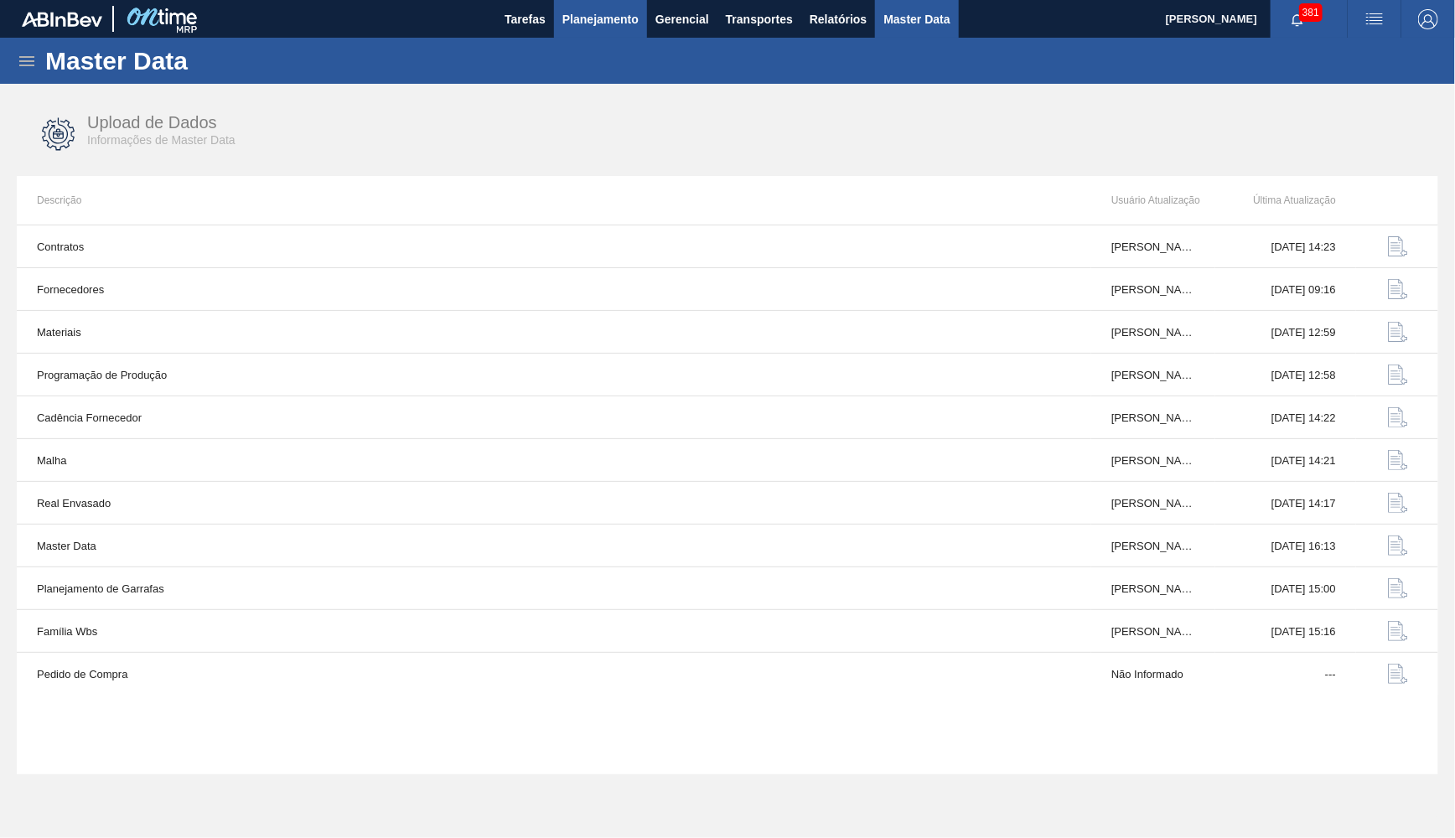
click at [604, 24] on span "Planejamento" at bounding box center [601, 19] width 76 height 20
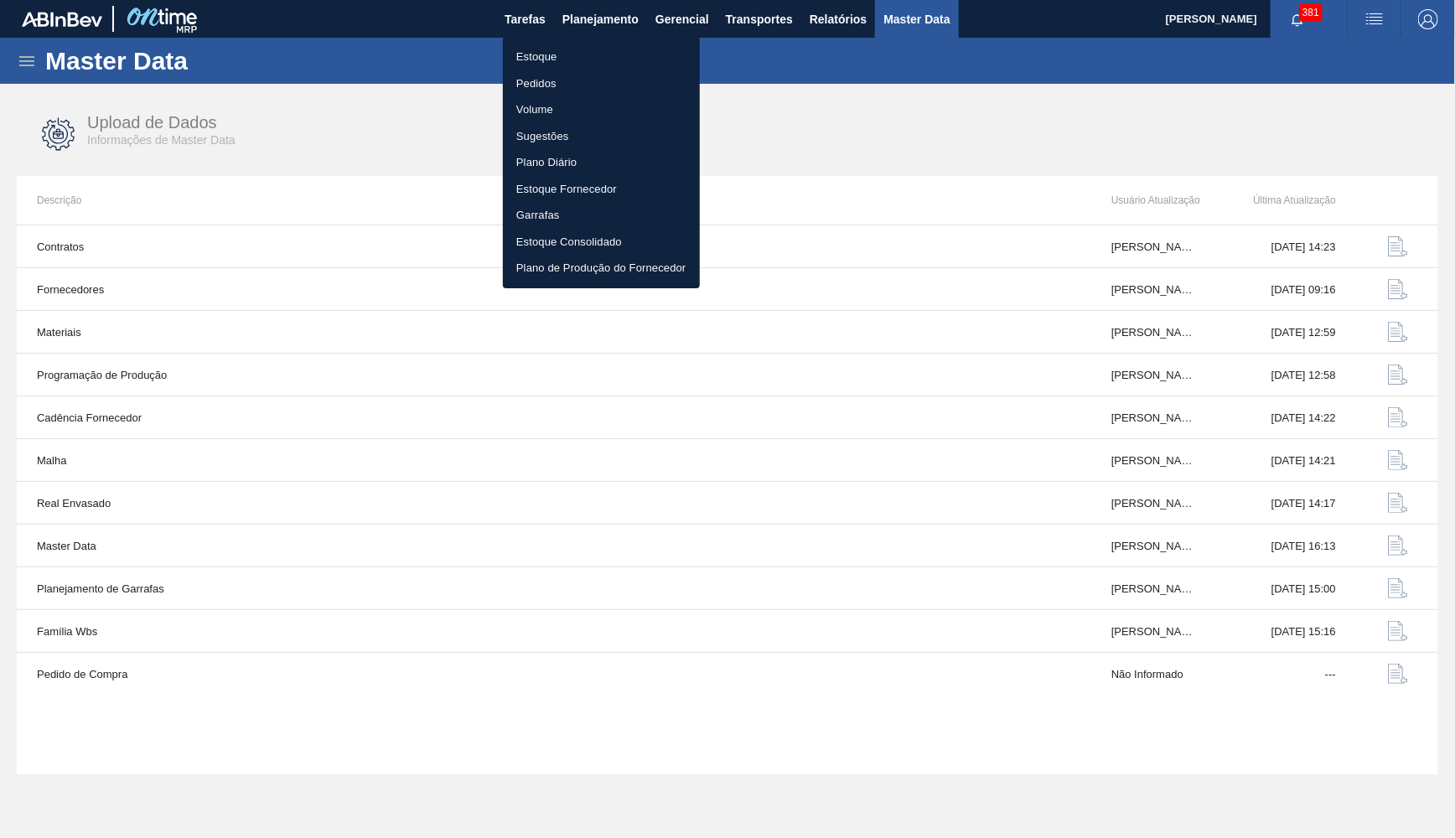
click at [584, 49] on li "Estoque" at bounding box center [601, 57] width 197 height 27
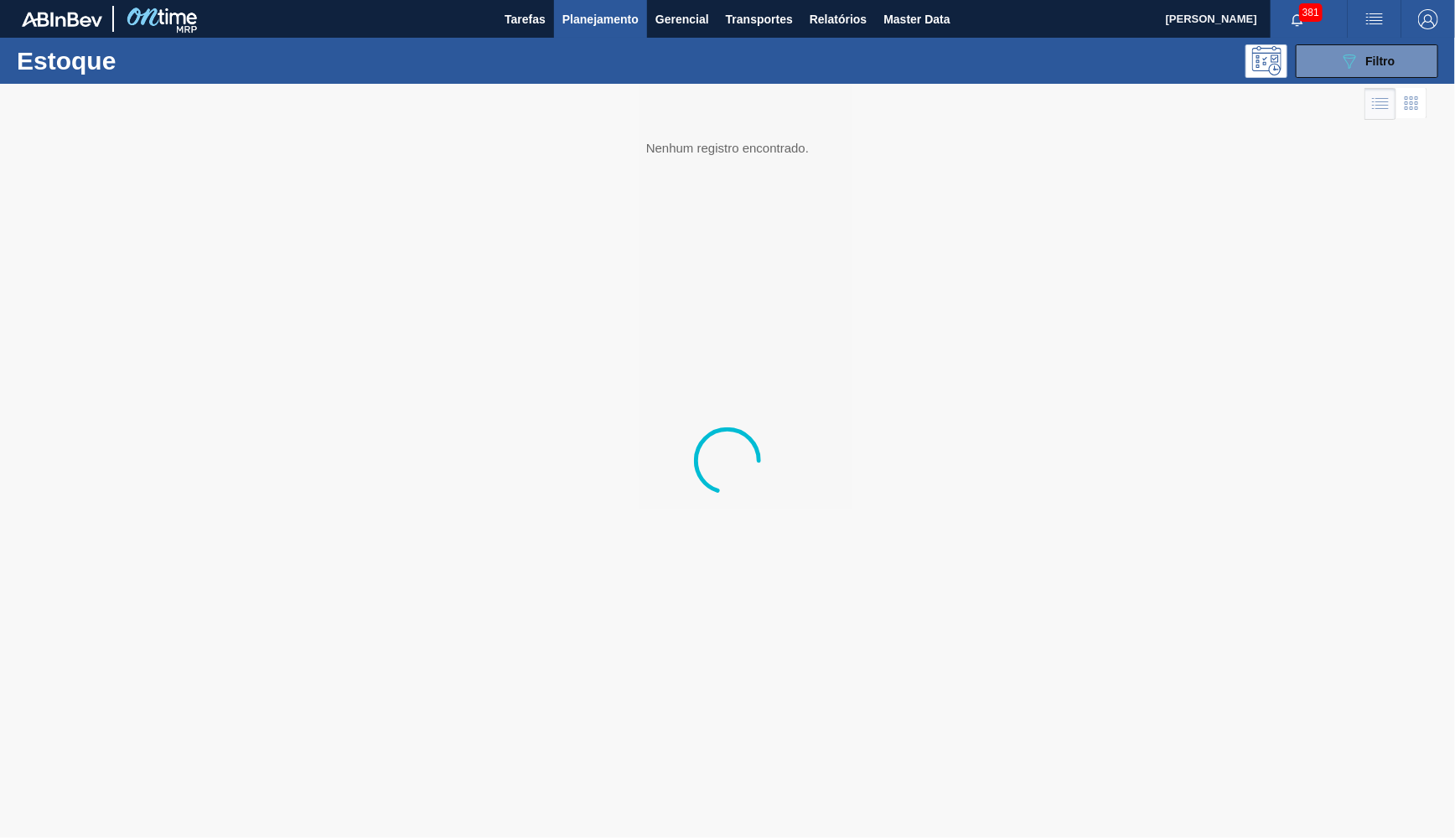
click at [1304, 79] on div "Estoque 089F7B8B-B2A5-4AFE-B5C0-19BA573D28AC Filtro" at bounding box center [727, 61] width 1455 height 46
click at [1347, 66] on icon "089F7B8B-B2A5-4AFE-B5C0-19BA573D28AC" at bounding box center [1350, 61] width 20 height 20
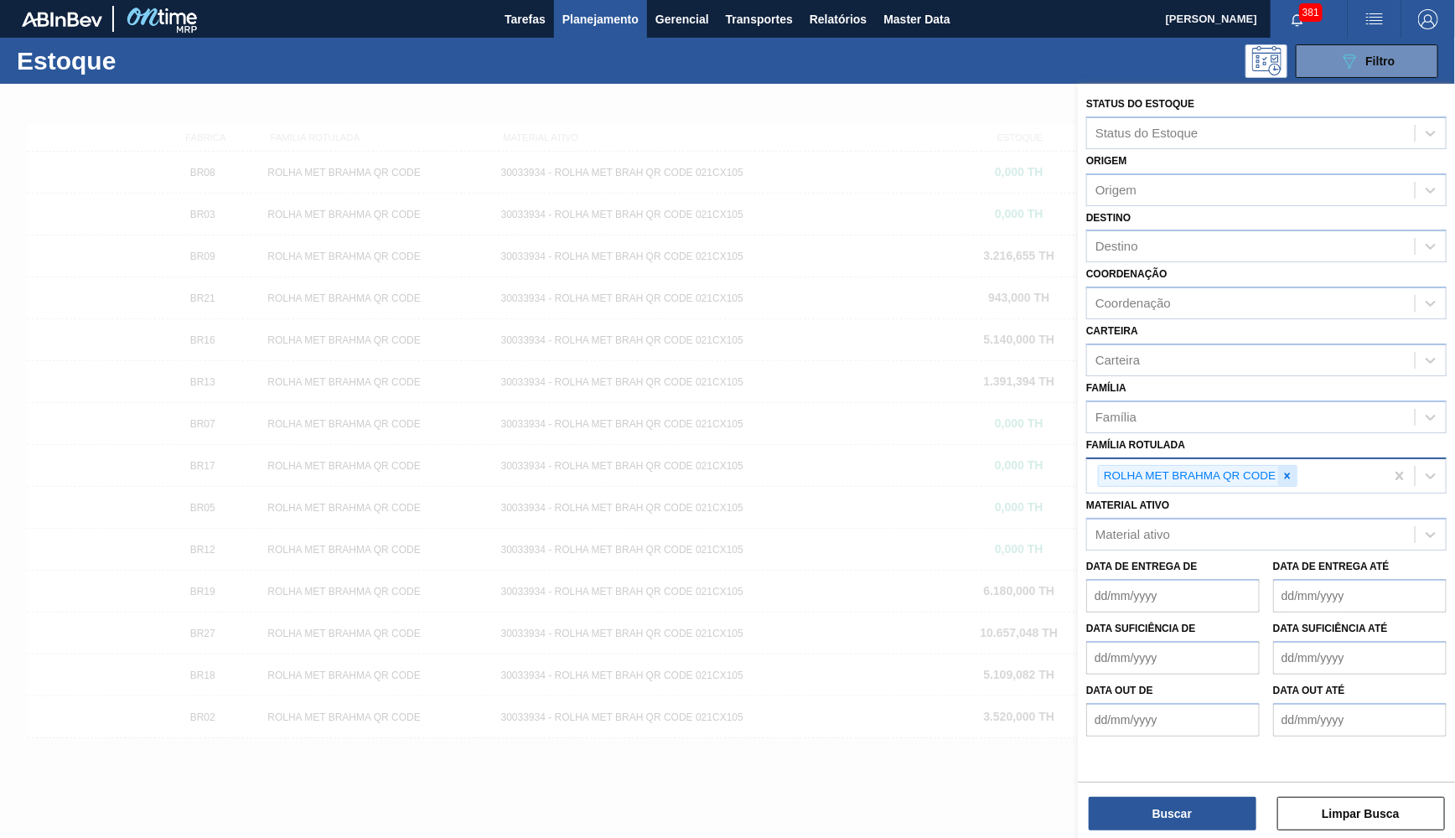
click at [1288, 470] on icon at bounding box center [1288, 476] width 12 height 12
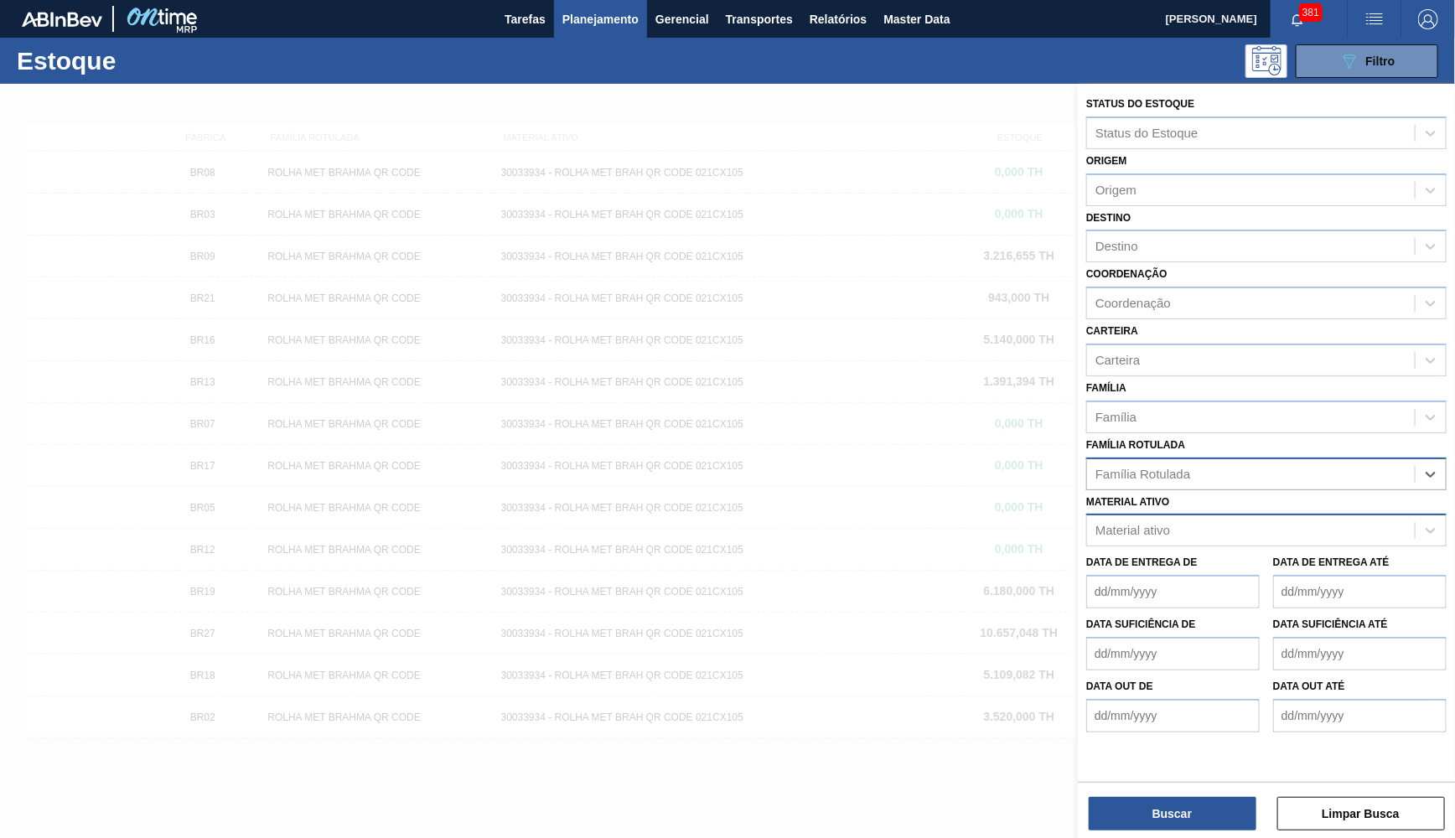
click at [1291, 519] on div "Material ativo" at bounding box center [1251, 531] width 328 height 24
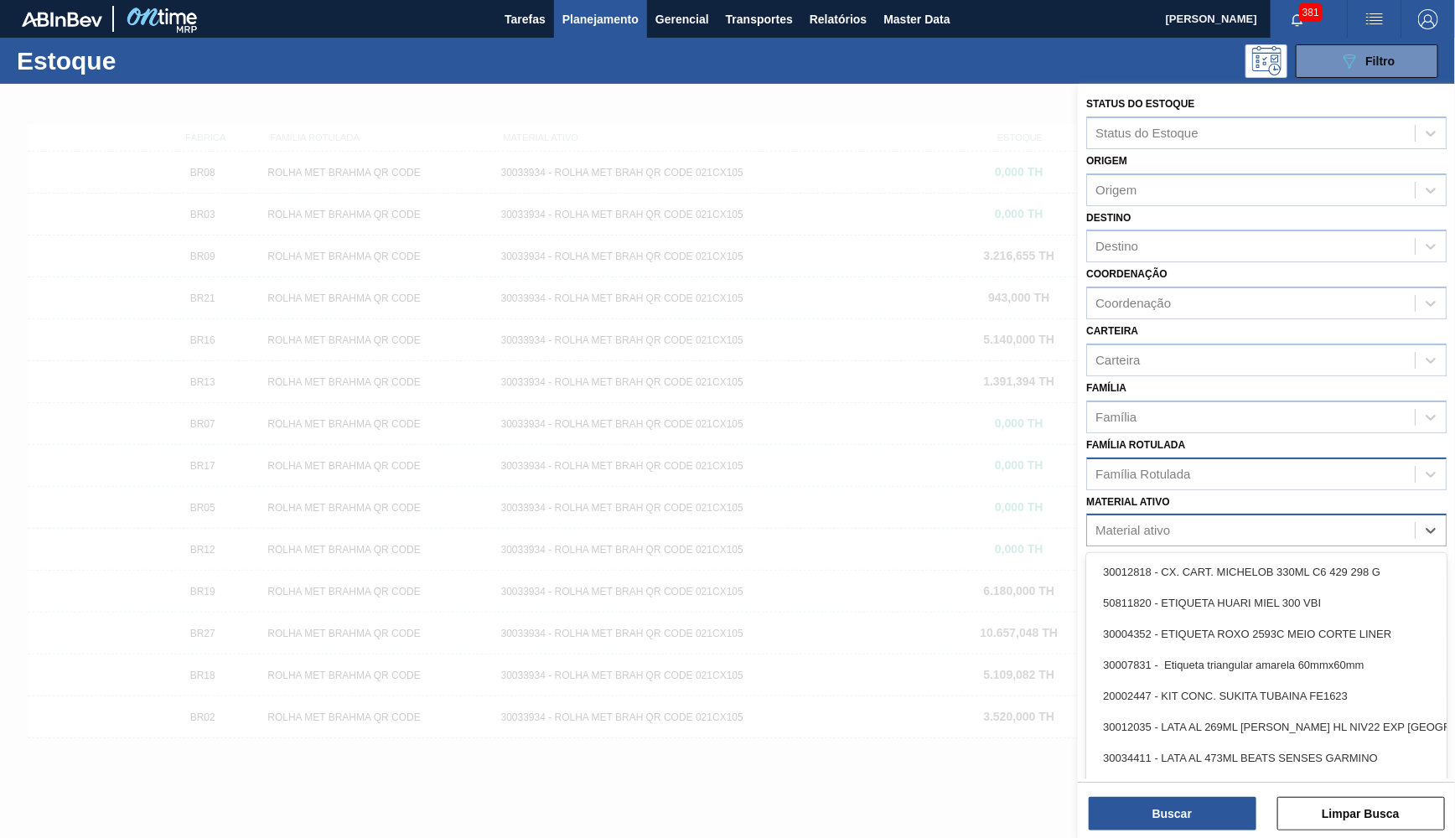
paste ativo "20005468"
type ativo "20005468"
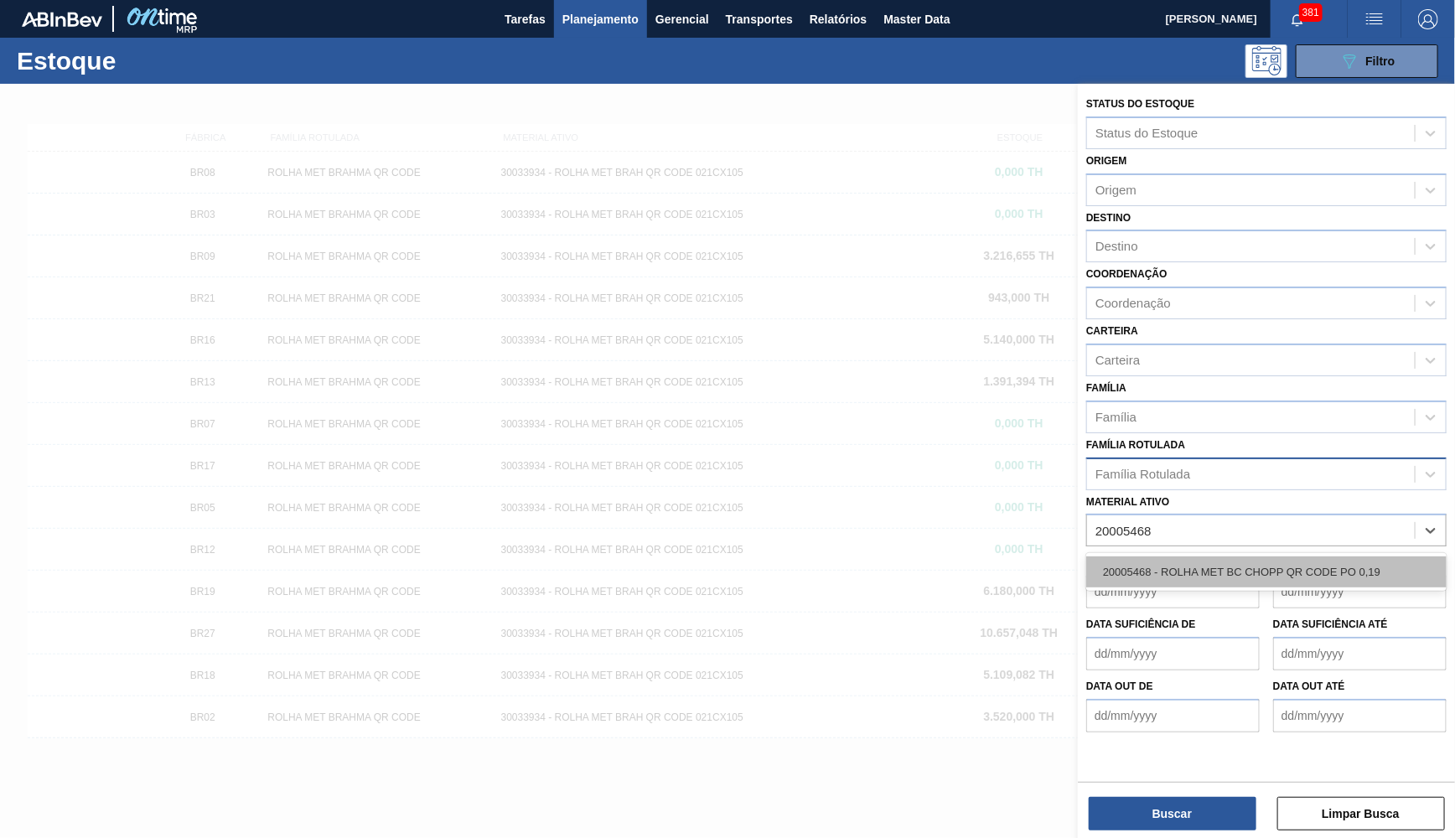
click at [1237, 557] on div "20005468 - ROLHA MET BC CHOPP QR CODE PO 0,19" at bounding box center [1266, 572] width 360 height 31
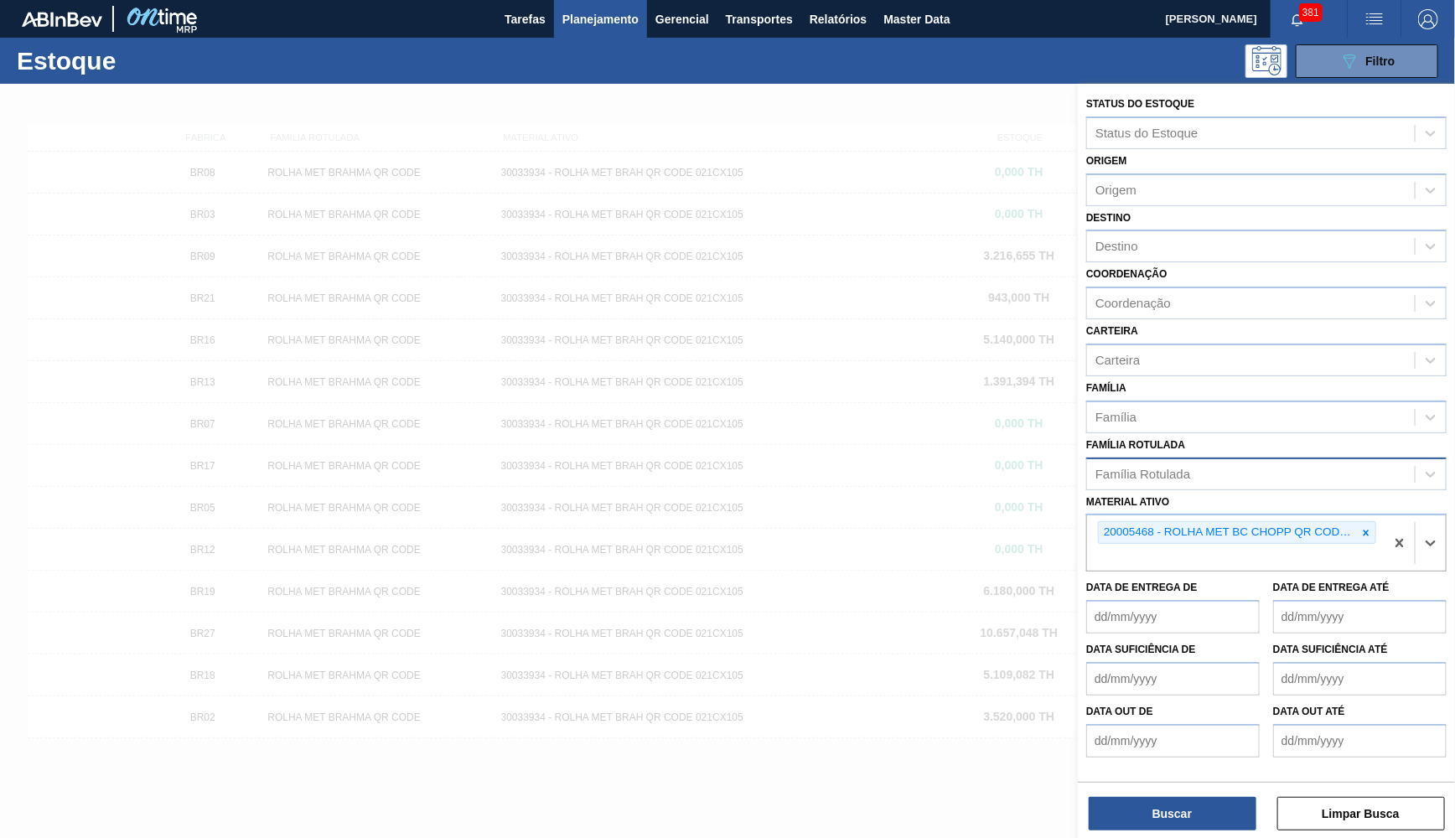
click at [1162, 785] on div "Buscar Limpar Busca" at bounding box center [1266, 805] width 377 height 47
click at [1156, 832] on div "Status do Estoque Status do Estoque Origem Origem Destino Destino Coordenação C…" at bounding box center [1266, 463] width 377 height 758
click at [1154, 829] on button "Buscar" at bounding box center [1173, 814] width 168 height 34
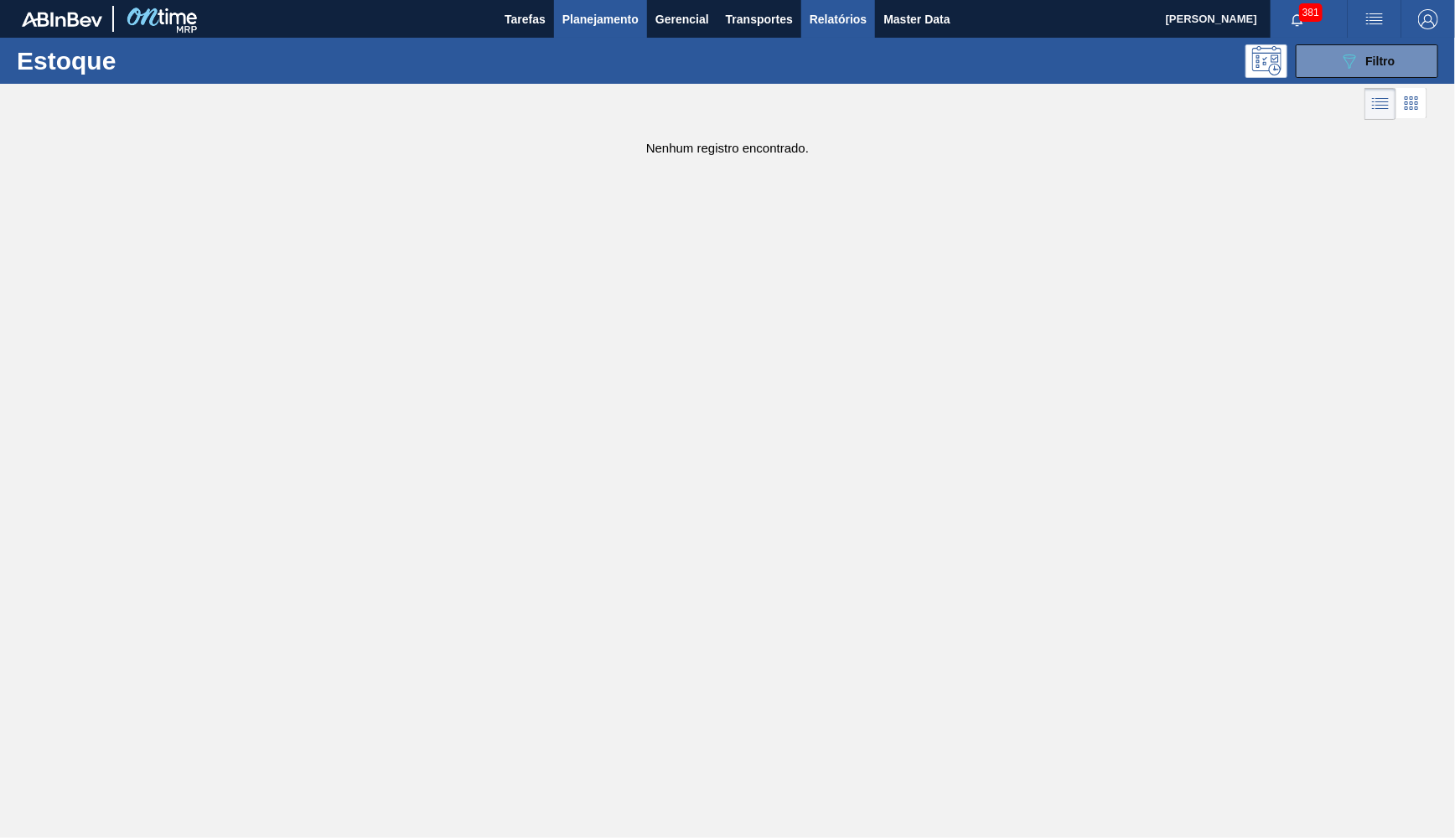
click at [851, 24] on span "Relatórios" at bounding box center [838, 19] width 57 height 20
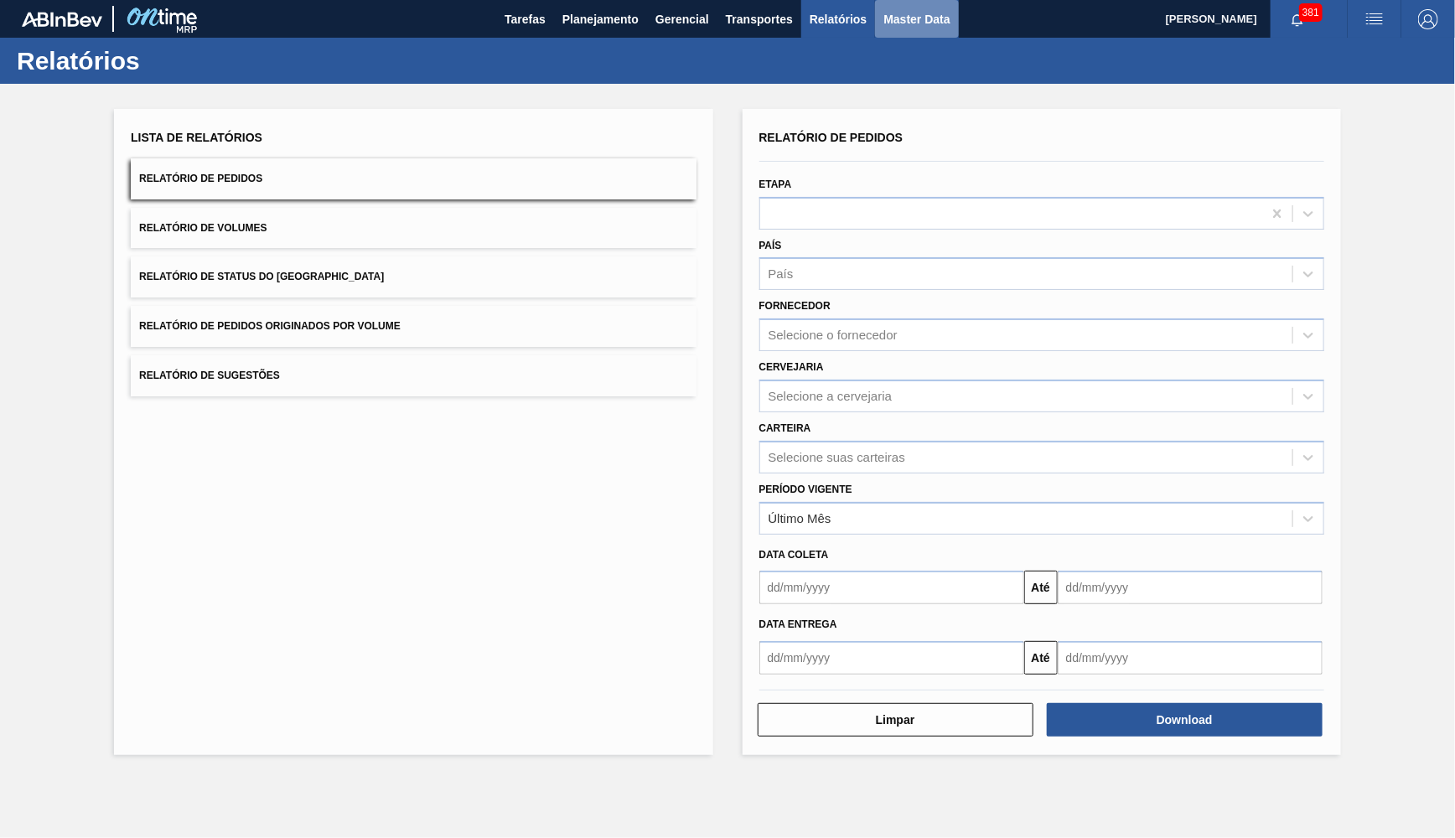
click at [906, 12] on span "Master Data" at bounding box center [917, 19] width 66 height 20
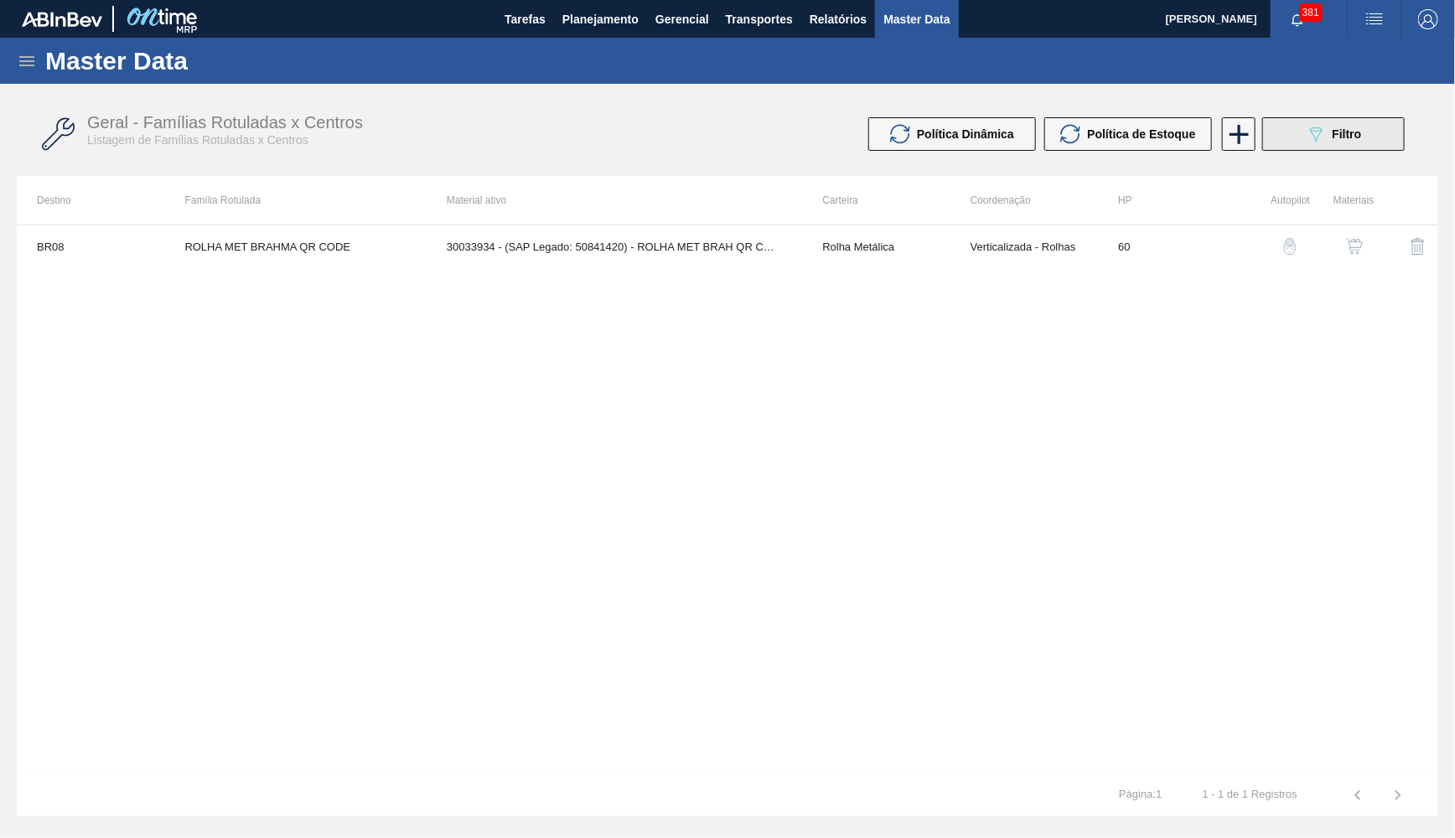
click at [1326, 137] on icon "089F7B8B-B2A5-4AFE-B5C0-19BA573D28AC" at bounding box center [1316, 134] width 20 height 20
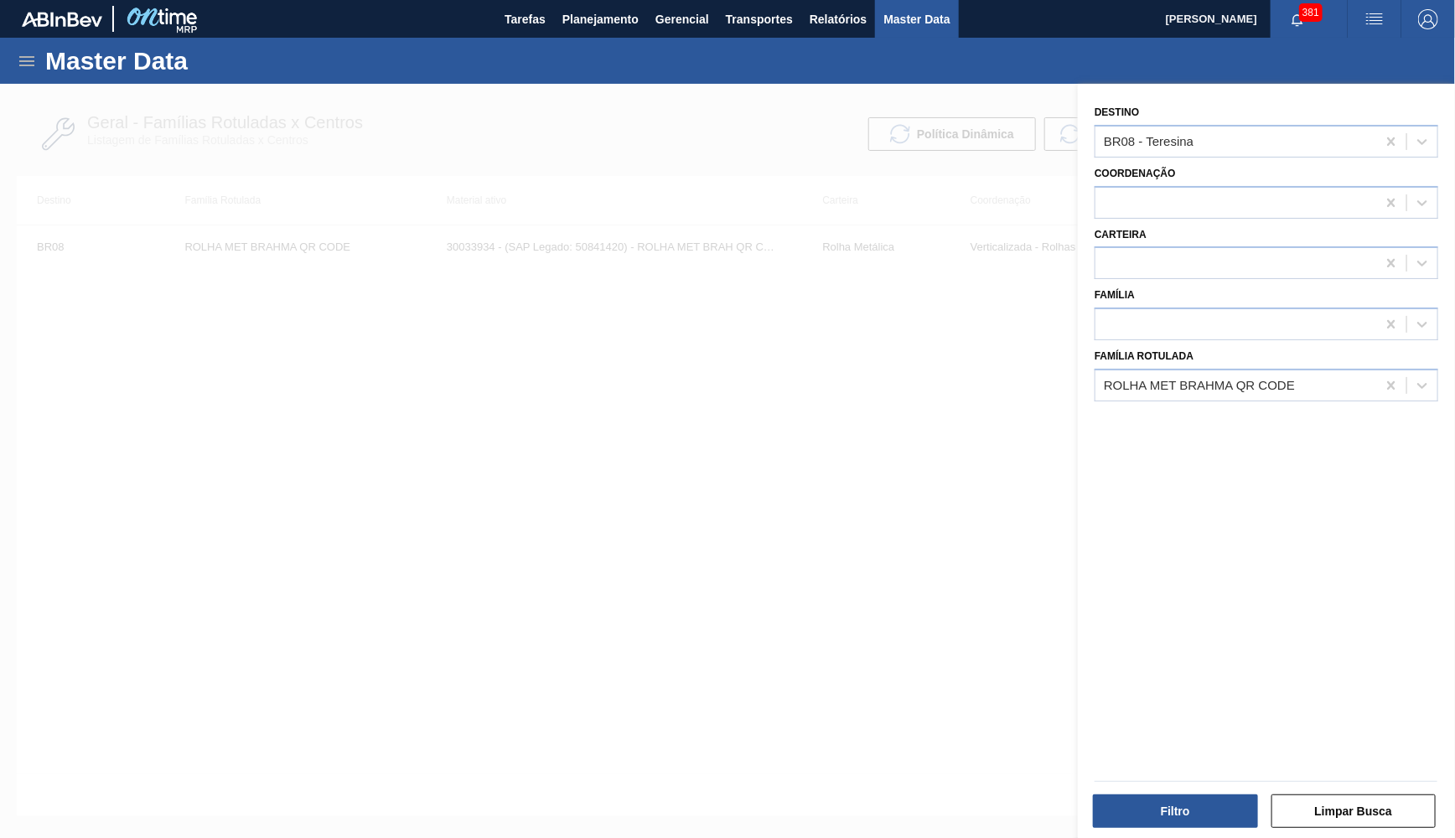
click at [1392, 348] on div "Família Rotulada ROLHA MET BRAHMA QR CODE" at bounding box center [1267, 373] width 344 height 57
click at [1392, 145] on icon at bounding box center [1391, 141] width 17 height 17
click at [1389, 381] on icon at bounding box center [1391, 385] width 8 height 8
paste Rotulada "20005468"
type Rotulada "20005468"
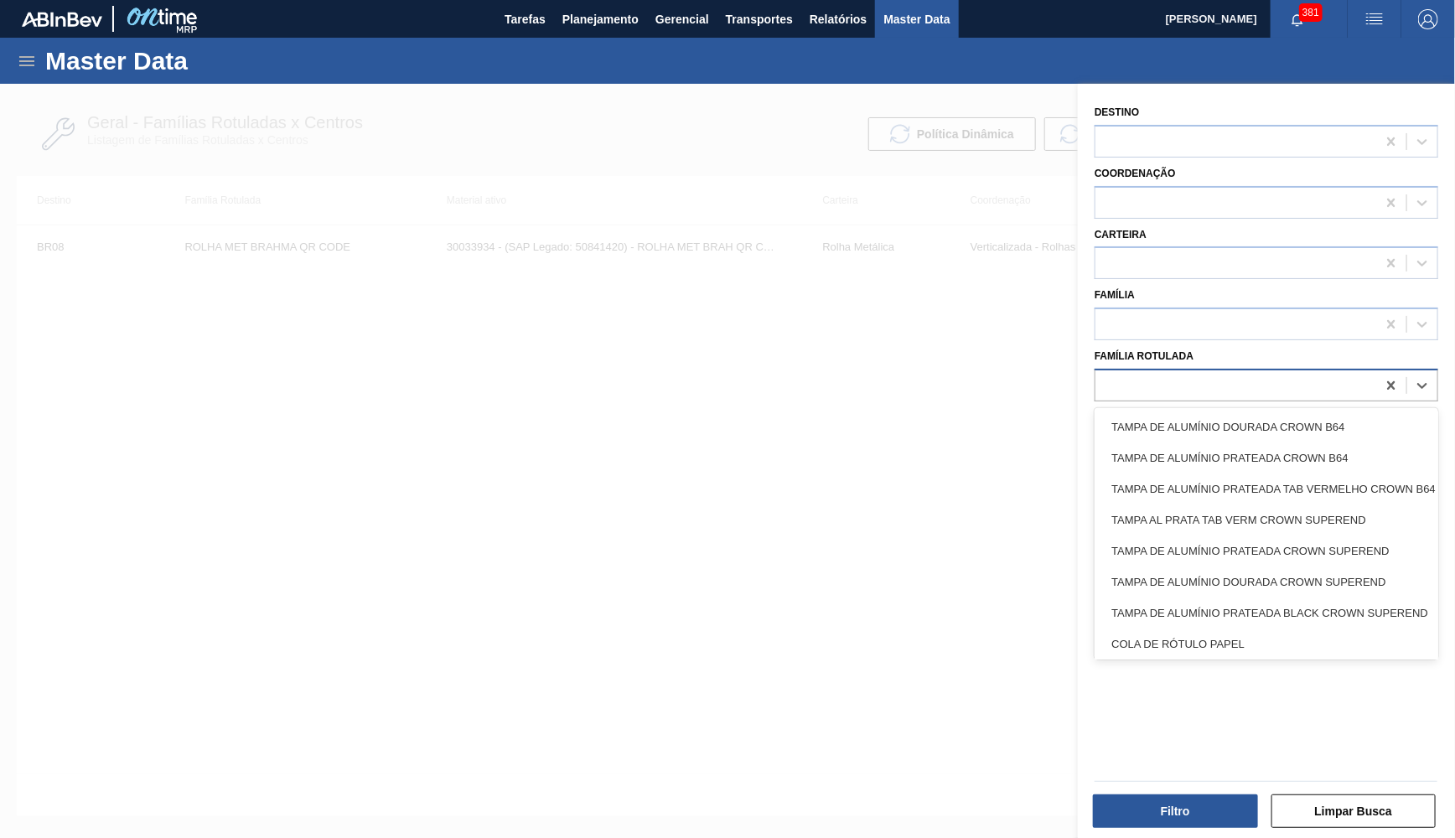
click at [1151, 373] on div at bounding box center [1236, 385] width 281 height 24
paste Rotulada "Nome: Claudio Steinmetz Dewes CPF: 514.615.440-68 Placa: MHC-9916"
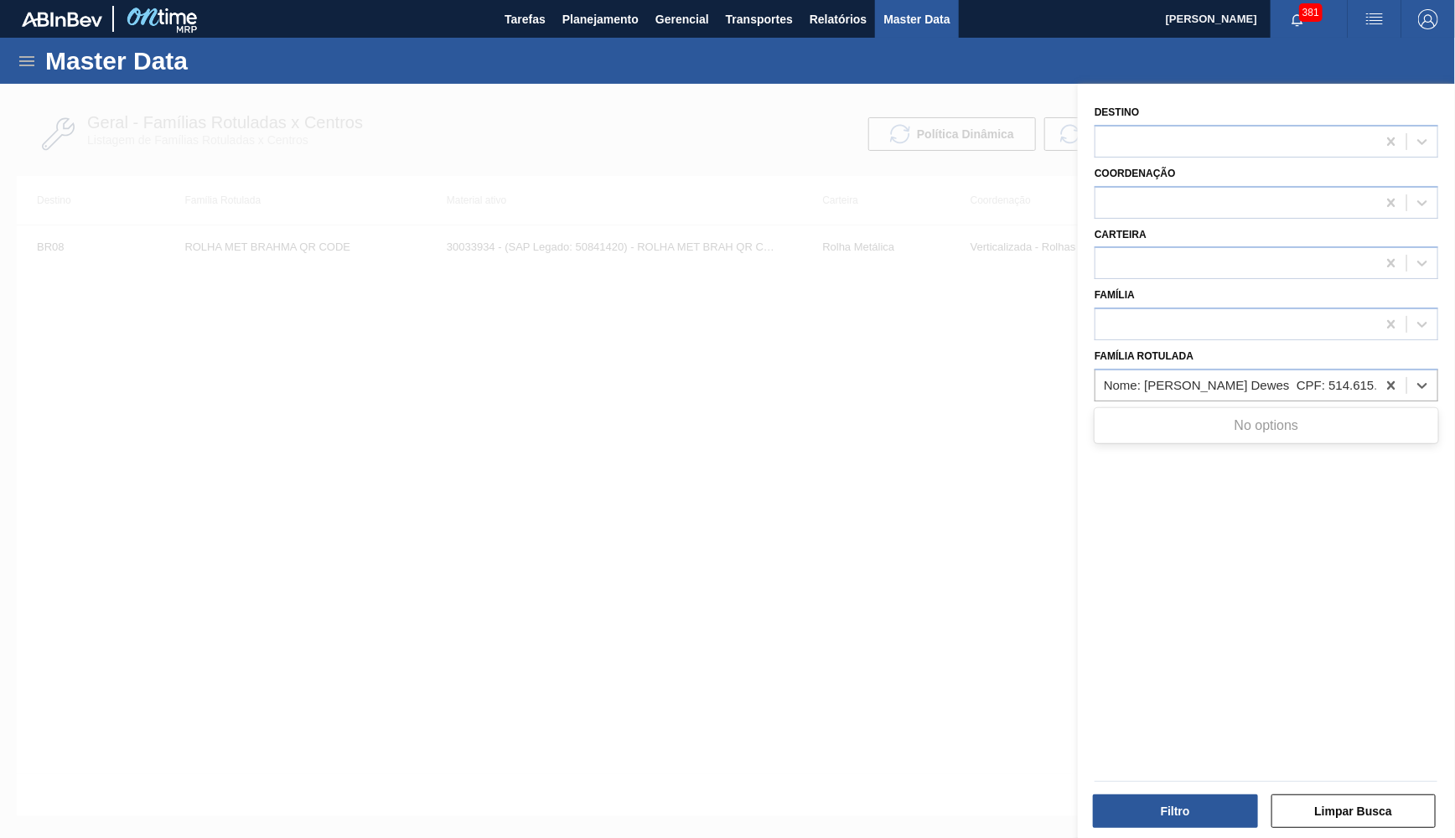
scroll to position [0, 157]
type Rotulada "Nome: Claudio Steinmetz Dewes CPF: 514.615.440-68 Placa: MHC-9916"
click at [1397, 377] on icon at bounding box center [1391, 385] width 17 height 17
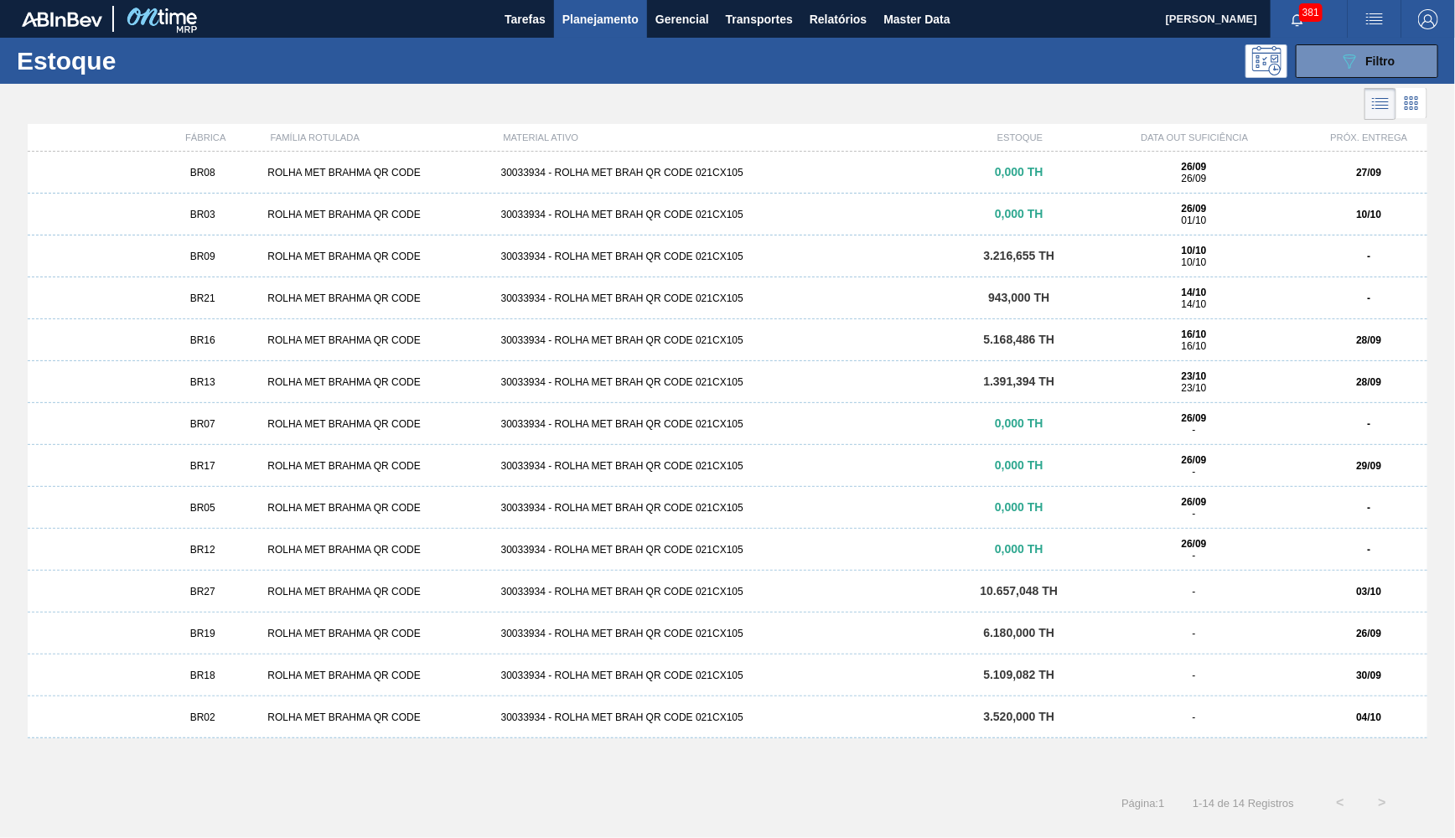
click at [621, 18] on span "Planejamento" at bounding box center [601, 19] width 76 height 20
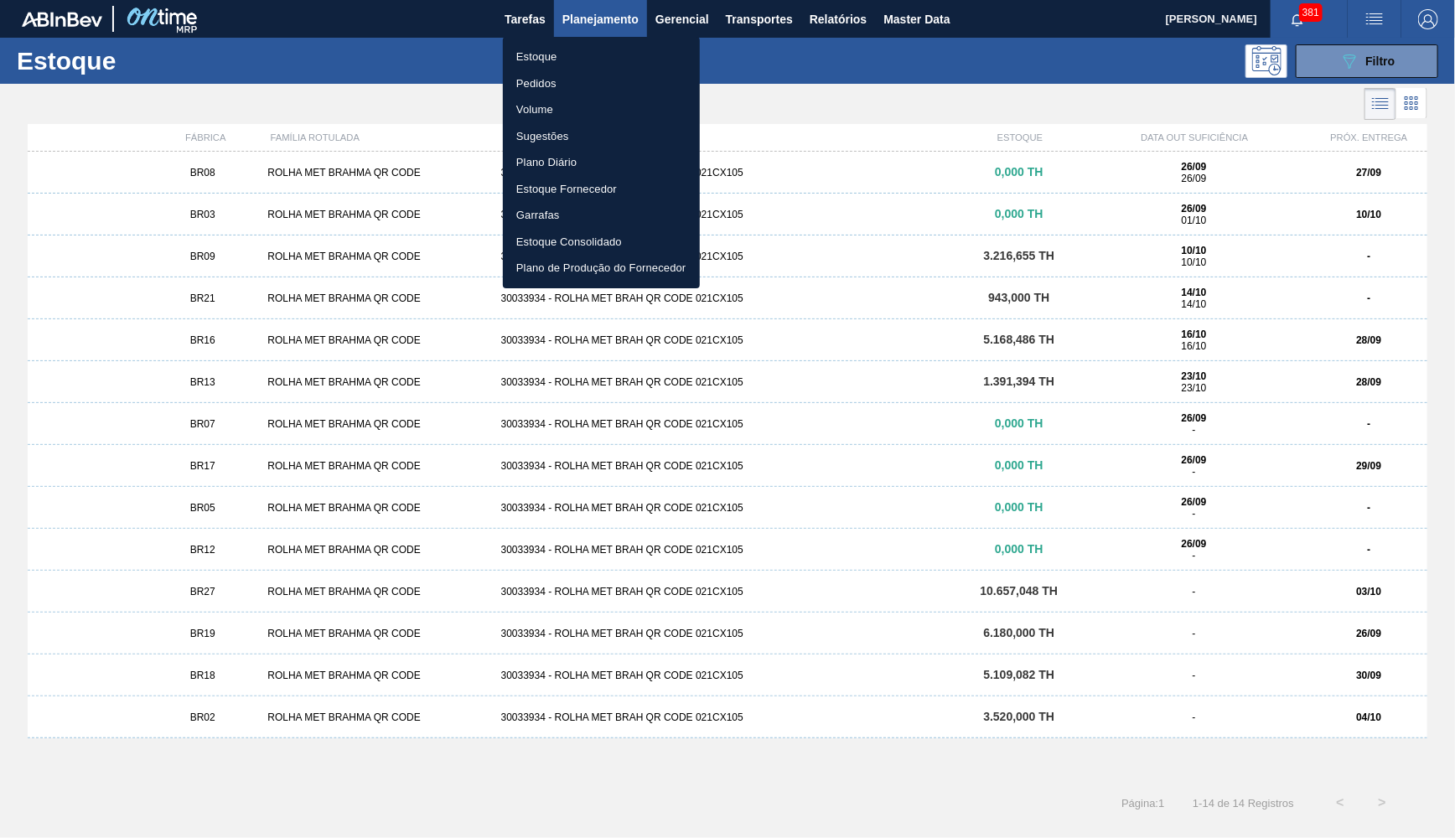
click at [557, 70] on ul "Estoque Pedidos Volume Sugestões Plano Diário Estoque Fornecedor Garrafas Estoq…" at bounding box center [601, 162] width 197 height 251
click at [557, 70] on li "Estoque" at bounding box center [601, 57] width 197 height 27
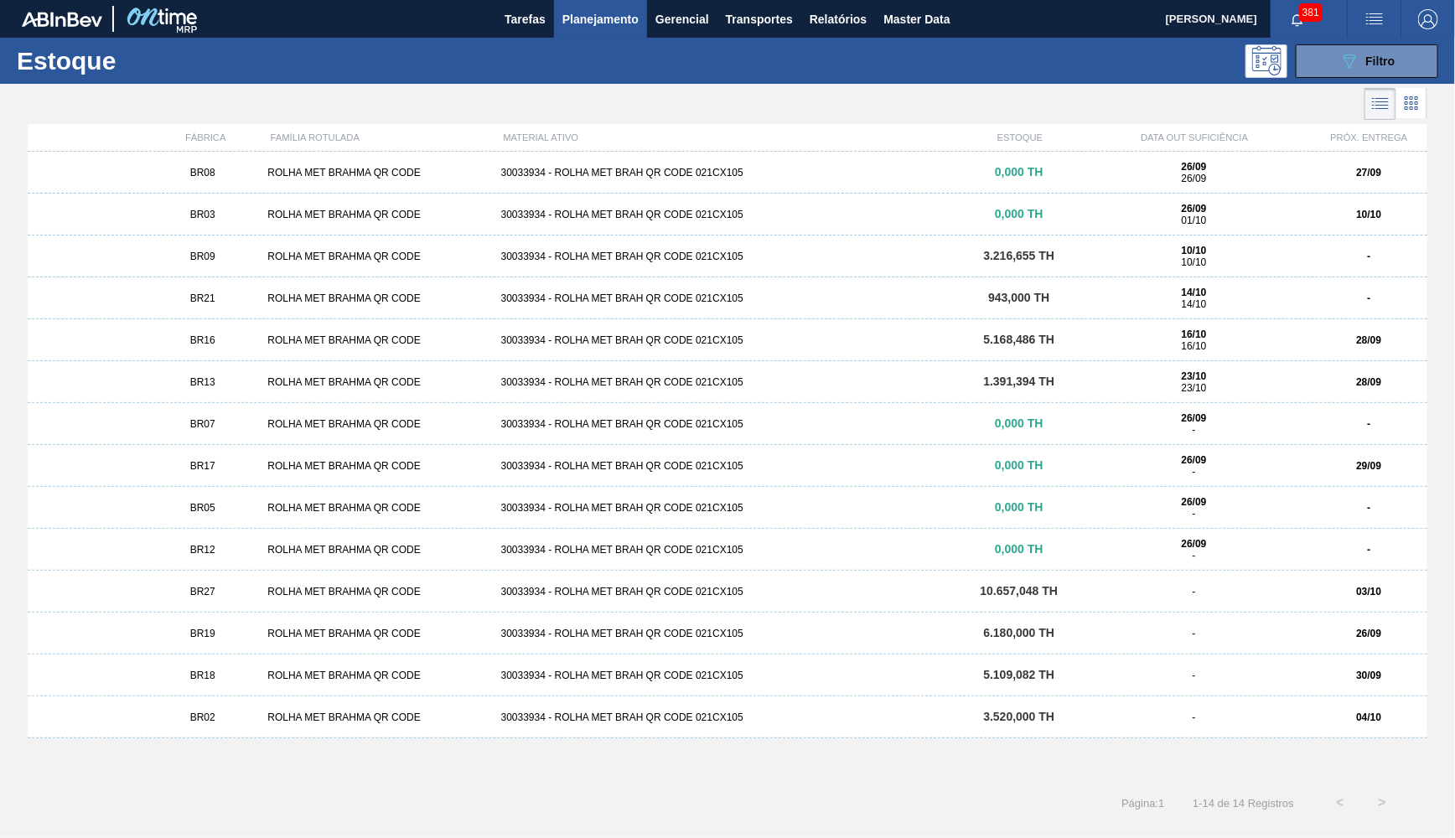
click at [557, 80] on li "Pedidos" at bounding box center [601, 73] width 148 height 15
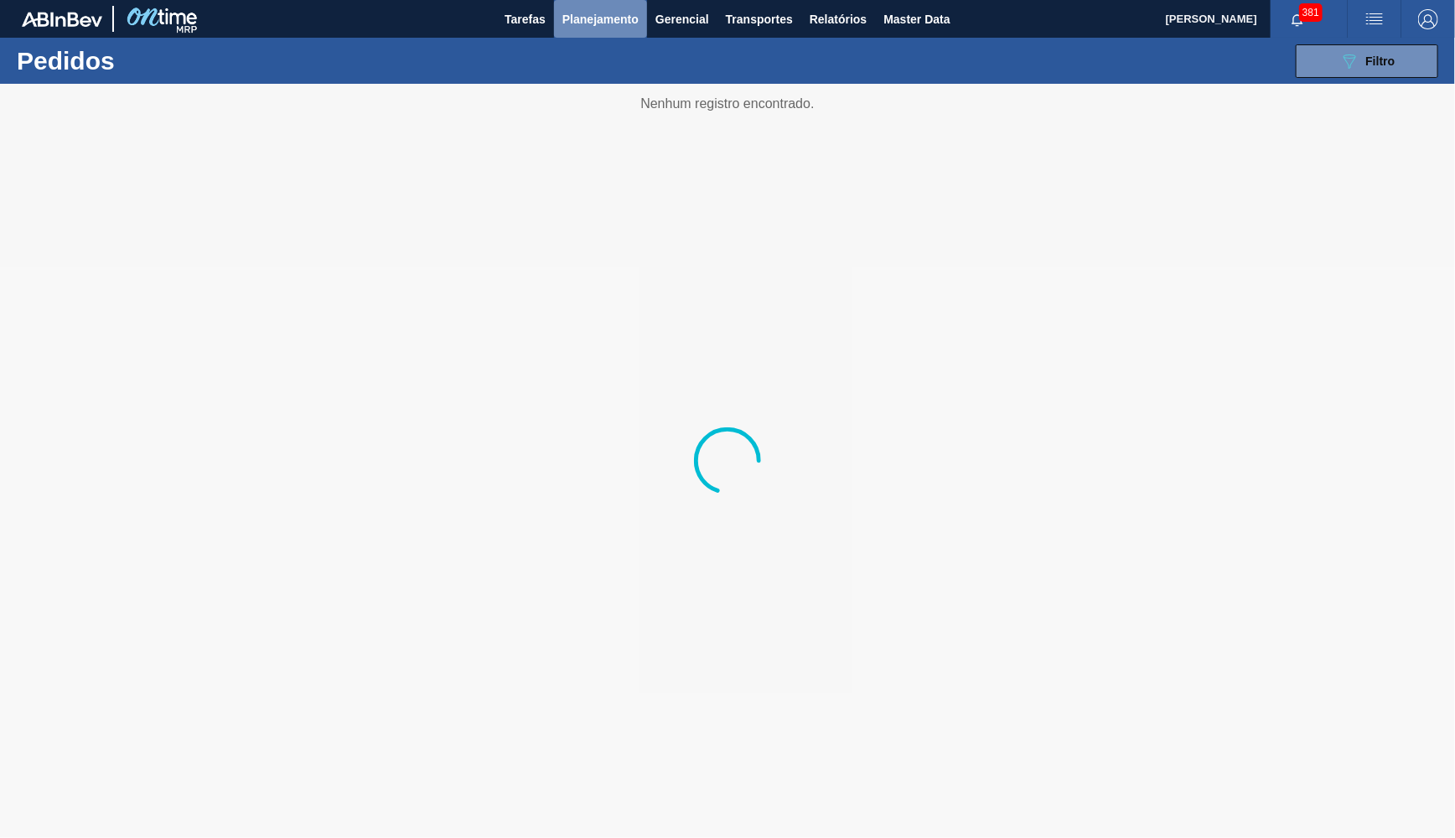
click at [625, 18] on span "Planejamento" at bounding box center [601, 19] width 76 height 20
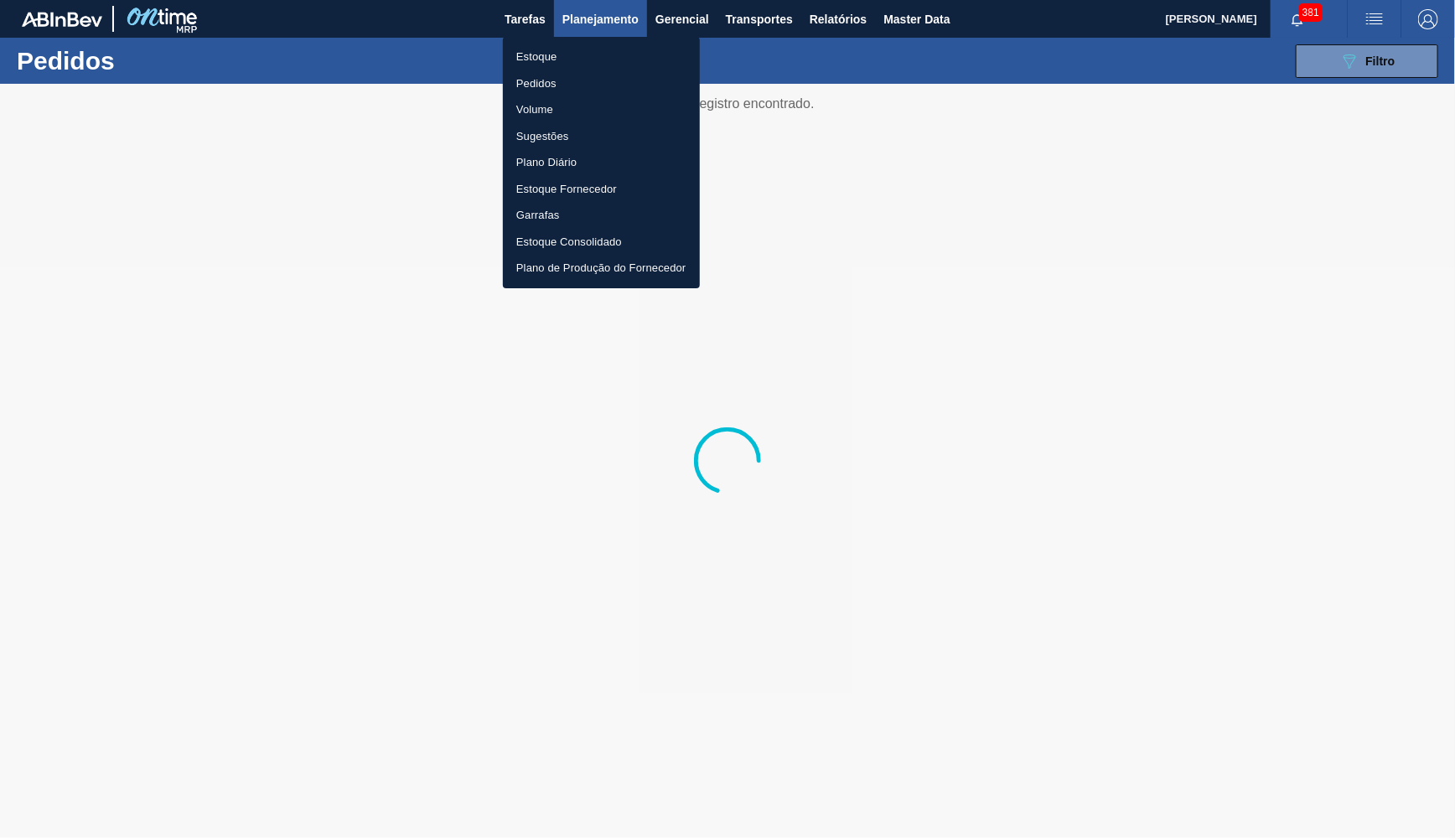
click at [552, 86] on li "Pedidos" at bounding box center [601, 83] width 197 height 27
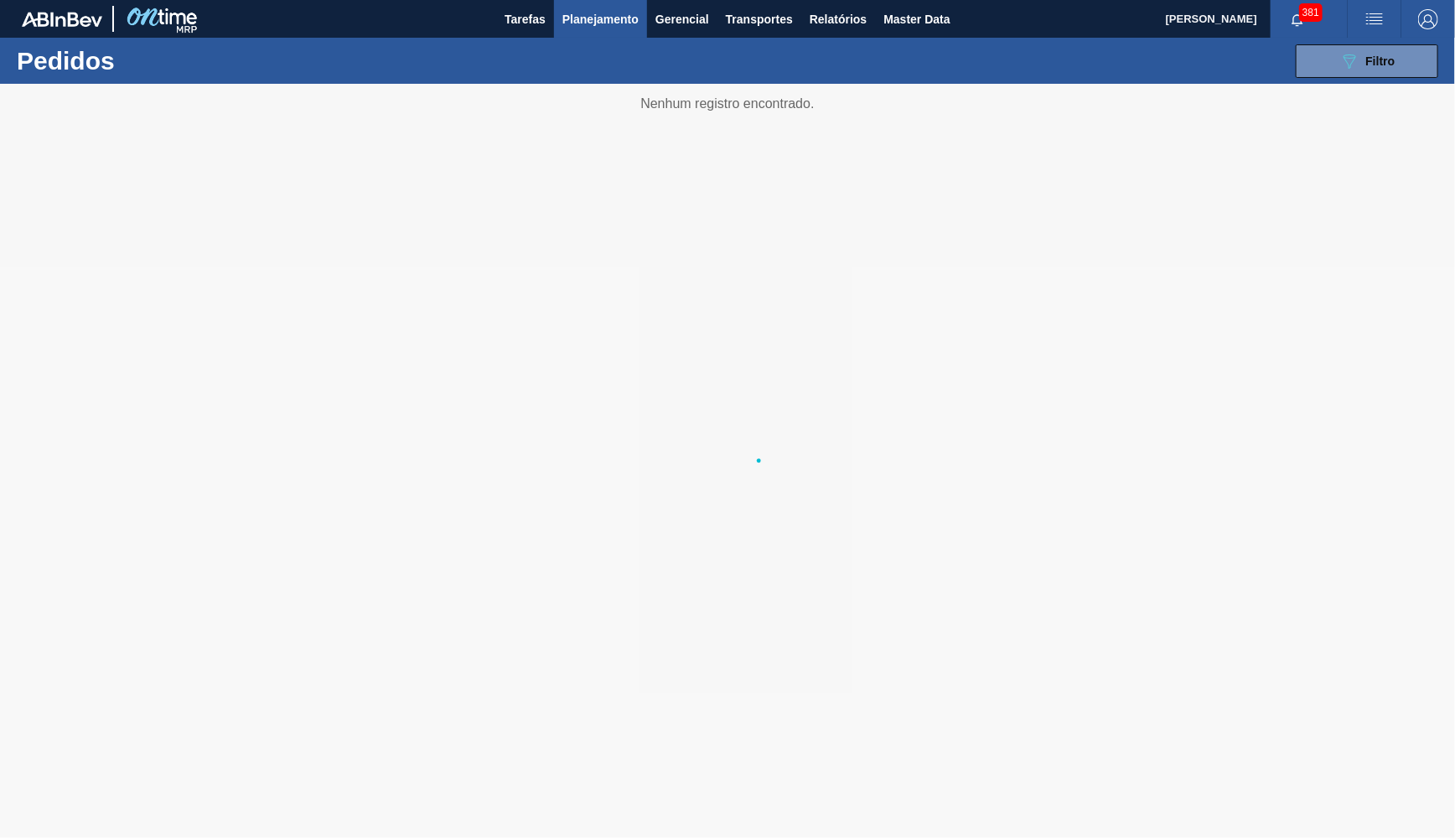
click at [1325, 80] on div "089F7B8B-B2A5-4AFE-B5C0-19BA573D28AC Filtro Código Pedido Portal Códido PO SAP …" at bounding box center [855, 61] width 1184 height 50
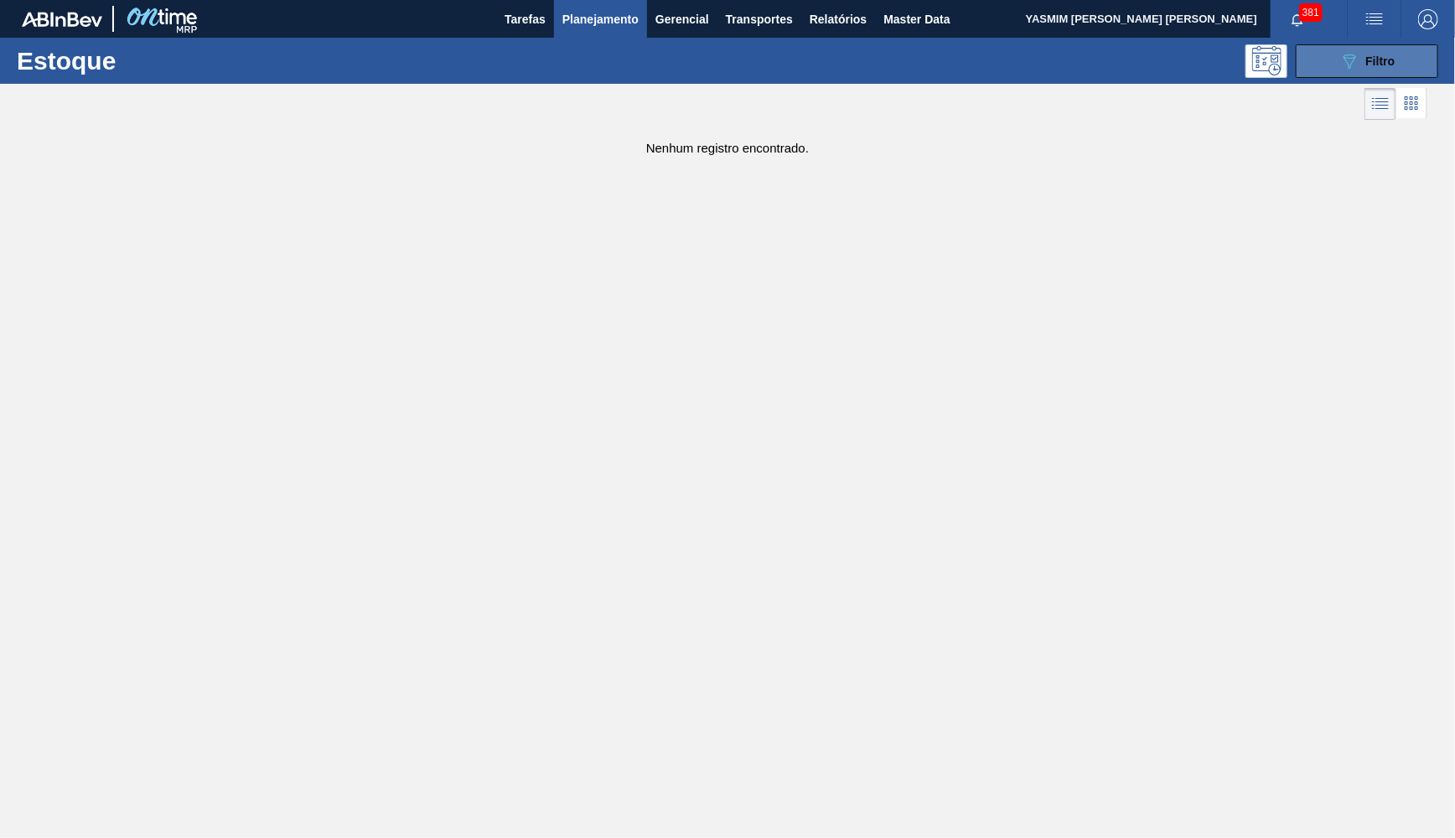
click at [1381, 69] on div "089F7B8B-B2A5-4AFE-B5C0-19BA573D28AC Filtro" at bounding box center [1368, 61] width 56 height 20
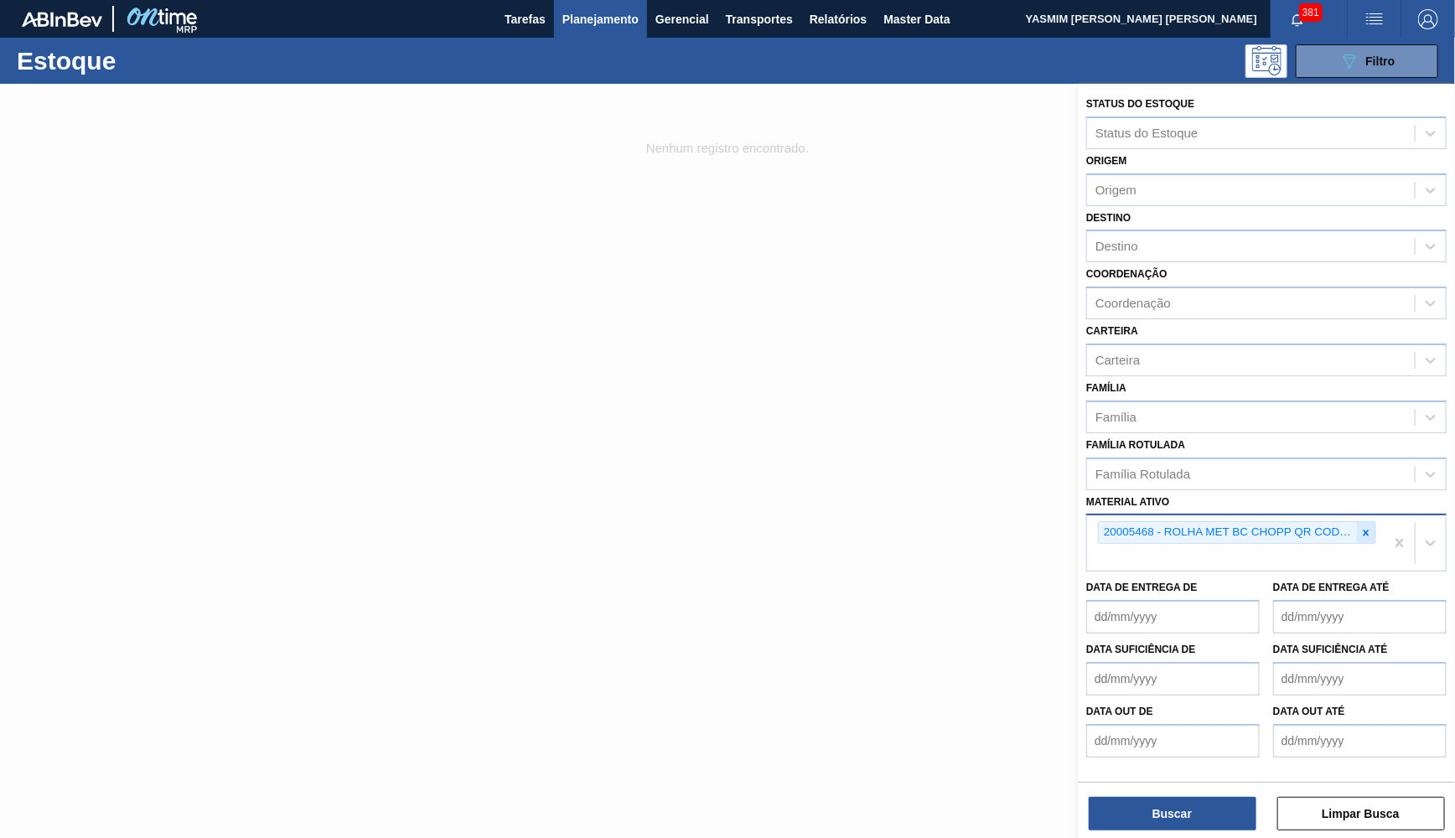
click at [1366, 527] on icon at bounding box center [1367, 533] width 12 height 12
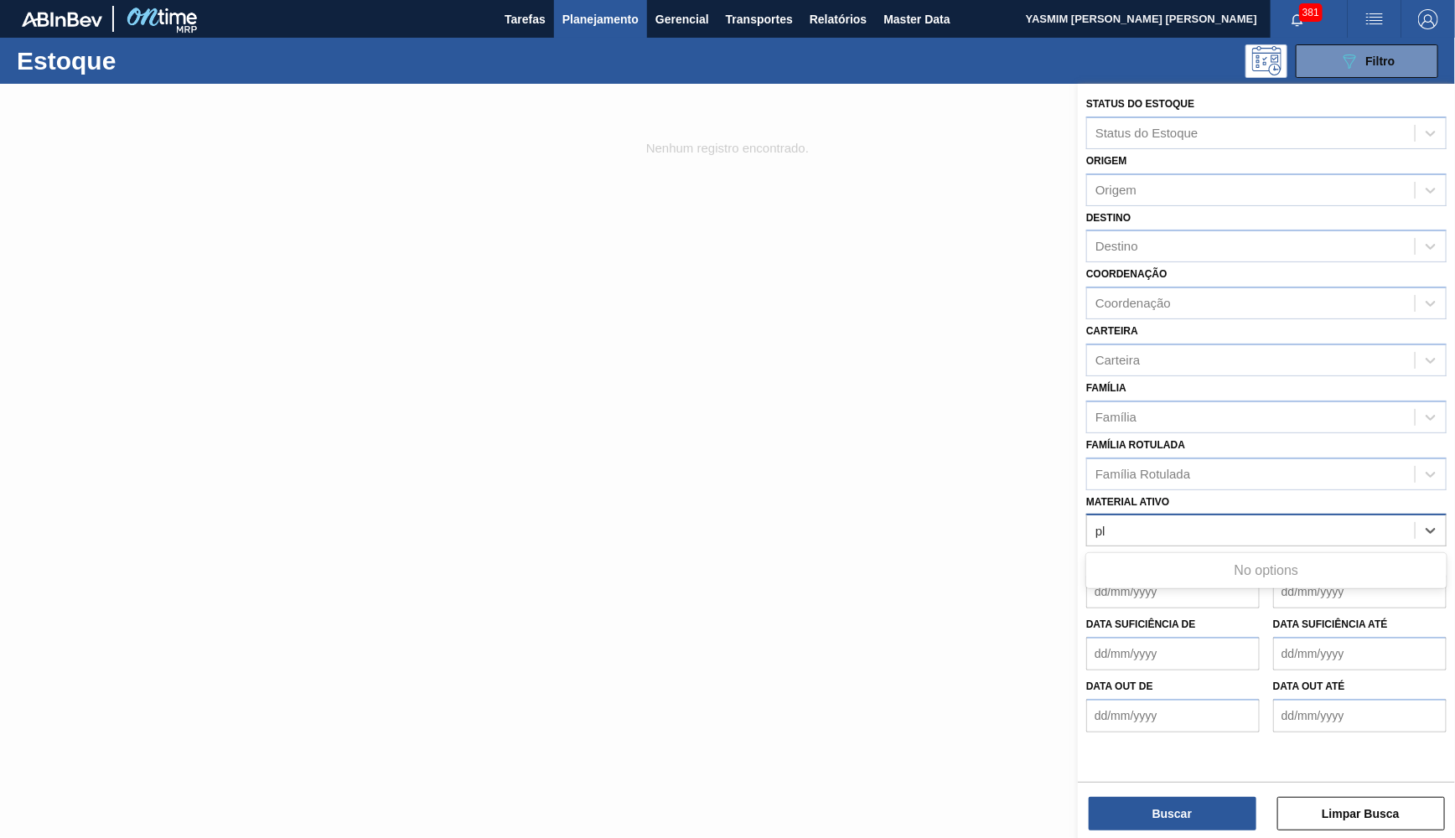
type ativo "p"
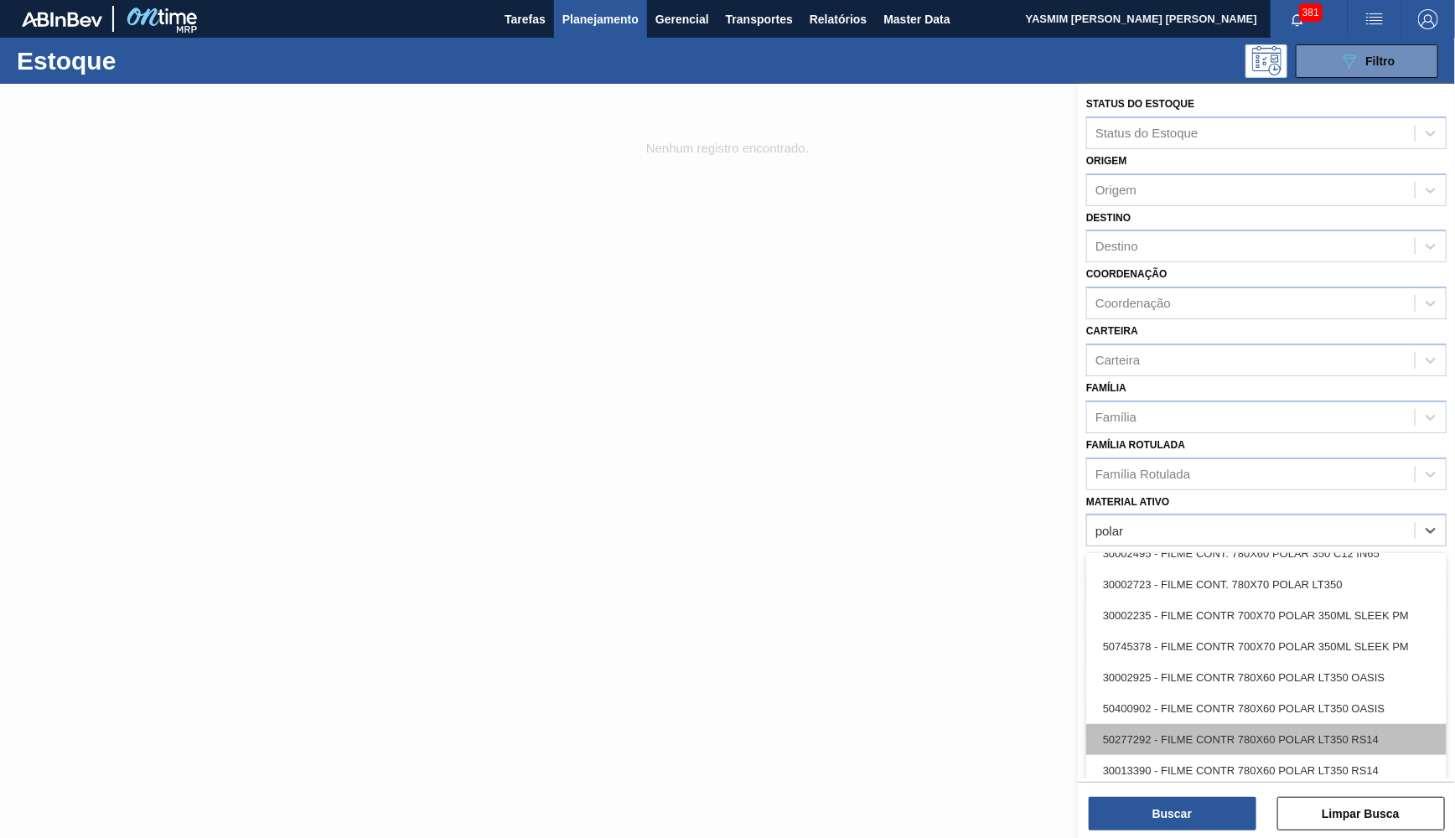
scroll to position [840, 0]
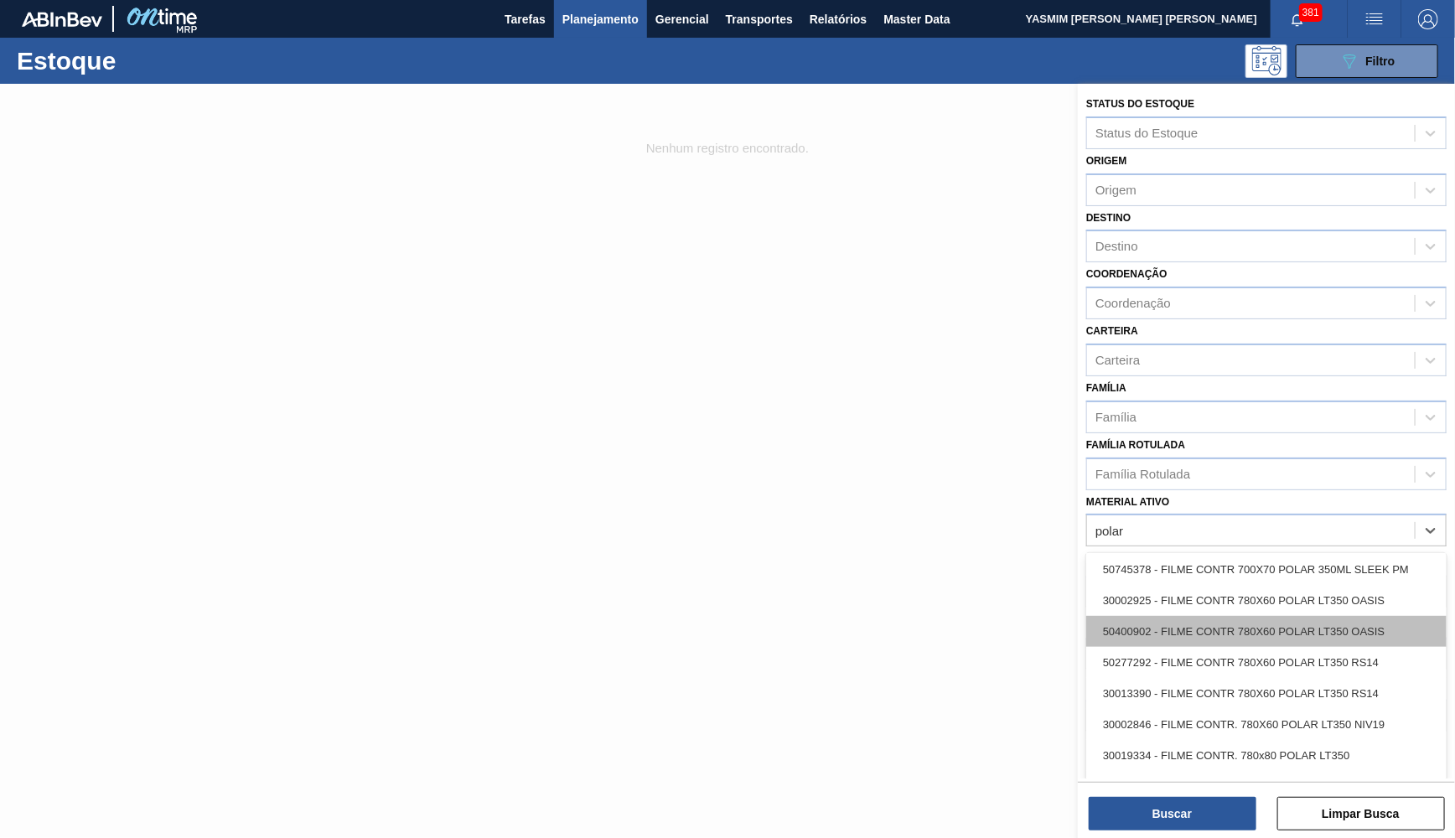
type ativo "polar"
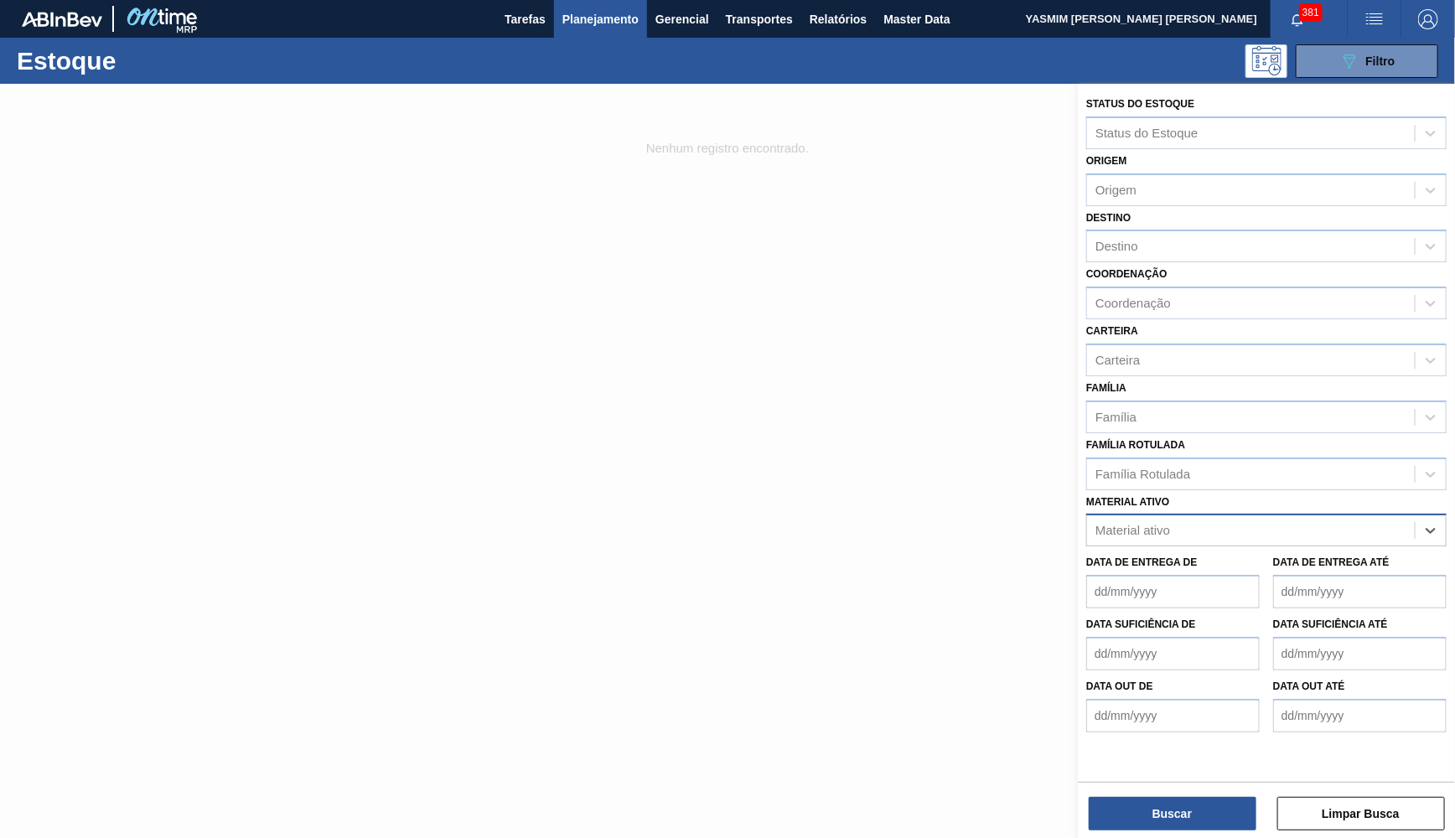
click at [1171, 519] on div "Material ativo" at bounding box center [1251, 531] width 328 height 24
click at [1168, 439] on label "Família Rotulada" at bounding box center [1135, 445] width 99 height 12
click at [1097, 467] on Rotulada "Família Rotulada" at bounding box center [1097, 474] width 2 height 14
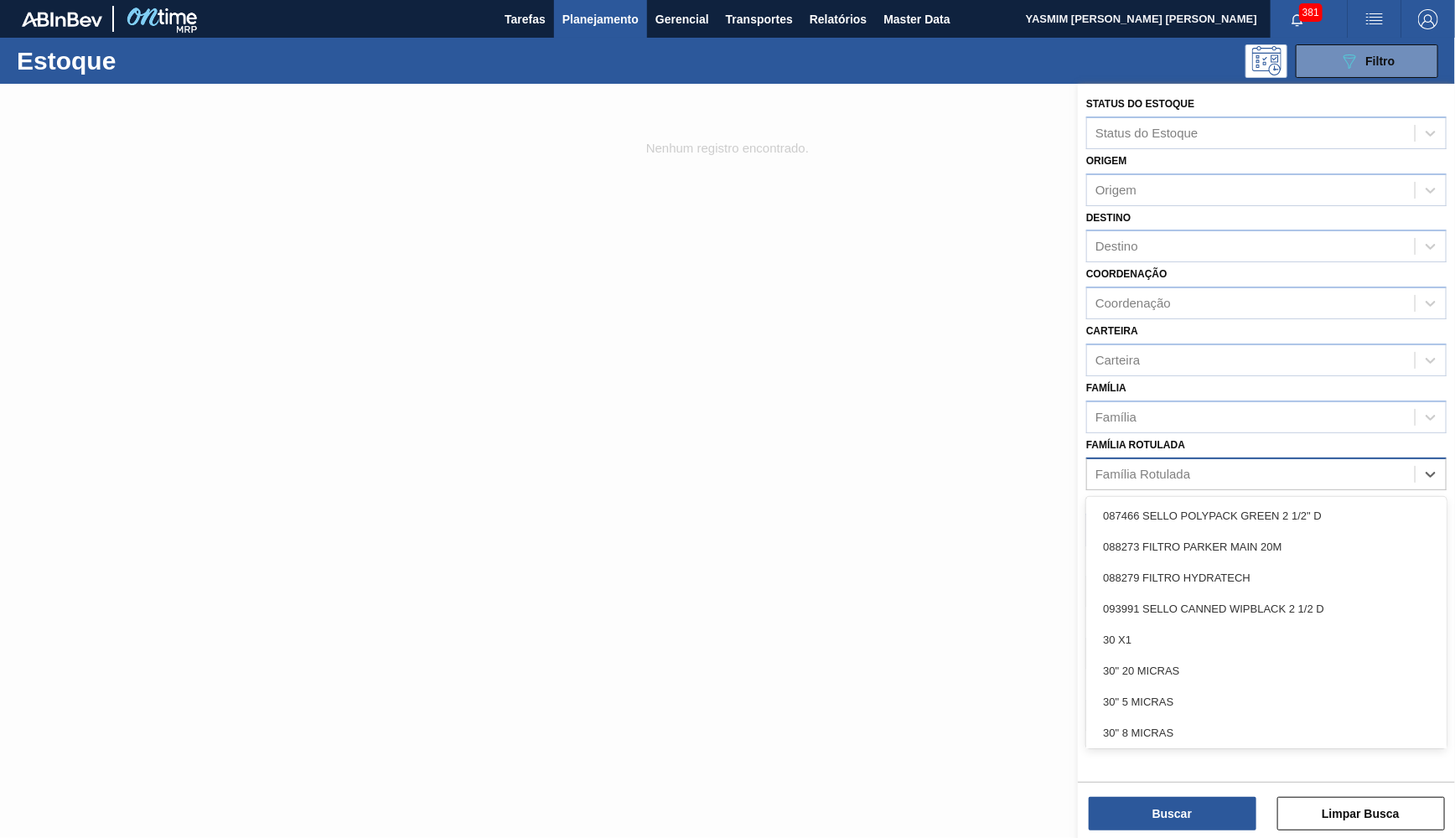
click at [1192, 462] on div "Família Rotulada" at bounding box center [1251, 474] width 328 height 24
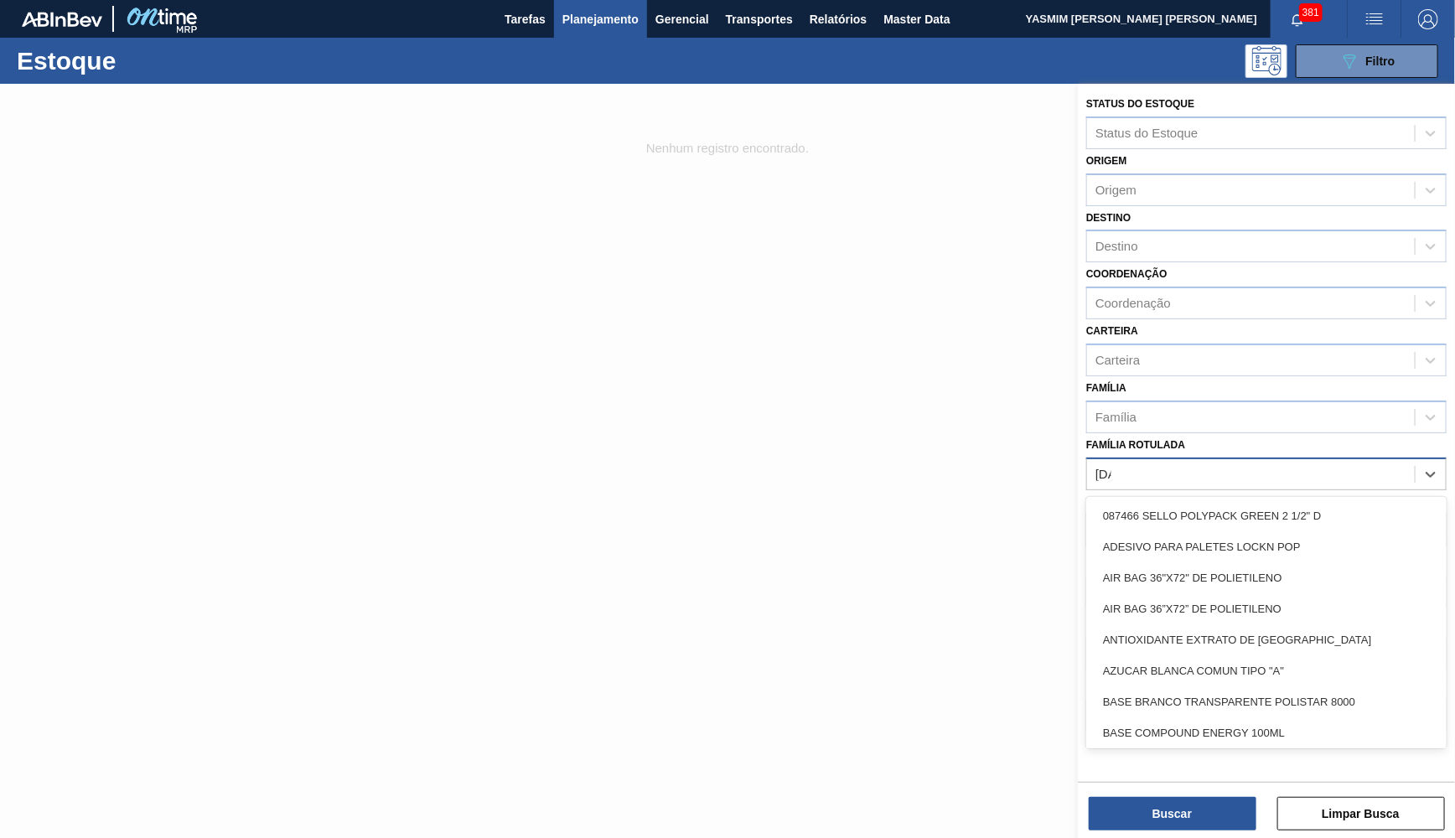
type Rotulada "polar"
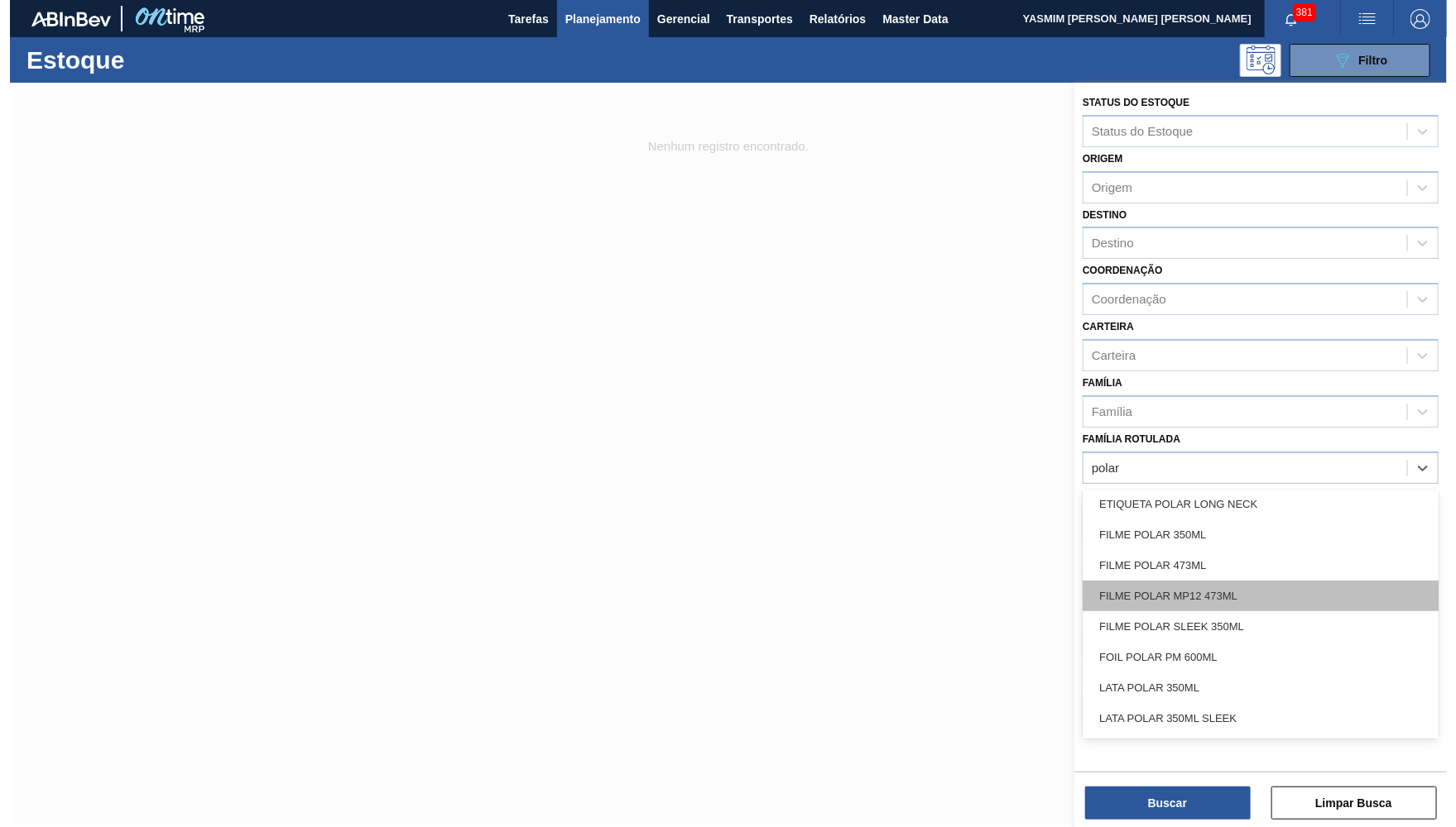
scroll to position [223, 0]
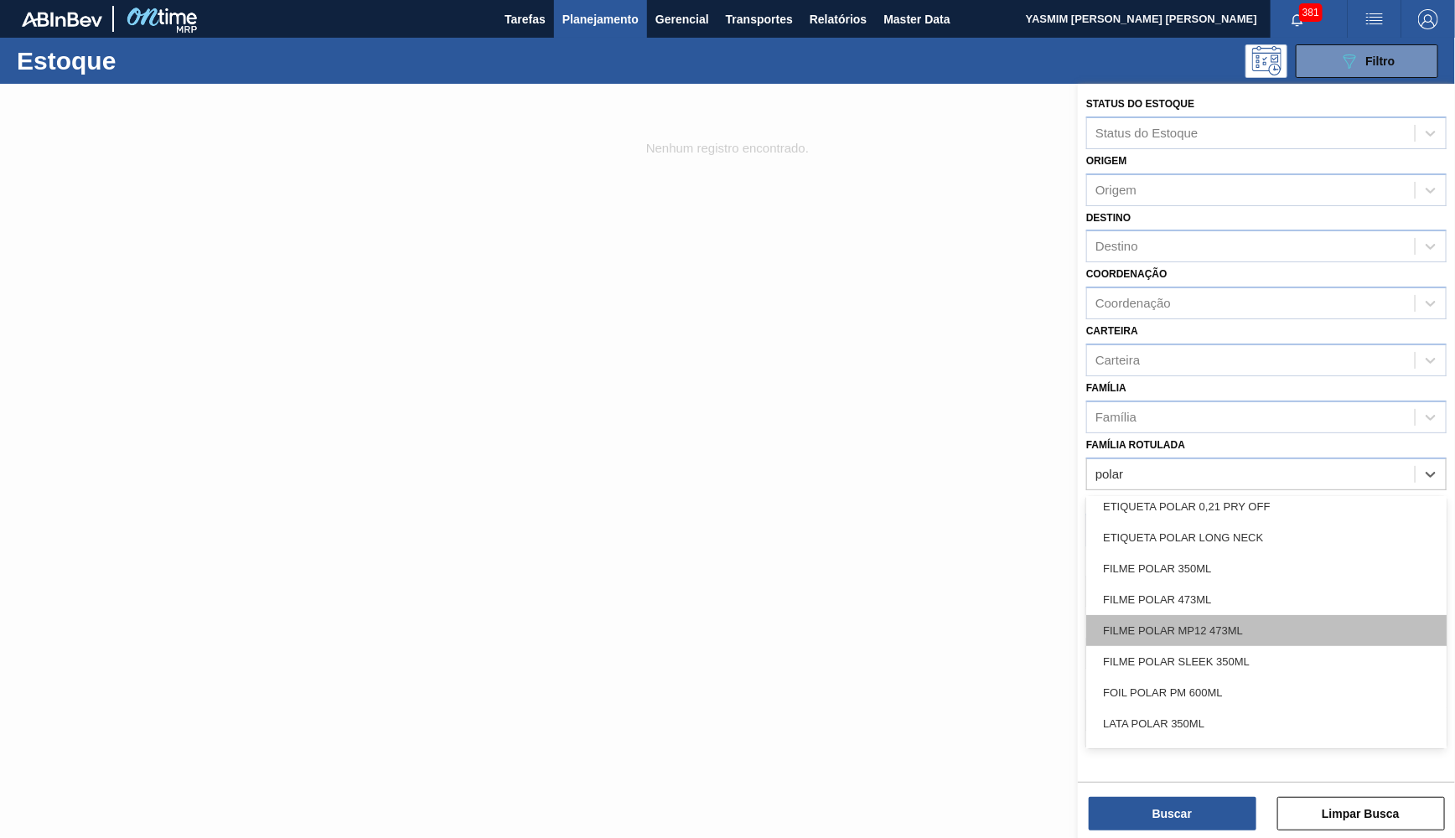
click at [1312, 615] on div "FILME POLAR MP12 473ML" at bounding box center [1266, 630] width 360 height 31
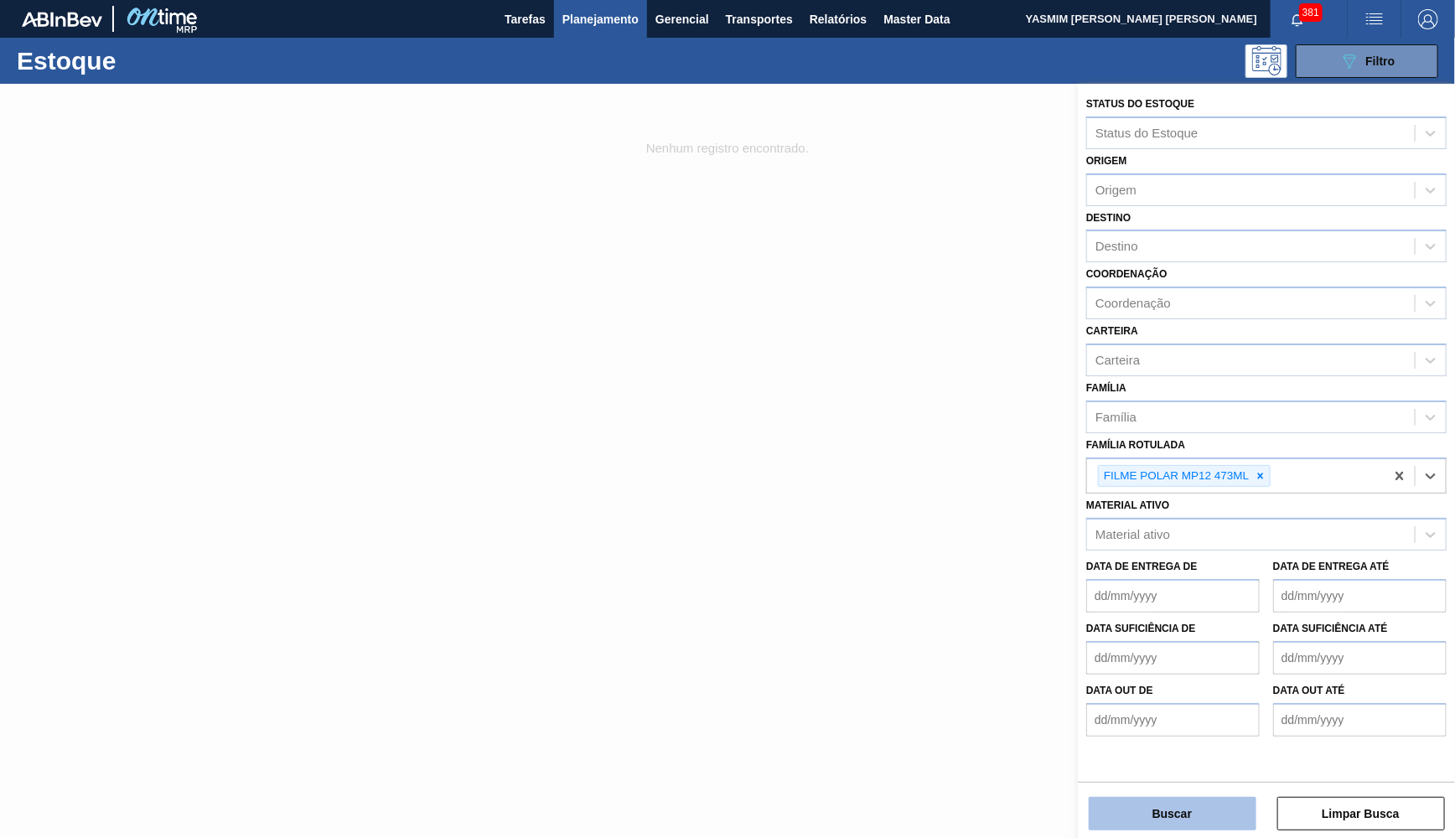
click at [1157, 823] on button "Buscar" at bounding box center [1173, 814] width 168 height 34
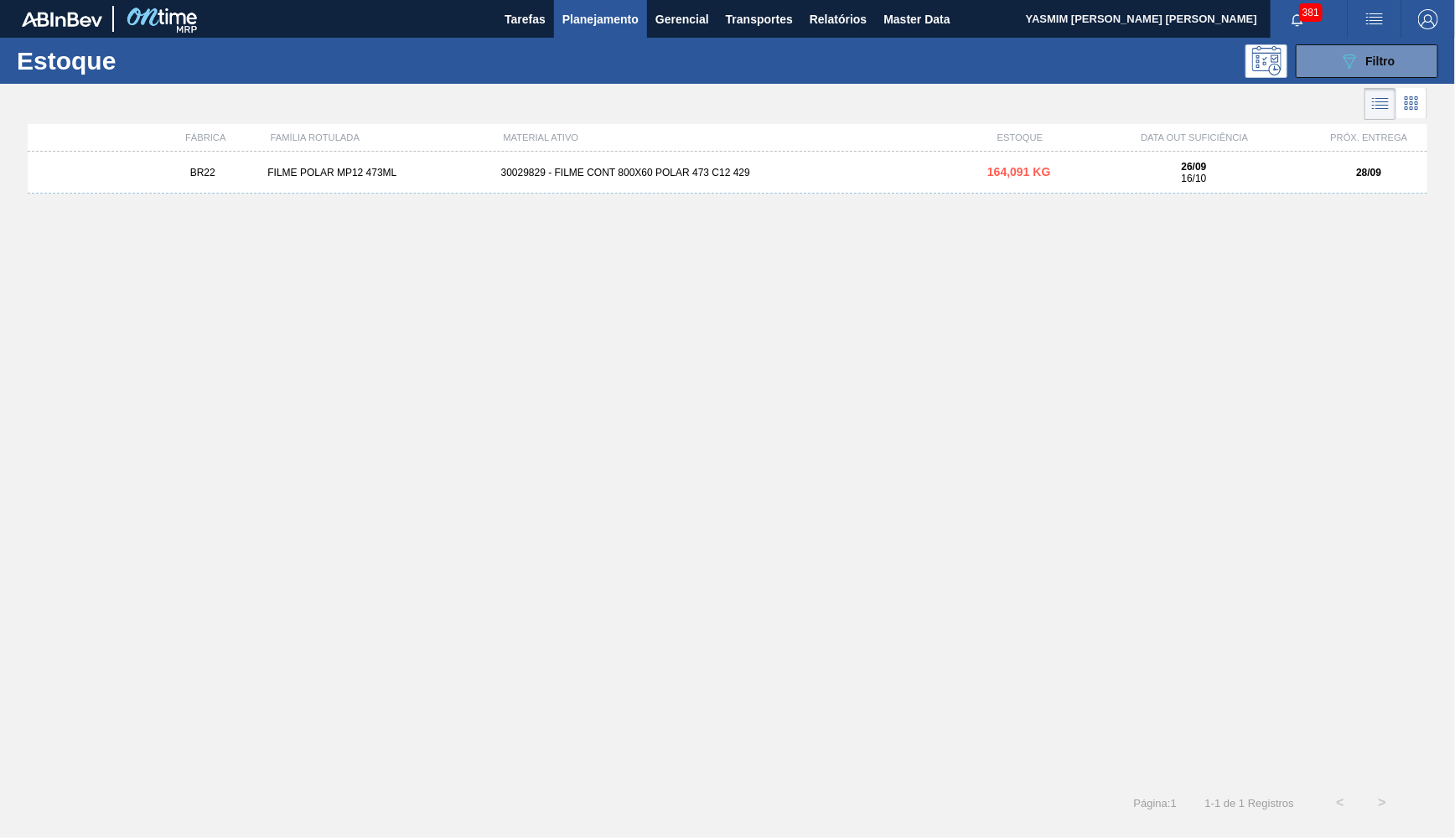
click at [729, 170] on div "30029829 - FILME CONT 800X60 POLAR 473 C12 429" at bounding box center [728, 173] width 467 height 12
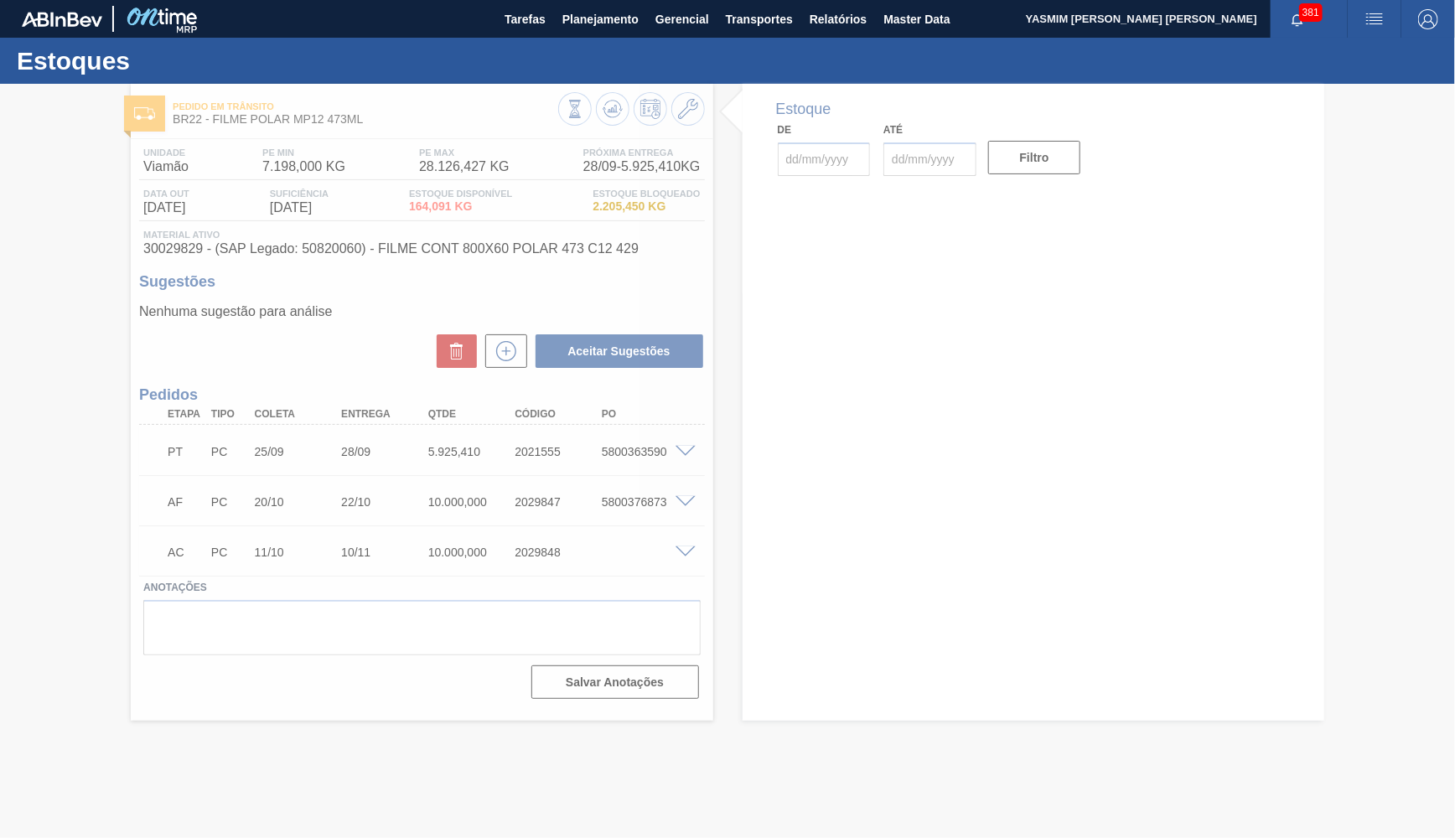
type input "[DATE]"
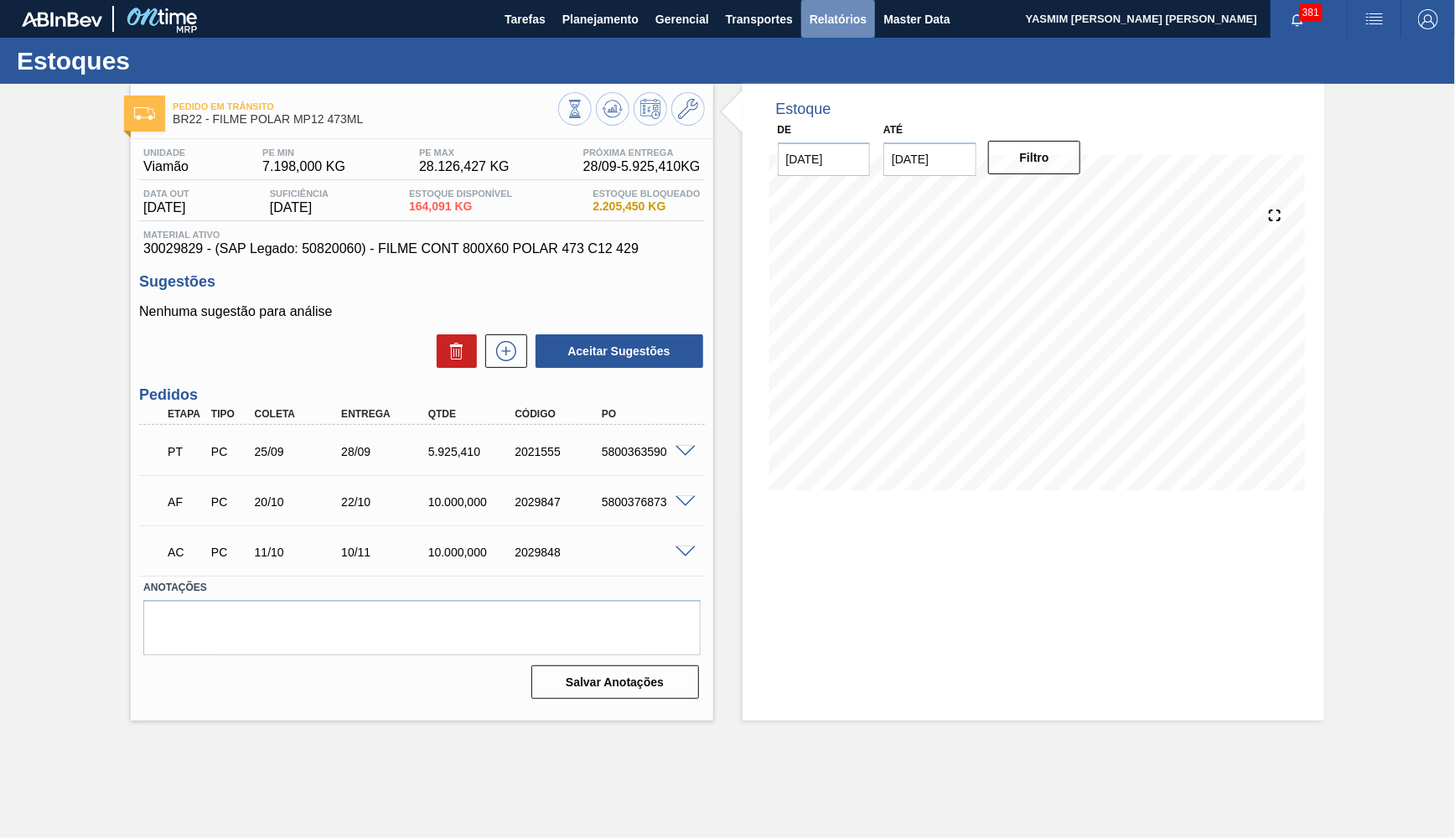
click at [850, 16] on span "Relatórios" at bounding box center [838, 19] width 57 height 20
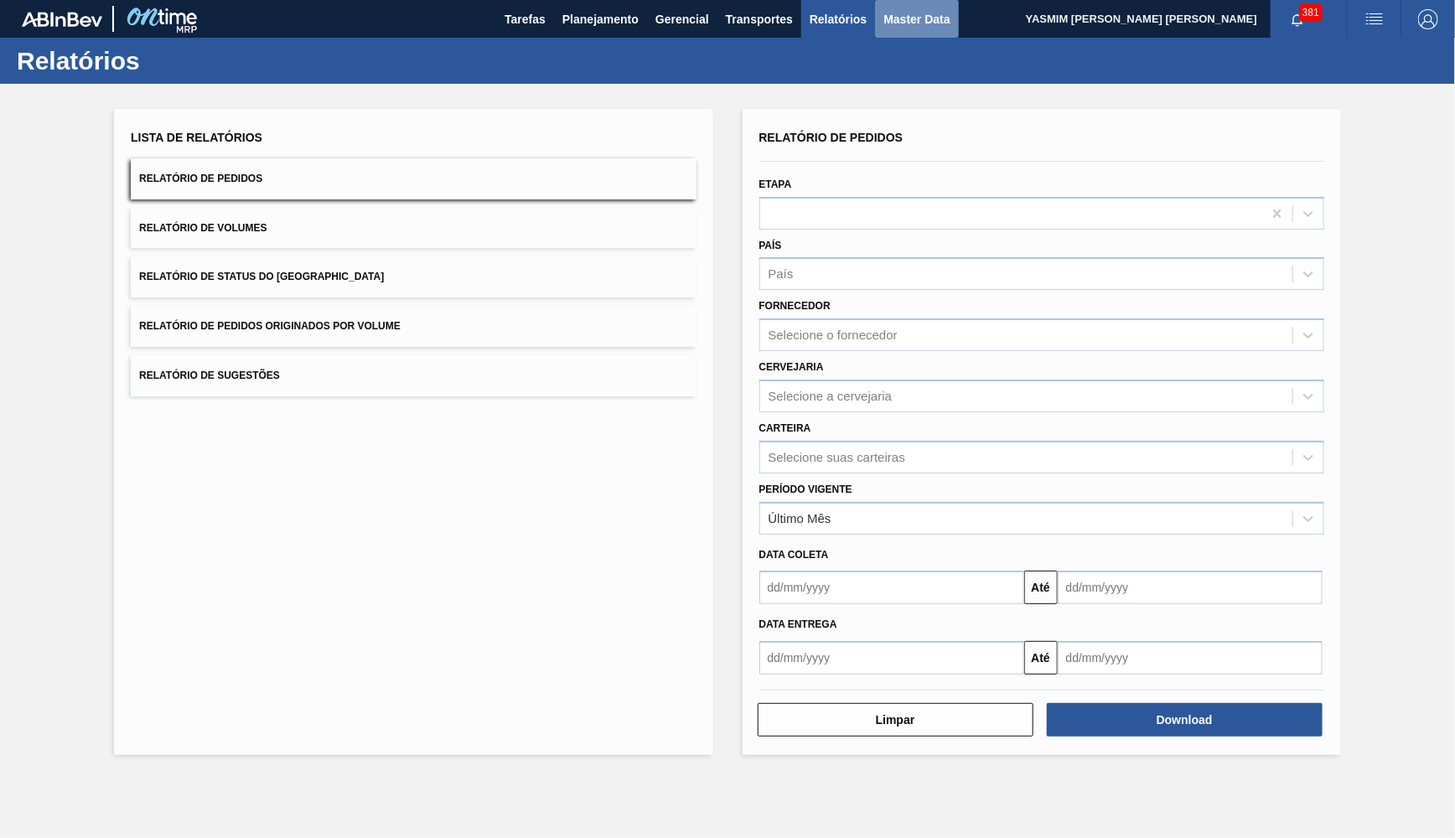
click at [907, 27] on span "Master Data" at bounding box center [917, 19] width 66 height 20
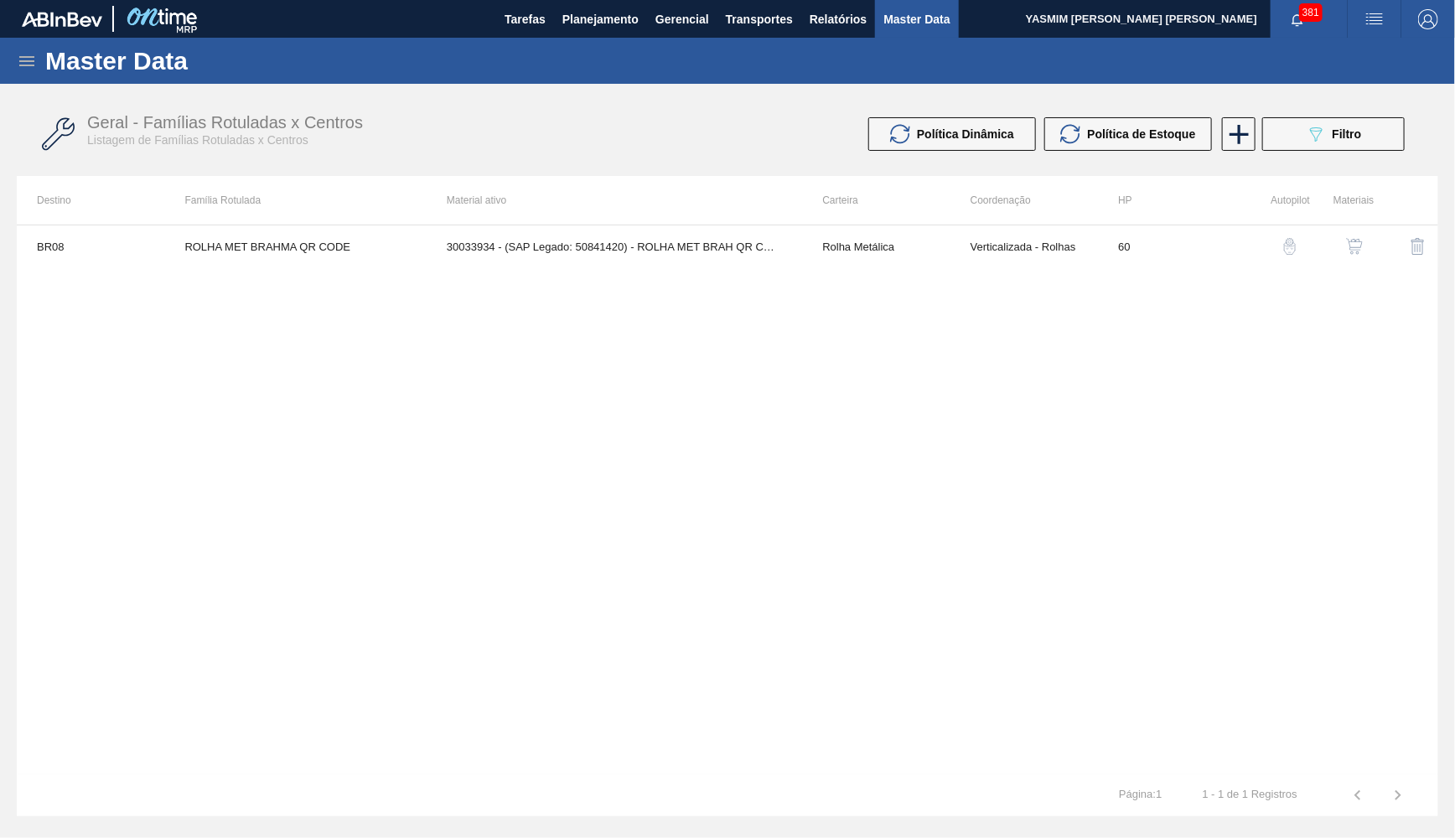
click at [36, 53] on icon at bounding box center [27, 61] width 20 height 20
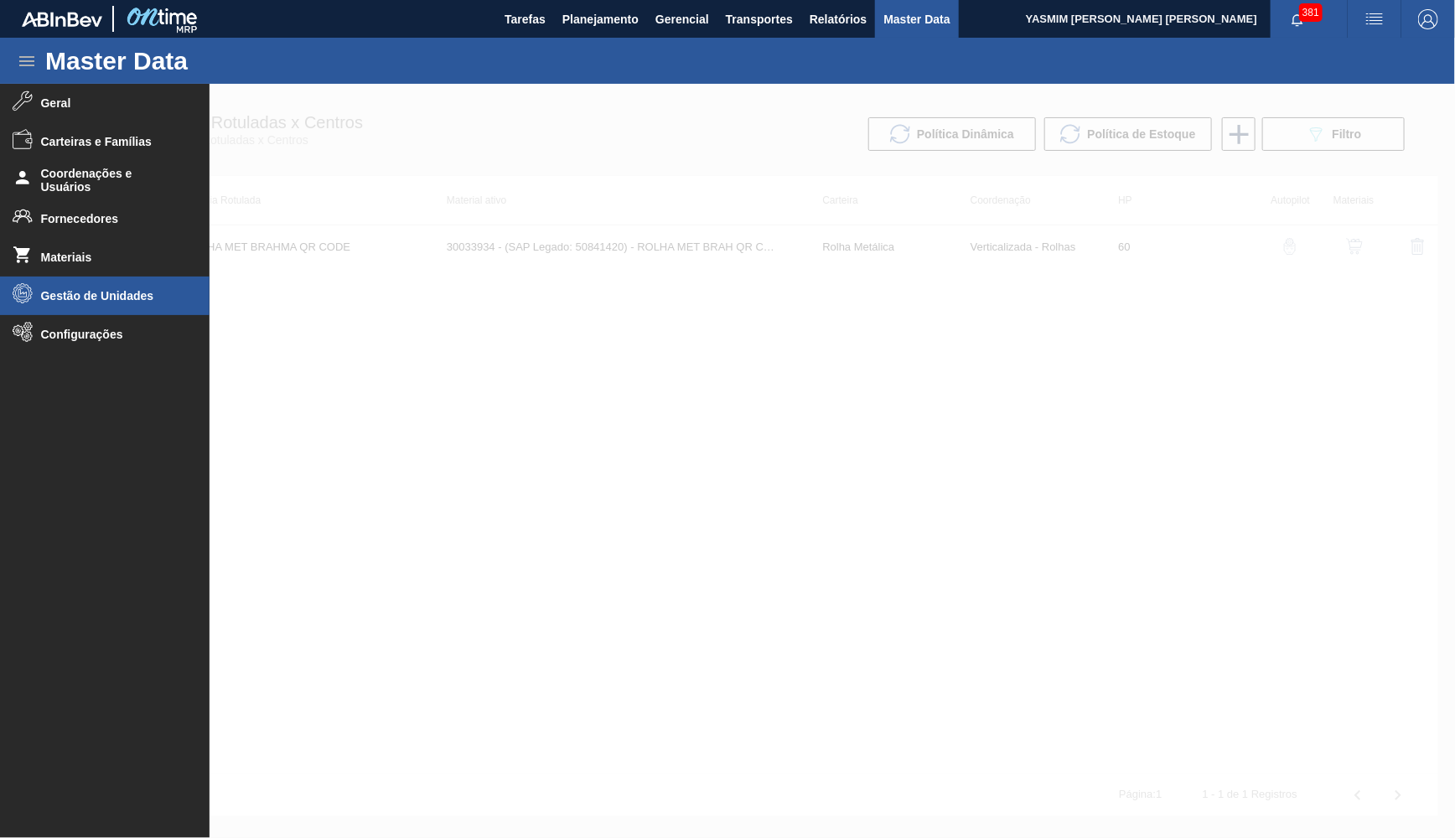
click at [109, 297] on span "Gestão de Unidades" at bounding box center [110, 295] width 138 height 13
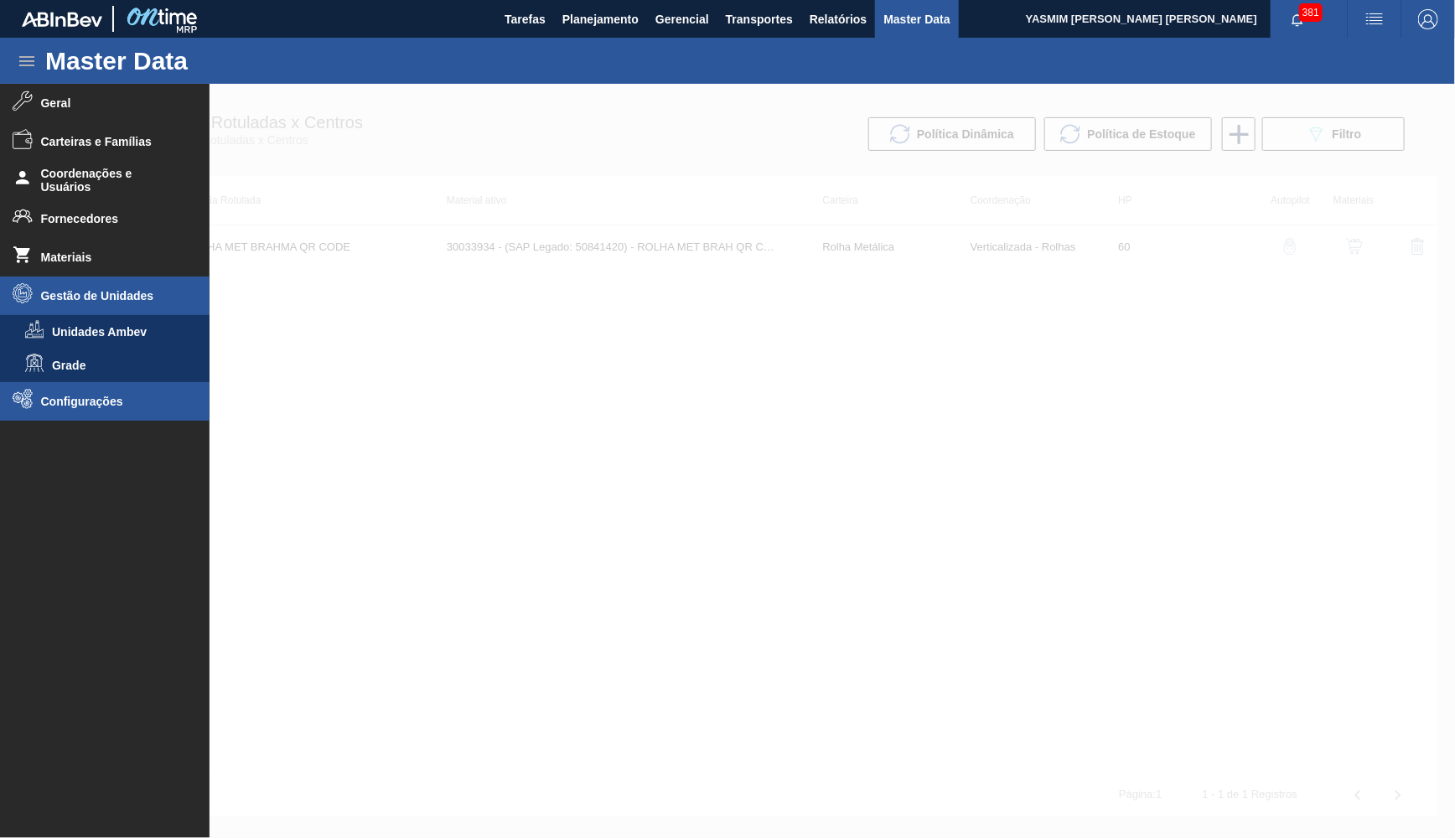
click at [84, 388] on li "Configurações" at bounding box center [105, 401] width 210 height 39
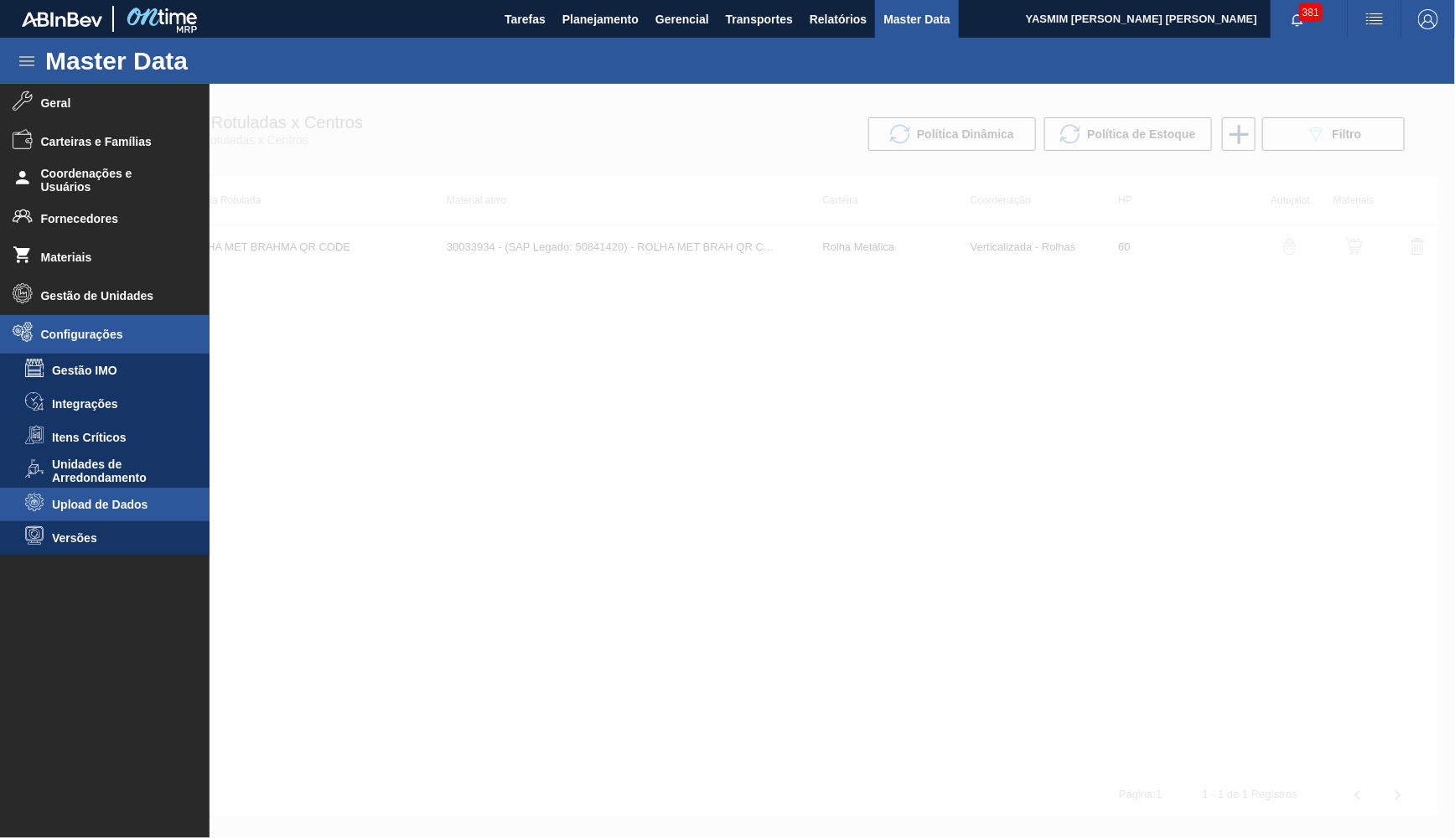
click at [106, 511] on span "Upload de Dados" at bounding box center [116, 504] width 129 height 13
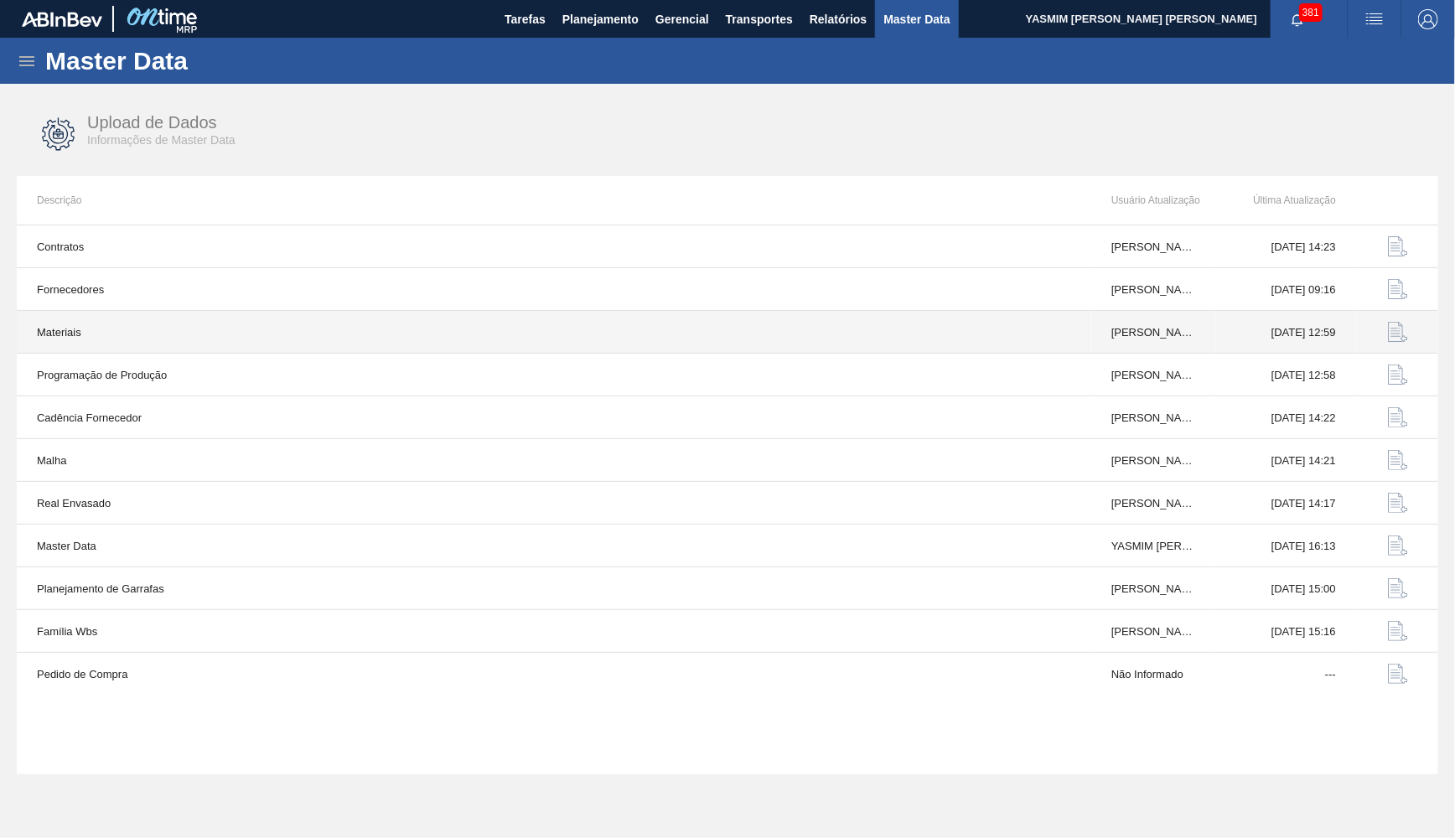
click at [1402, 329] on img "button" at bounding box center [1398, 332] width 20 height 20
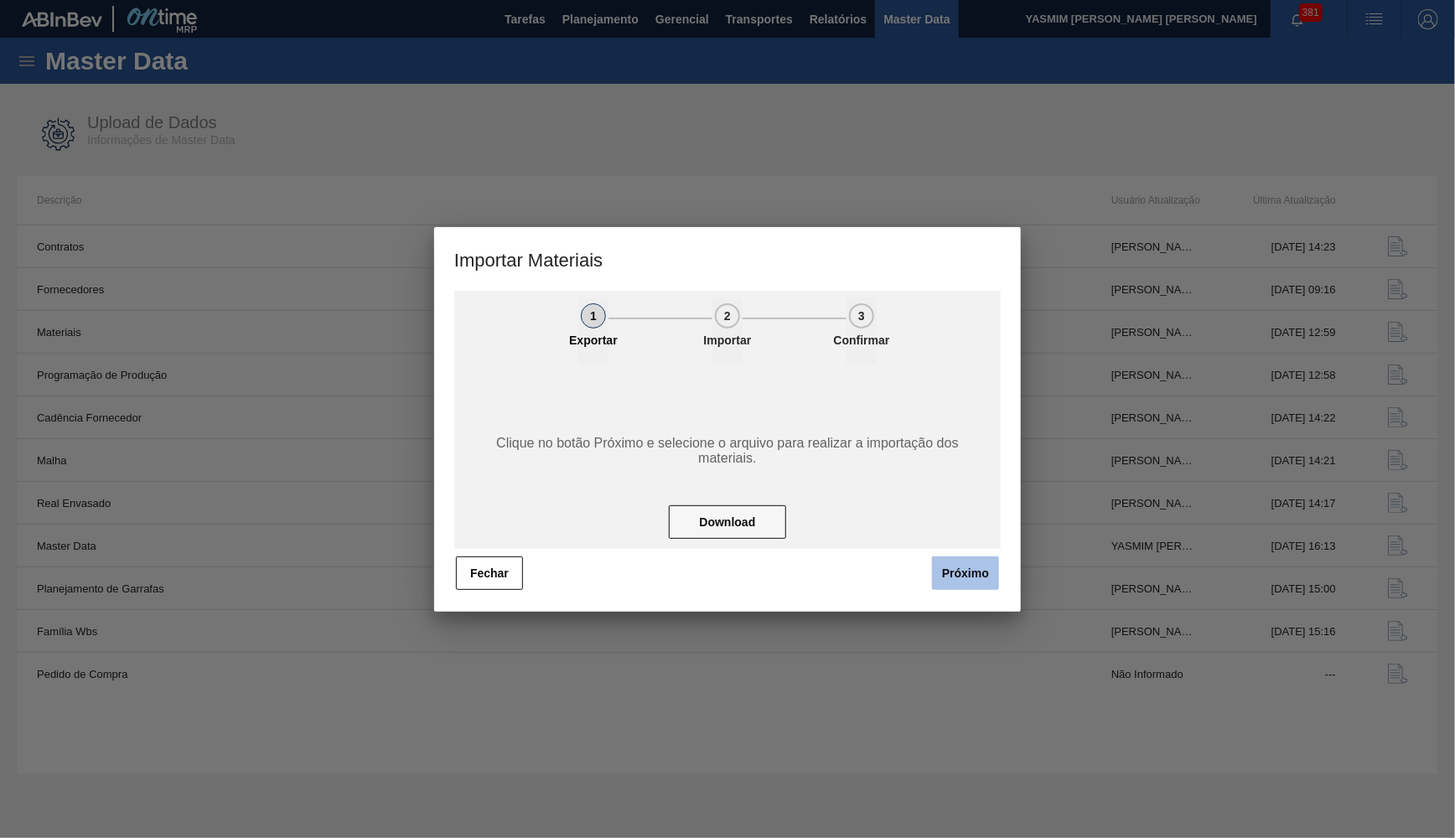
click at [987, 573] on button "Próximo" at bounding box center [965, 574] width 67 height 34
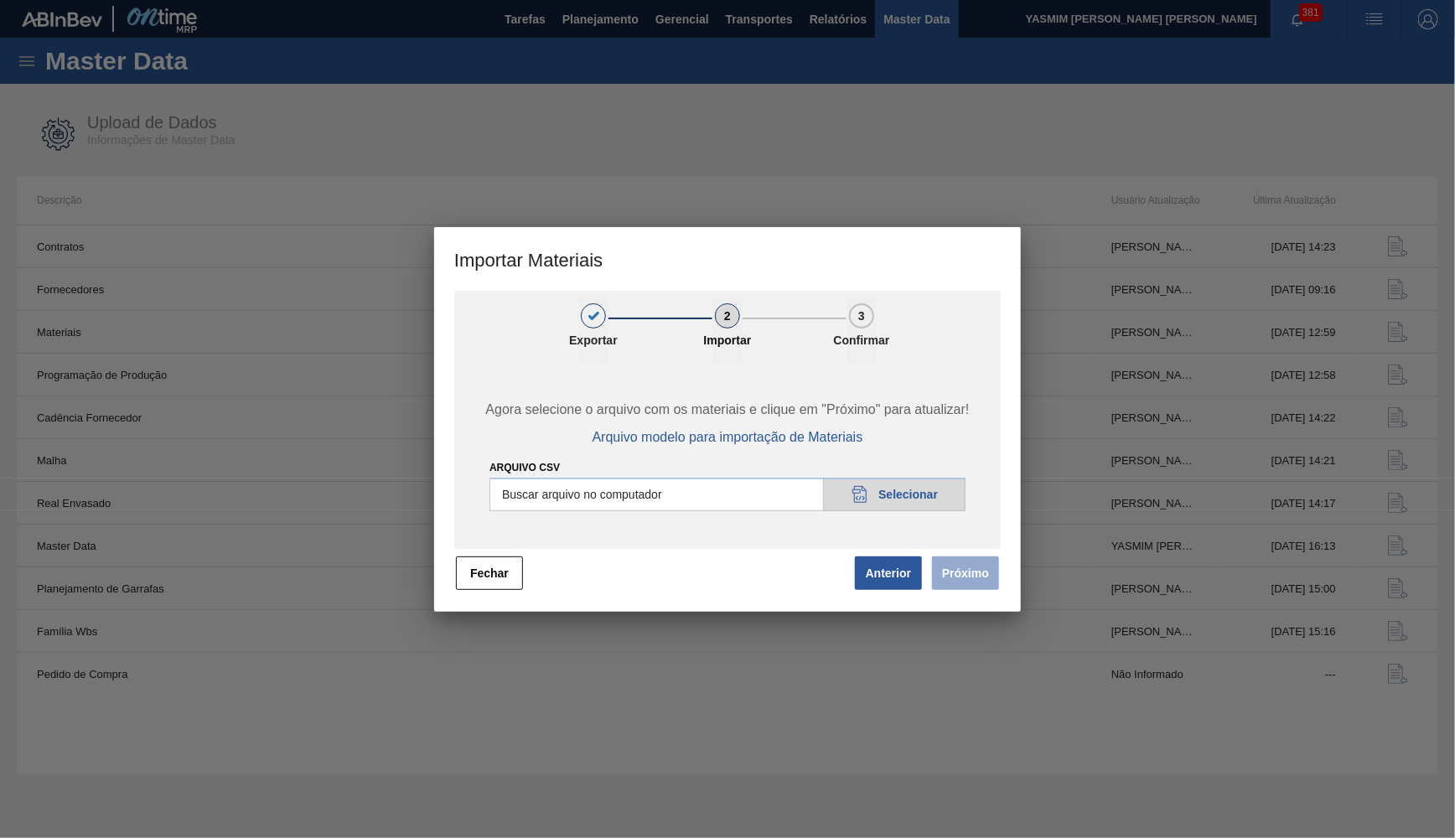
click at [892, 508] on input "Arquivo CSV" at bounding box center [728, 495] width 476 height 34
type input "C:\fakepath\materials_model.csv"
click at [991, 577] on button "Próximo" at bounding box center [965, 574] width 67 height 34
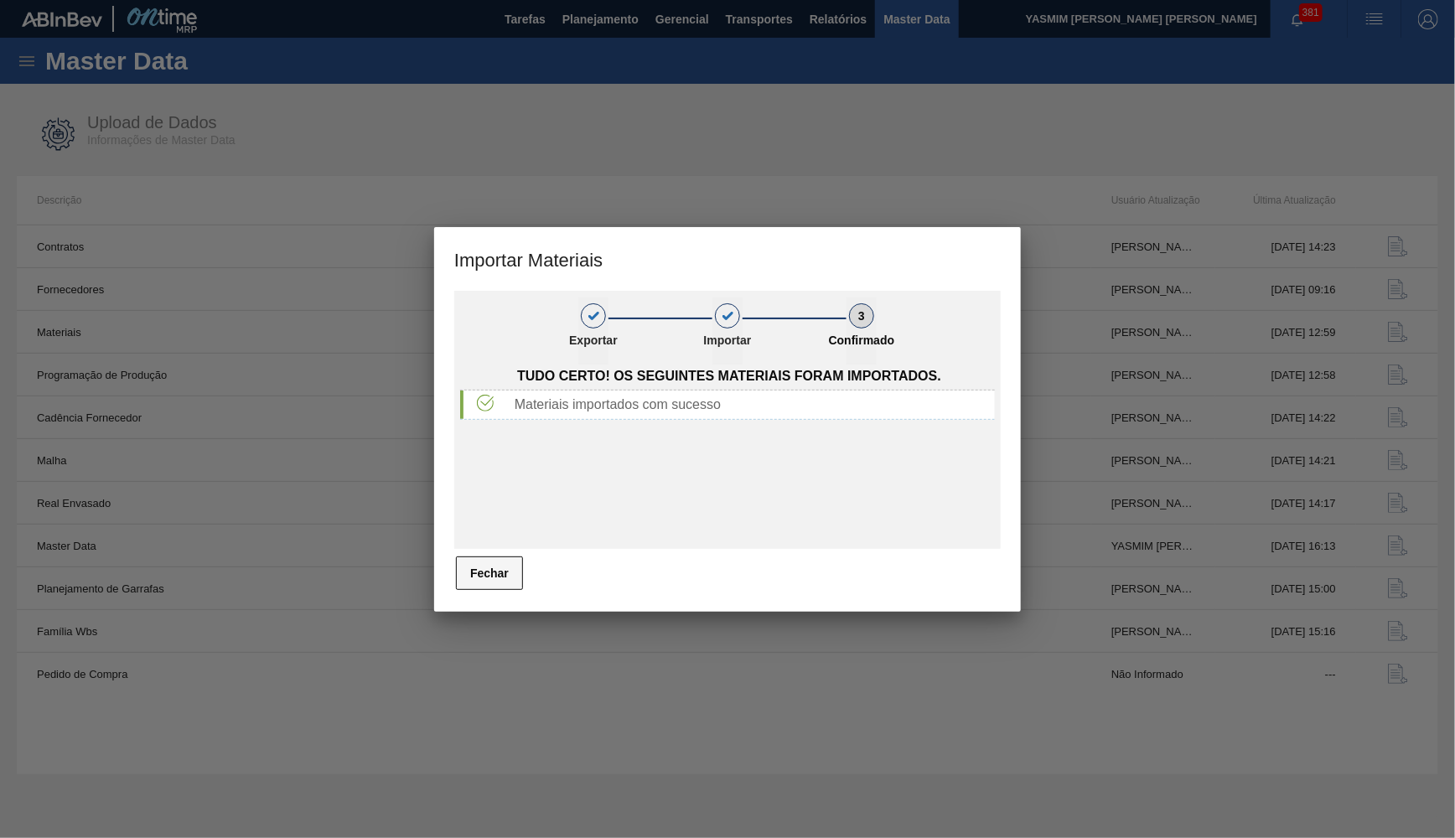
click at [504, 561] on button "Fechar" at bounding box center [489, 574] width 67 height 34
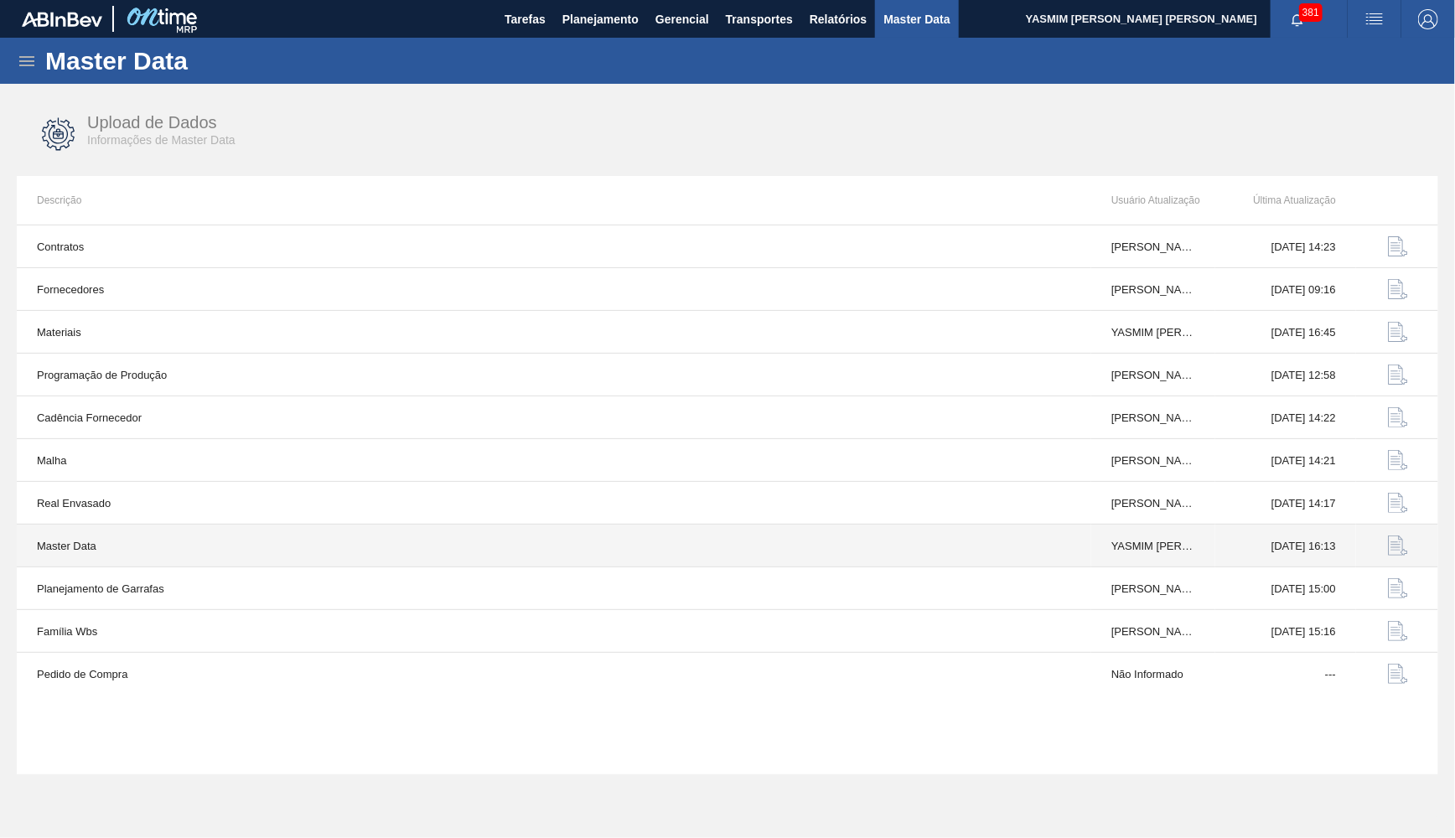
click at [1388, 552] on button "button" at bounding box center [1398, 546] width 40 height 40
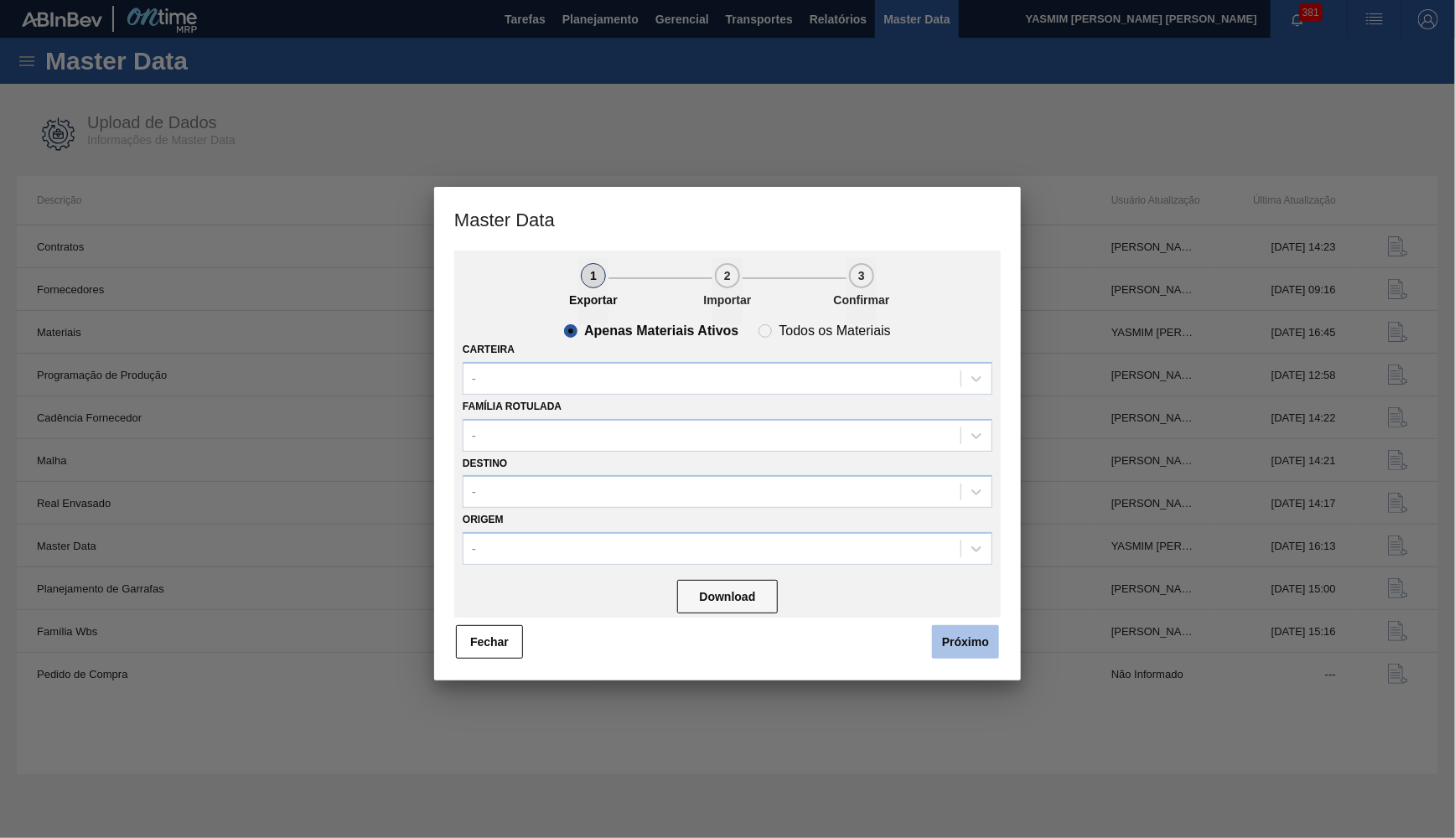
click at [988, 625] on button "Próximo" at bounding box center [965, 642] width 67 height 34
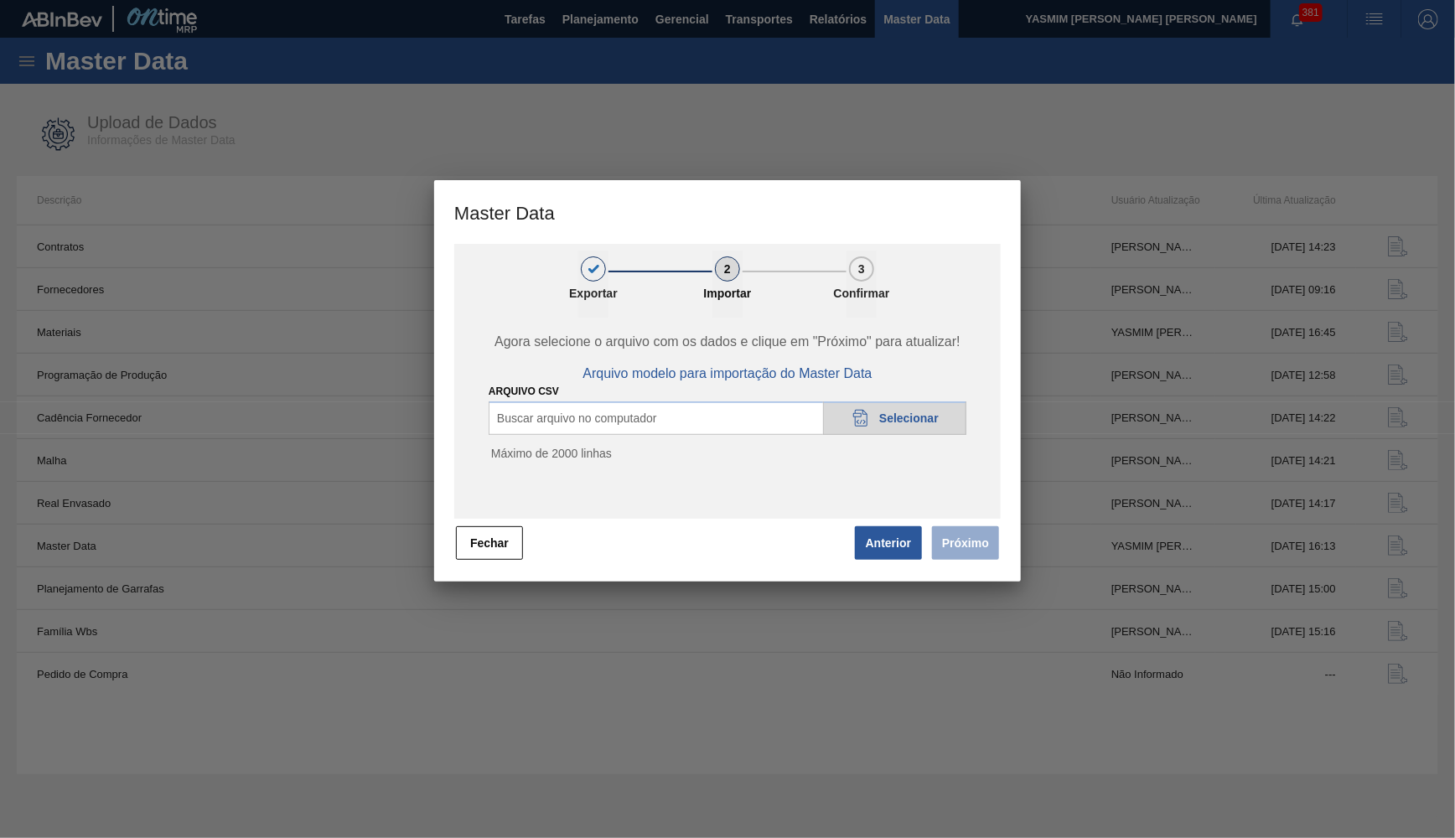
click at [915, 418] on span "Selecionar" at bounding box center [909, 418] width 60 height 13
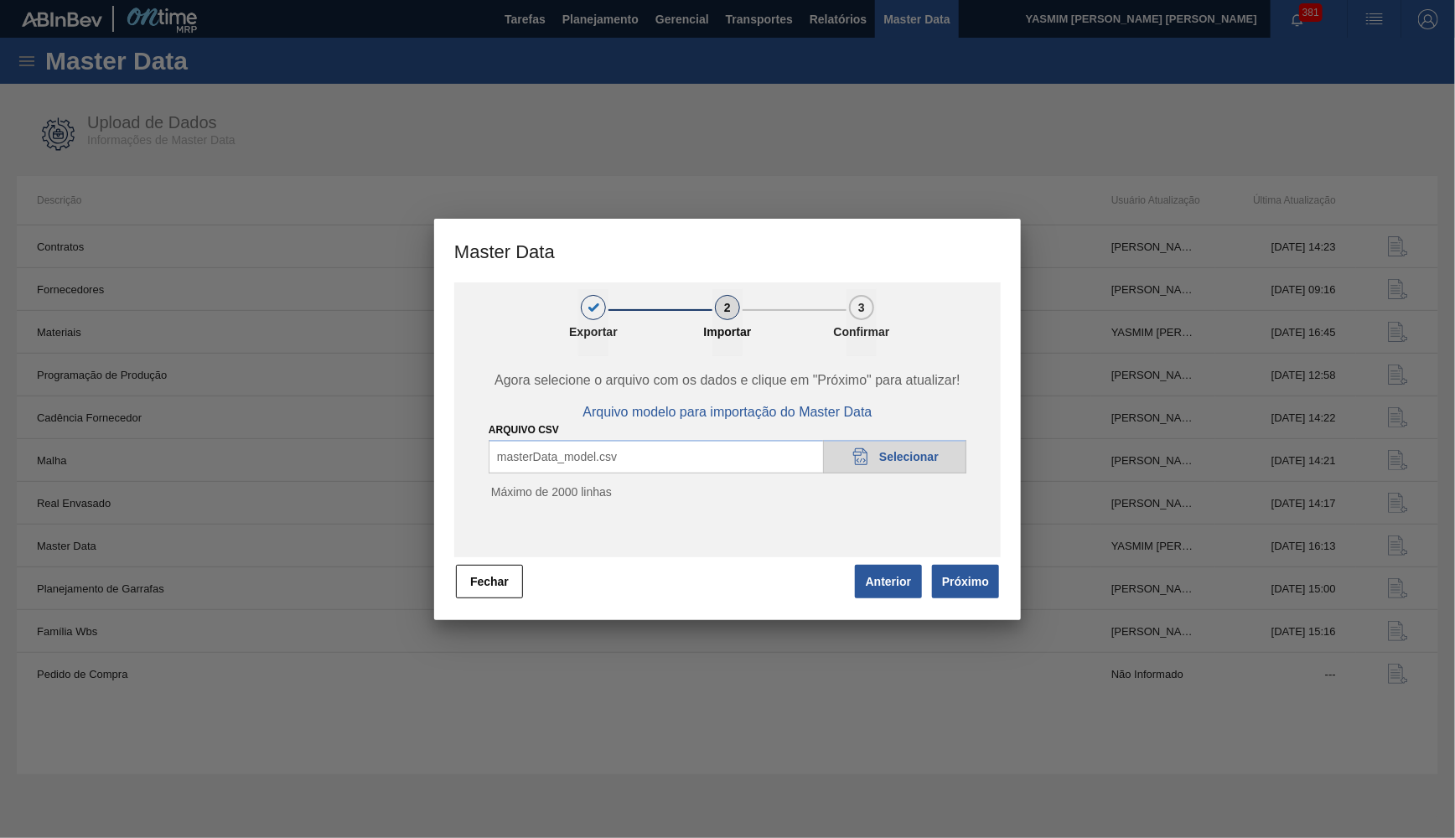
drag, startPoint x: 1000, startPoint y: 577, endPoint x: 980, endPoint y: 581, distance: 20.6
click at [998, 577] on span "Próximo" at bounding box center [962, 581] width 77 height 37
click at [980, 581] on button "Próximo" at bounding box center [965, 582] width 67 height 34
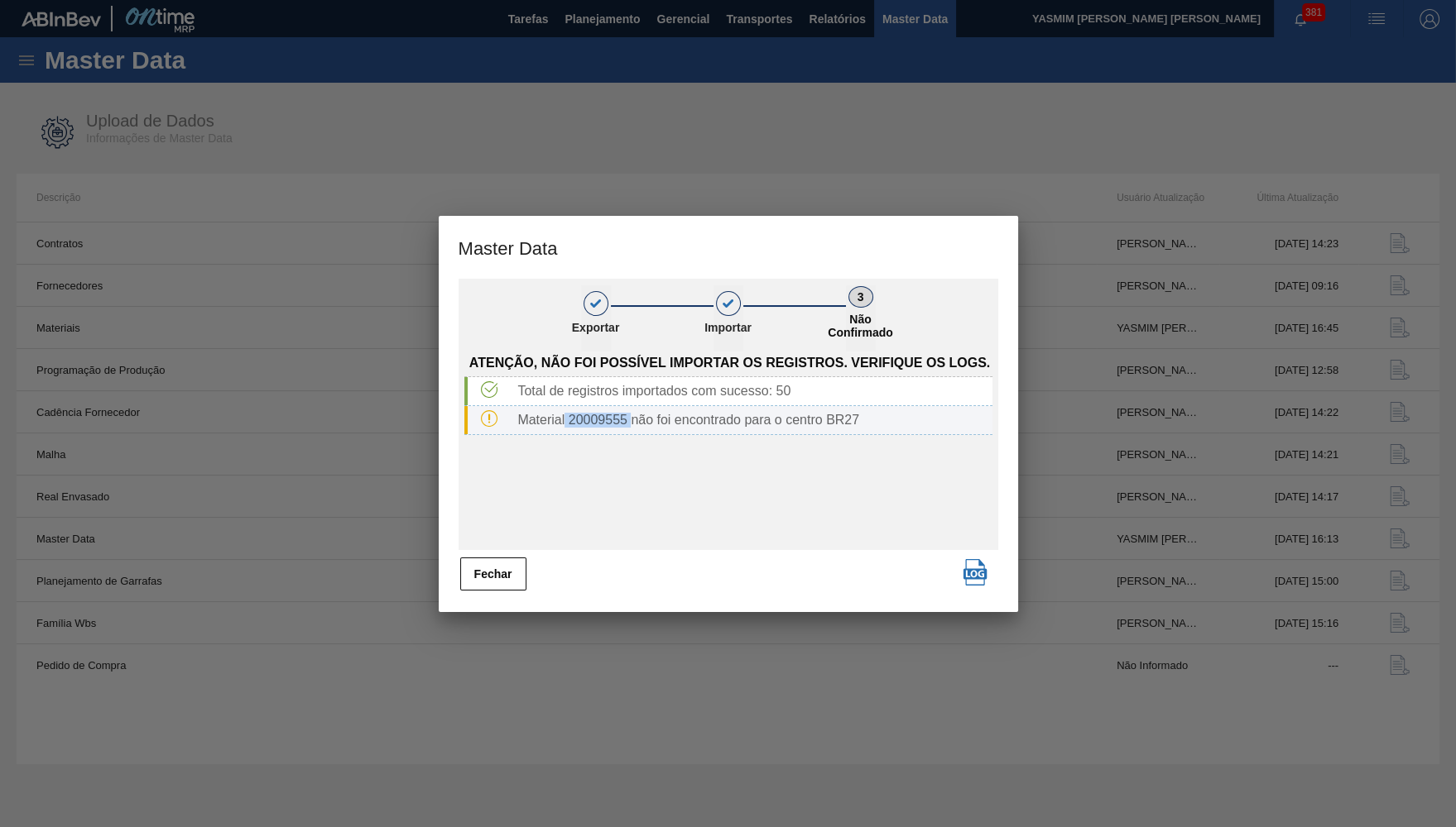
drag, startPoint x: 629, startPoint y: 422, endPoint x: 565, endPoint y: 419, distance: 64.1
click at [565, 419] on div "Material 20009555 não foi encontrado para o centro BR27" at bounding box center [750, 419] width 481 height 15
click at [500, 581] on button "Fechar" at bounding box center [493, 574] width 66 height 34
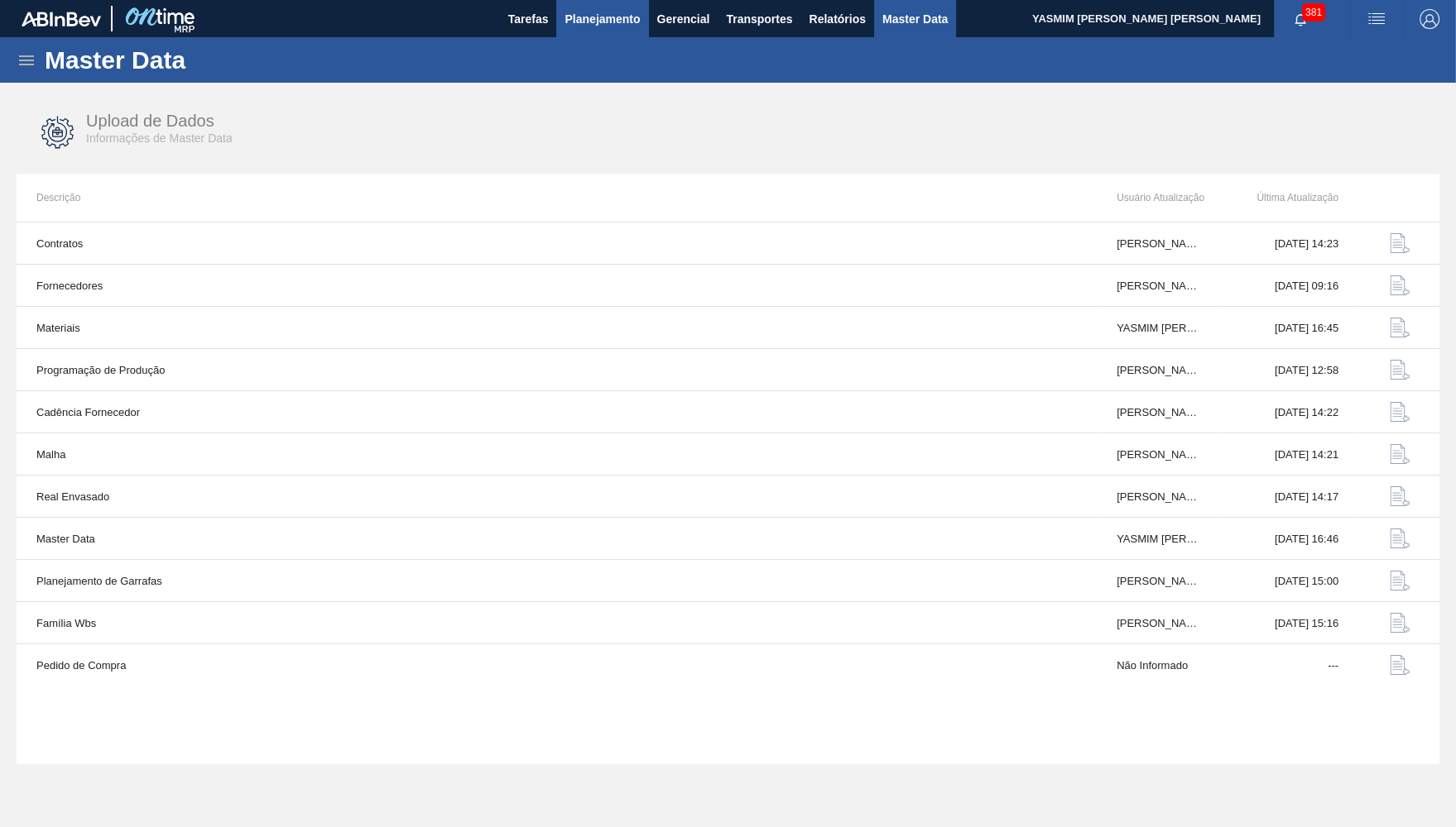
click at [596, 29] on button "Planejamento" at bounding box center [601, 19] width 92 height 38
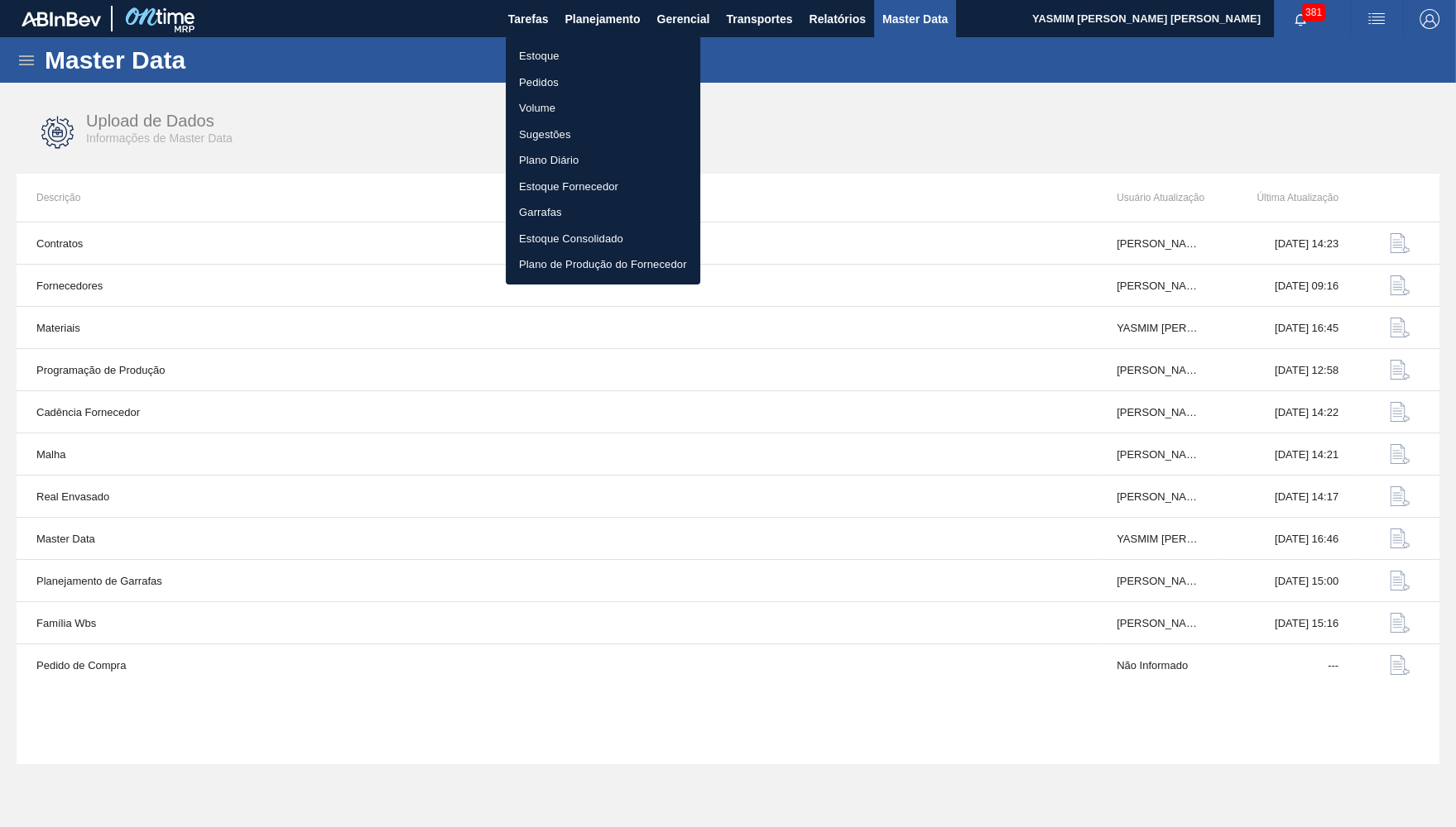
drag, startPoint x: 575, startPoint y: 59, endPoint x: 1095, endPoint y: 127, distance: 524.4
click at [575, 60] on li "Estoque" at bounding box center [602, 56] width 194 height 27
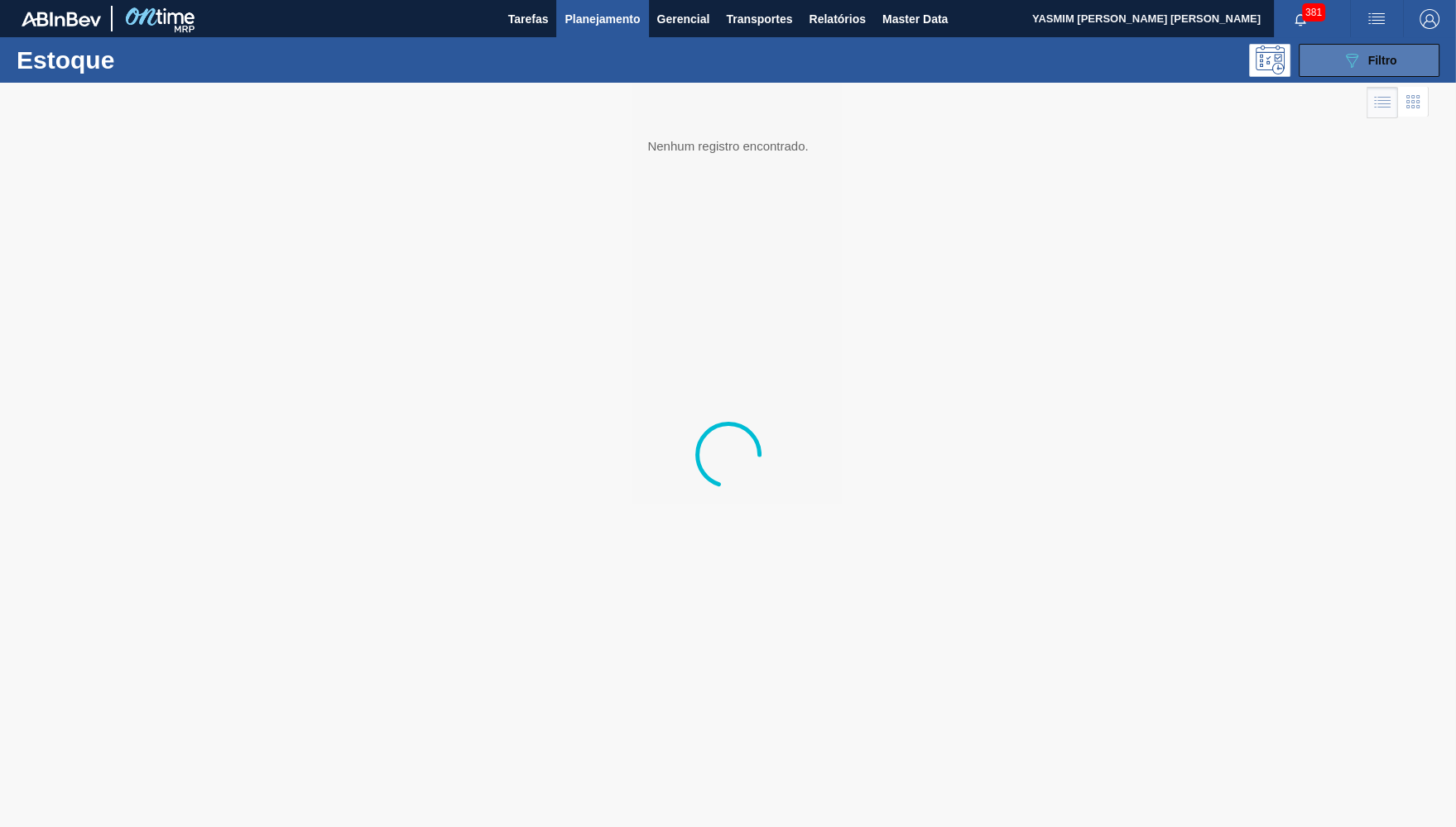
click at [1377, 50] on div "089F7B8B-B2A5-4AFE-B5C0-19BA573D28AC Filtro" at bounding box center [1369, 60] width 55 height 20
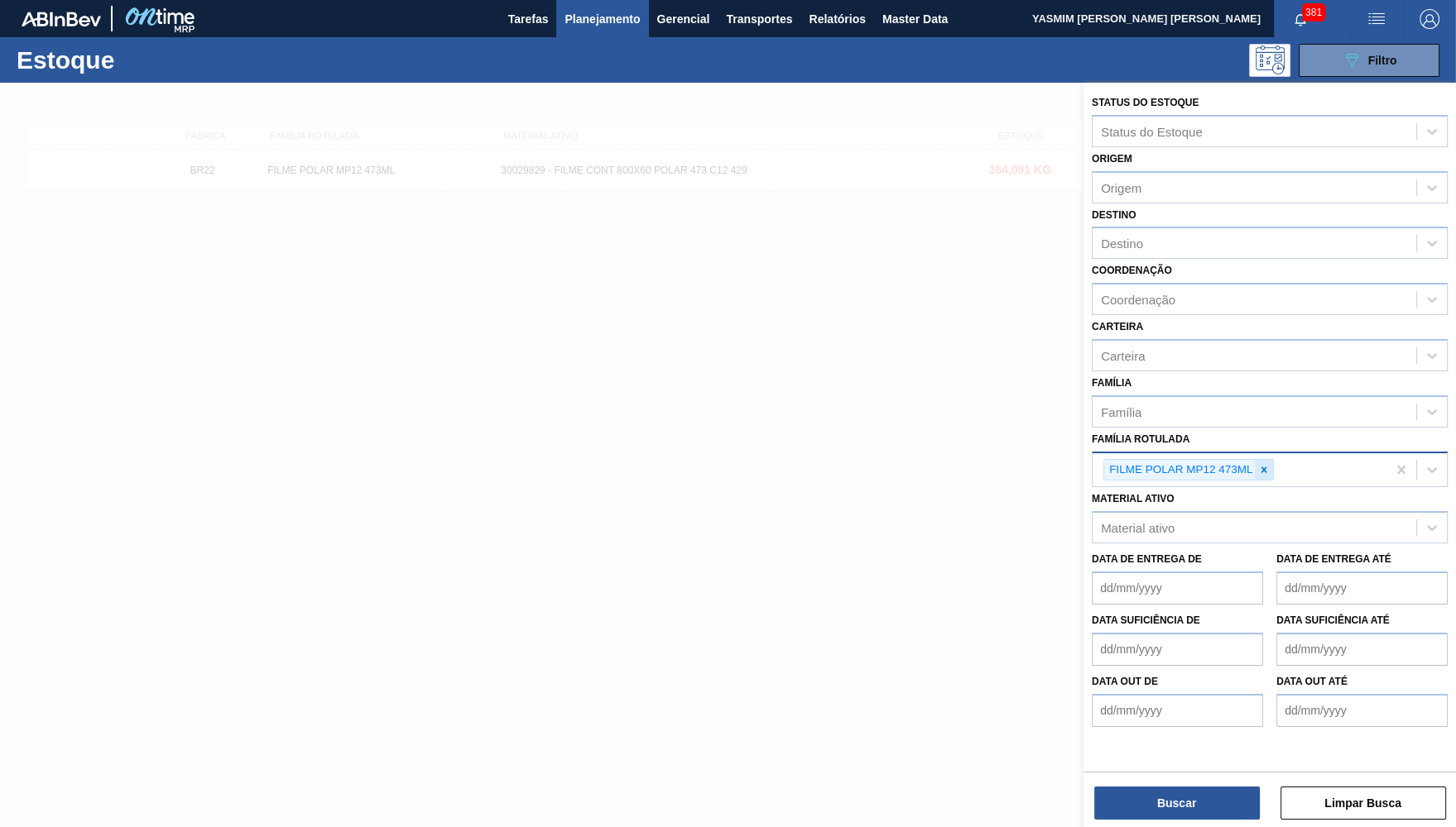
click at [1265, 464] on icon at bounding box center [1264, 470] width 12 height 12
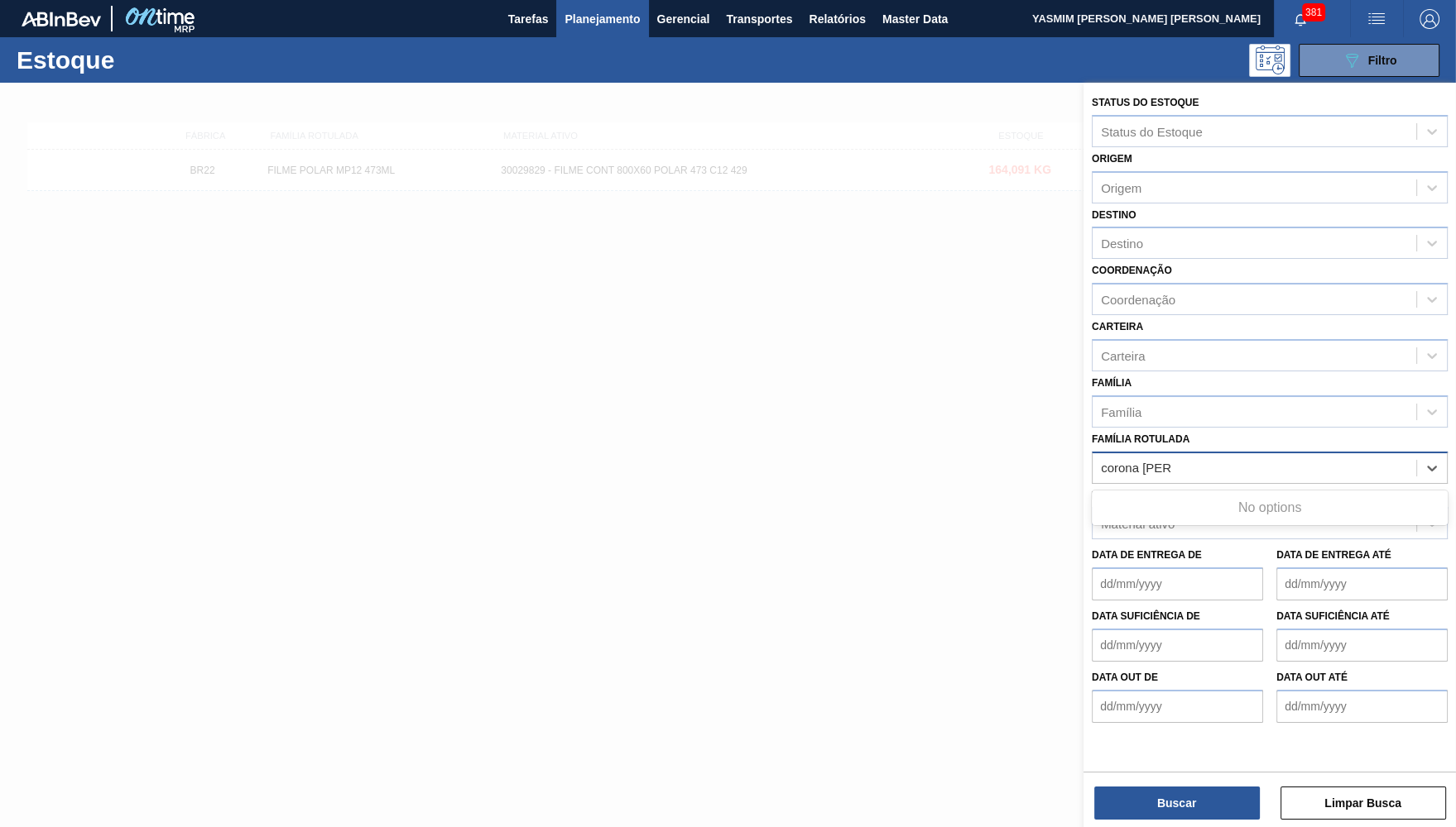
type Rotulada "corona pape"
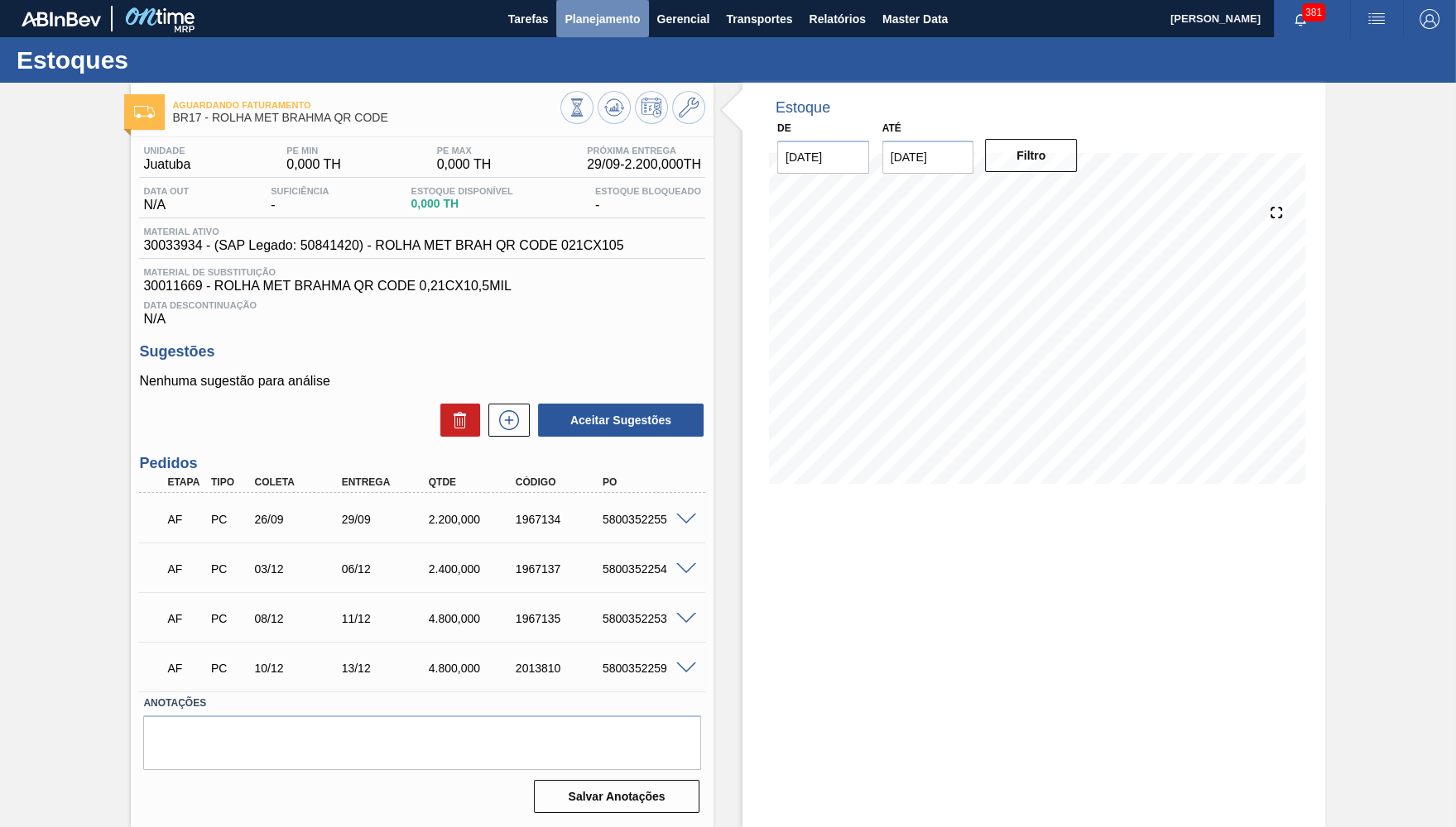
click at [586, 19] on span "Planejamento" at bounding box center [602, 19] width 75 height 20
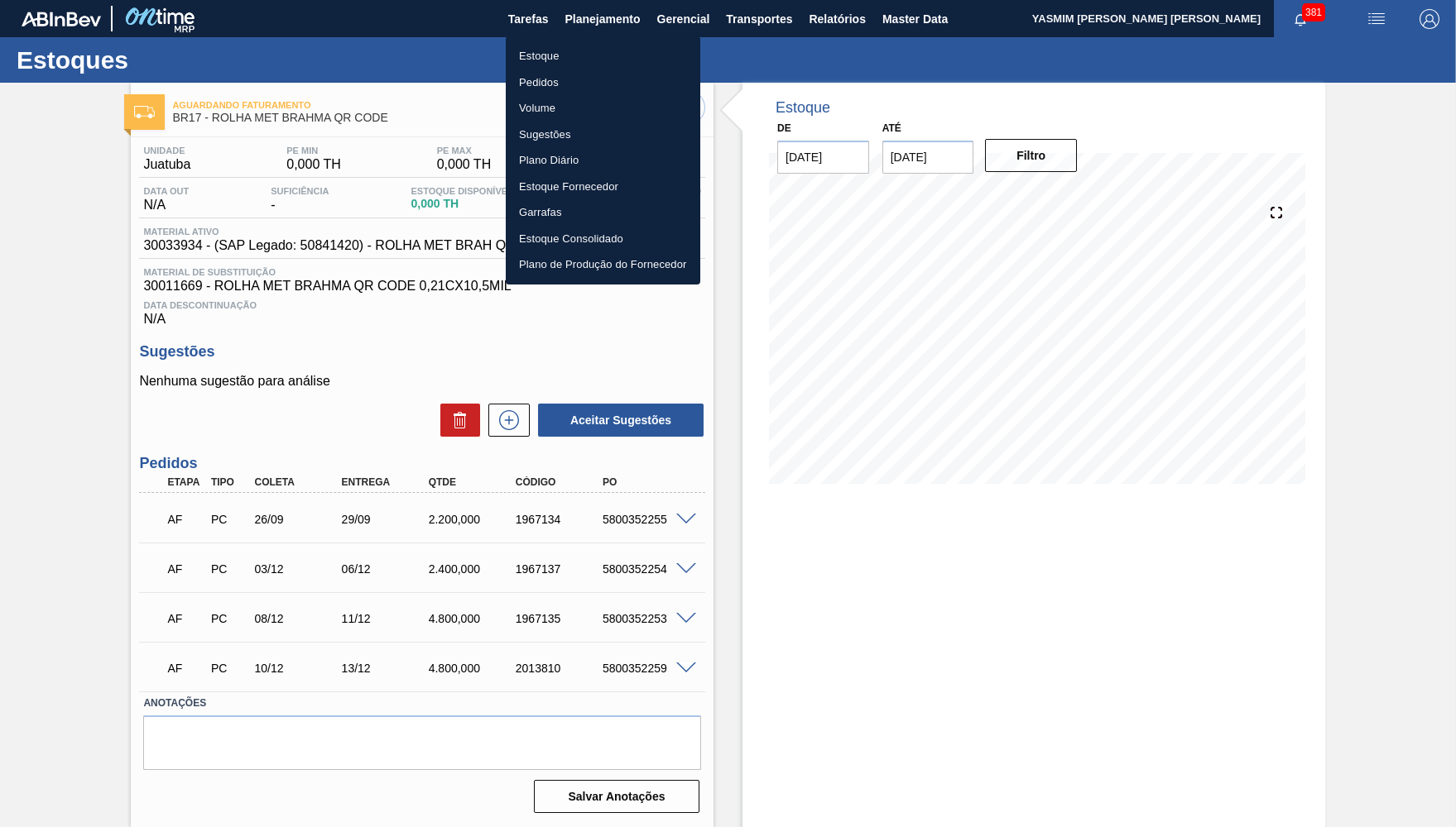
click at [592, 8] on div at bounding box center [728, 414] width 1456 height 827
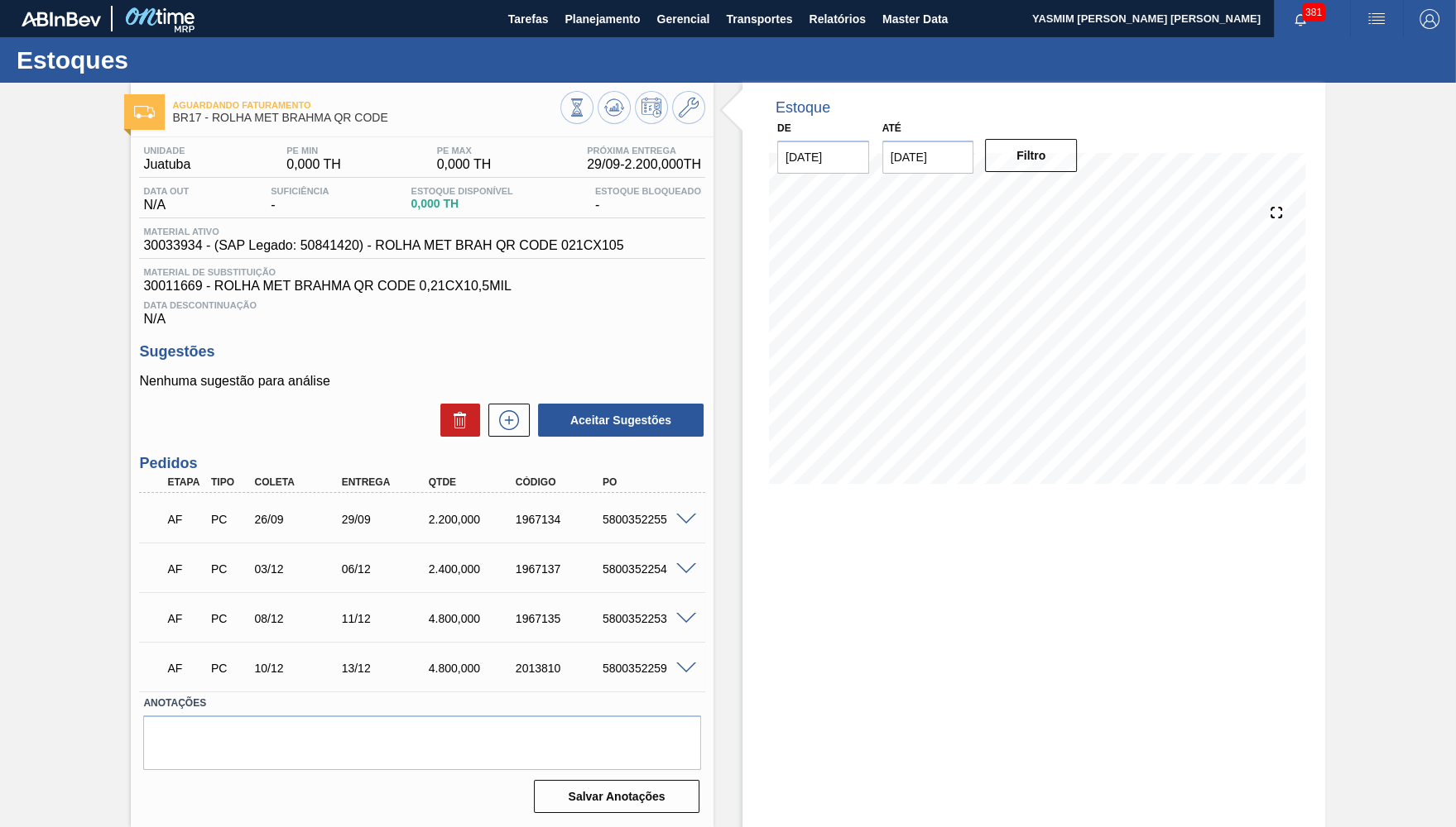
click at [595, 0] on body "Tarefas Planejamento Gerencial Transportes Relatórios Master Data YASMIM [PERSO…" at bounding box center [728, 0] width 1456 height 0
click at [594, 23] on span "Planejamento" at bounding box center [602, 19] width 75 height 20
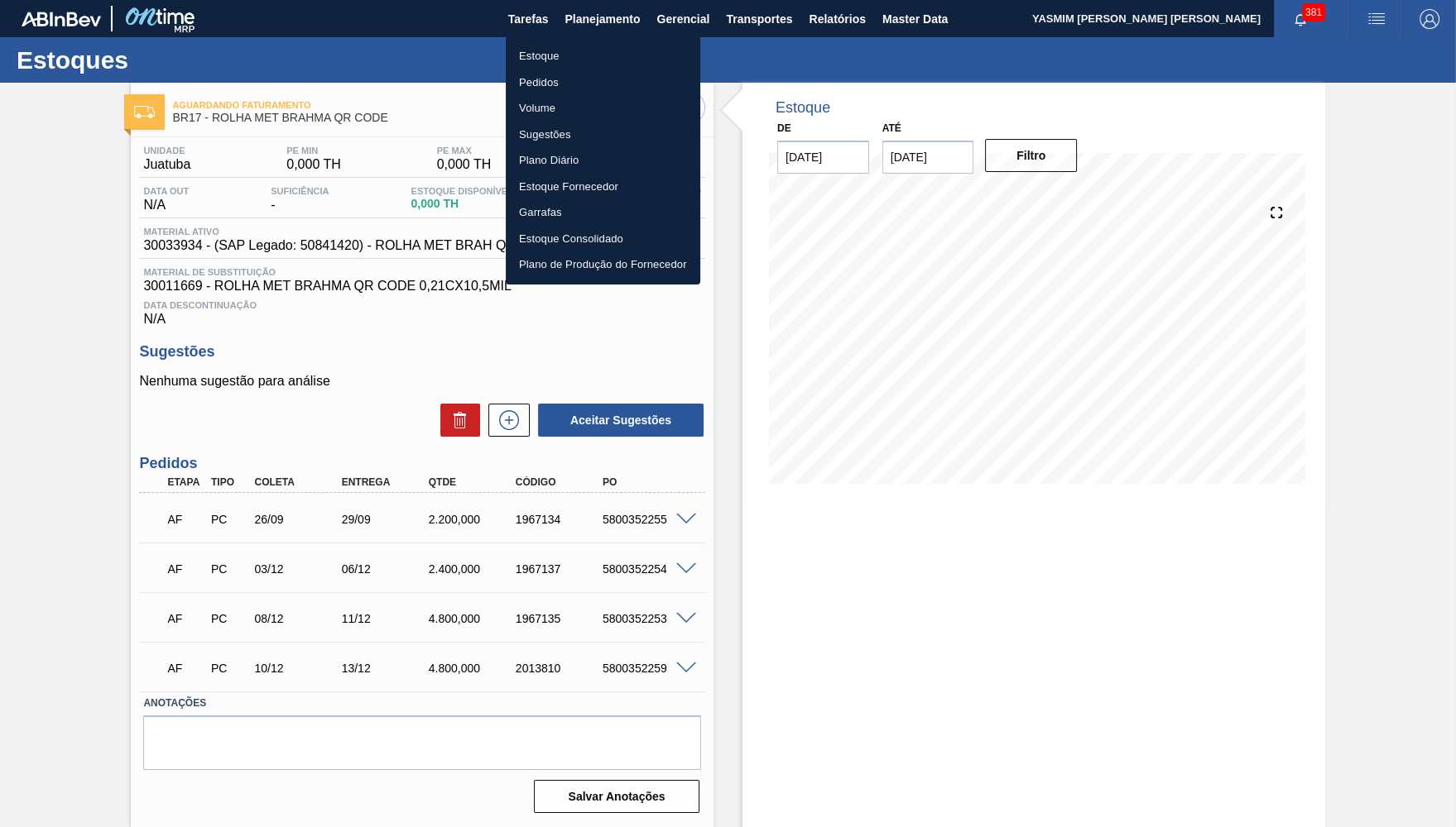
click at [590, 61] on li "Estoque" at bounding box center [602, 56] width 194 height 27
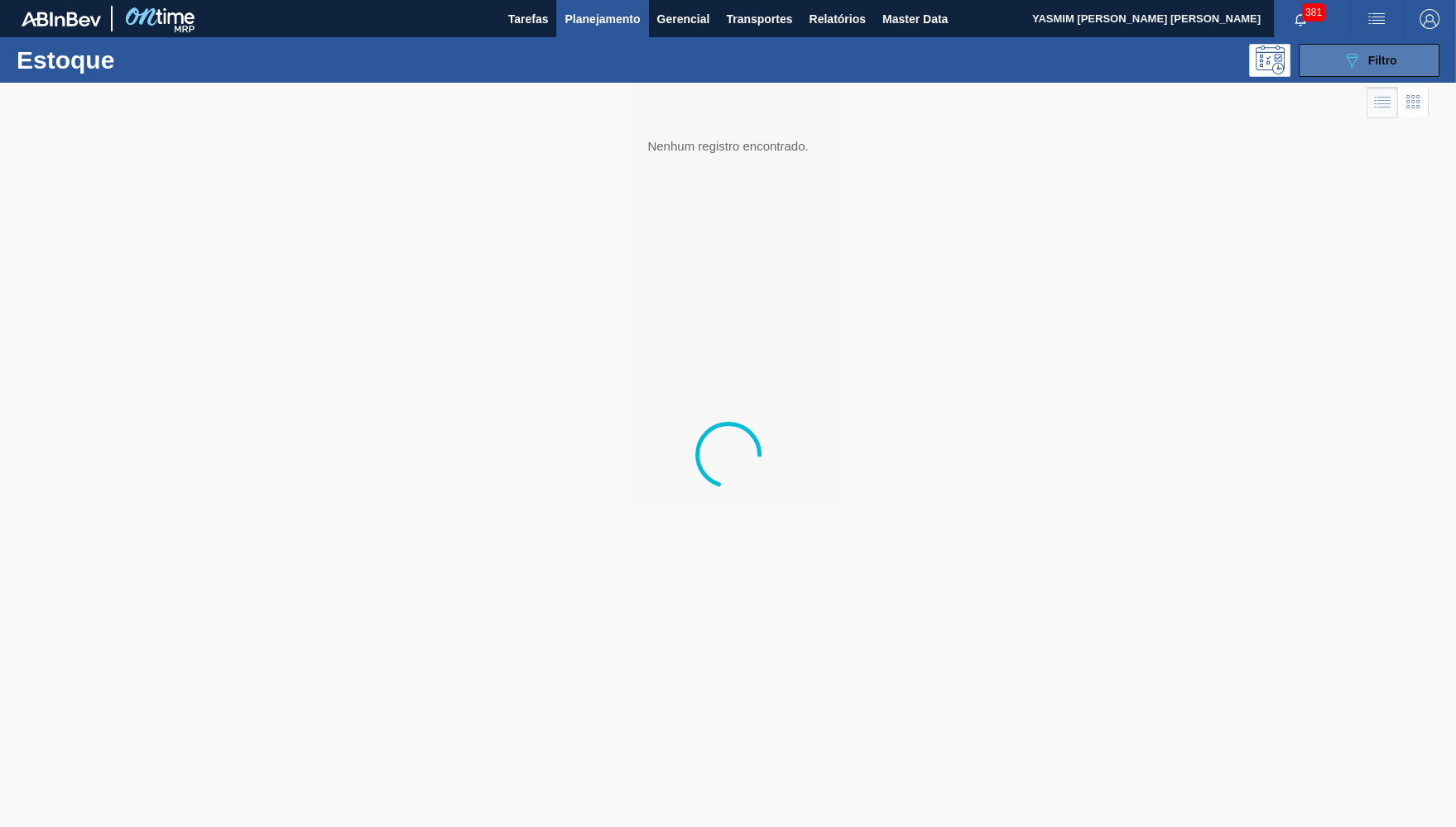
click at [1343, 44] on button "089F7B8B-B2A5-4AFE-B5C0-19BA573D28AC Filtro" at bounding box center [1368, 60] width 141 height 34
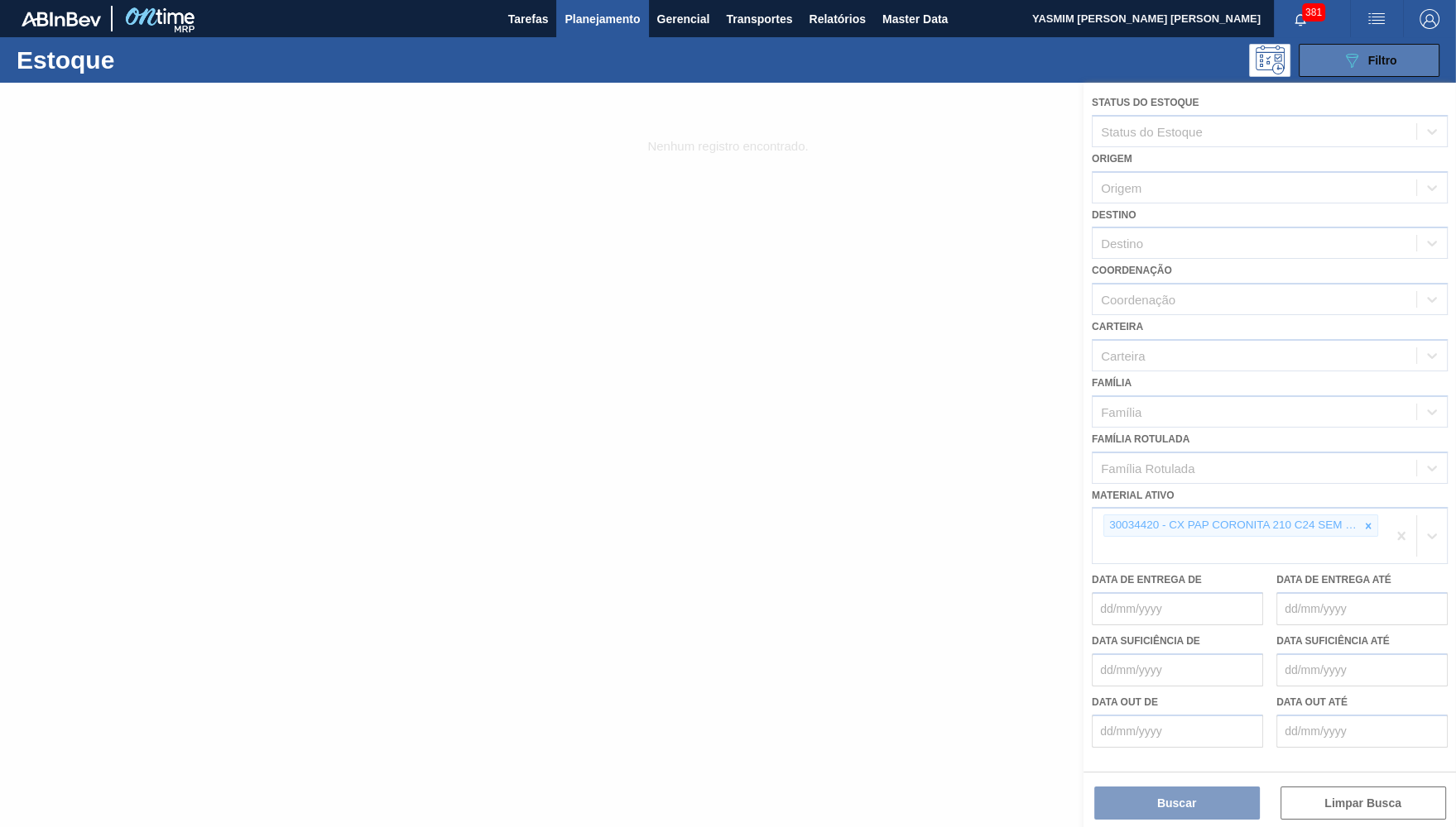
click at [1344, 58] on icon "089F7B8B-B2A5-4AFE-B5C0-19BA573D28AC" at bounding box center [1351, 60] width 20 height 20
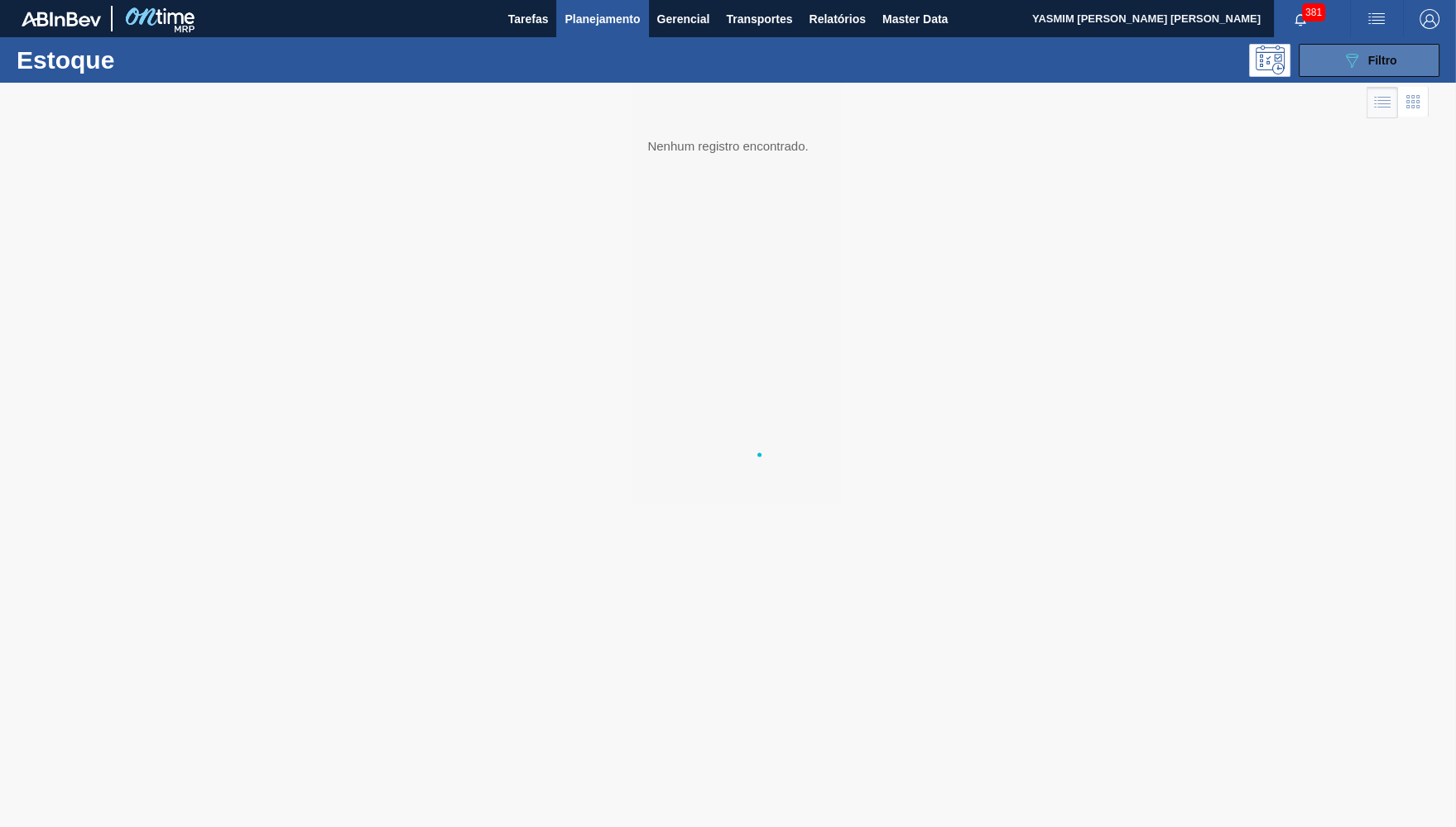
click at [1344, 58] on icon "089F7B8B-B2A5-4AFE-B5C0-19BA573D28AC" at bounding box center [1351, 60] width 20 height 20
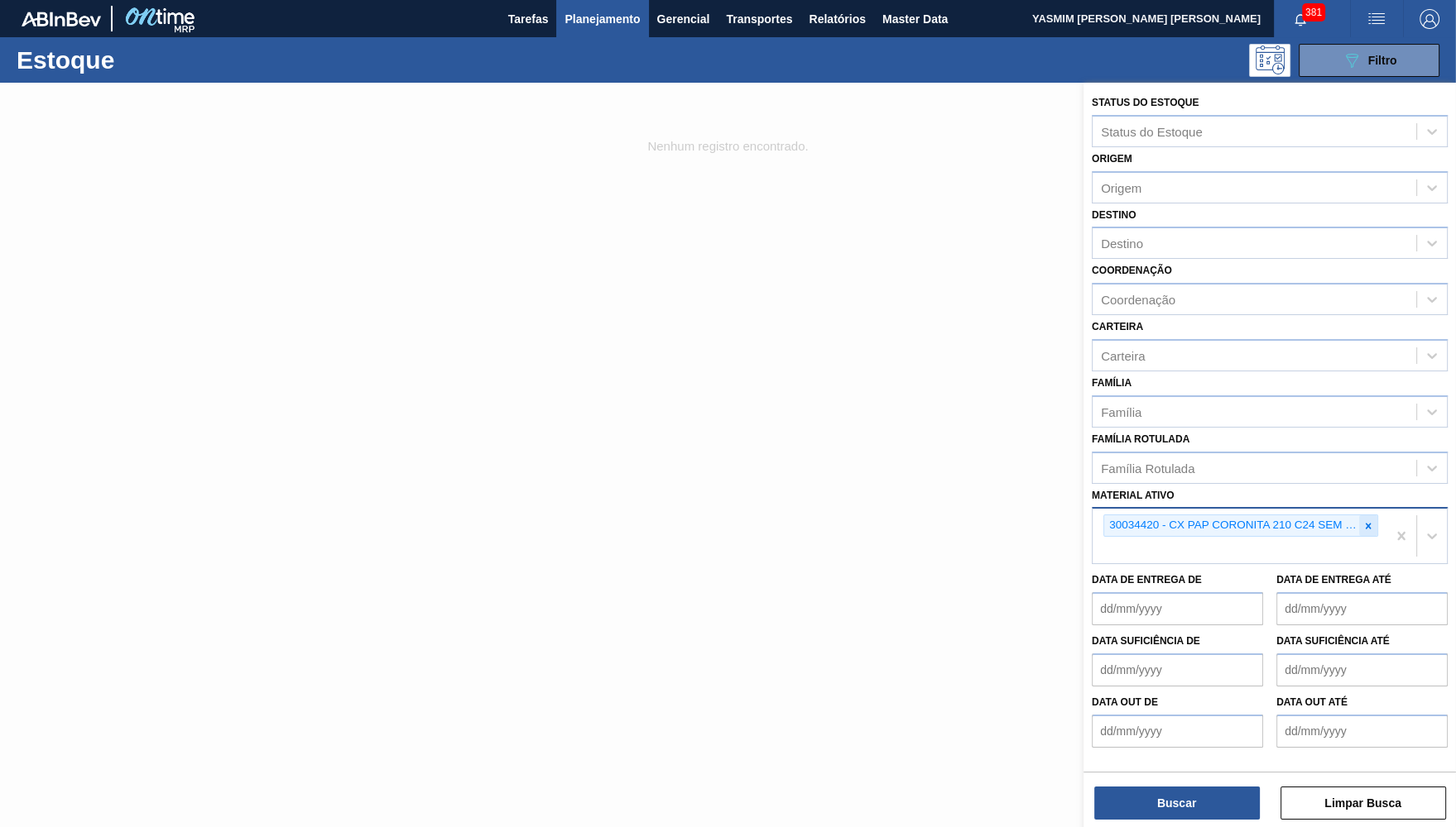
click at [1363, 515] on div at bounding box center [1368, 525] width 18 height 21
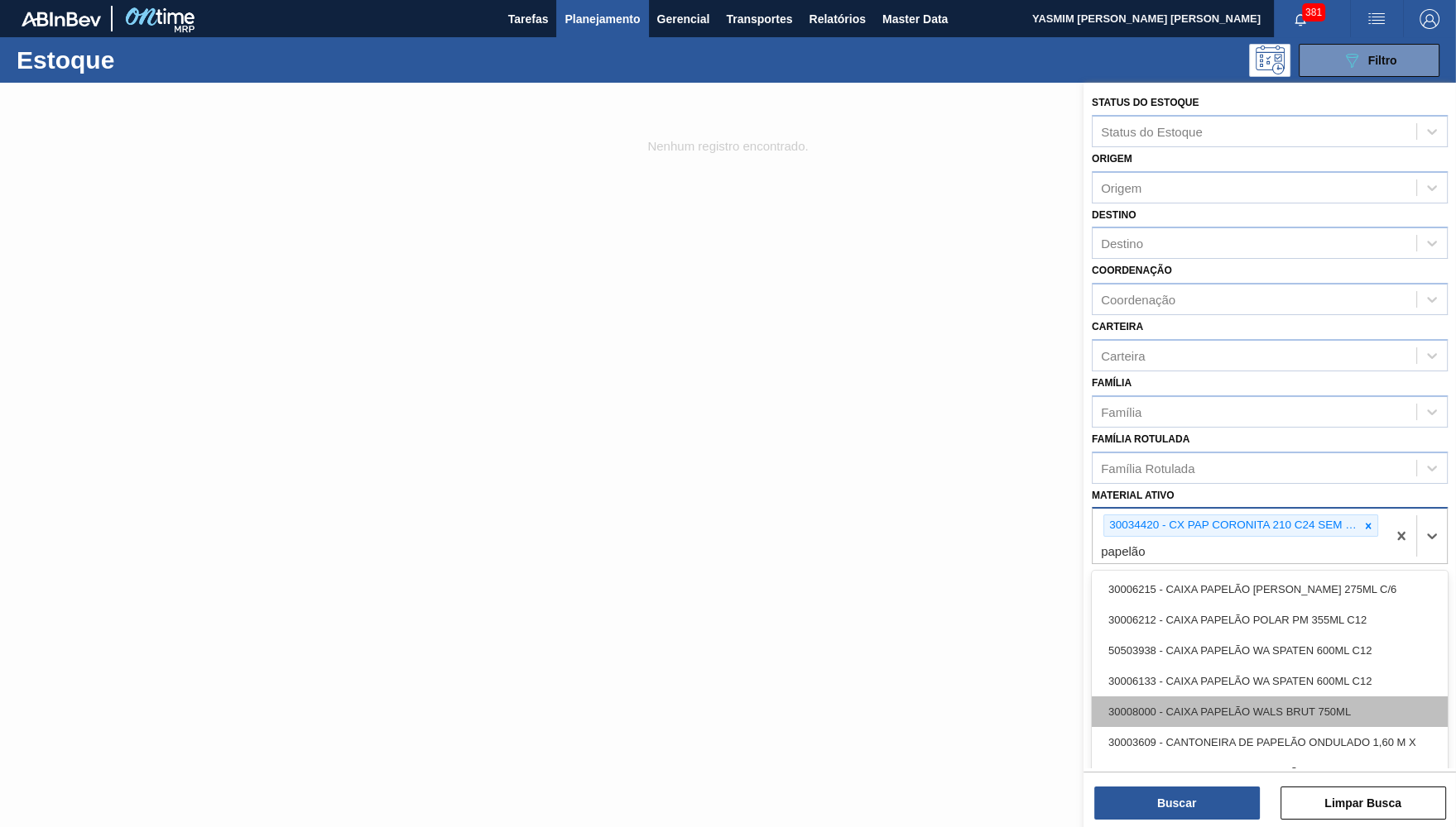
scroll to position [3, 0]
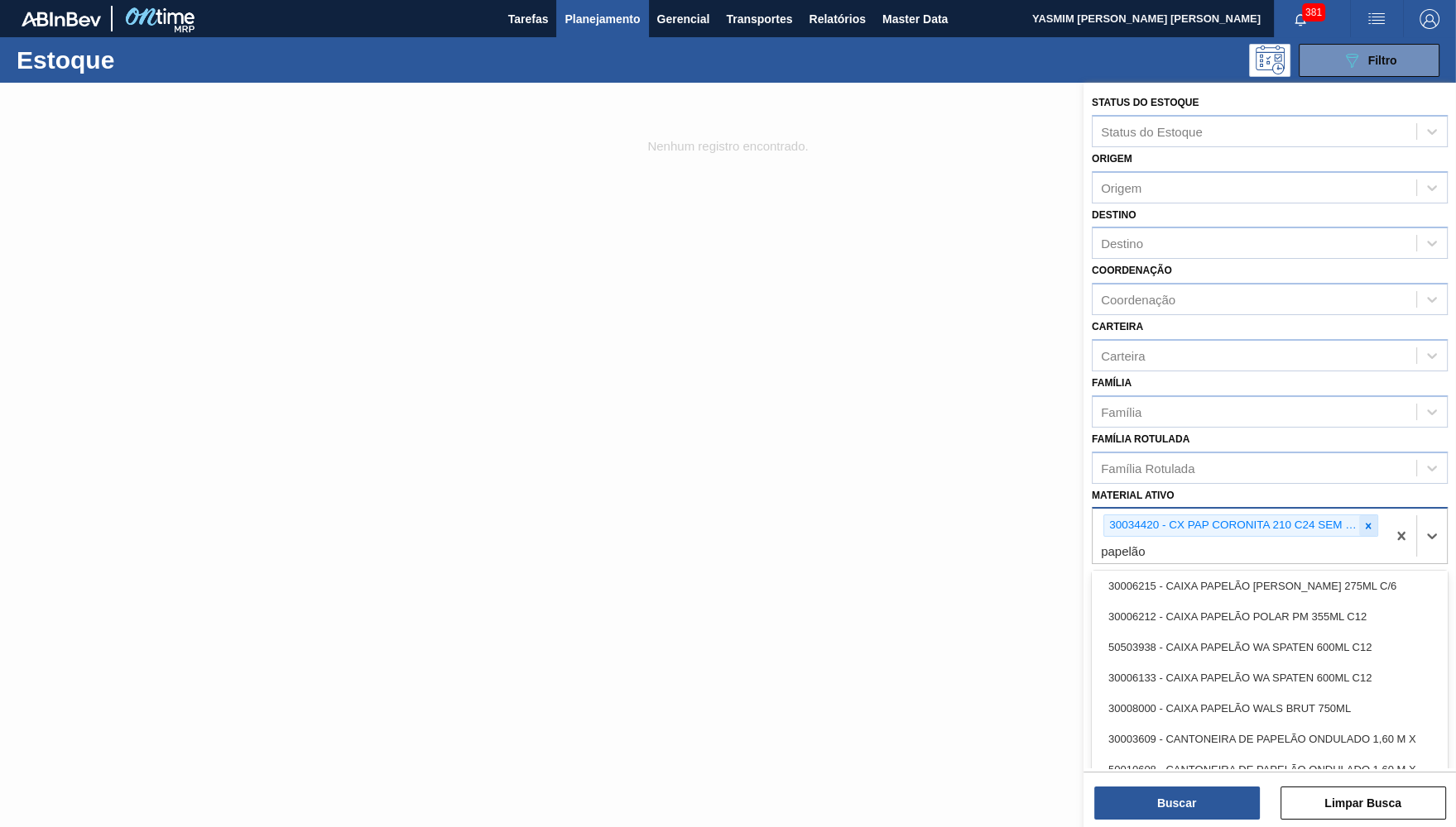
click at [1367, 515] on div at bounding box center [1368, 525] width 18 height 21
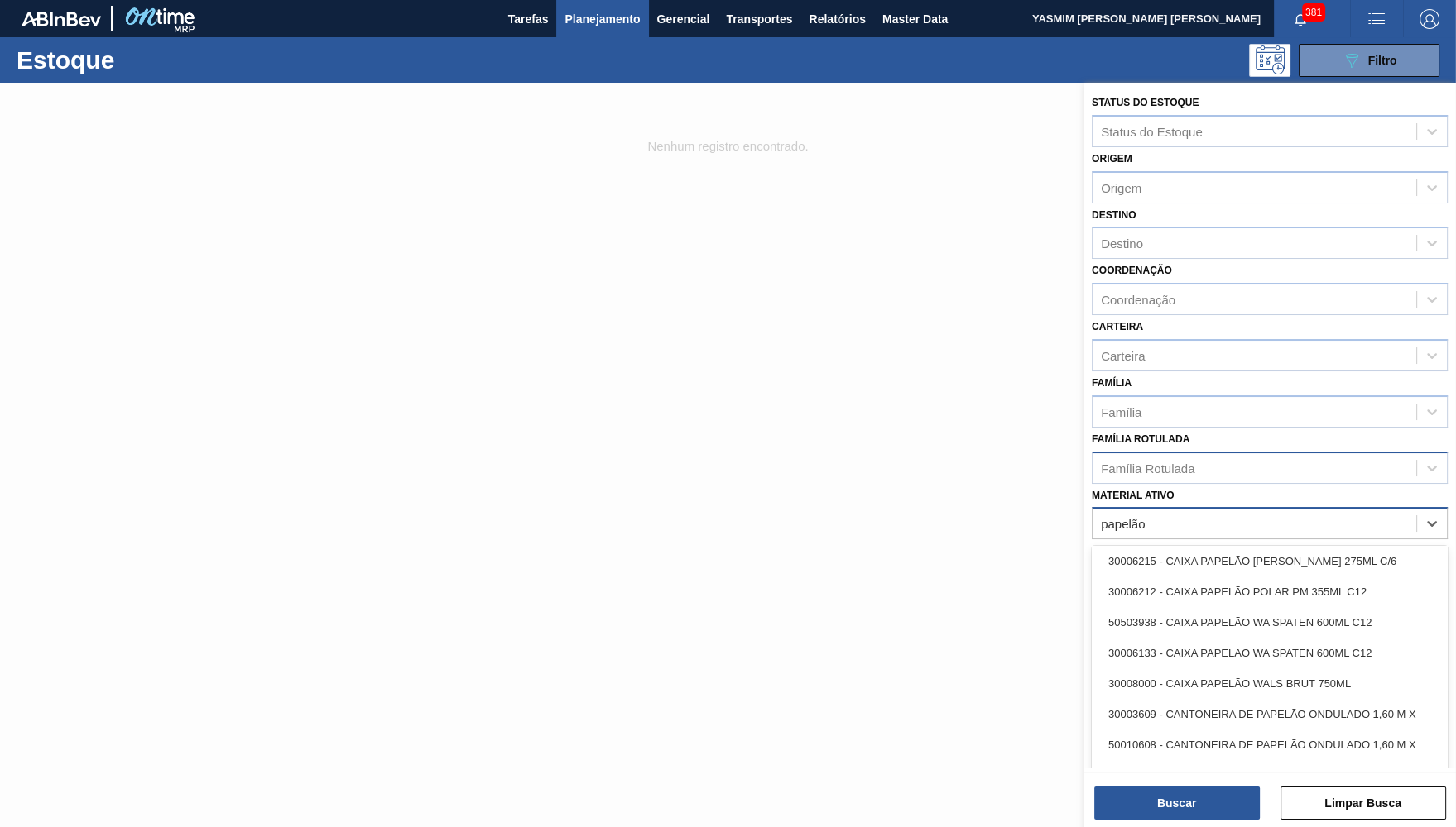
type ativo "papelão"
click at [1134, 456] on div "Família Rotulada" at bounding box center [1255, 468] width 324 height 24
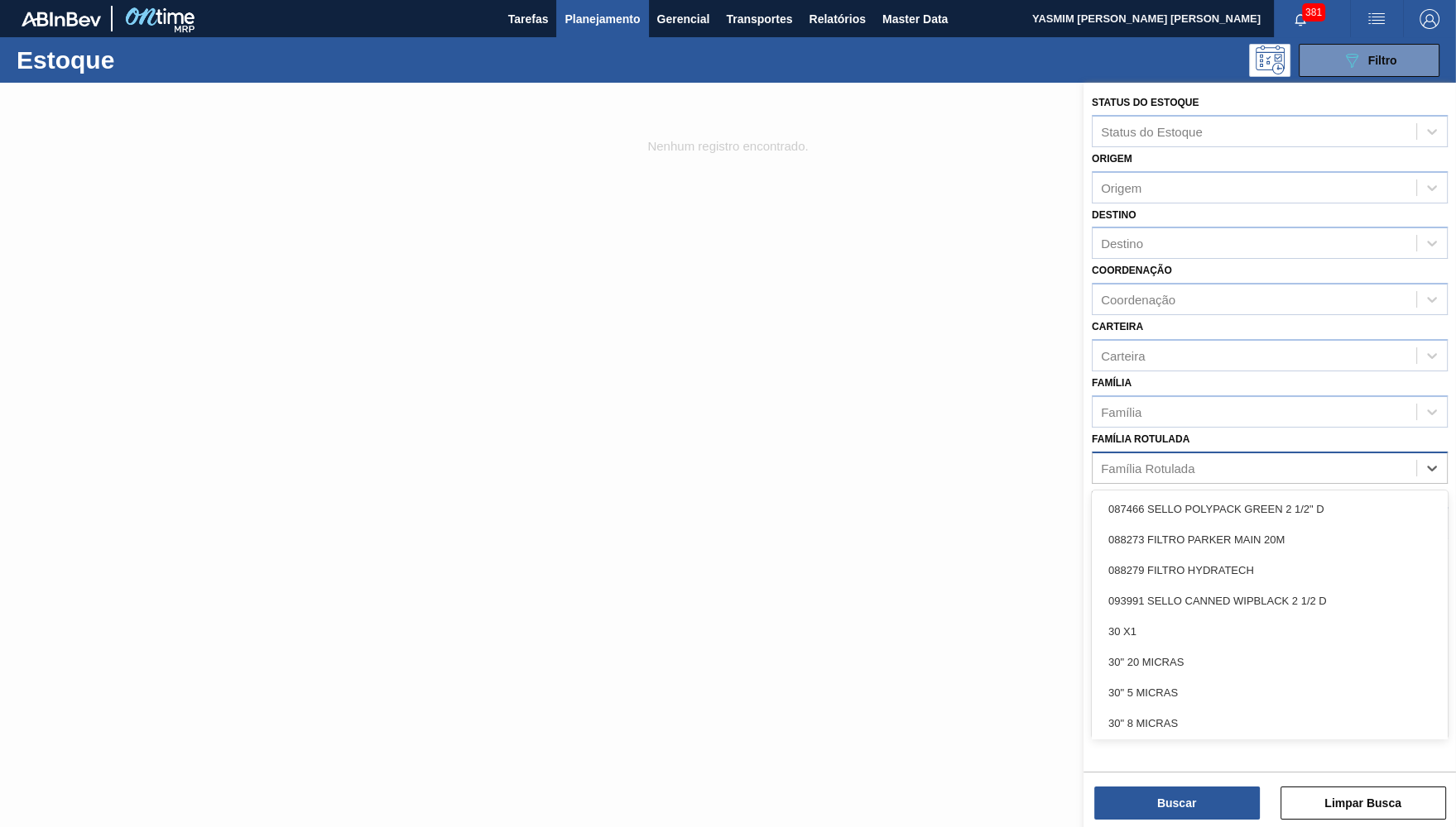
click at [1149, 461] on div "Família Rotulada" at bounding box center [1147, 468] width 94 height 14
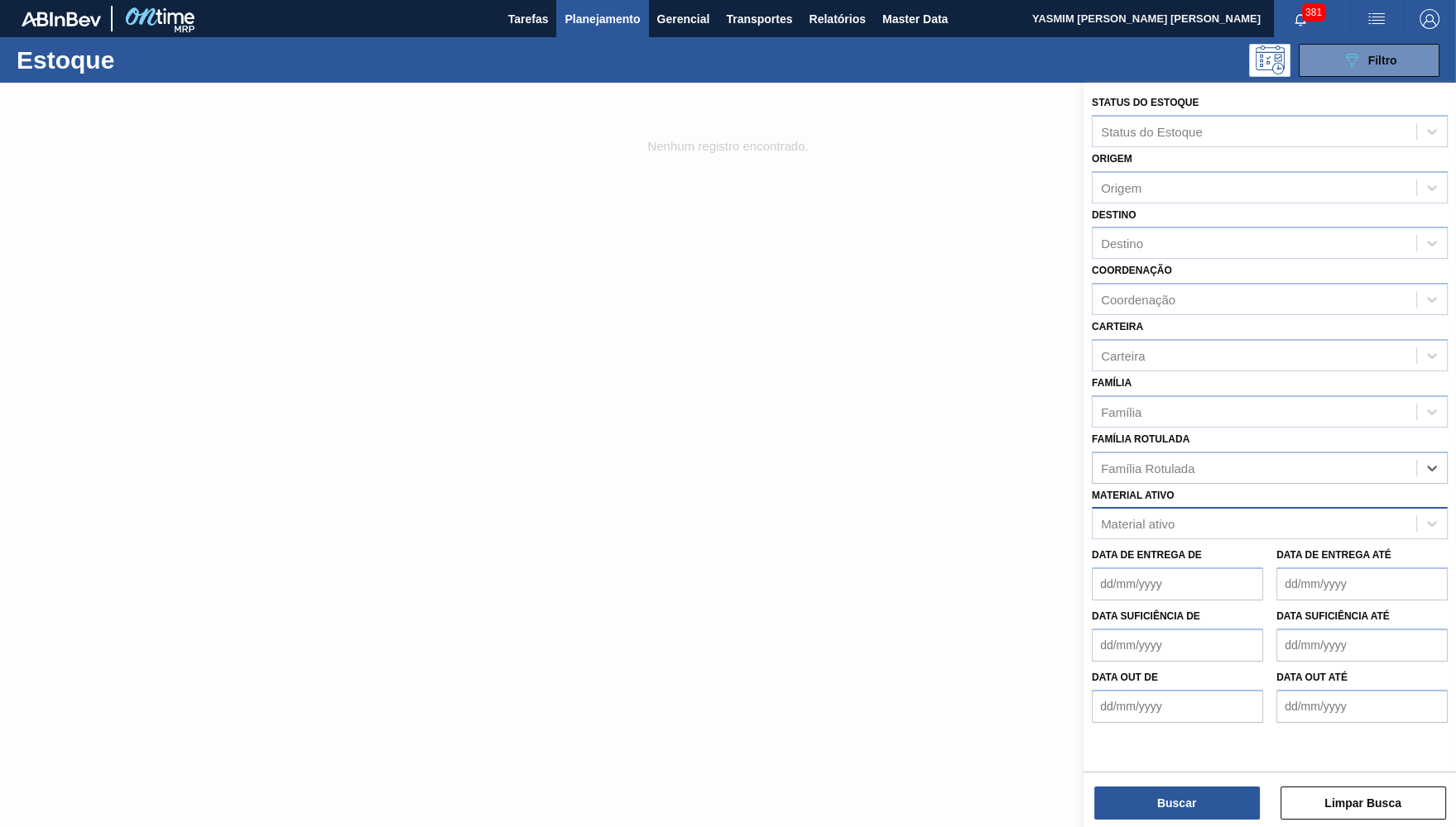
click at [1150, 512] on div "Material ativo" at bounding box center [1255, 524] width 324 height 24
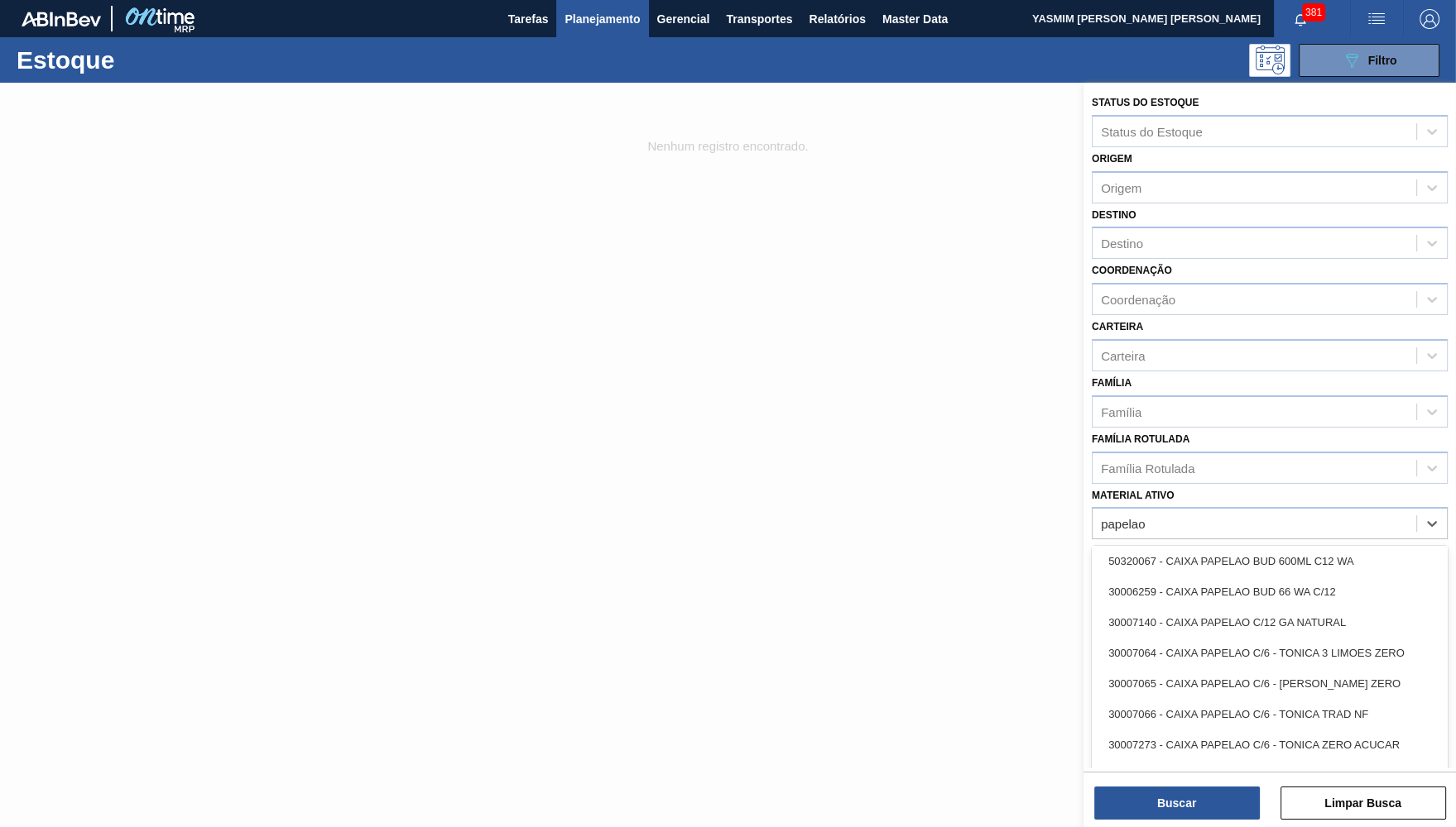
scroll to position [1779, 0]
type ativo "papelao"
click at [1210, 512] on div "Material ativo" at bounding box center [1255, 524] width 324 height 24
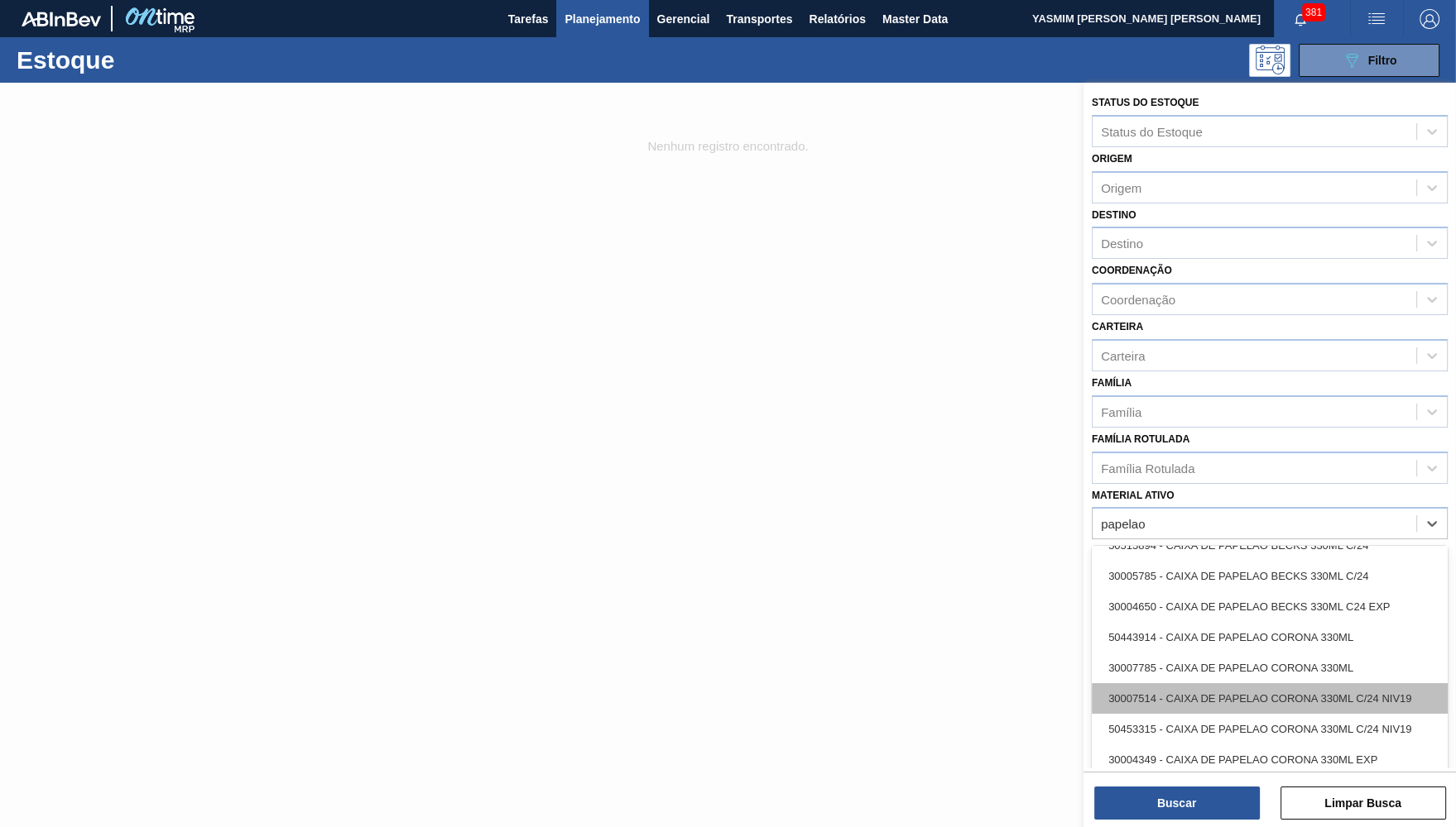
scroll to position [385, 0]
type ativo "papelao"
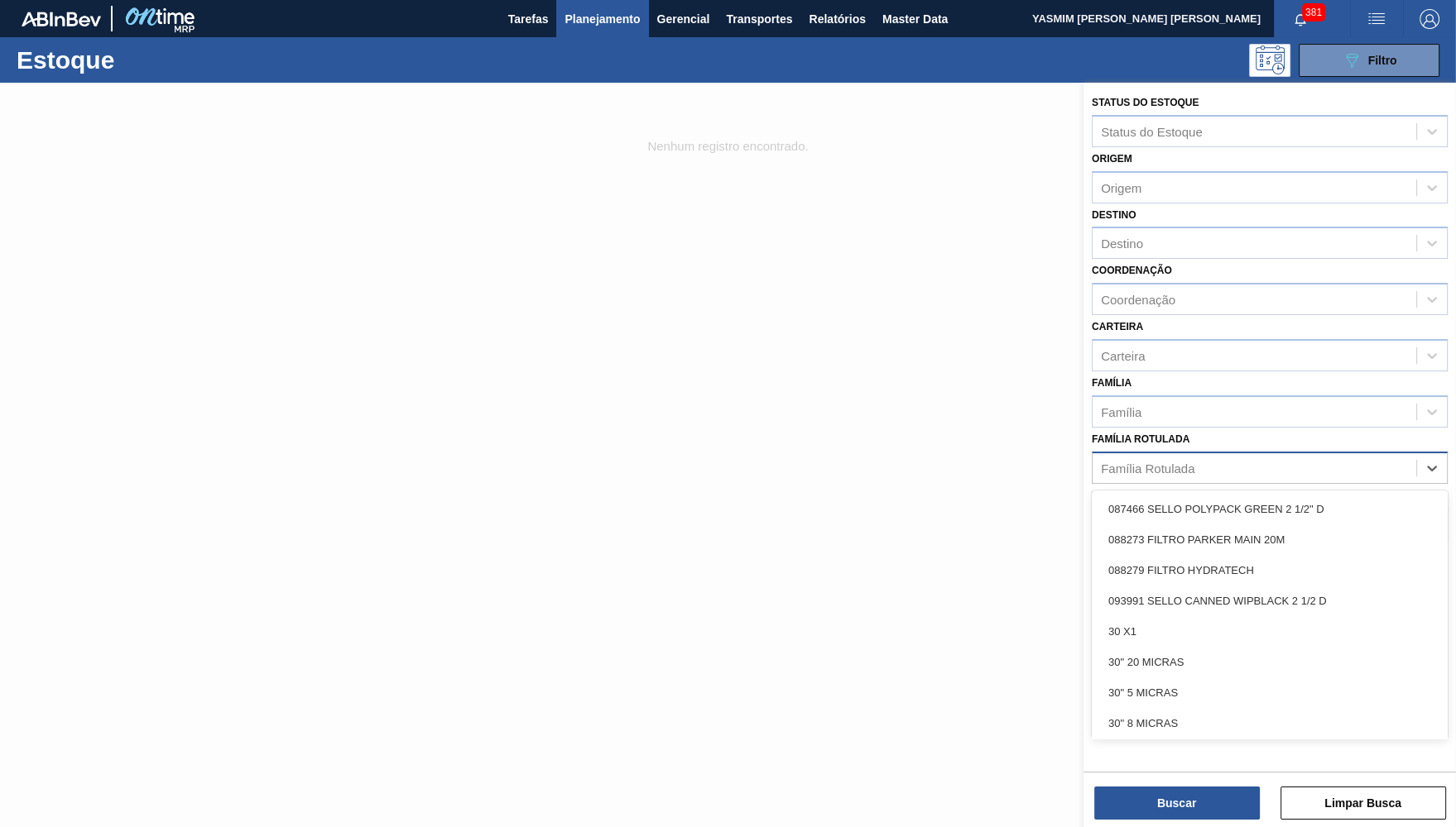
click at [1139, 456] on div "Família Rotulada" at bounding box center [1255, 468] width 324 height 24
type Rotulada "papelao"
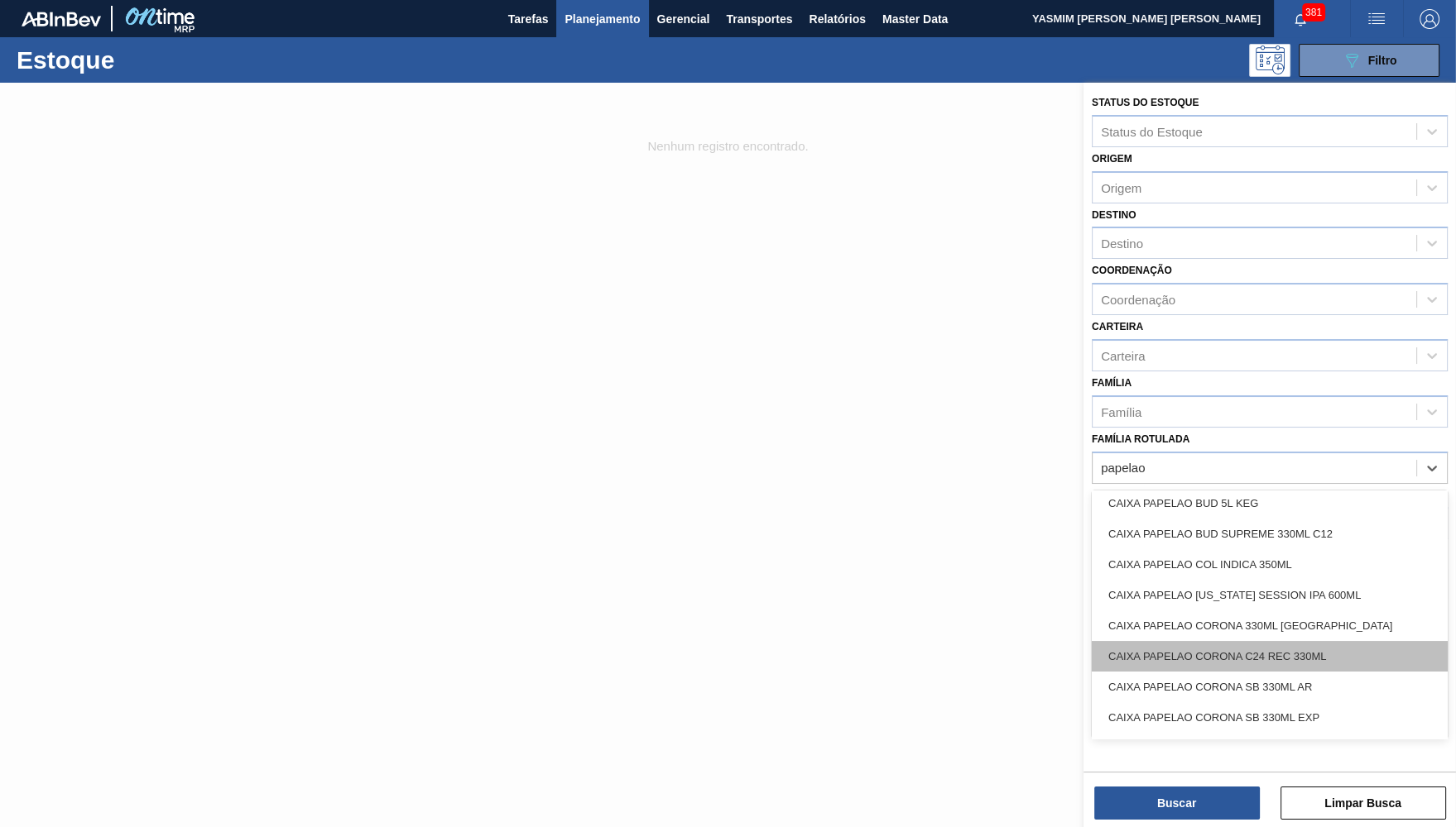
scroll to position [433, 0]
click at [1252, 642] on div "CAIXA PAPELAO CORONA C24 REC 330ML" at bounding box center [1269, 657] width 355 height 31
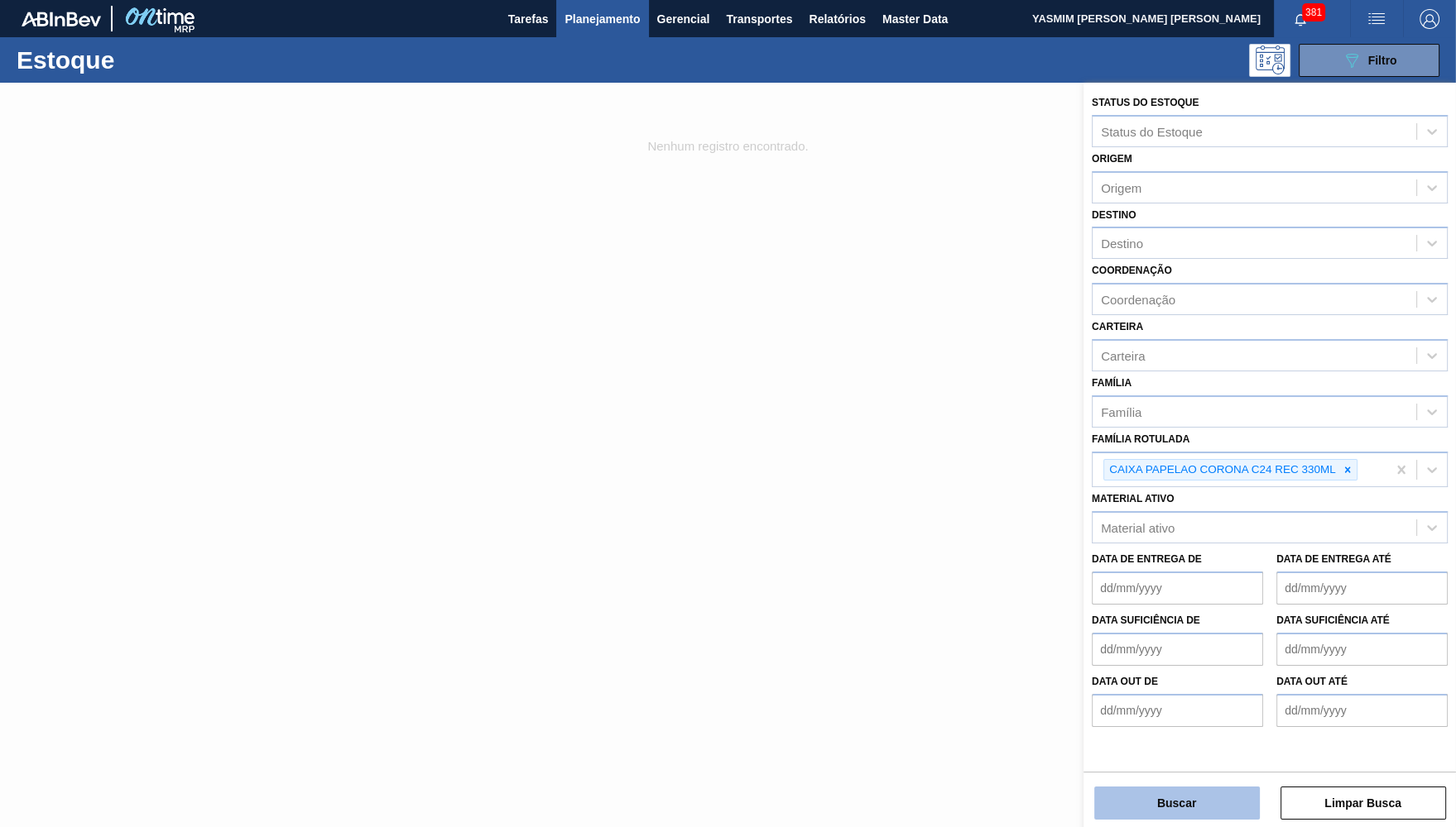
click at [1200, 813] on button "Buscar" at bounding box center [1177, 803] width 166 height 34
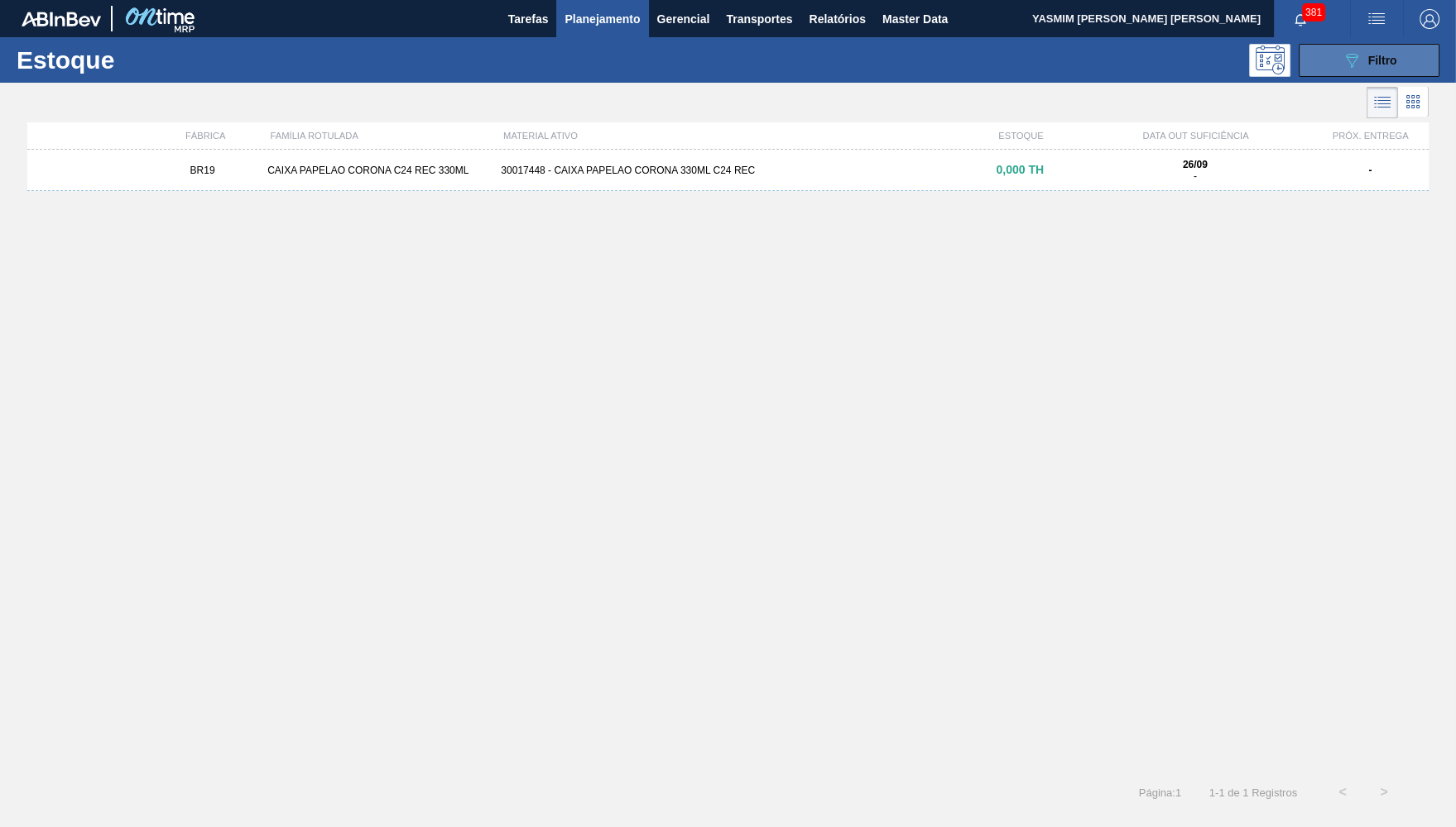
click at [1340, 55] on button "089F7B8B-B2A5-4AFE-B5C0-19BA573D28AC Filtro" at bounding box center [1368, 60] width 141 height 34
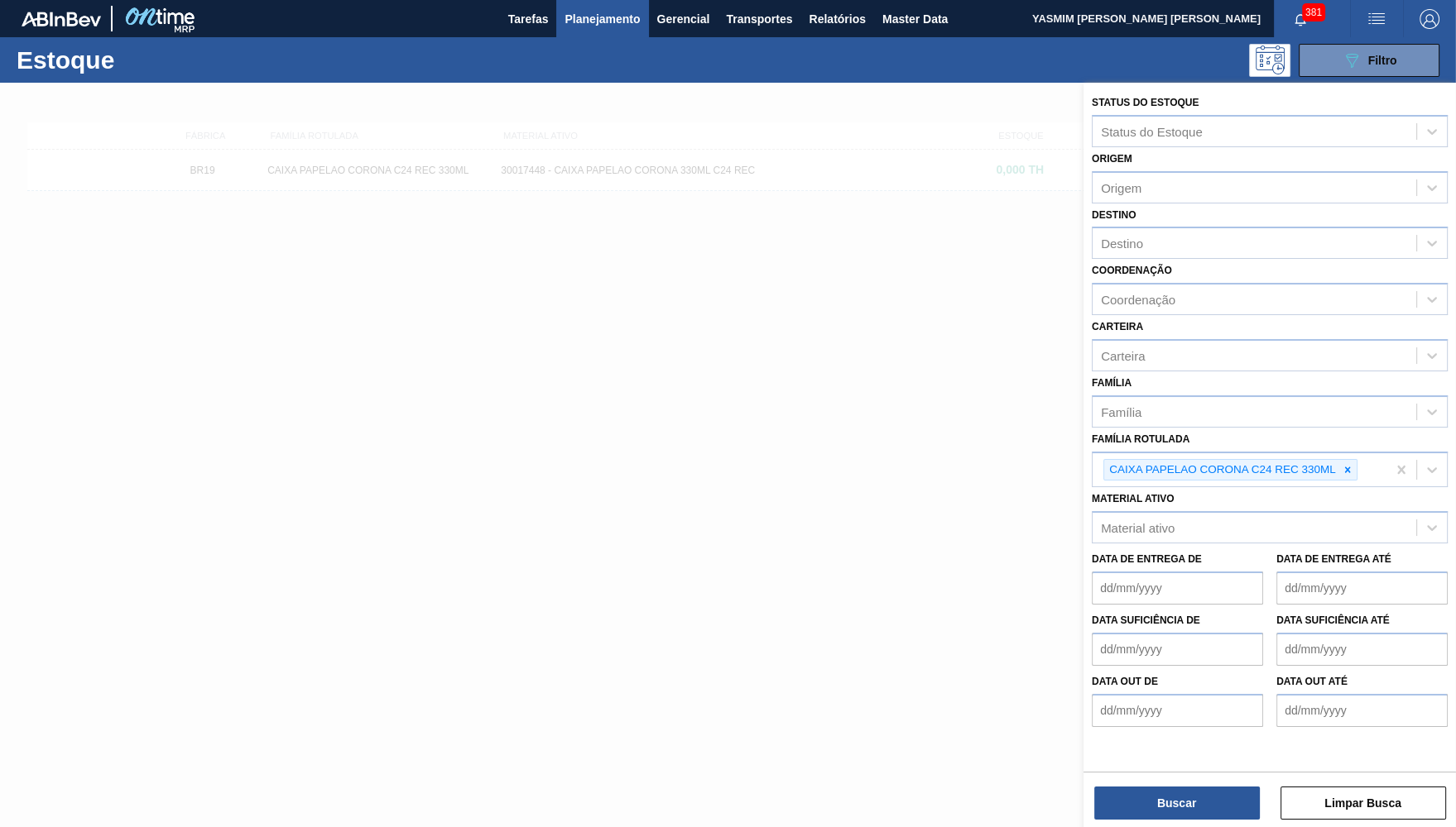
click at [1299, 488] on div "Material ativo Material ativo" at bounding box center [1269, 515] width 355 height 56
